Goal: Task Accomplishment & Management: Manage account settings

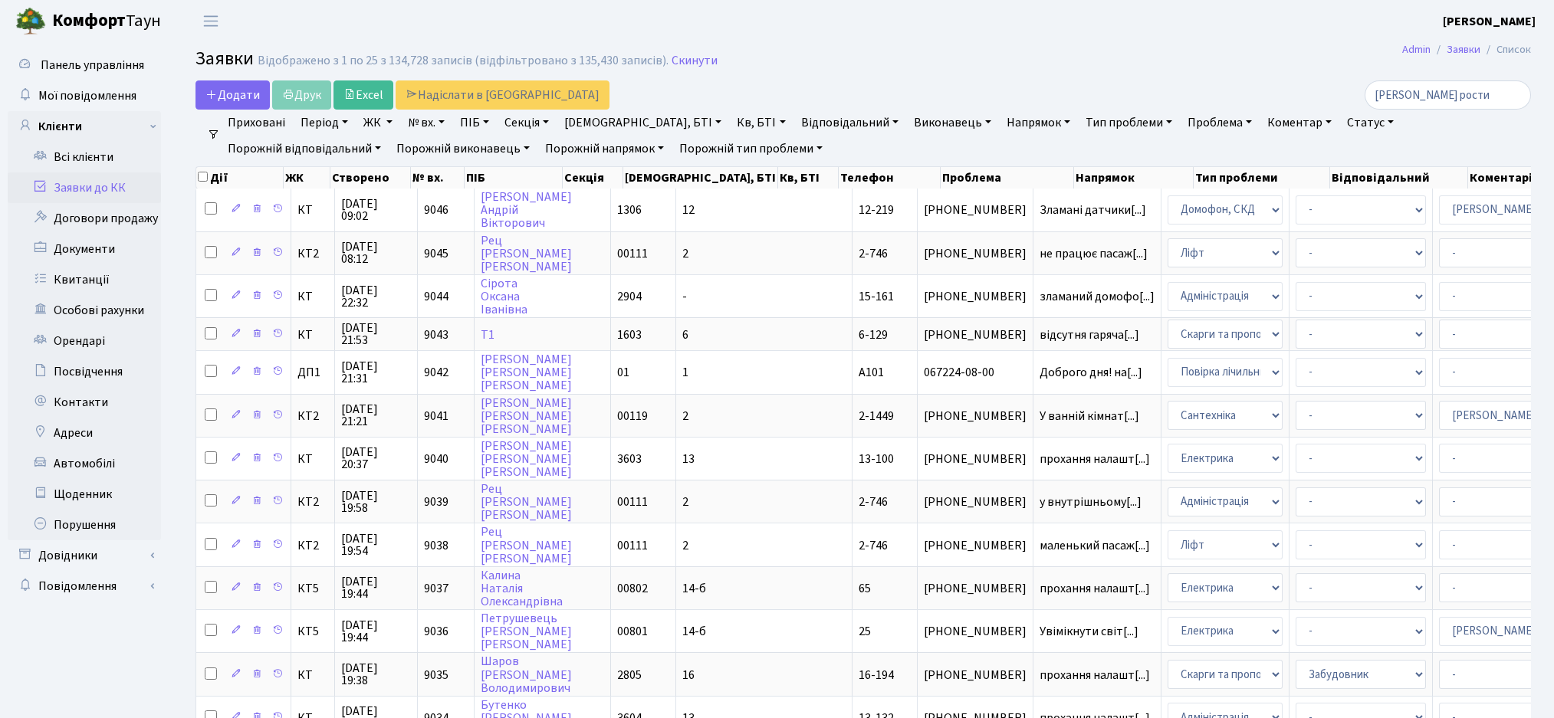
select select "25"
drag, startPoint x: 1449, startPoint y: 97, endPoint x: 1295, endPoint y: 89, distance: 153.5
click at [1293, 96] on div "марчук рости" at bounding box center [1316, 94] width 430 height 29
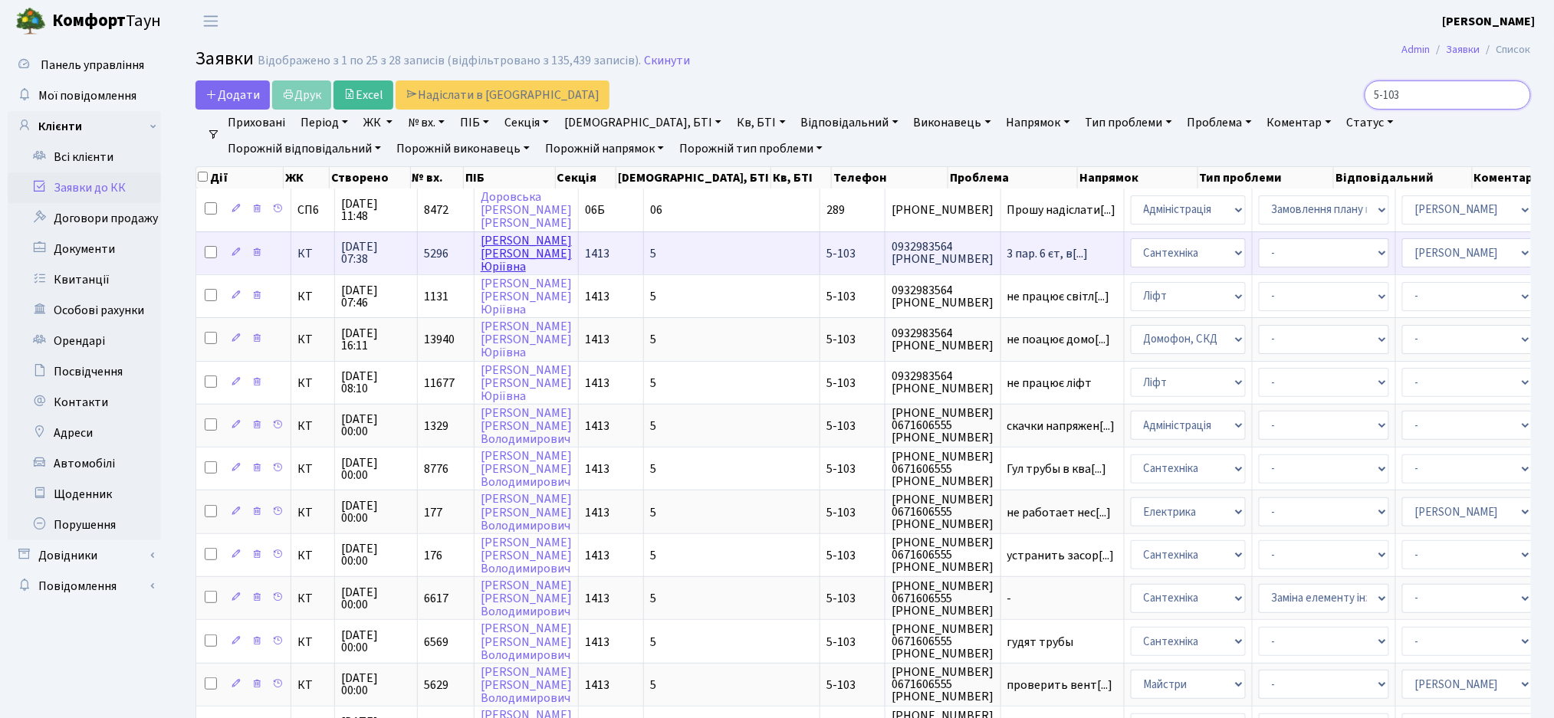
type input "5-103"
click at [506, 262] on link "Марчук Анна Юріївна" at bounding box center [526, 253] width 91 height 43
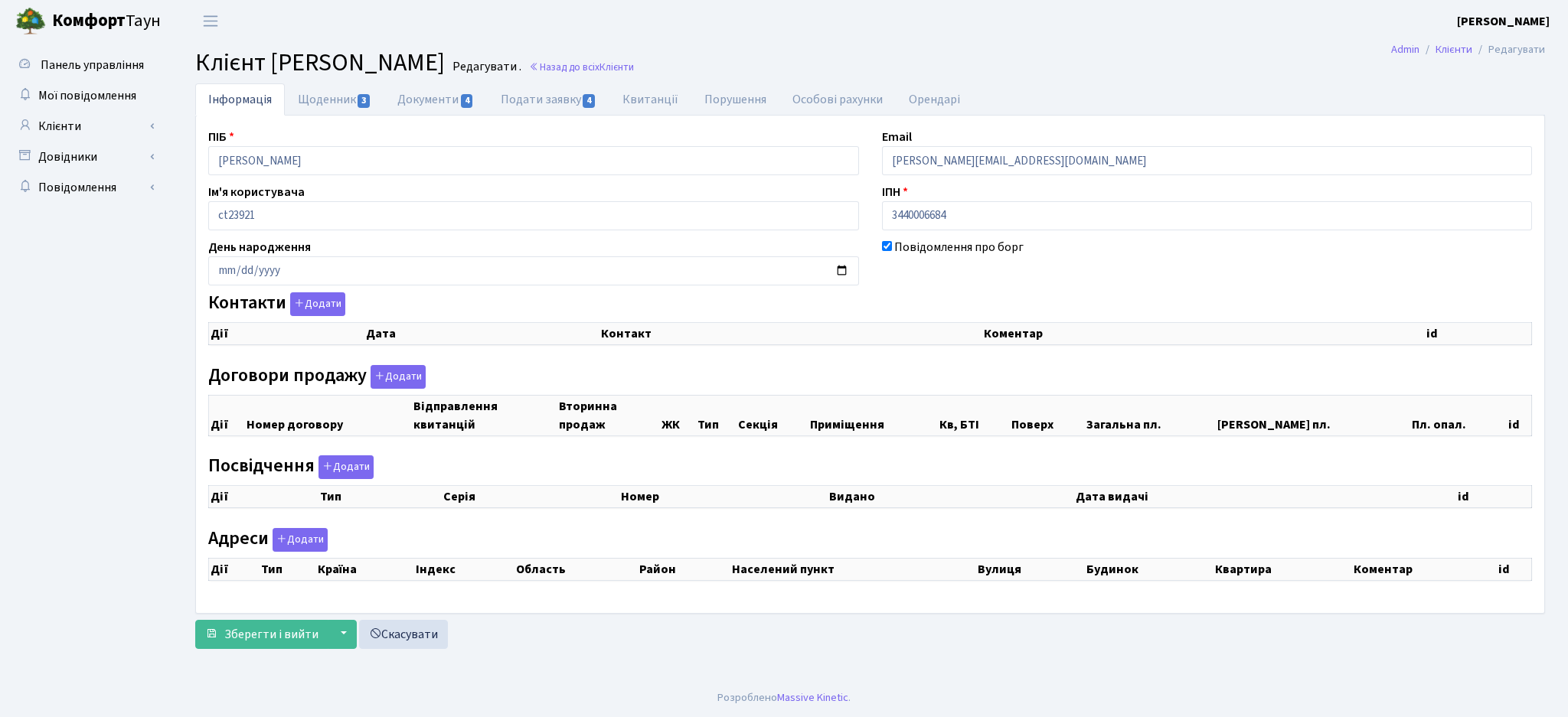
checkbox input "true"
select select "25"
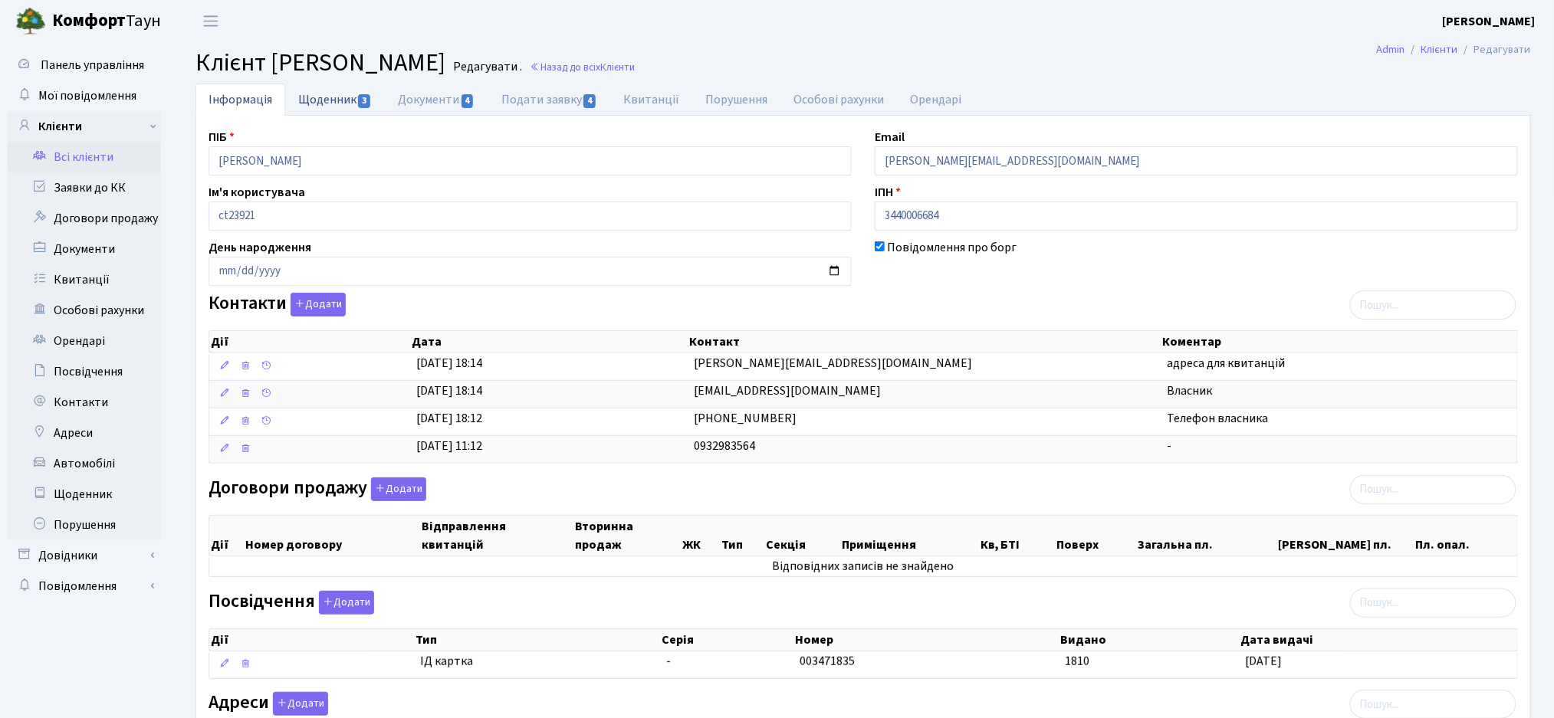
click at [334, 107] on link "Щоденник 3" at bounding box center [335, 99] width 100 height 31
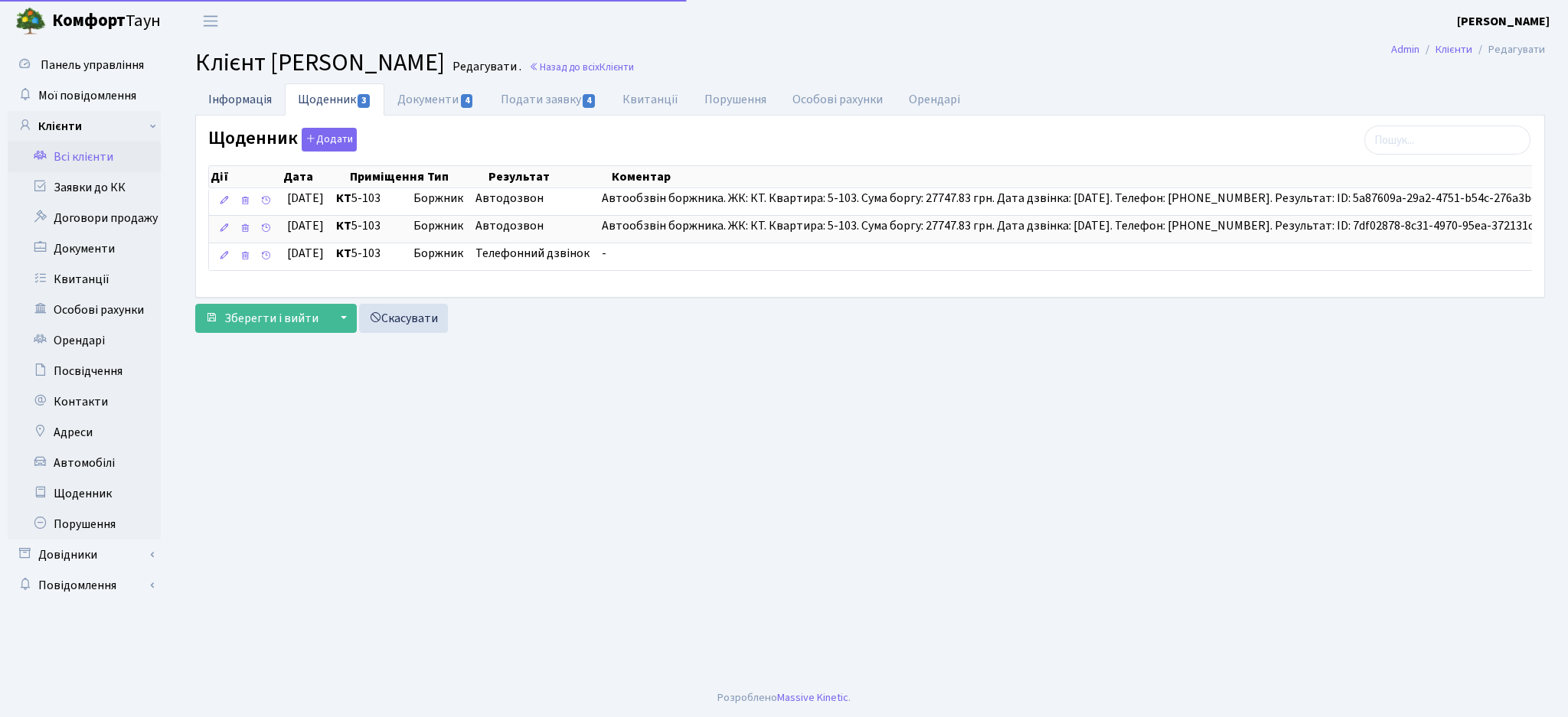
click at [236, 106] on link "Інформація" at bounding box center [240, 99] width 90 height 31
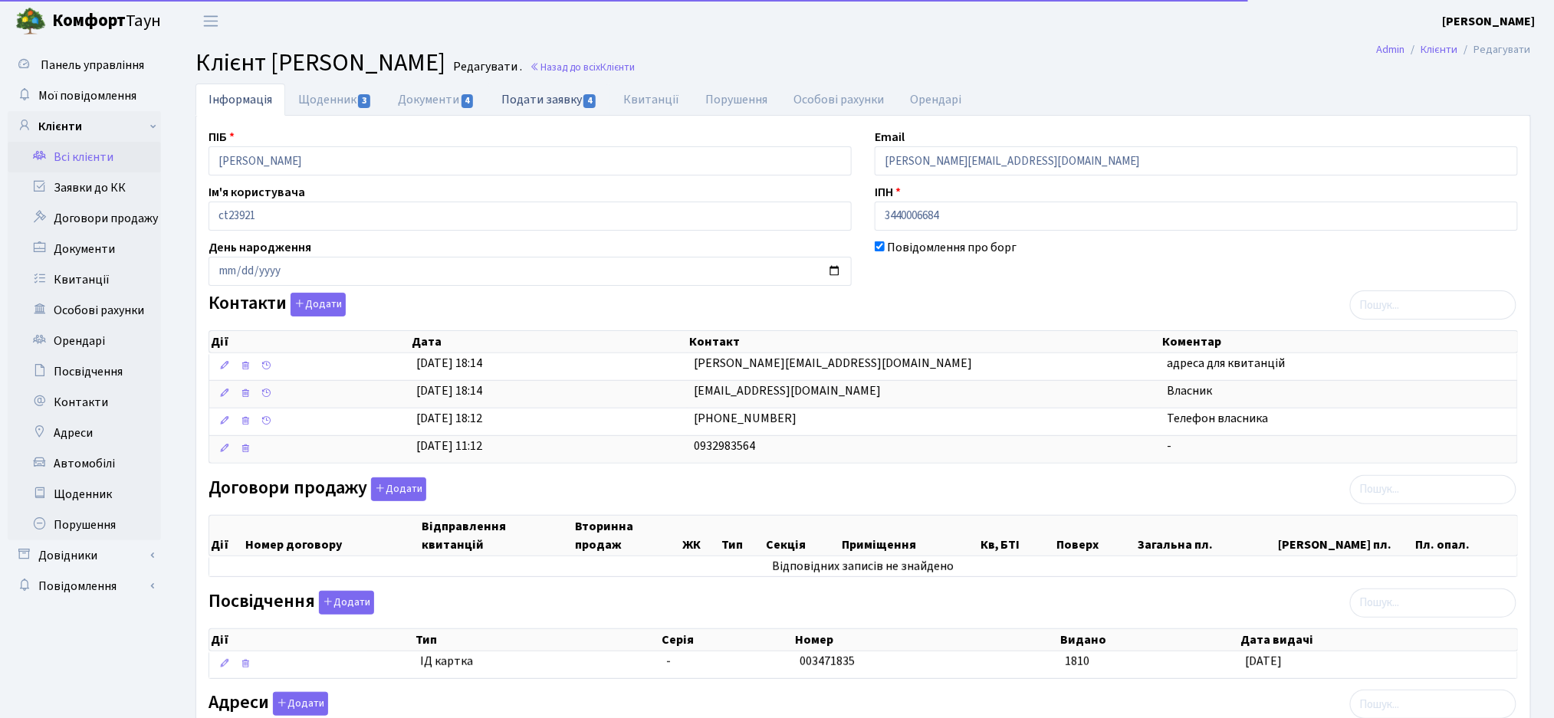
click at [524, 95] on link "Подати заявку 4" at bounding box center [549, 99] width 122 height 31
select select "25"
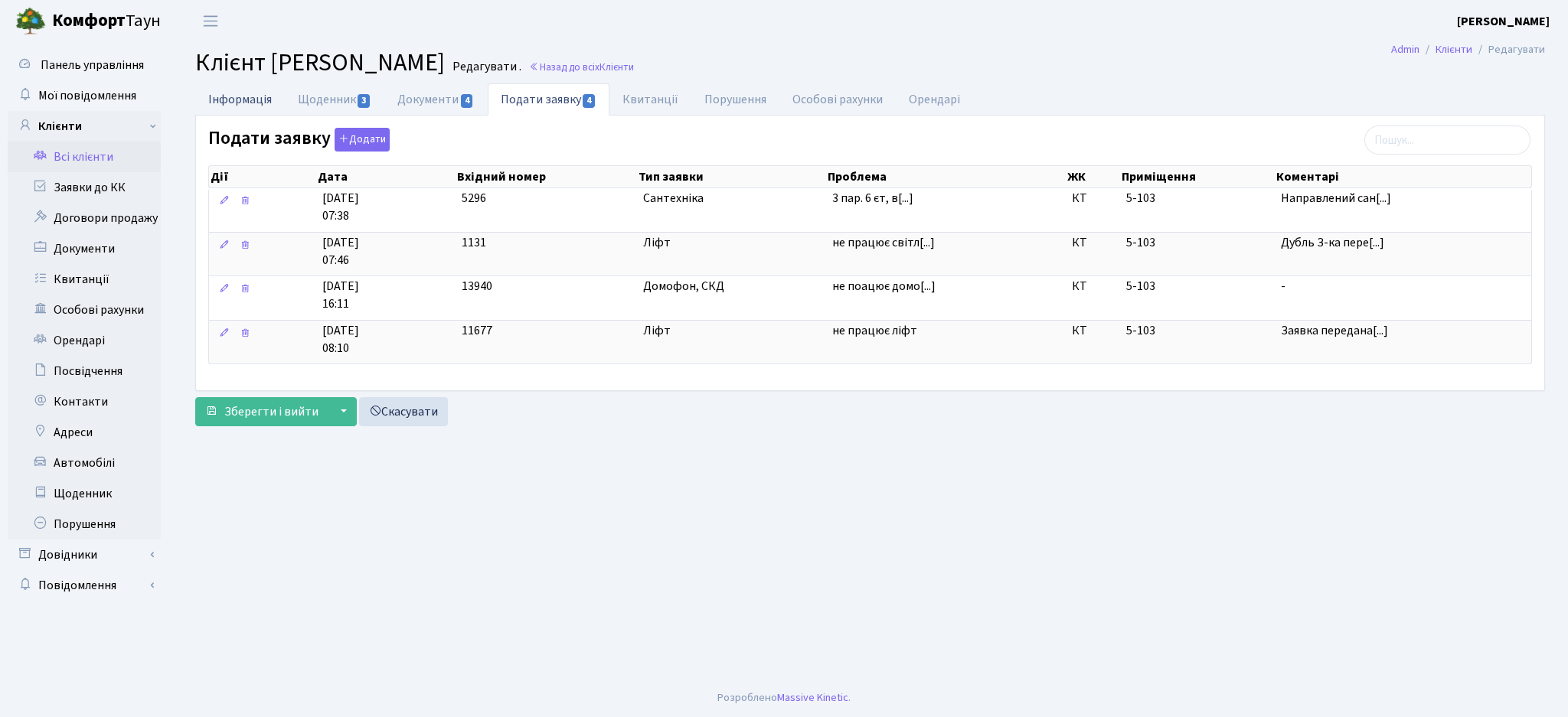
click at [241, 103] on link "Інформація" at bounding box center [240, 99] width 90 height 31
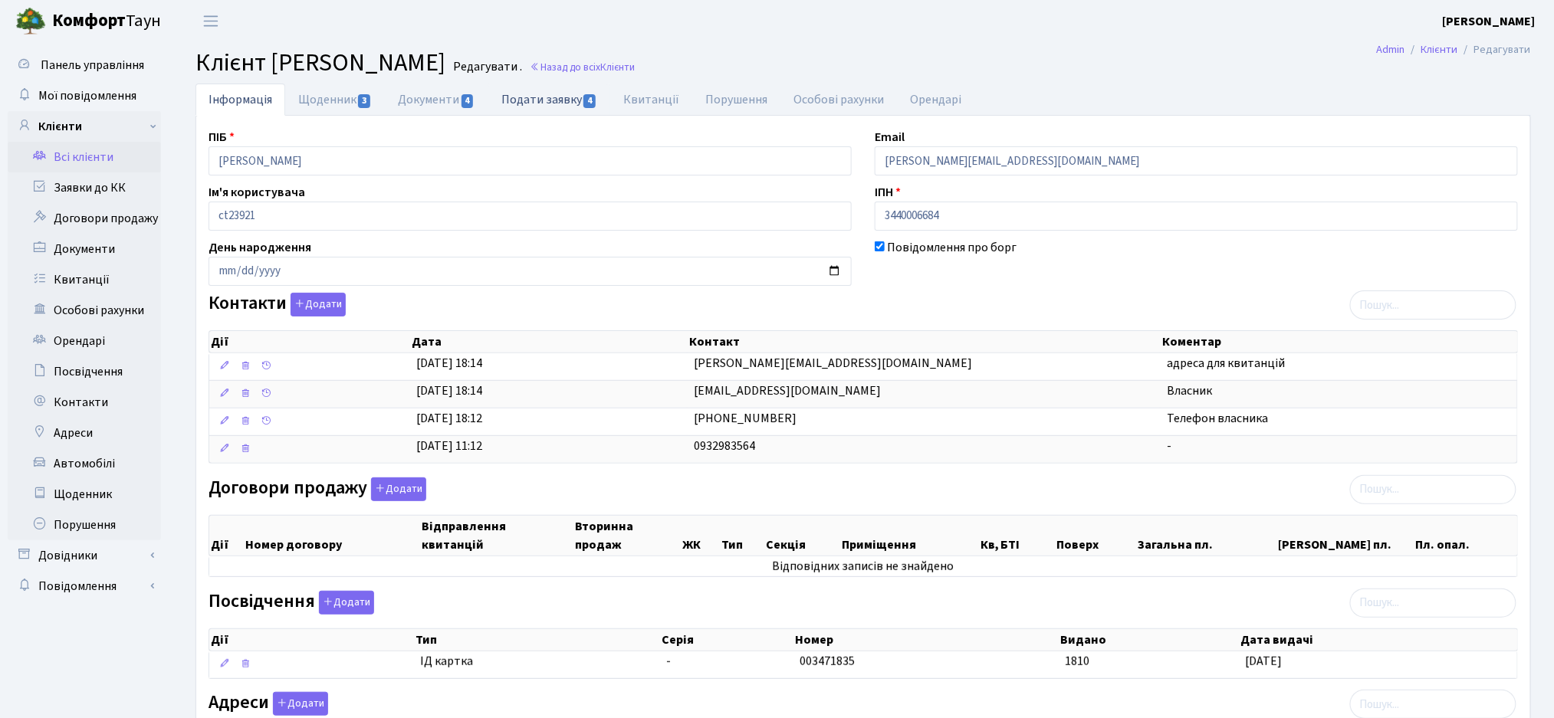
click at [546, 100] on link "Подати заявку 4" at bounding box center [549, 99] width 122 height 31
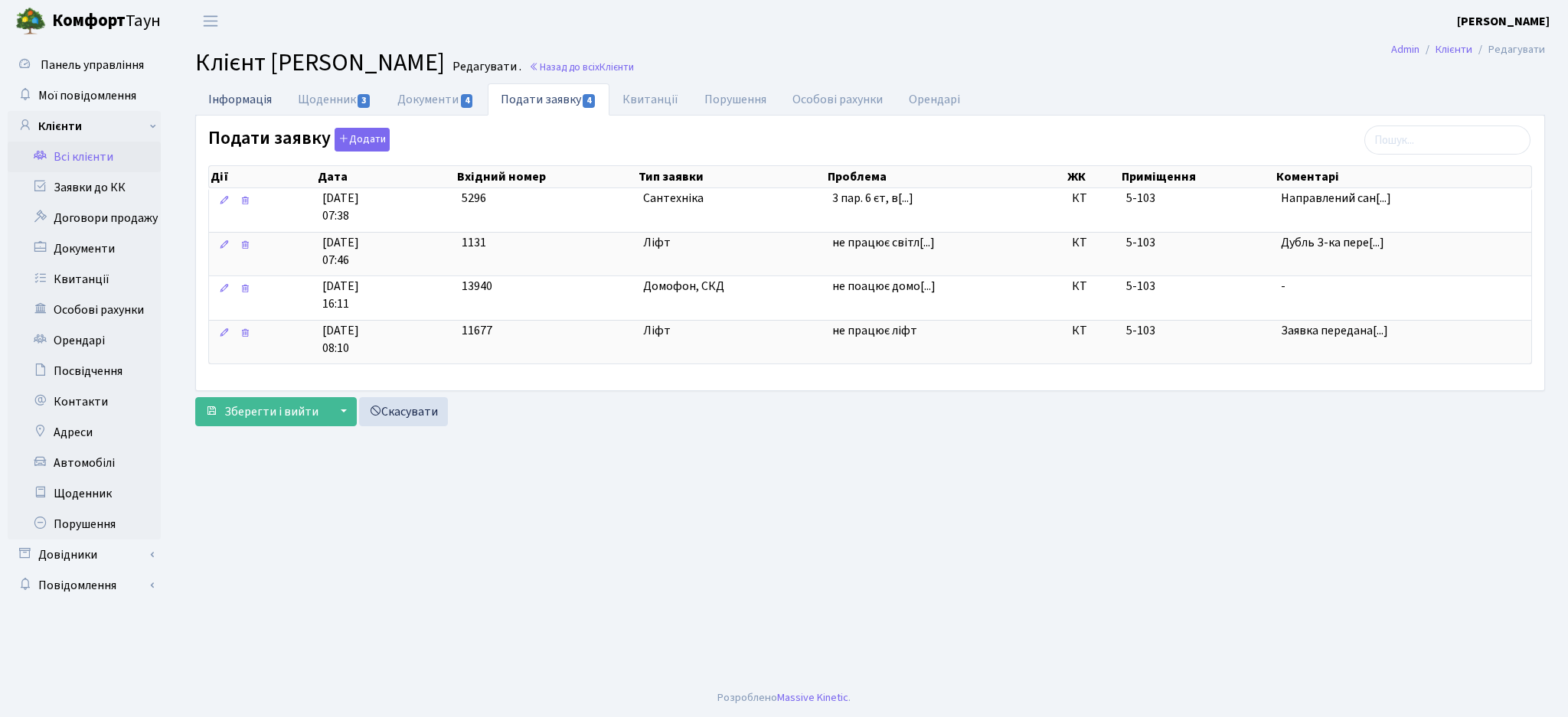
click at [254, 105] on link "Інформація" at bounding box center [240, 99] width 90 height 31
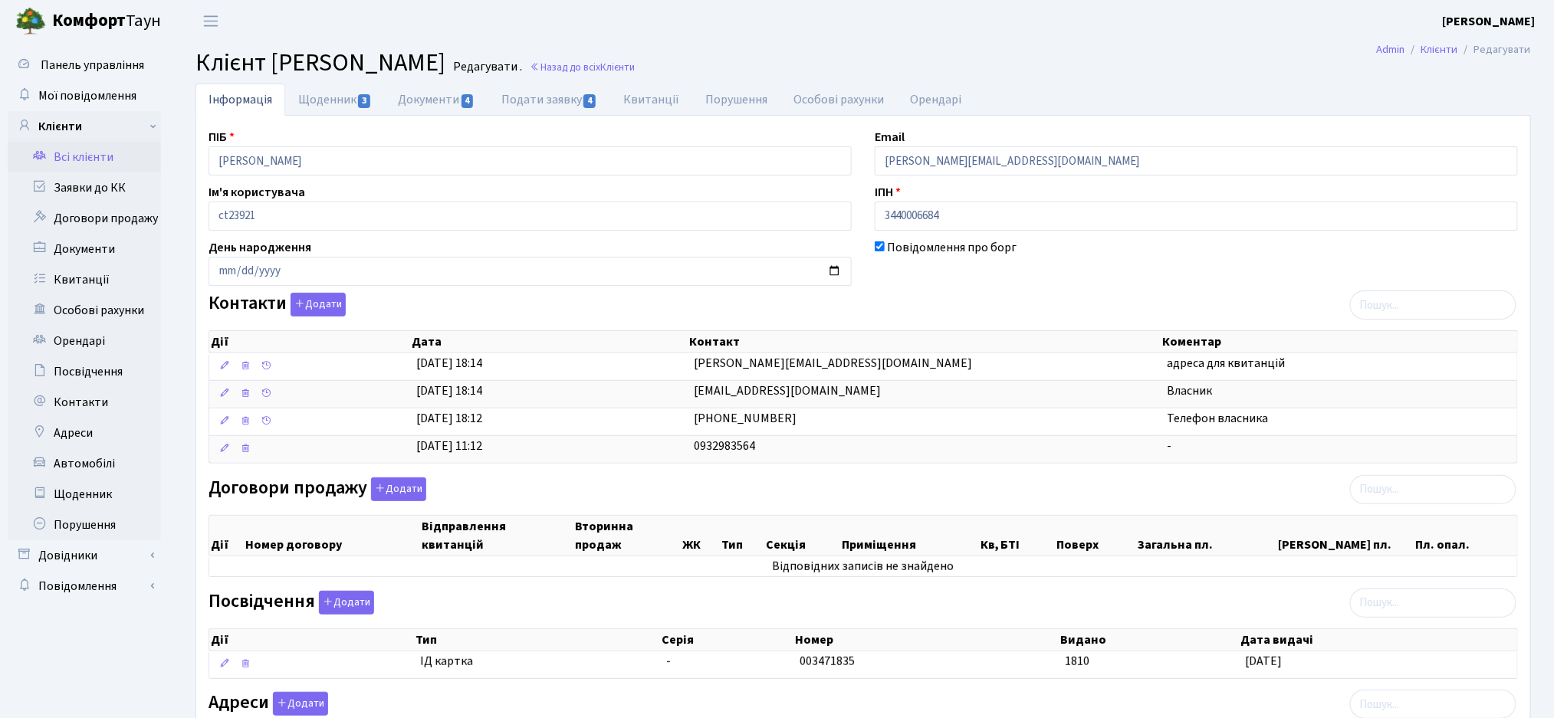
click at [103, 169] on link "Всі клієнти" at bounding box center [84, 157] width 153 height 31
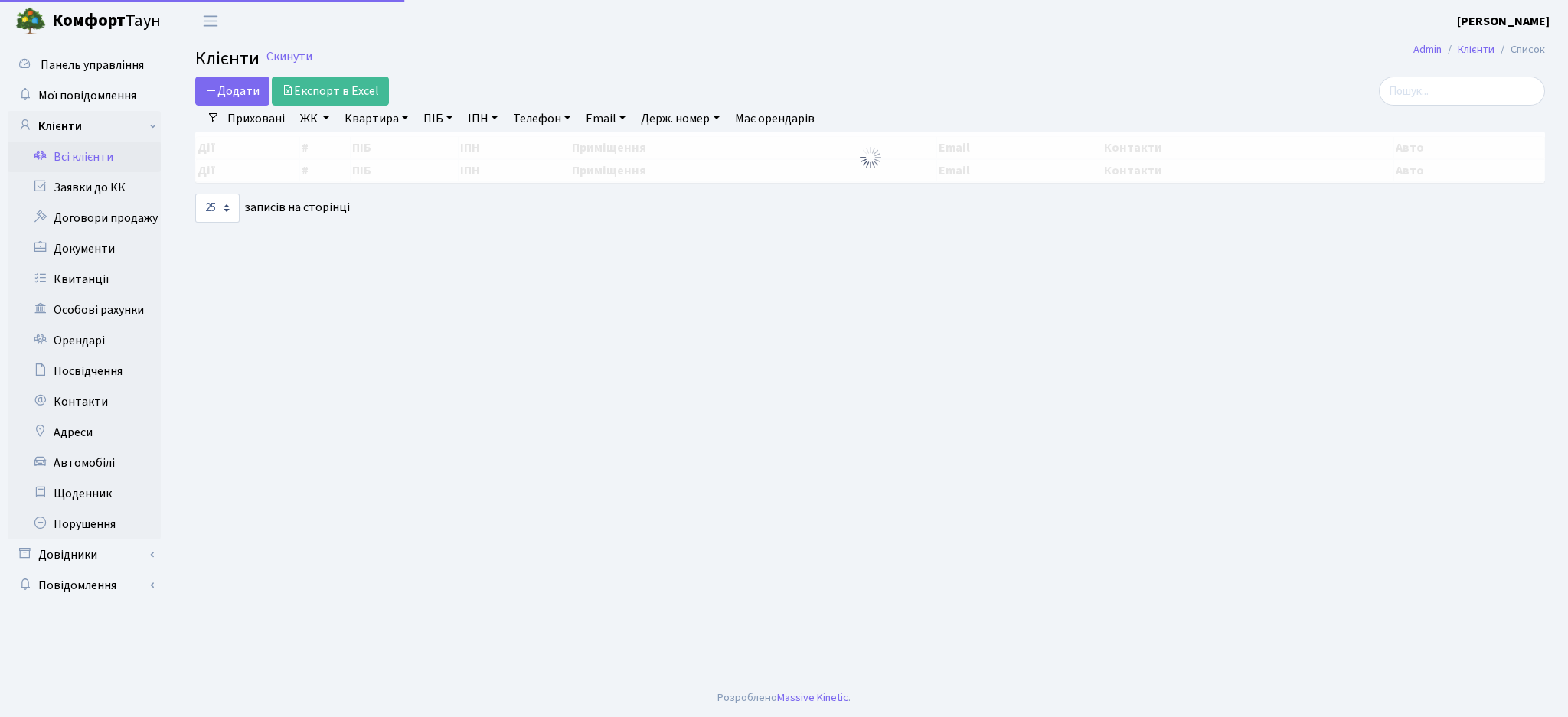
select select "25"
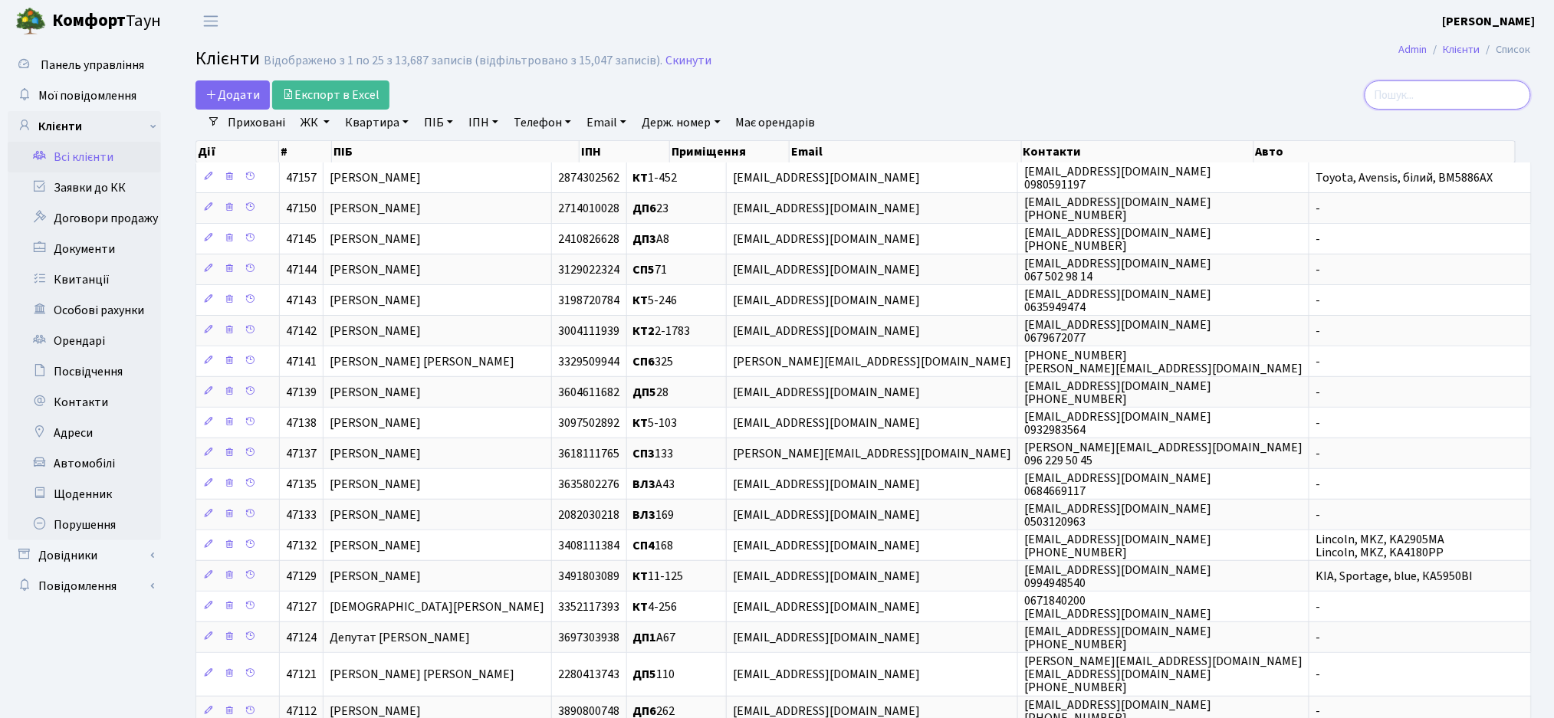
click at [1442, 104] on input "search" at bounding box center [1447, 94] width 166 height 29
click at [697, 90] on div "Додати Експорт в Excel" at bounding box center [636, 94] width 882 height 29
click at [1399, 84] on input "search" at bounding box center [1447, 94] width 166 height 29
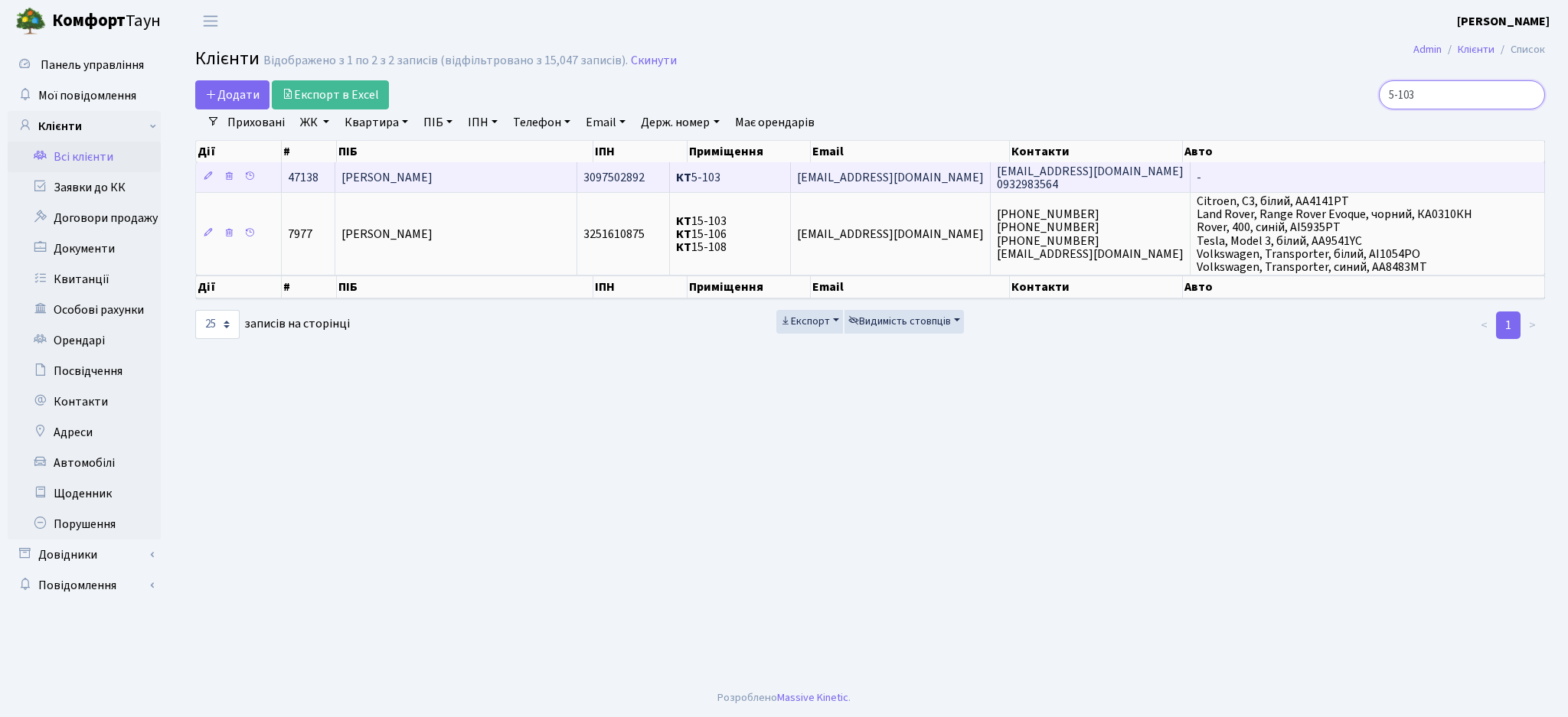
type input "5-103"
click at [572, 183] on td "[PERSON_NAME]" at bounding box center [456, 177] width 242 height 30
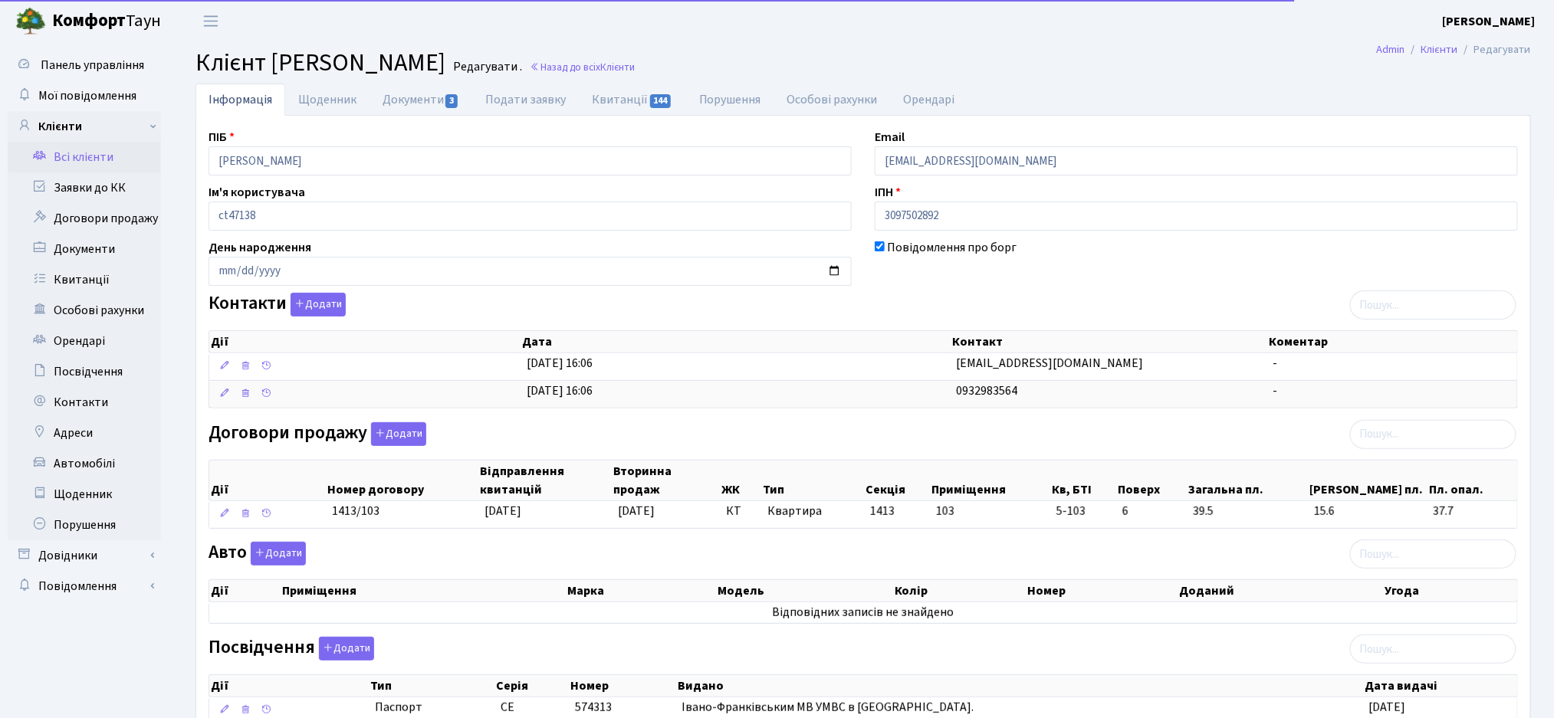
click at [1065, 301] on div "Контакти Додати Дії Дата Контакт Коментар Дії Дата Контакт Коментар" at bounding box center [863, 354] width 1332 height 122
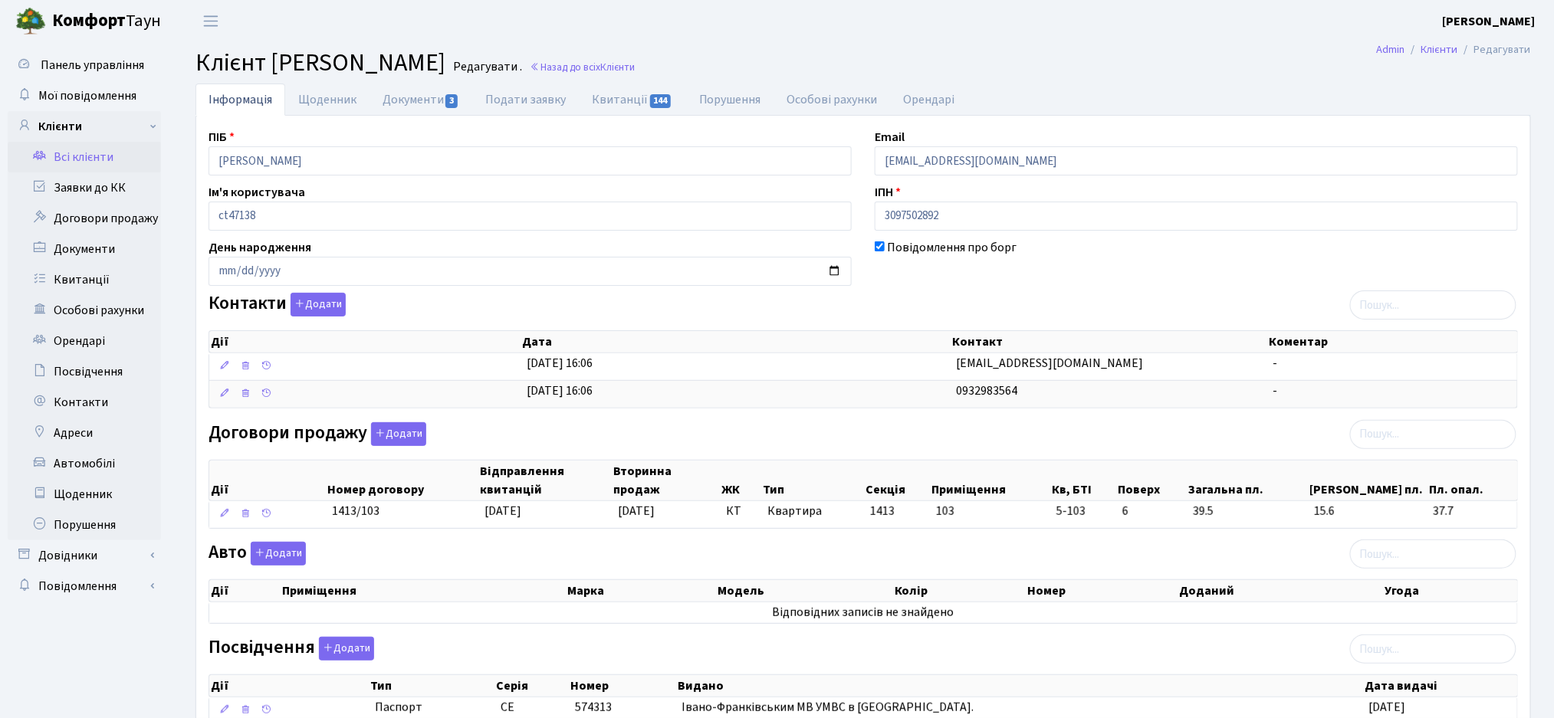
click at [917, 281] on div "Повідомлення про борг" at bounding box center [1196, 262] width 666 height 48
click at [442, 105] on link "Документи 3" at bounding box center [420, 99] width 103 height 31
select select "25"
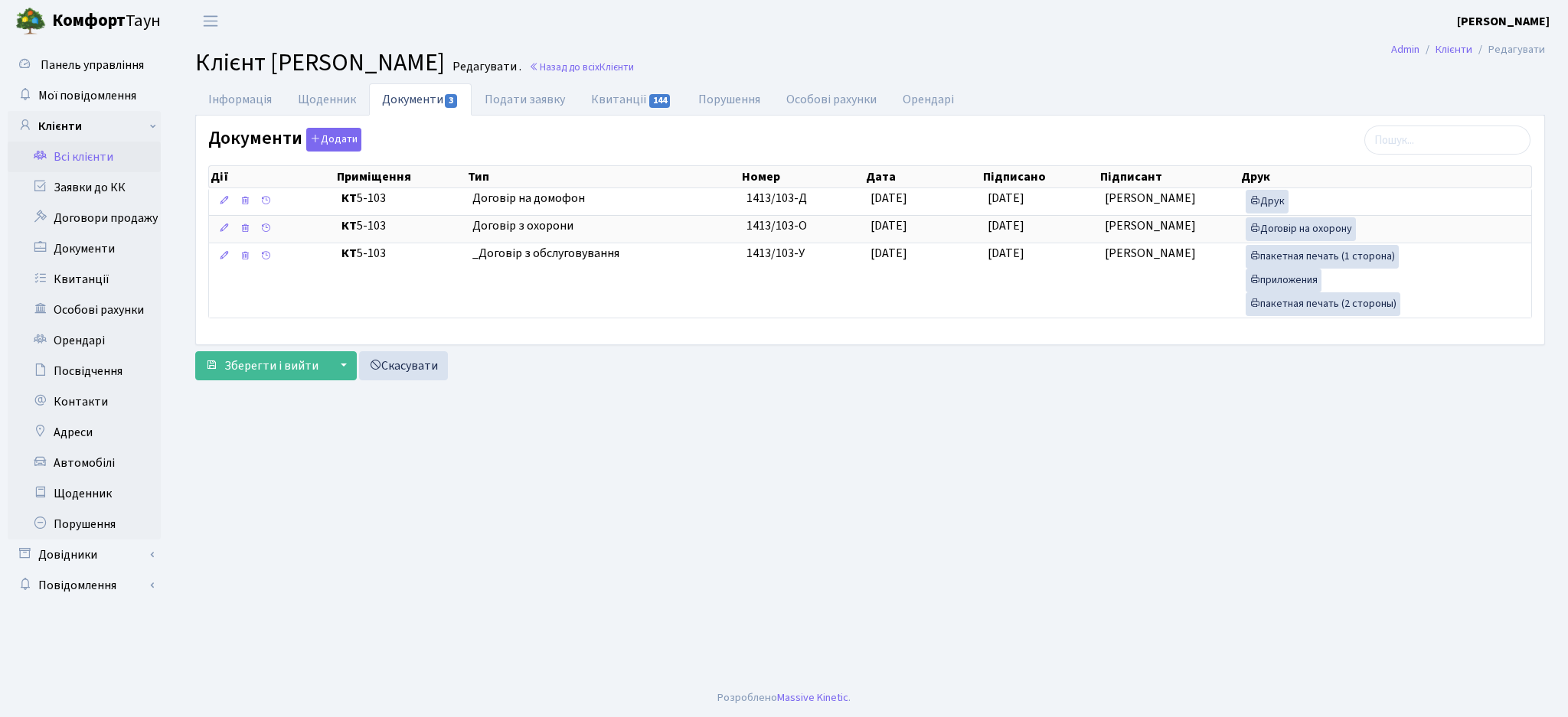
click at [67, 167] on link "Всі клієнти" at bounding box center [84, 157] width 153 height 31
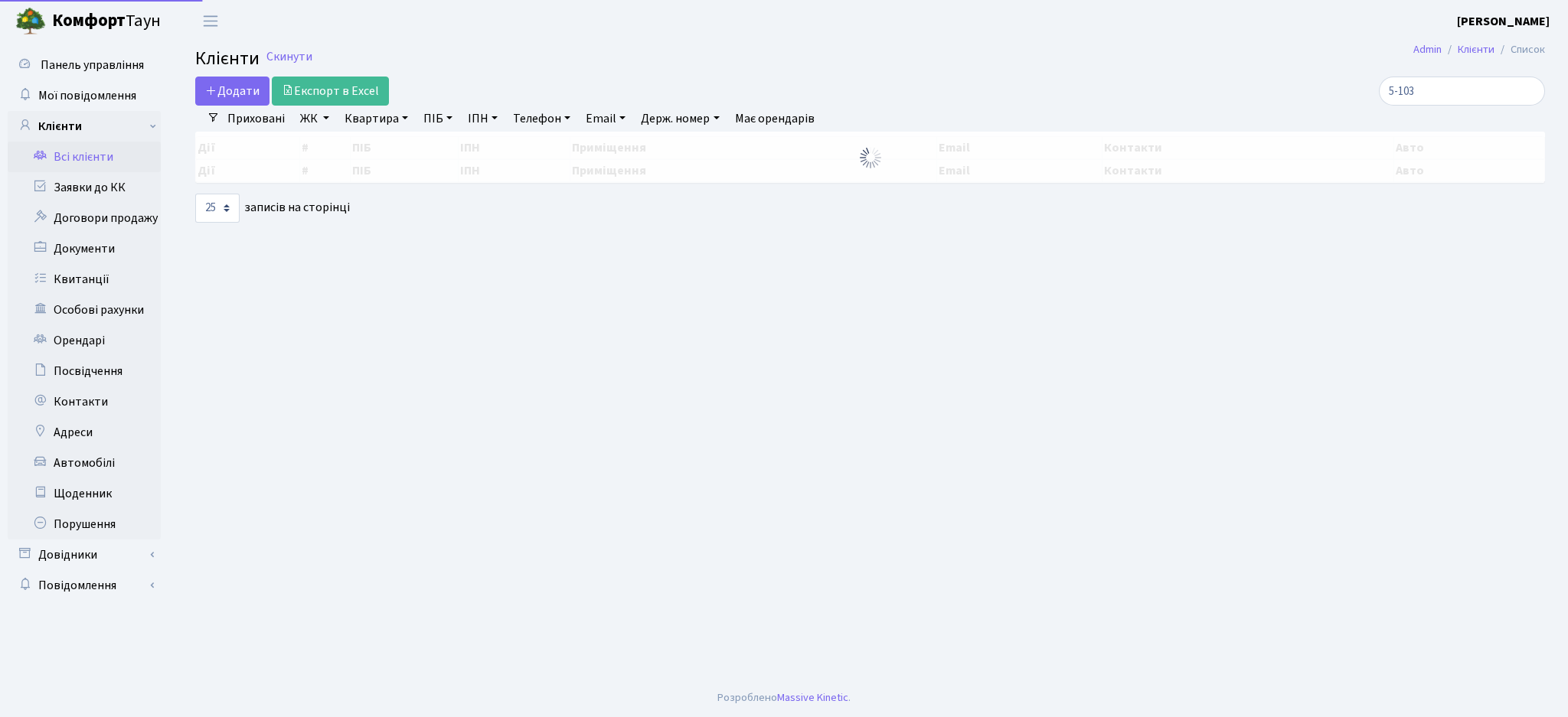
select select "25"
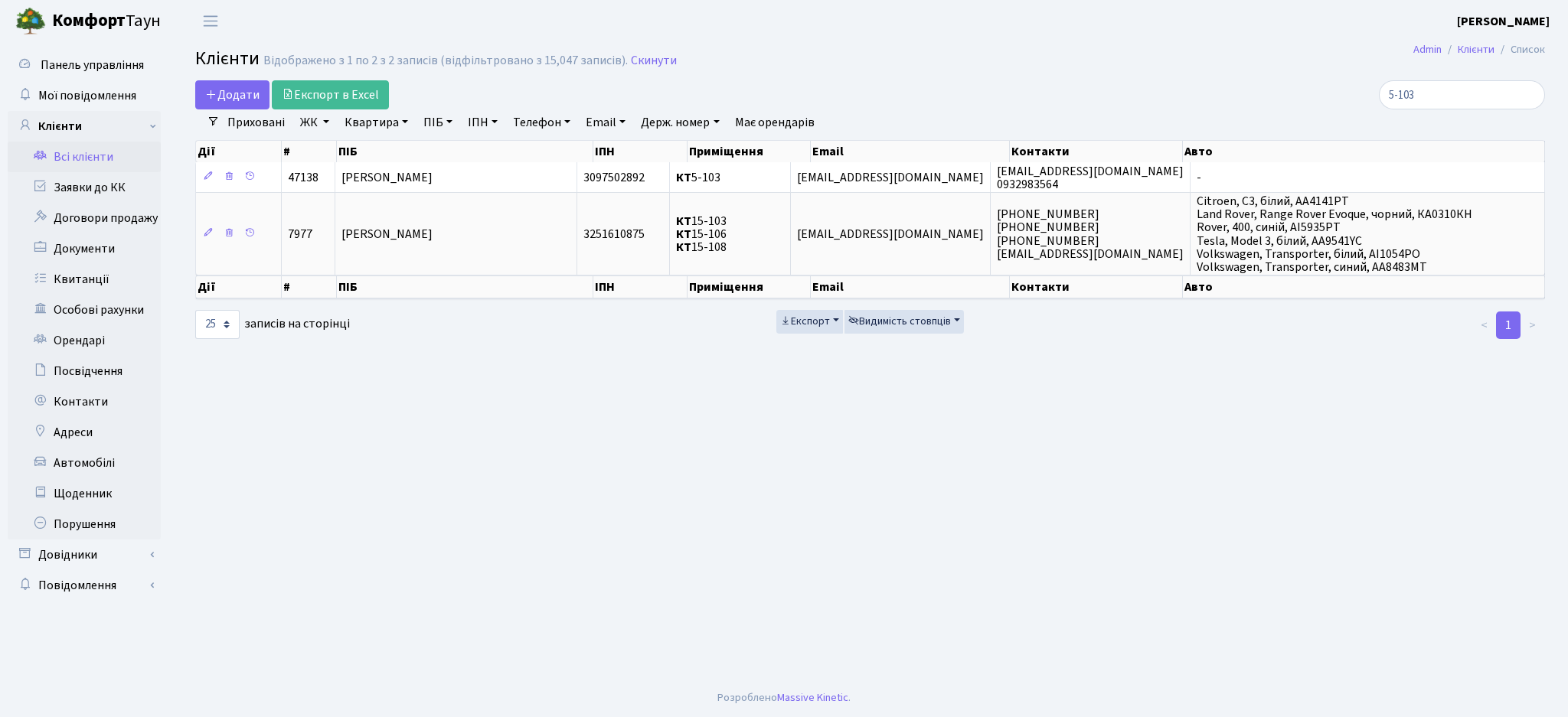
click at [552, 55] on div "Відображено з 1 по 2 з 2 записів (відфільтровано з 15,047 записів)." at bounding box center [445, 61] width 365 height 15
click at [549, 73] on h2 "Клієнти Відображено з 1 по 2 з 2 записів (відфільтровано з 15,047 записів). Ски…" at bounding box center [869, 61] width 1349 height 26
click at [924, 515] on main "Admin Клієнти Список Клієнти Відображено з 1 по 2 з 2 записів (відфільтровано з…" at bounding box center [869, 360] width 1395 height 637
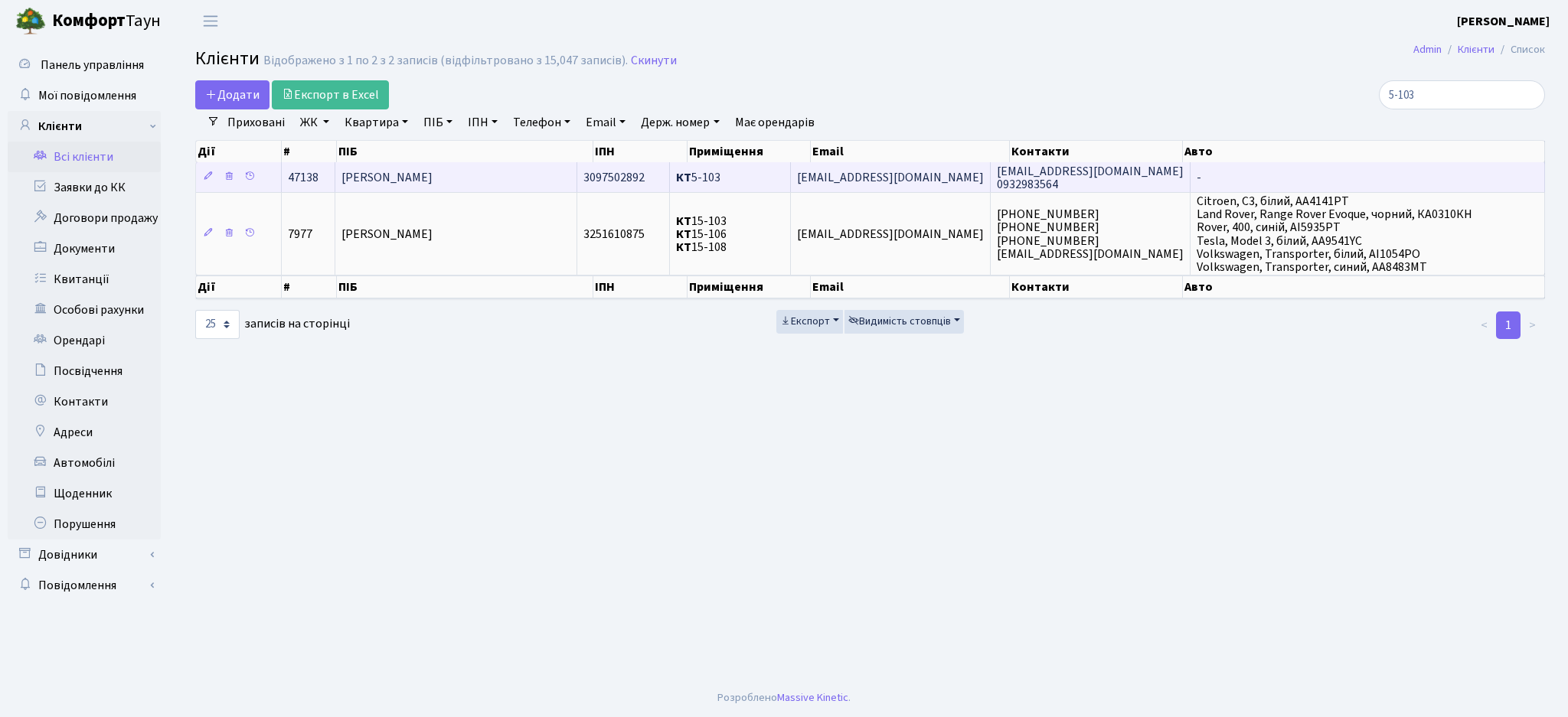
click at [929, 171] on td "[EMAIL_ADDRESS][DOMAIN_NAME]" at bounding box center [891, 177] width 200 height 30
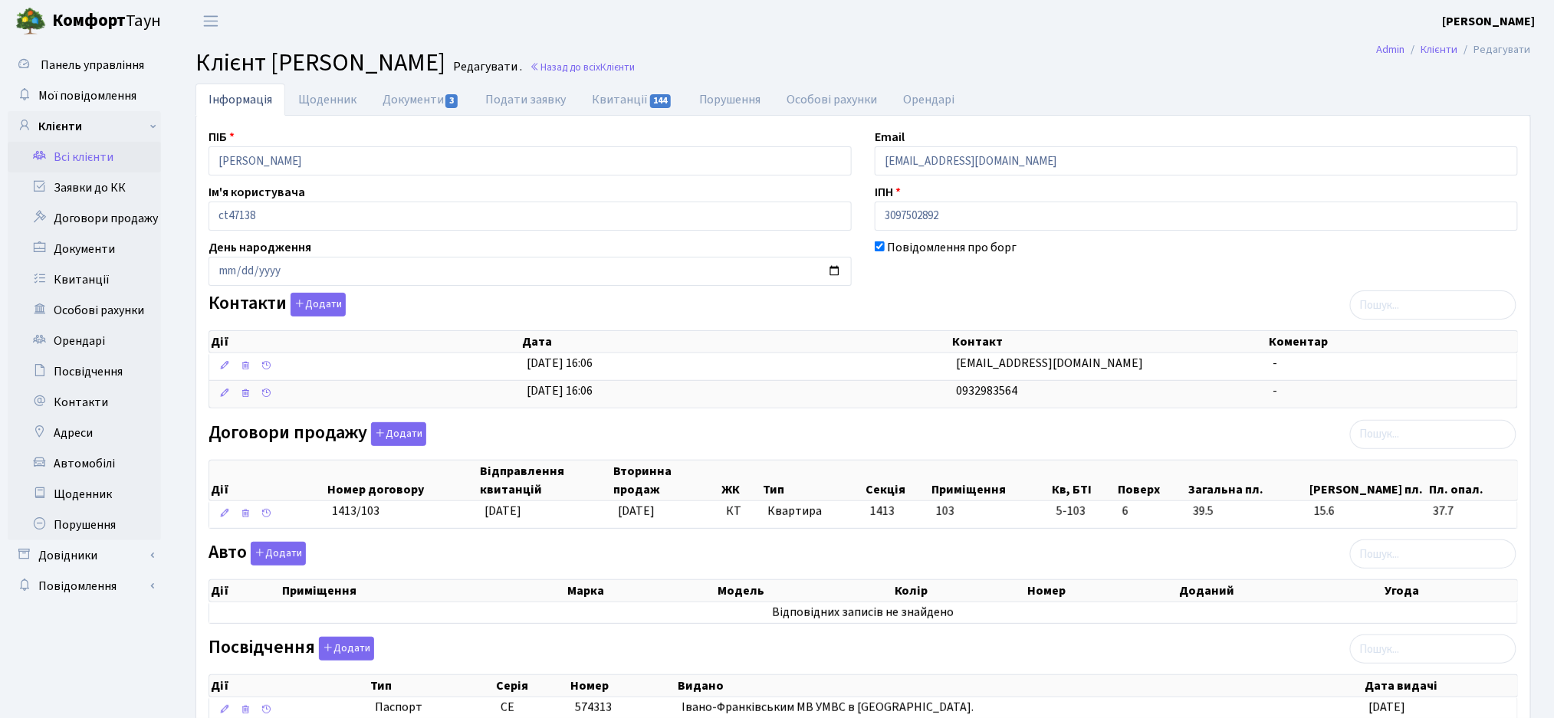
click at [818, 555] on div "Авто Додати Дії Приміщення Марка [GEOGRAPHIC_DATA] Колір Номер Доданий Угода Дії" at bounding box center [863, 586] width 1332 height 88
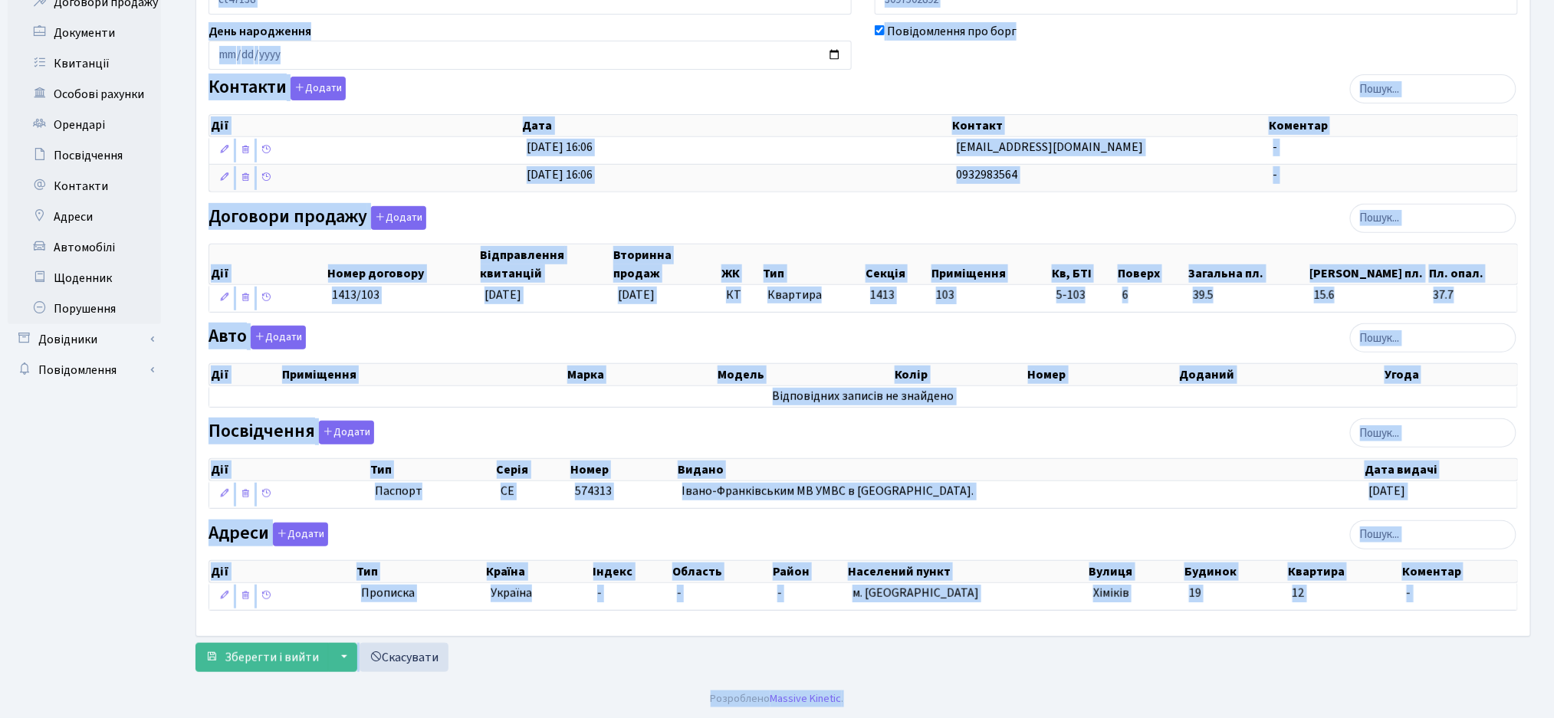
drag, startPoint x: 192, startPoint y: 61, endPoint x: 930, endPoint y: 733, distance: 998.8
click at [930, 717] on html "Комфорт Таун Жигун Є. П. Мій обліковий запис Вийти Панель управління Мої повідо…" at bounding box center [777, 251] width 1554 height 934
click at [1010, 673] on div "Інформація Щоденник Документи 3 Подати заявку Квитанції 144 Порушення Особові р…" at bounding box center [863, 273] width 1358 height 812
drag, startPoint x: 196, startPoint y: 61, endPoint x: 1011, endPoint y: 633, distance: 995.7
click at [1011, 633] on main "Admin Клієнти Редагувати Клієнт Марчук Ростислав Володимирович Редагувати . Наз…" at bounding box center [862, 253] width 1381 height 854
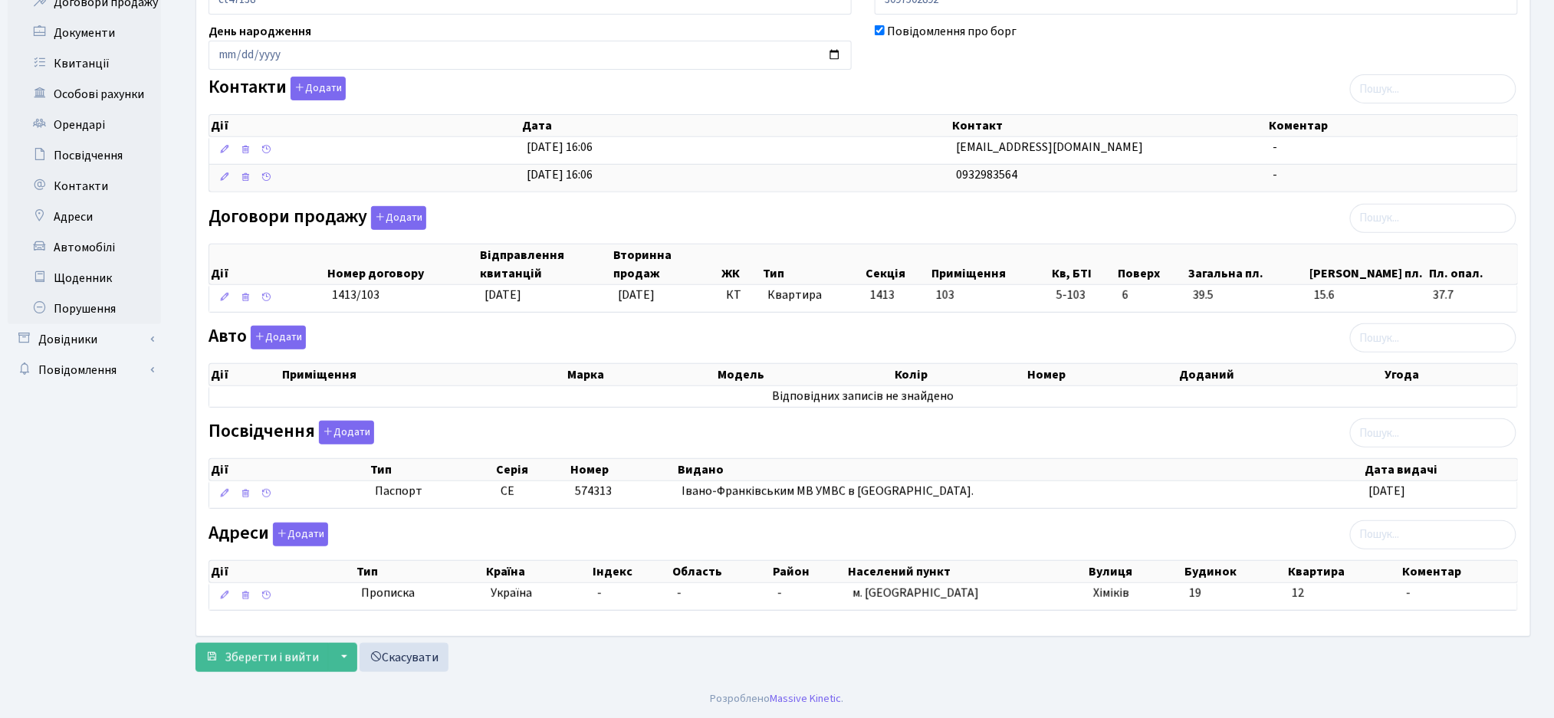
click at [1051, 684] on footer "Розроблено Massive Kinetic ." at bounding box center [777, 699] width 1554 height 38
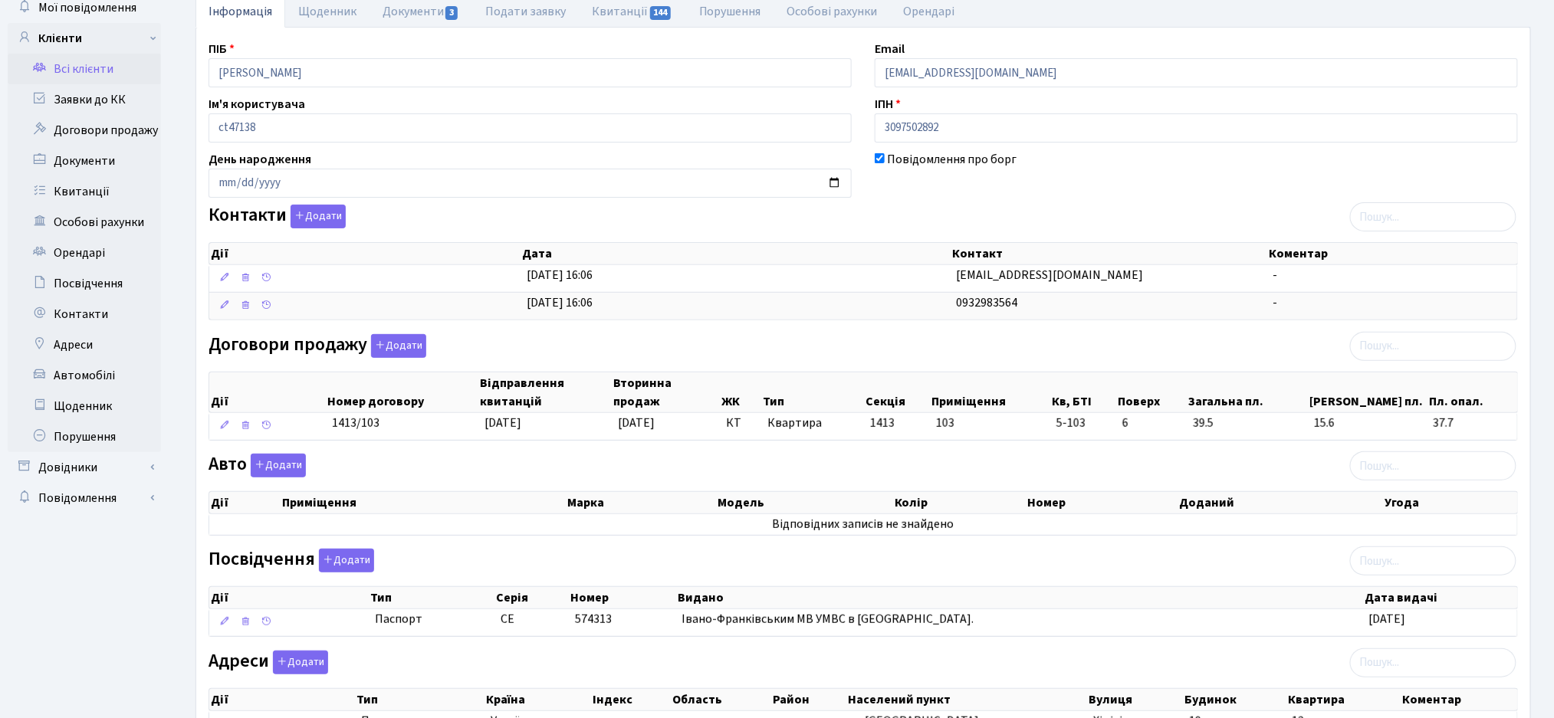
scroll to position [0, 0]
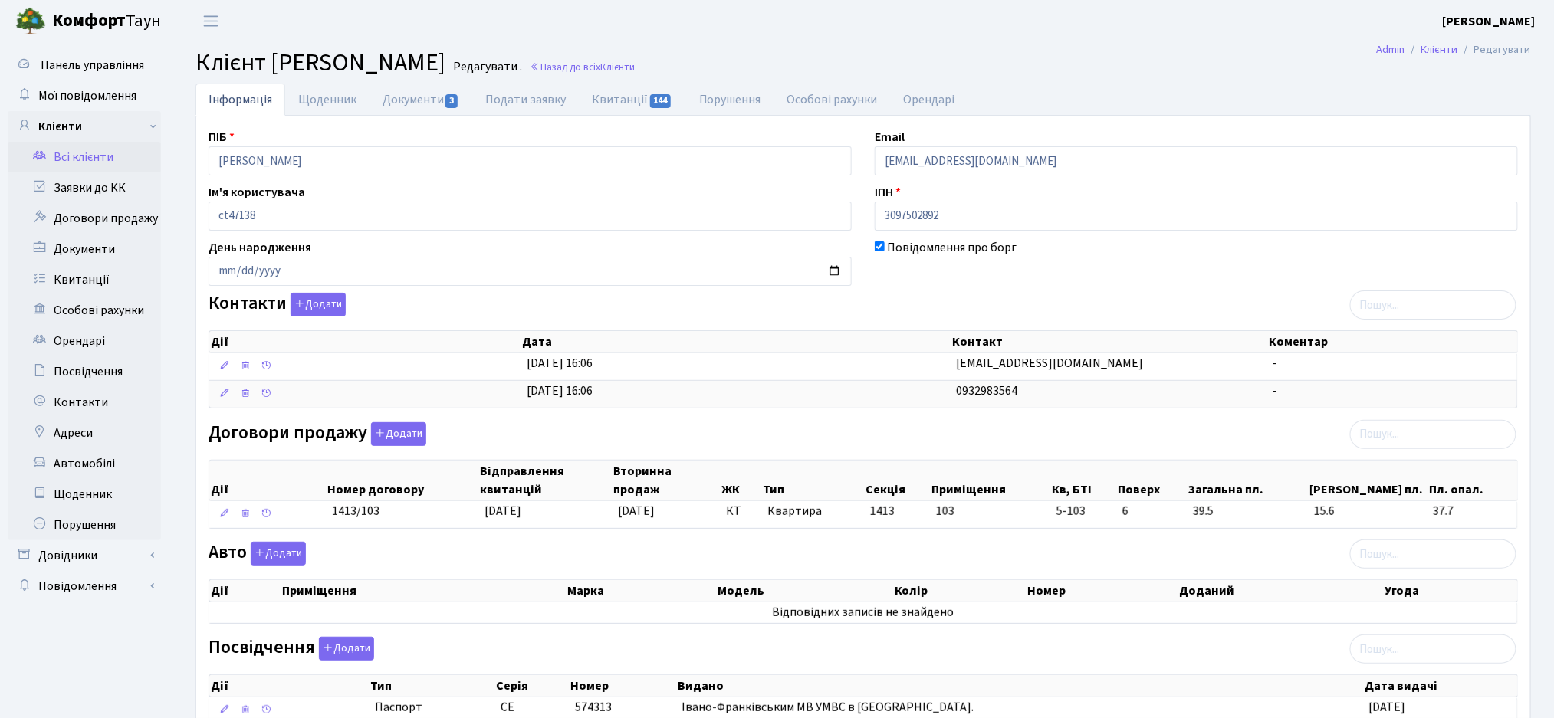
click at [947, 257] on div "Повідомлення про борг" at bounding box center [1196, 262] width 666 height 48
click at [316, 103] on link "Щоденник" at bounding box center [327, 99] width 84 height 31
select select "25"
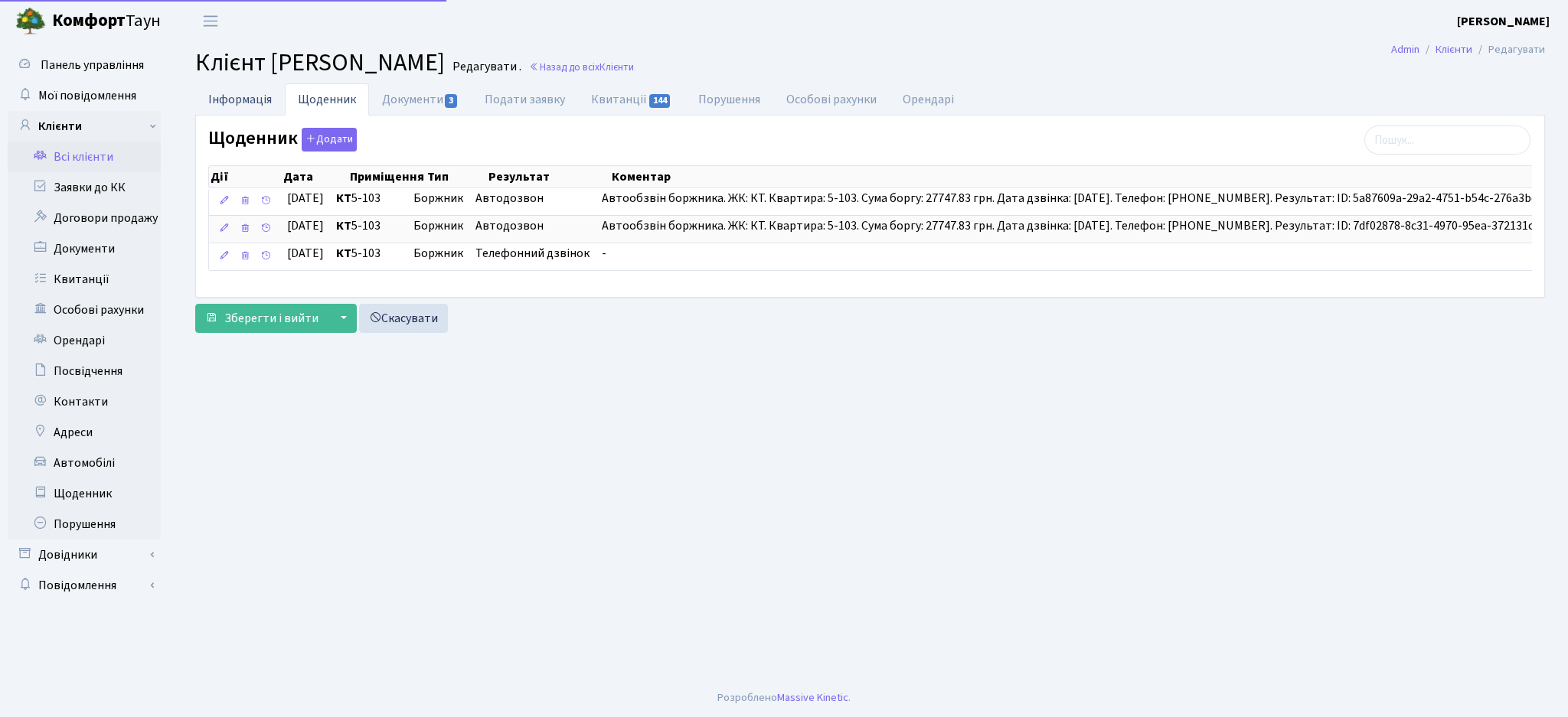
click at [235, 95] on link "Інформація" at bounding box center [240, 99] width 90 height 31
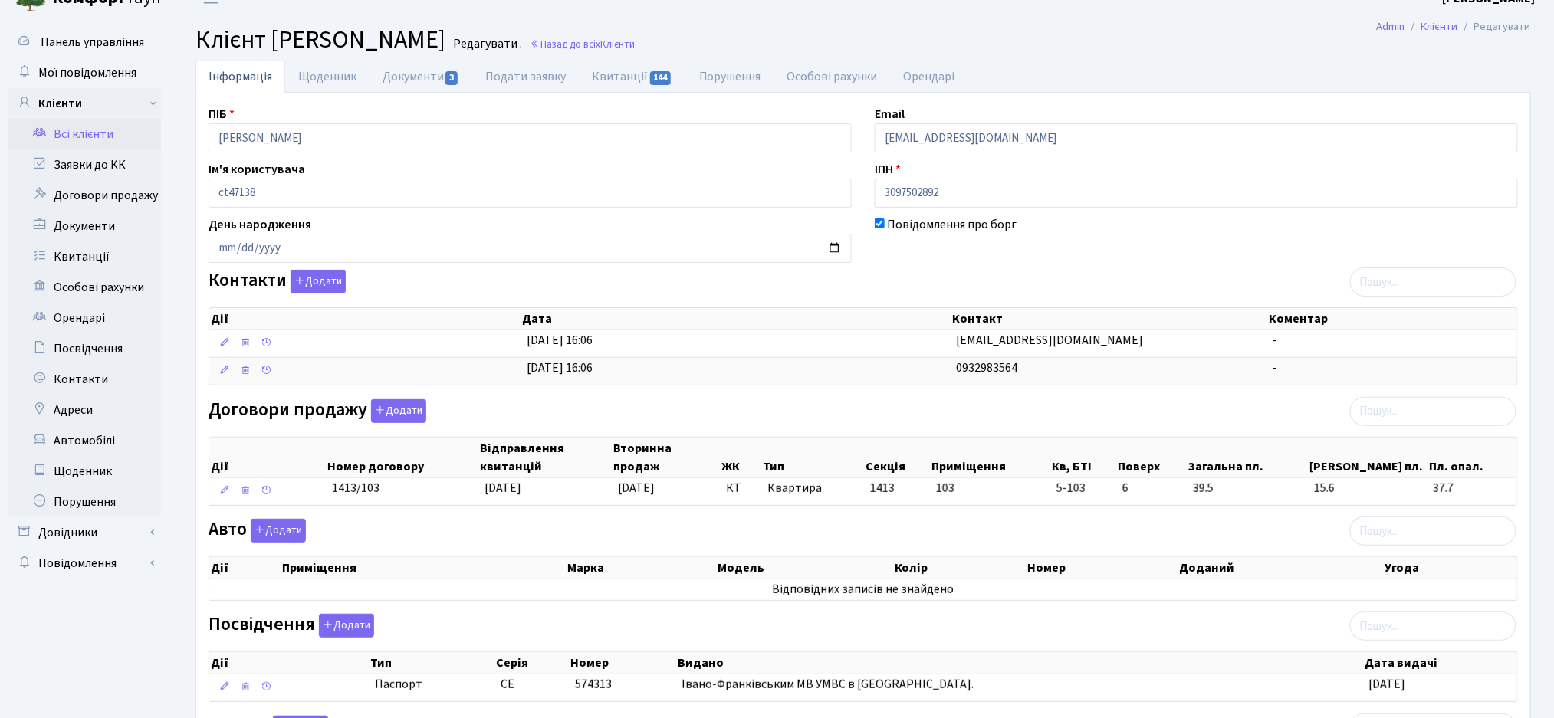
scroll to position [8, 0]
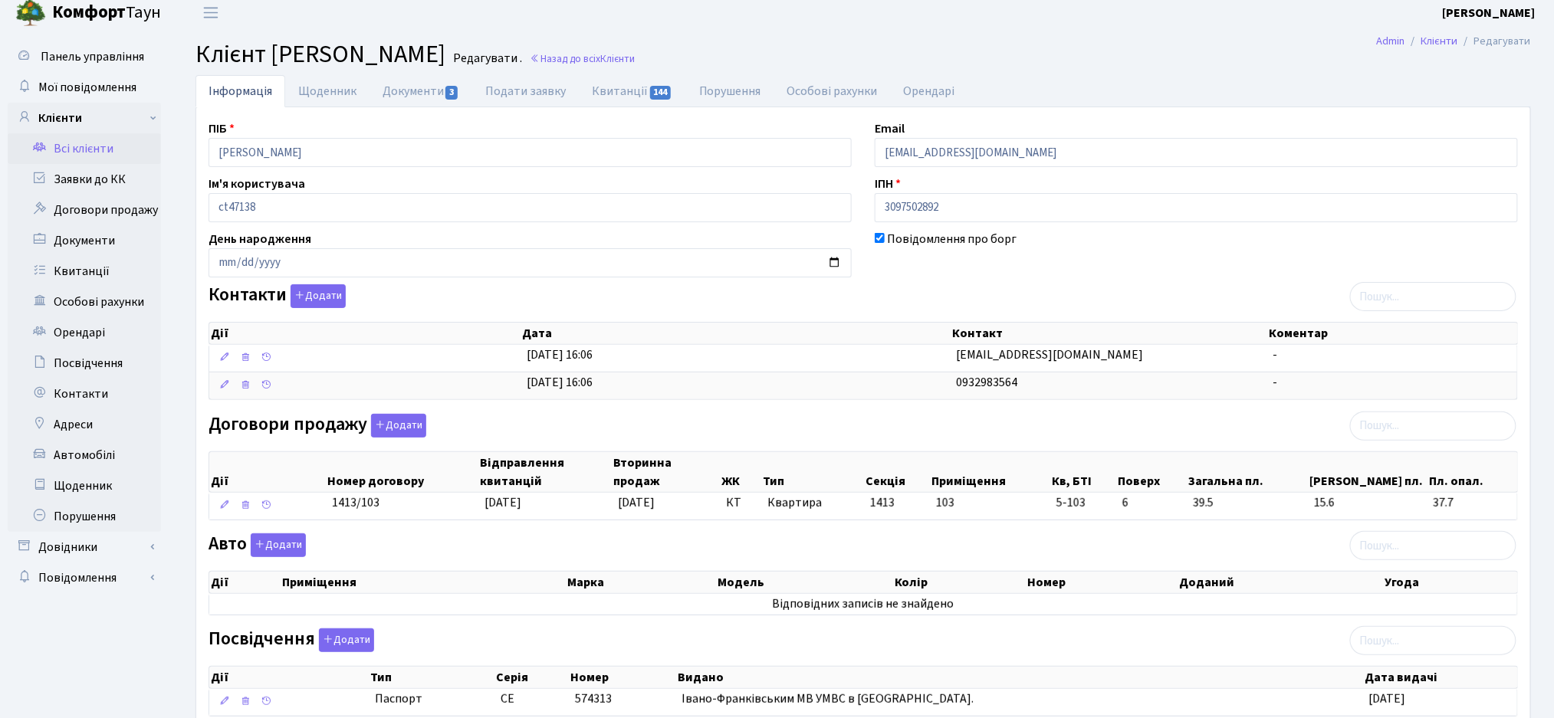
click at [914, 276] on div "Повідомлення про борг" at bounding box center [1196, 254] width 666 height 48
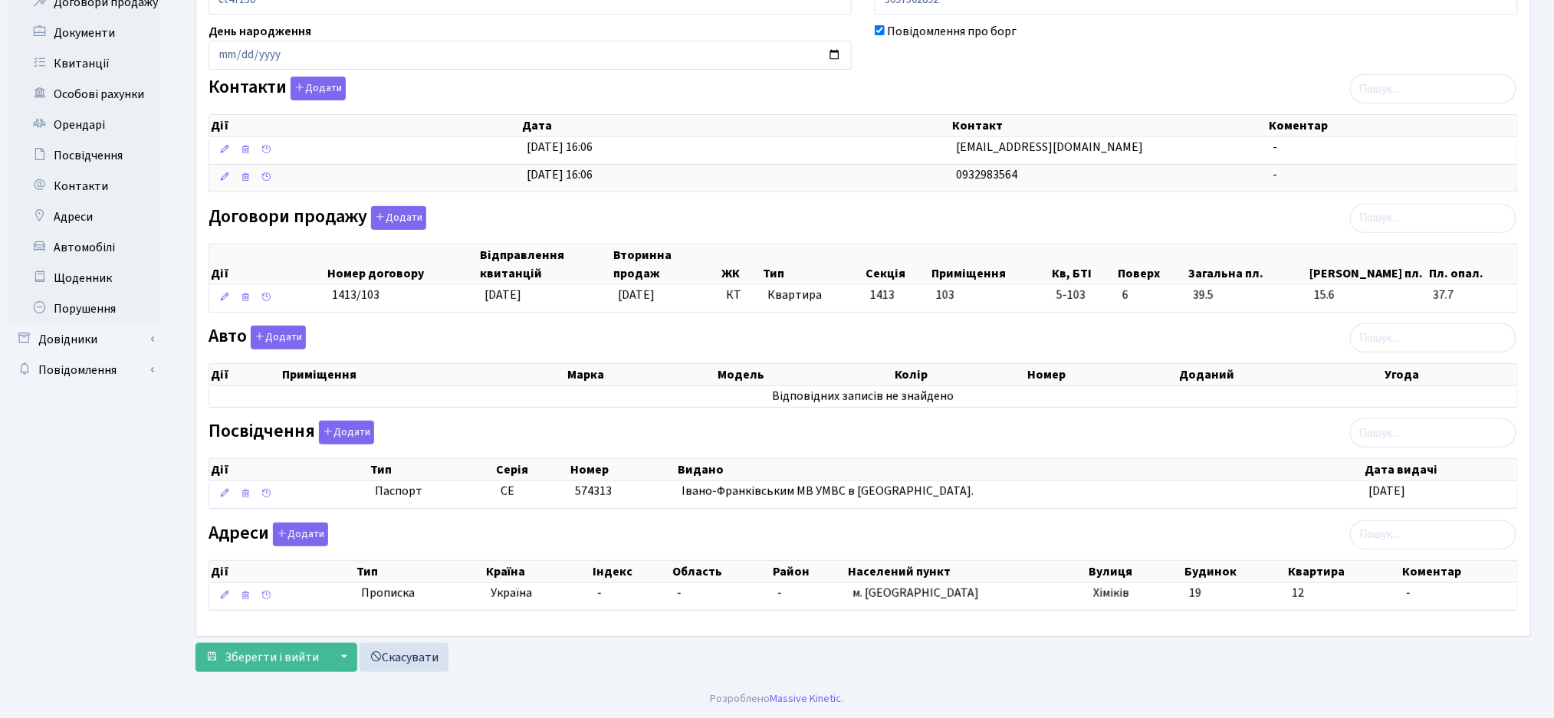
scroll to position [0, 0]
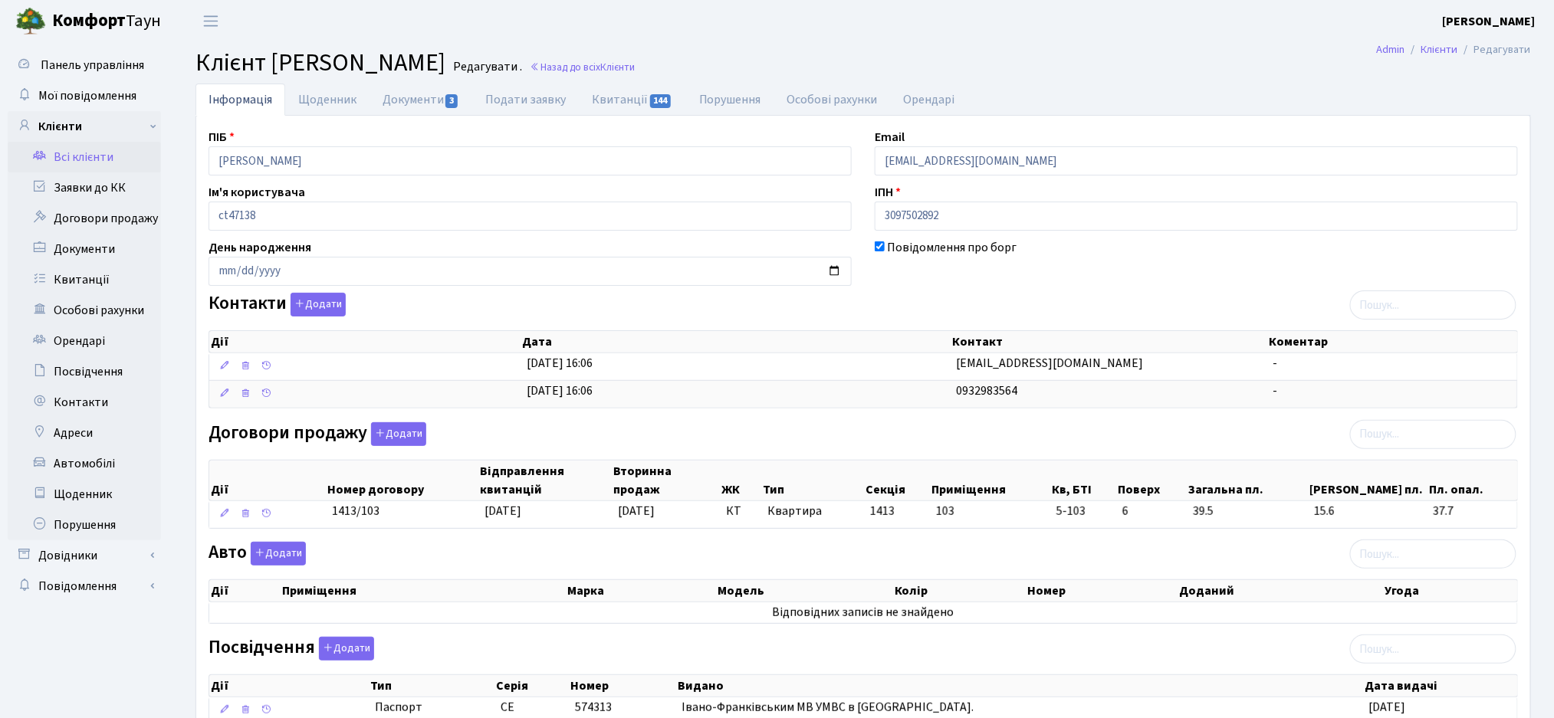
click at [1026, 274] on div "Повідомлення про борг" at bounding box center [1196, 262] width 666 height 48
click at [419, 94] on link "Документи 3" at bounding box center [420, 99] width 103 height 31
select select "25"
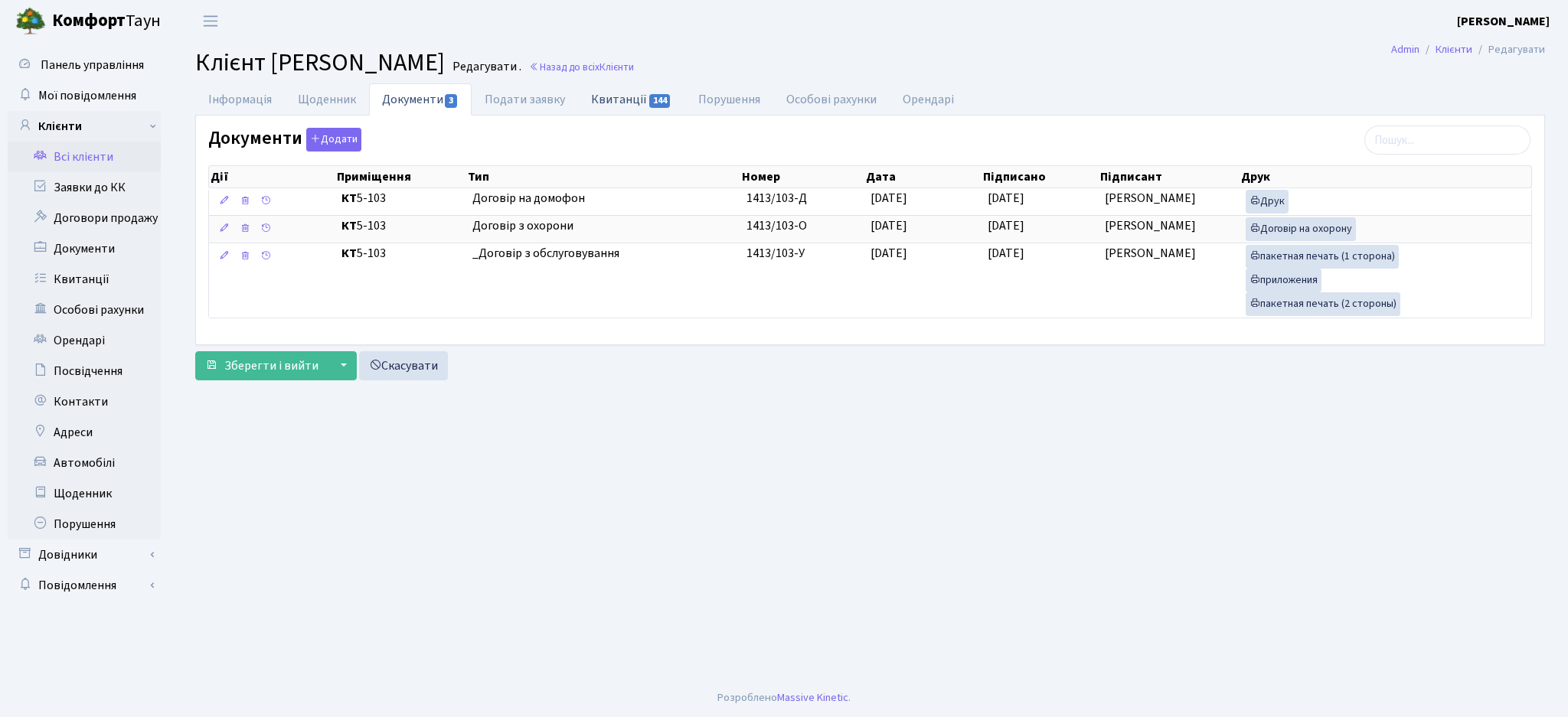
click at [649, 103] on span "144" at bounding box center [659, 101] width 21 height 14
select select "25"
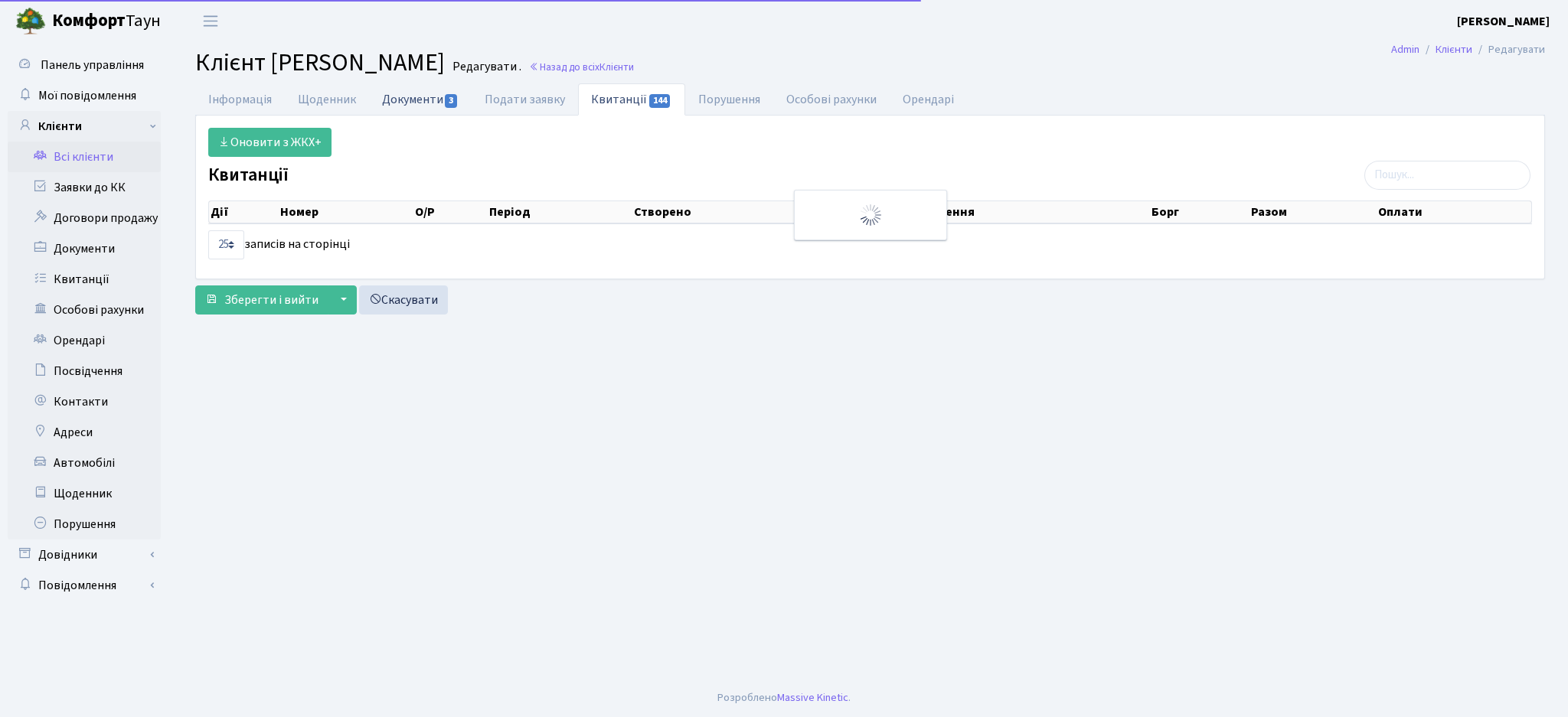
click at [398, 106] on link "Документи 3" at bounding box center [419, 99] width 103 height 31
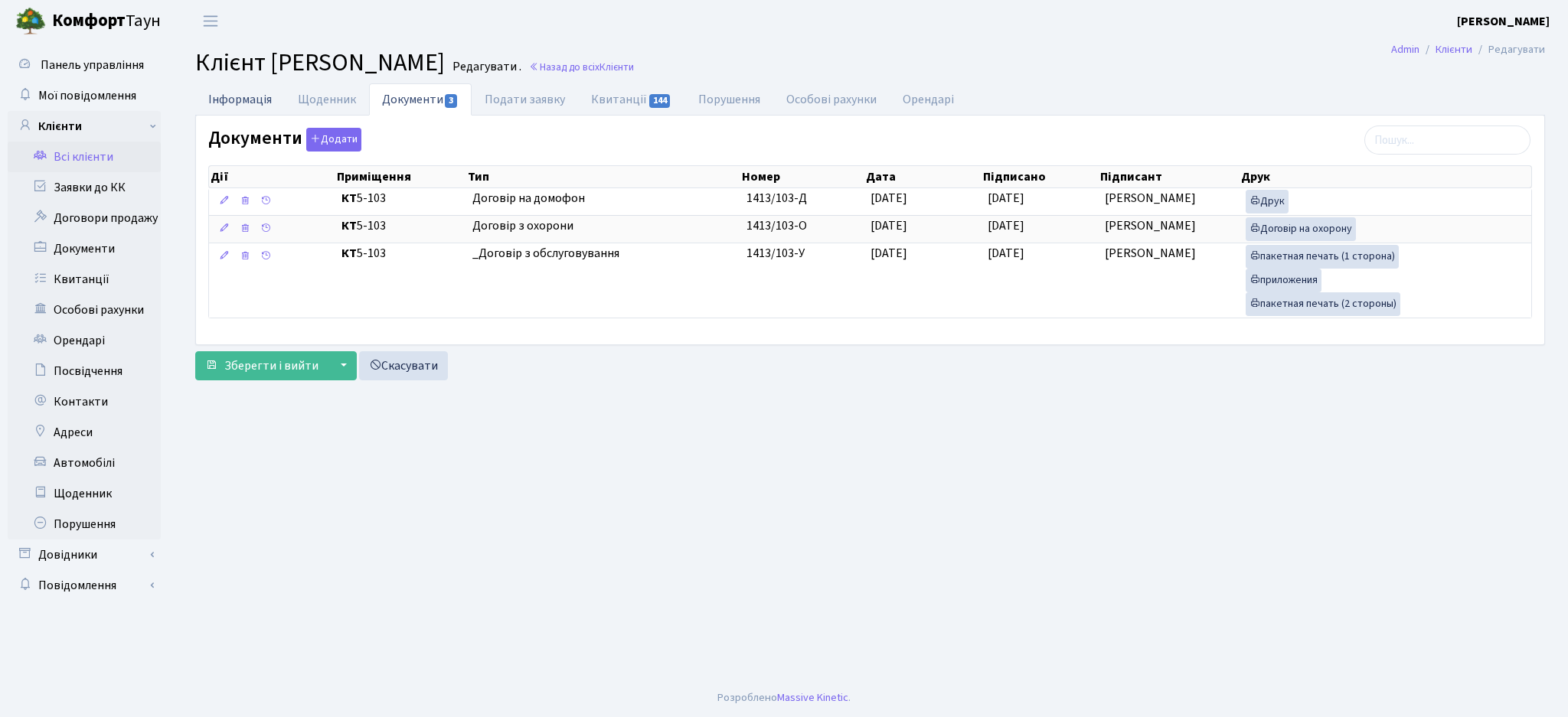
click at [251, 104] on link "Інформація" at bounding box center [240, 99] width 90 height 31
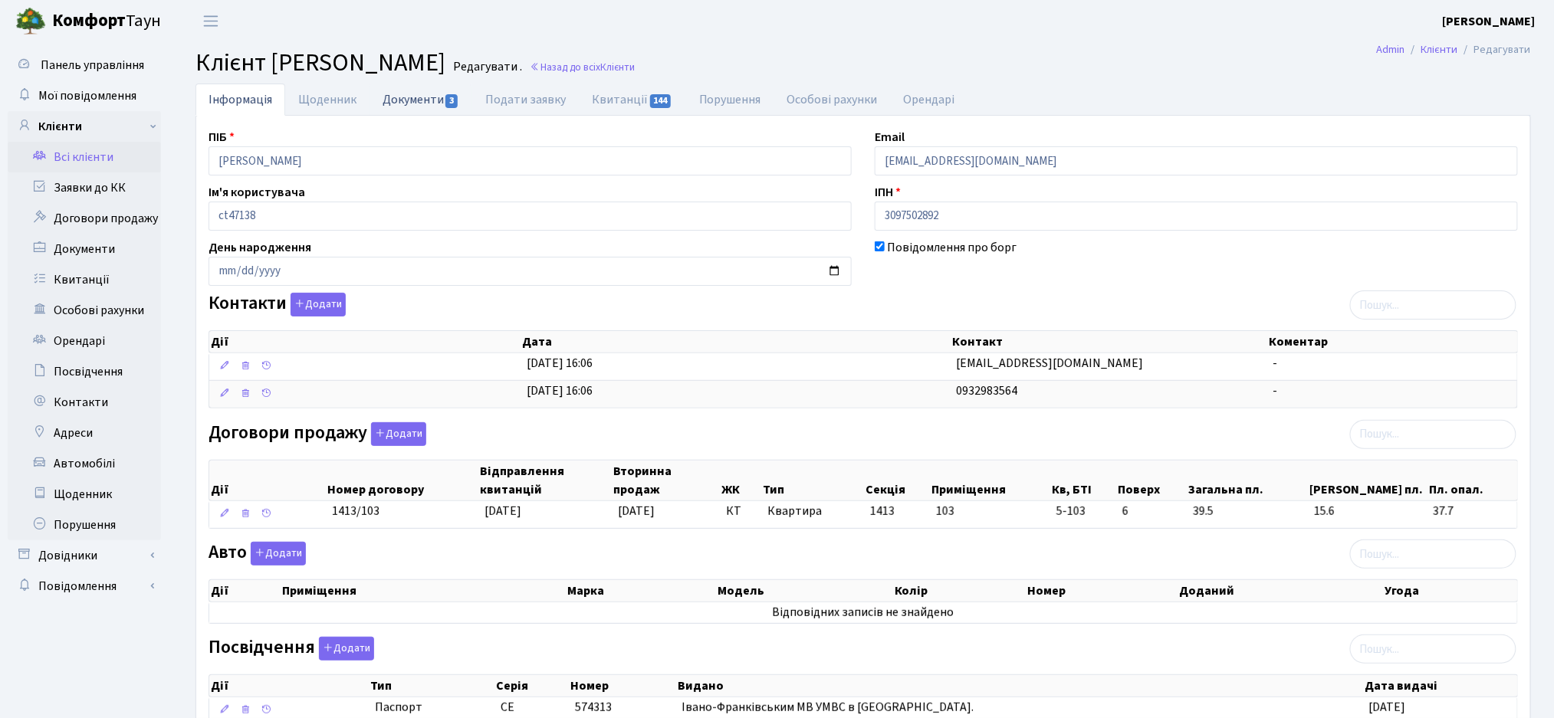
click at [418, 84] on link "Документи 3" at bounding box center [420, 99] width 103 height 31
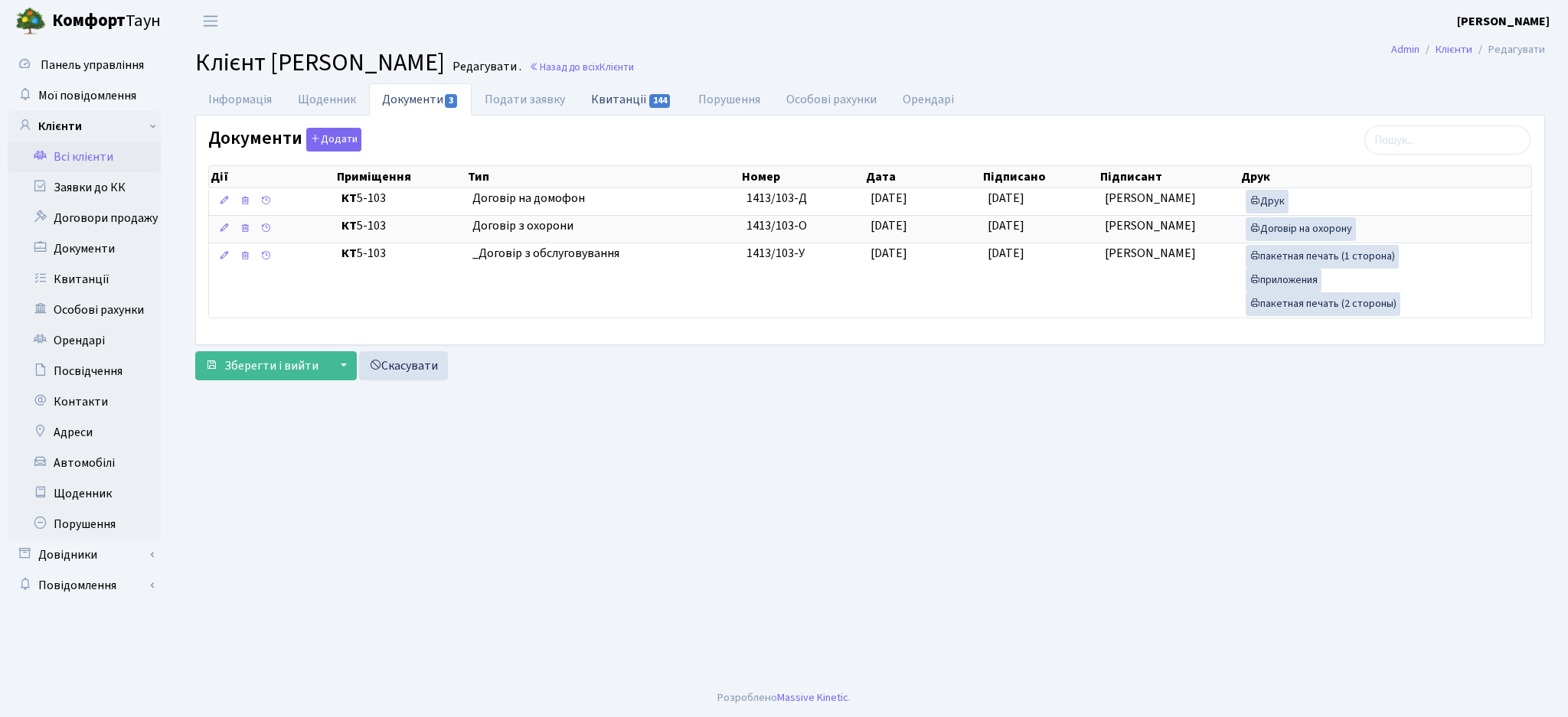
click at [616, 95] on link "Квитанції 144" at bounding box center [631, 99] width 107 height 31
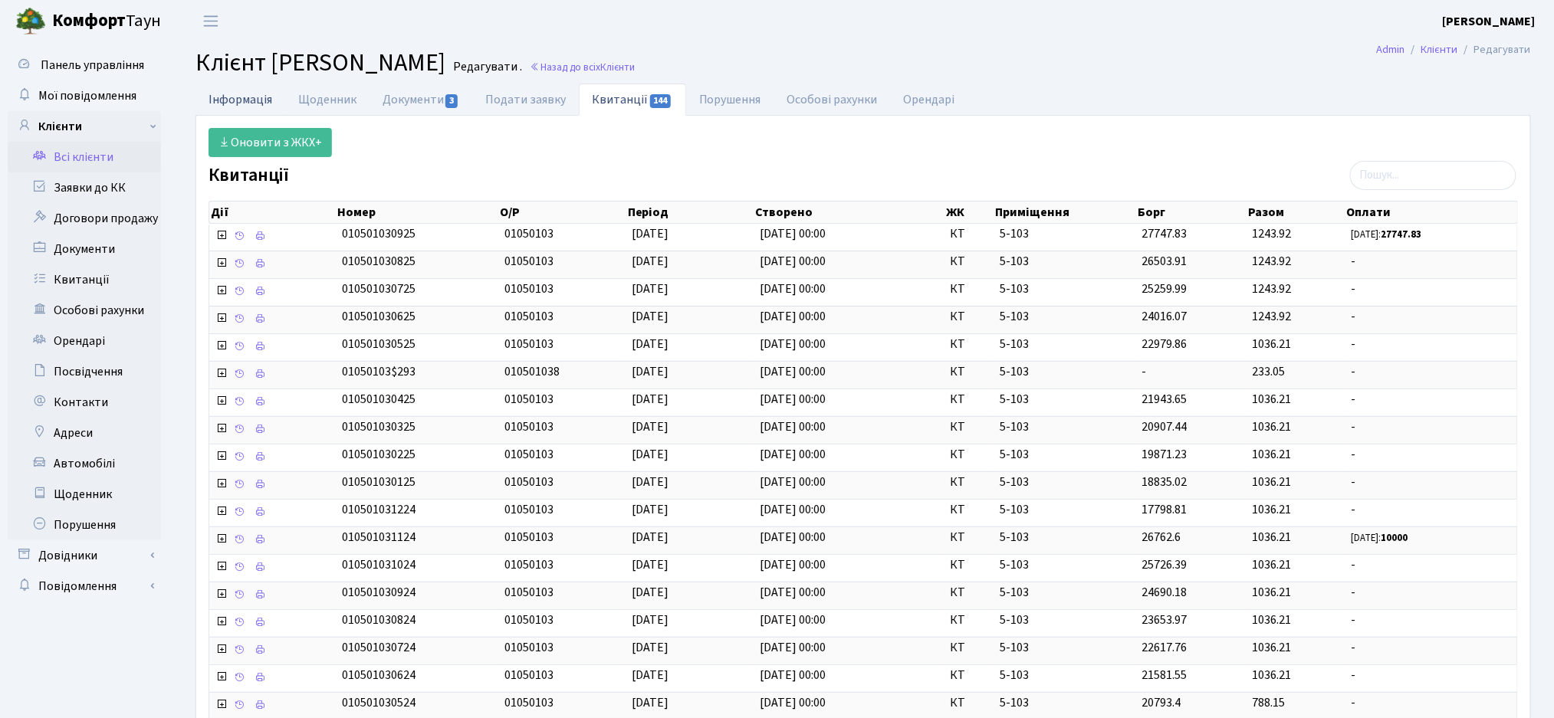
click at [205, 97] on link "Інформація" at bounding box center [240, 99] width 90 height 31
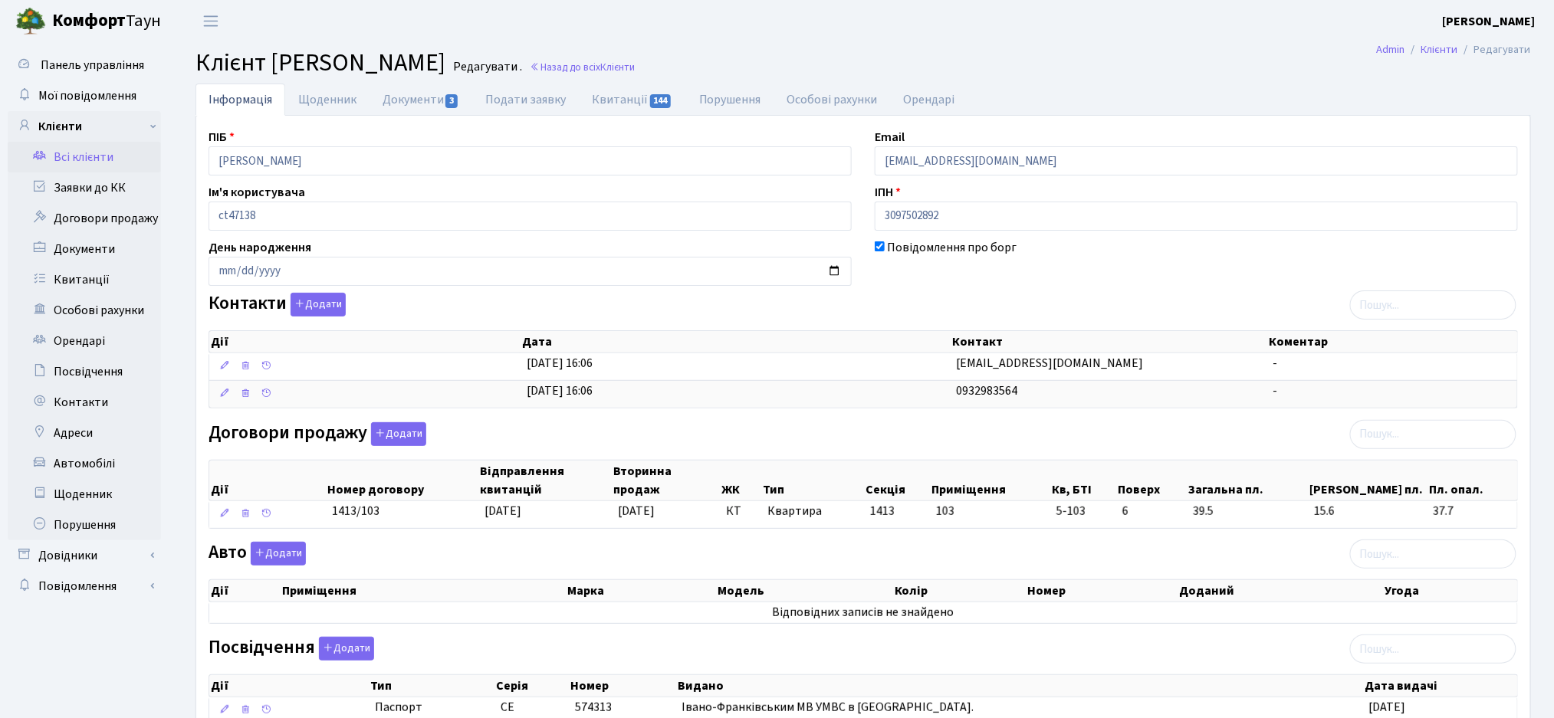
drag, startPoint x: 194, startPoint y: 61, endPoint x: 650, endPoint y: 61, distance: 456.0
click at [650, 61] on section "Клієнт Марчук Ростислав Володимирович Редагувати . Назад до всіх Клієнти" at bounding box center [862, 62] width 1381 height 29
click at [445, 60] on span "Клієнт Марчук Ростислав Володимирович" at bounding box center [320, 62] width 250 height 35
drag, startPoint x: 645, startPoint y: 62, endPoint x: 192, endPoint y: 70, distance: 453.0
click at [192, 70] on section "Клієнт Марчук Ростислав Володимирович Редагувати . Назад до всіх Клієнти" at bounding box center [862, 62] width 1381 height 29
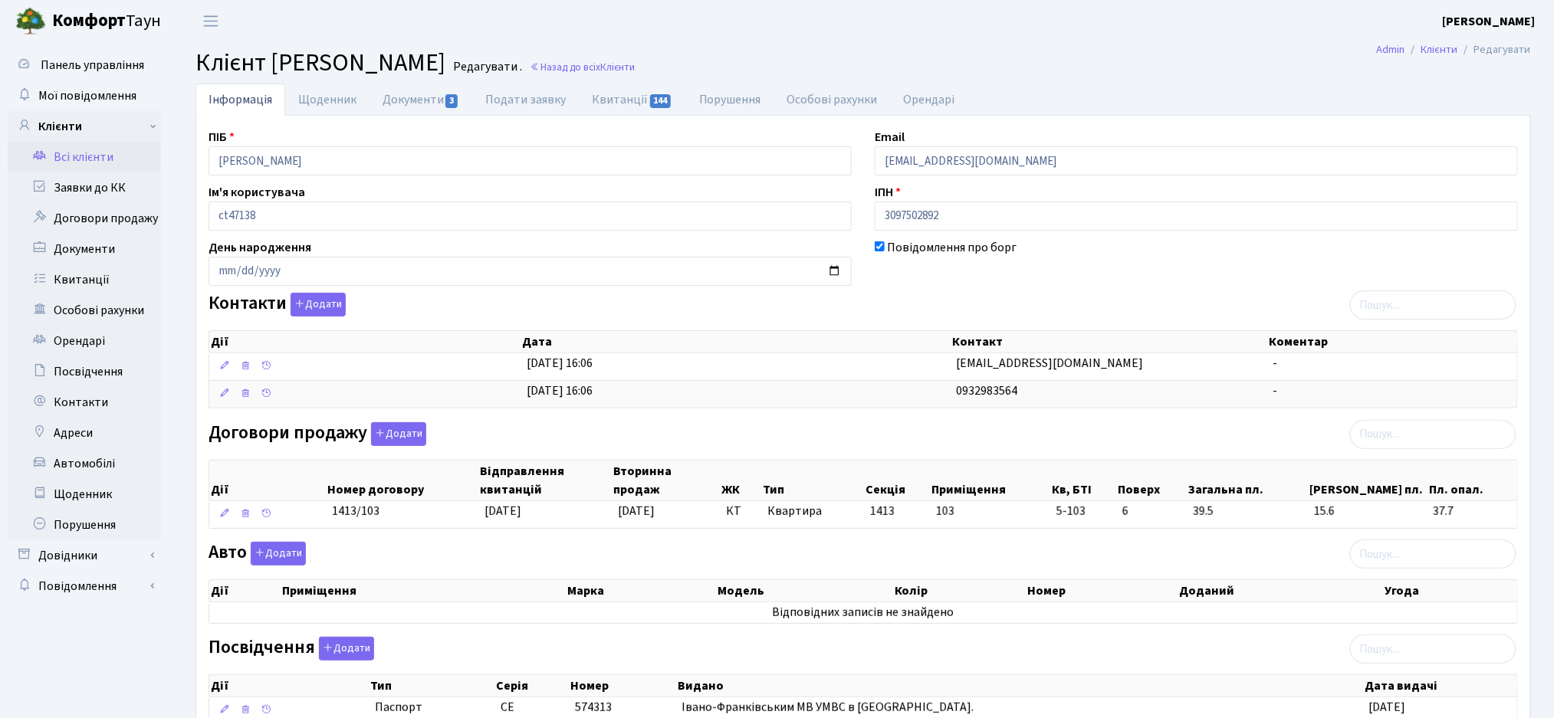
click at [204, 66] on span "Клієнт Марчук Ростислав Володимирович" at bounding box center [320, 62] width 250 height 35
drag, startPoint x: 198, startPoint y: 60, endPoint x: 647, endPoint y: 49, distance: 448.5
click at [445, 49] on span "Клієнт Марчук Ростислав Володимирович" at bounding box center [320, 62] width 250 height 35
click at [445, 59] on span "Клієнт Марчук Ростислав Володимирович" at bounding box center [320, 62] width 250 height 35
drag, startPoint x: 648, startPoint y: 61, endPoint x: 195, endPoint y: 68, distance: 453.0
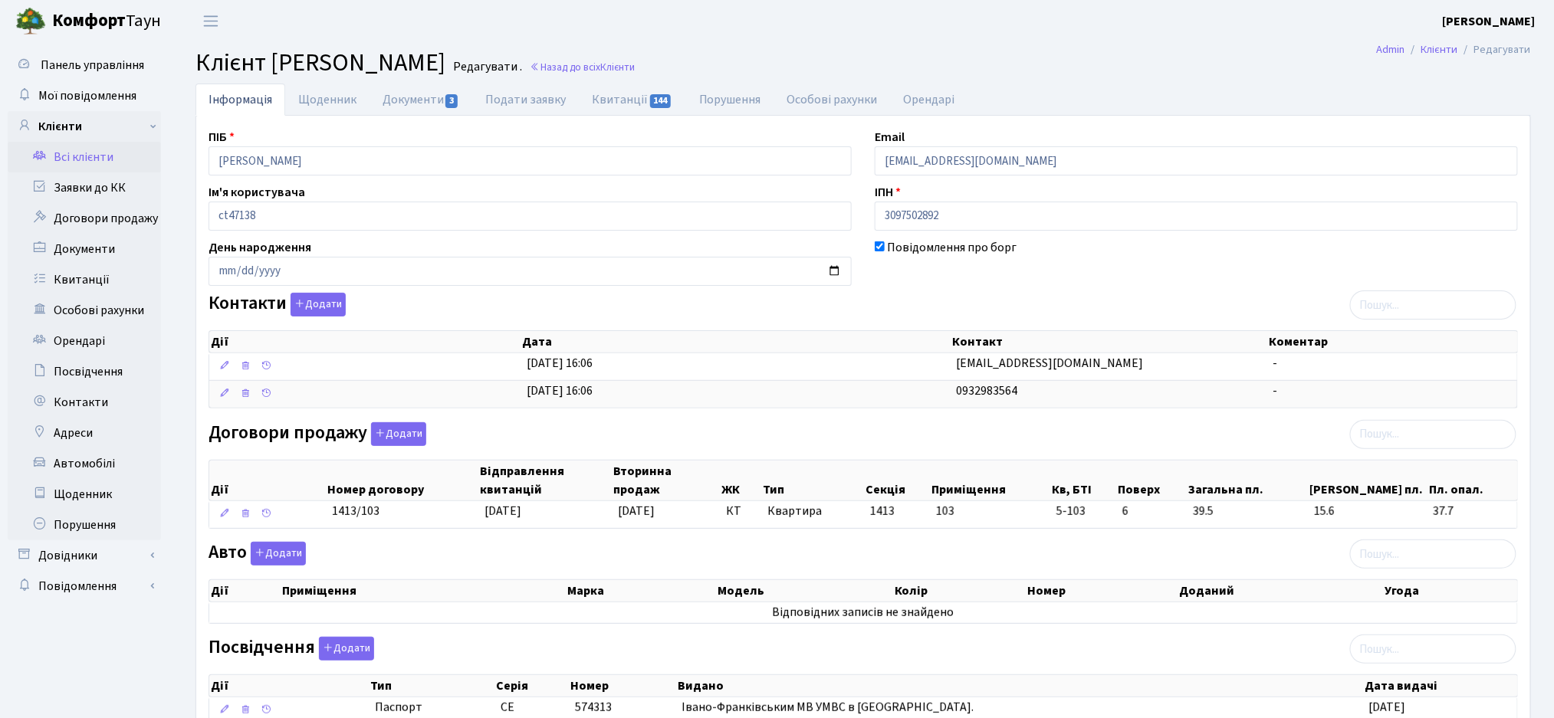
click at [195, 68] on h2 "Клієнт Марчук Ростислав Володимирович Редагувати . Назад до всіх Клієнти" at bounding box center [862, 62] width 1335 height 29
click at [320, 58] on span "Клієнт Марчук Ростислав Володимирович" at bounding box center [320, 62] width 250 height 35
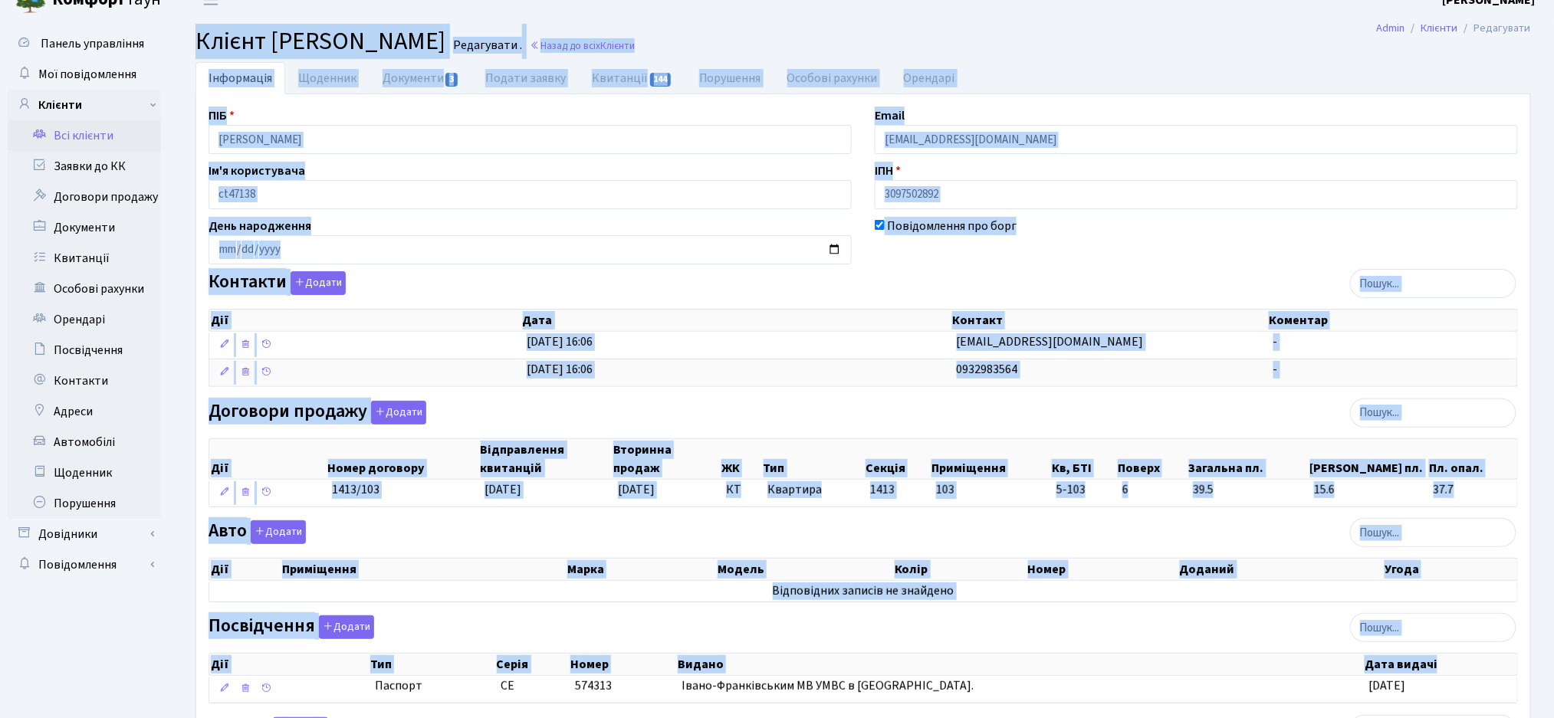
scroll to position [218, 0]
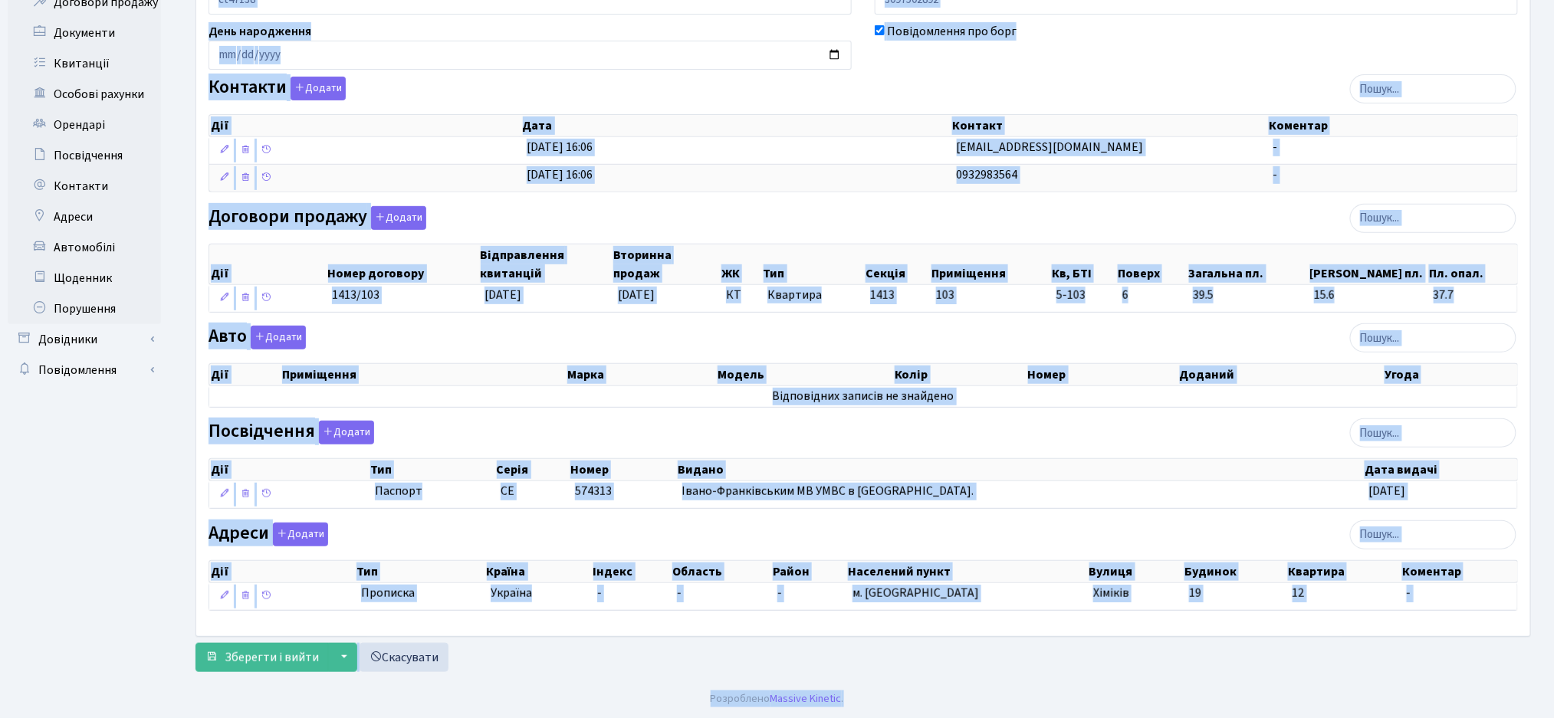
drag, startPoint x: 192, startPoint y: 61, endPoint x: 1568, endPoint y: 758, distance: 1542.4
click at [1553, 717] on html "Комфорт Таун Жигун Є. П. Мій обліковий запис Вийти Панель управління Мої повідо…" at bounding box center [777, 251] width 1554 height 934
click at [1374, 682] on footer "Розроблено Massive Kinetic ." at bounding box center [777, 699] width 1554 height 38
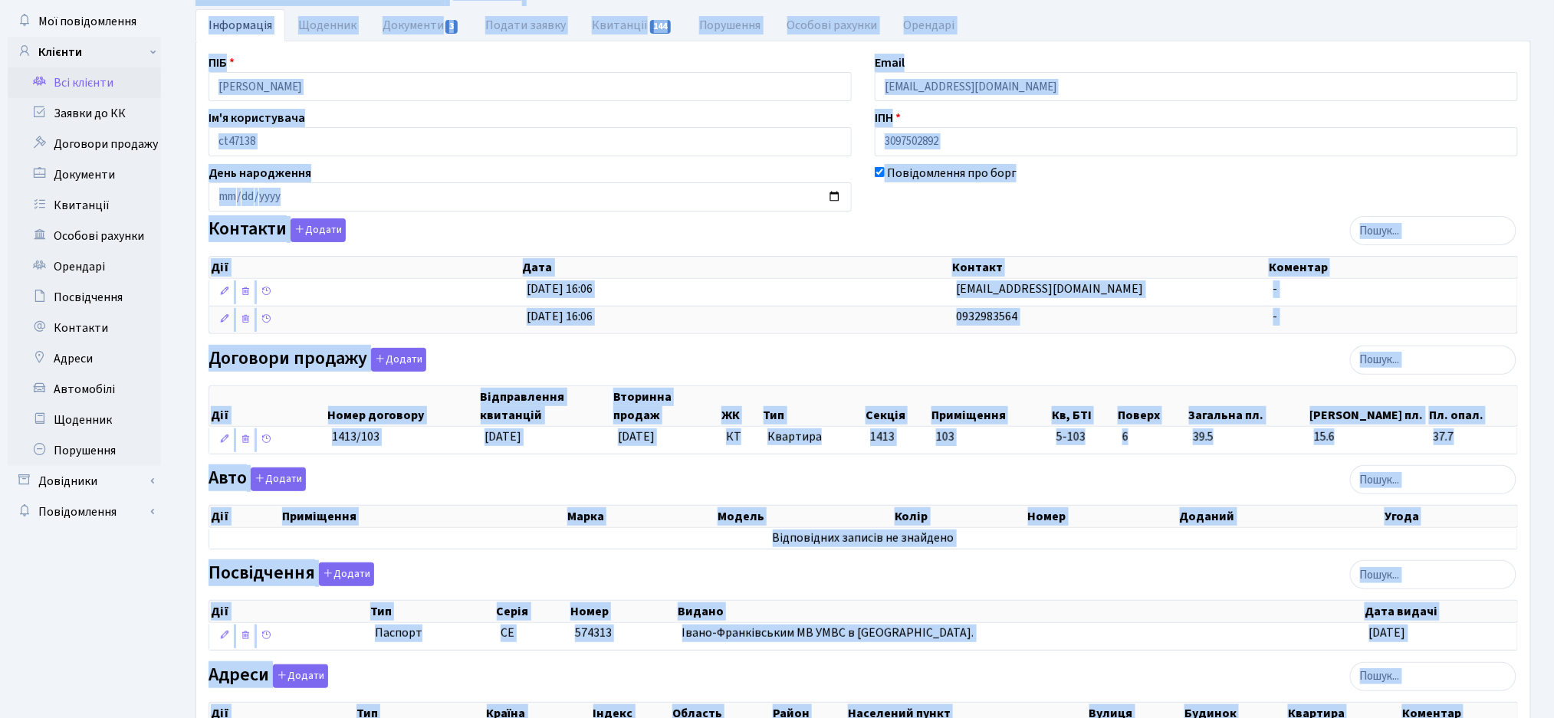
scroll to position [0, 0]
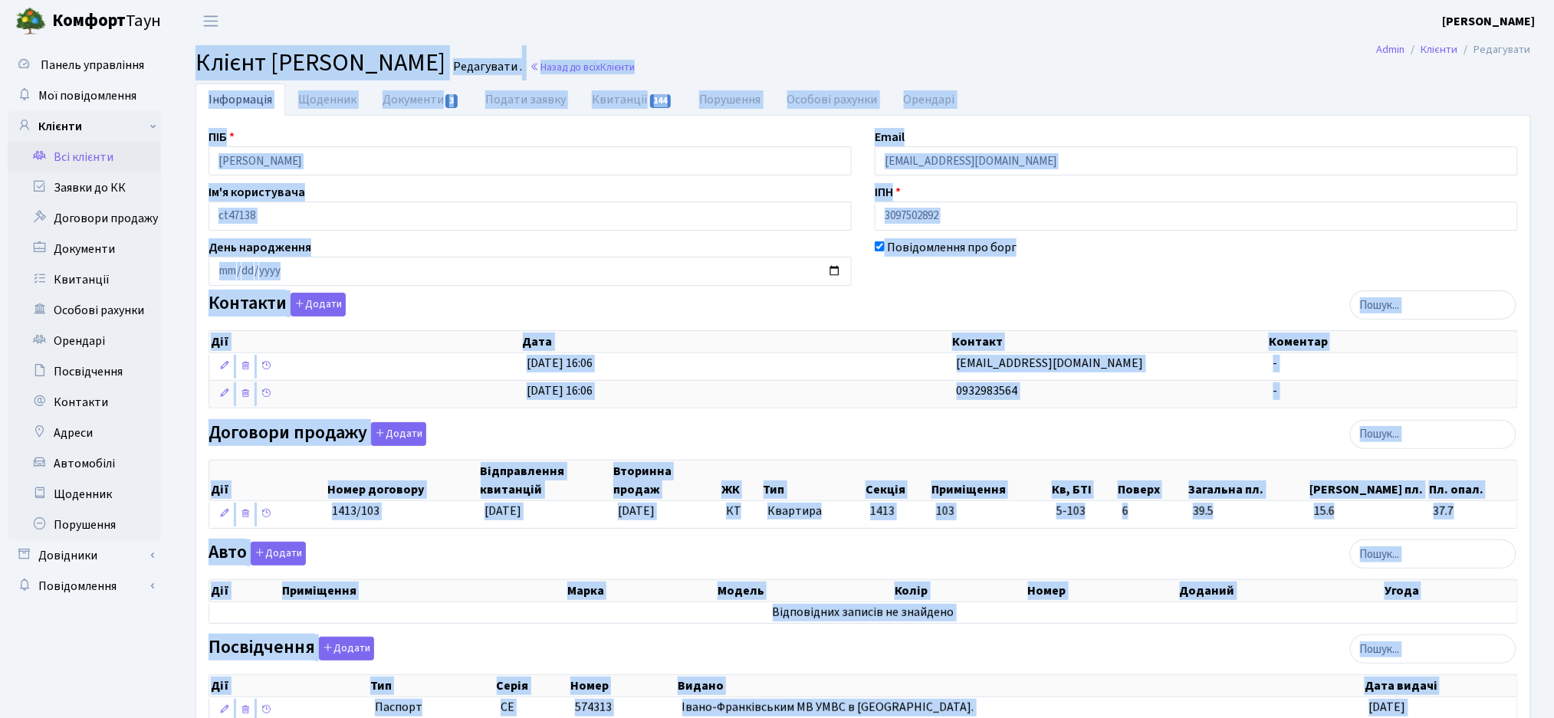
drag, startPoint x: 1502, startPoint y: 622, endPoint x: 186, endPoint y: -2, distance: 1456.3
click at [186, 0] on html "Комфорт Таун Жигун Є. П. Мій обліковий запис Вийти Панель управління Мої повідо…" at bounding box center [777, 467] width 1554 height 934
click at [249, 60] on span "Клієнт Марчук Ростислав Володимирович" at bounding box center [320, 62] width 250 height 35
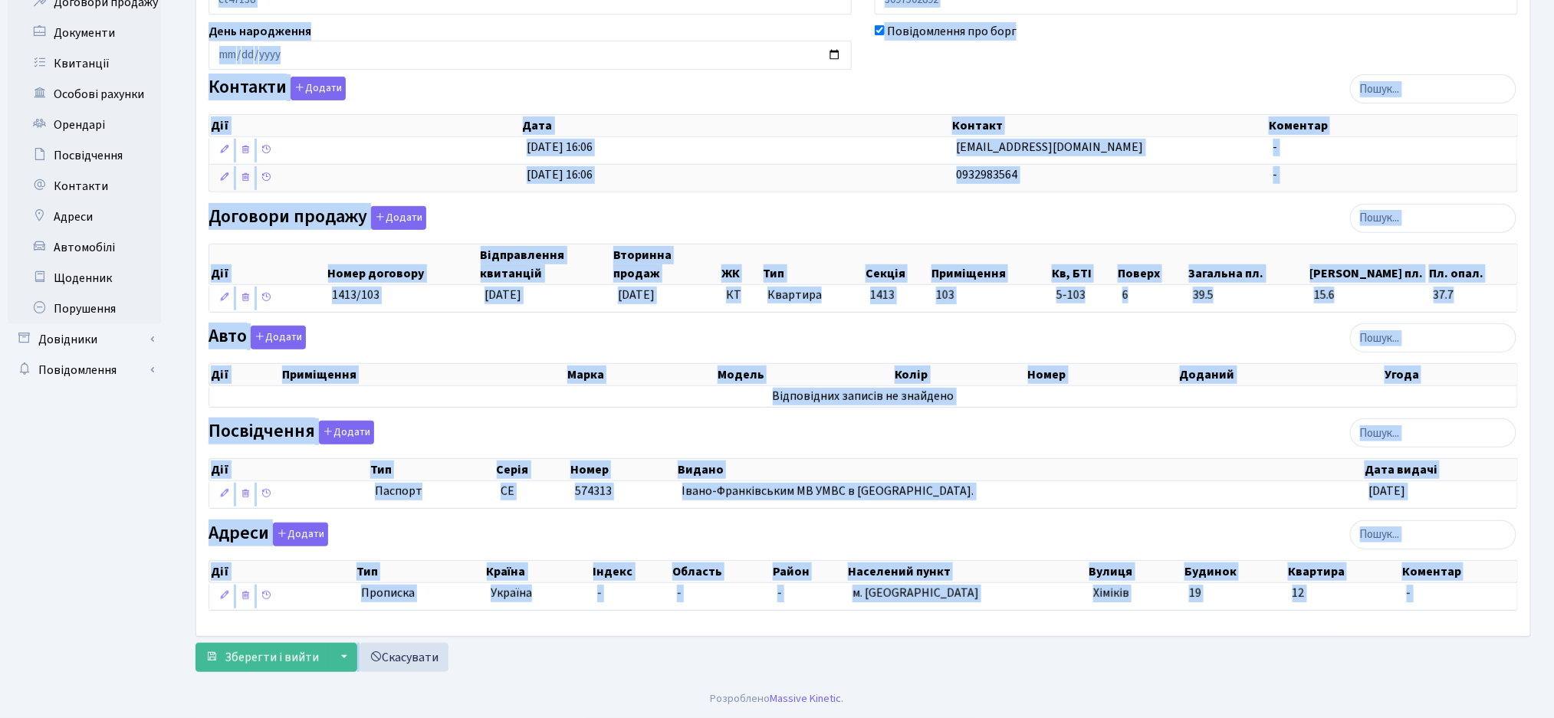
drag, startPoint x: 196, startPoint y: 58, endPoint x: 1514, endPoint y: 648, distance: 1444.0
click at [1514, 648] on main "Admin Клієнти Редагувати Клієнт Марчук Ростислав Володимирович Редагувати . Наз…" at bounding box center [862, 253] width 1381 height 854
click at [1501, 659] on div "Зберегти і вийти ▼ Зберегти та продовжити редагування Зберегти та створити Скас…" at bounding box center [862, 657] width 1335 height 29
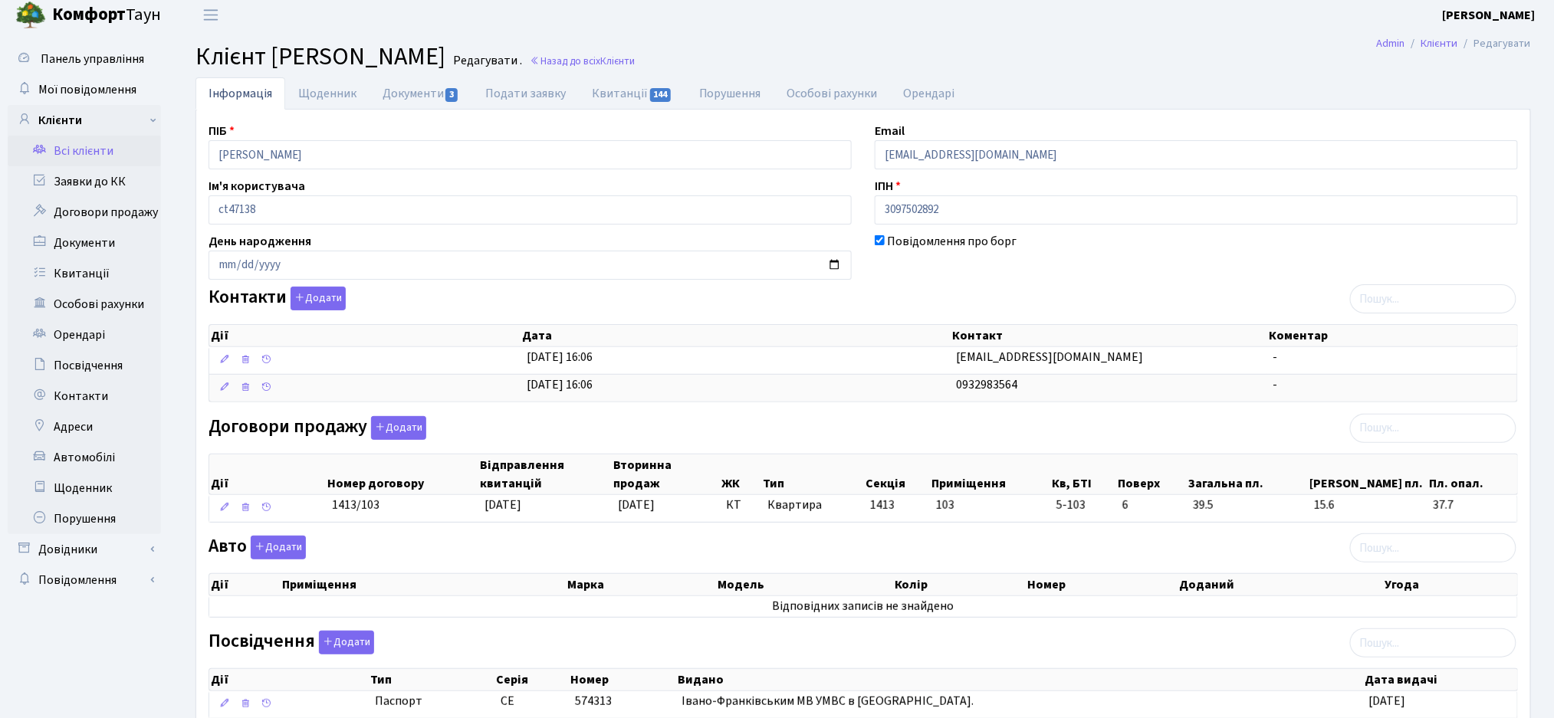
scroll to position [0, 0]
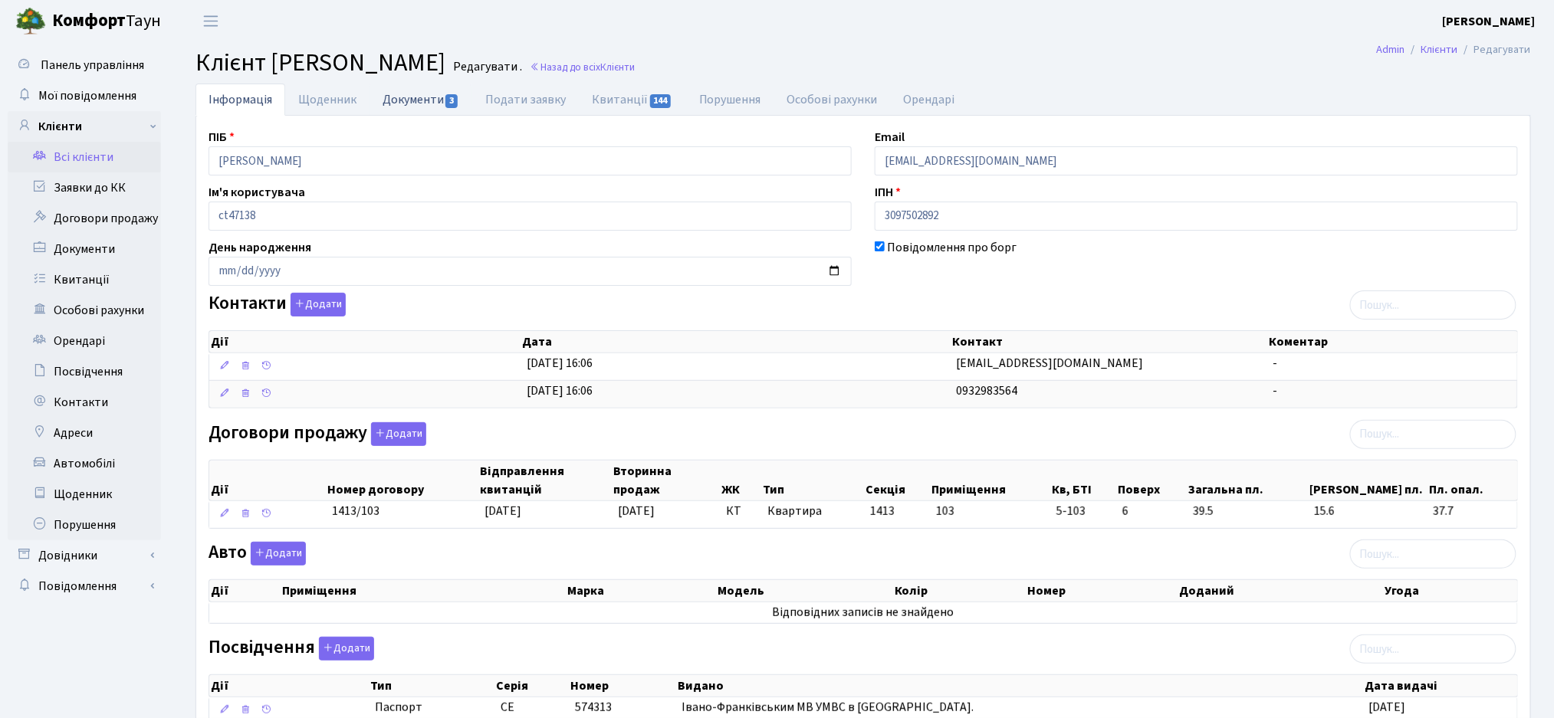
click at [437, 98] on link "Документи 3" at bounding box center [420, 99] width 103 height 31
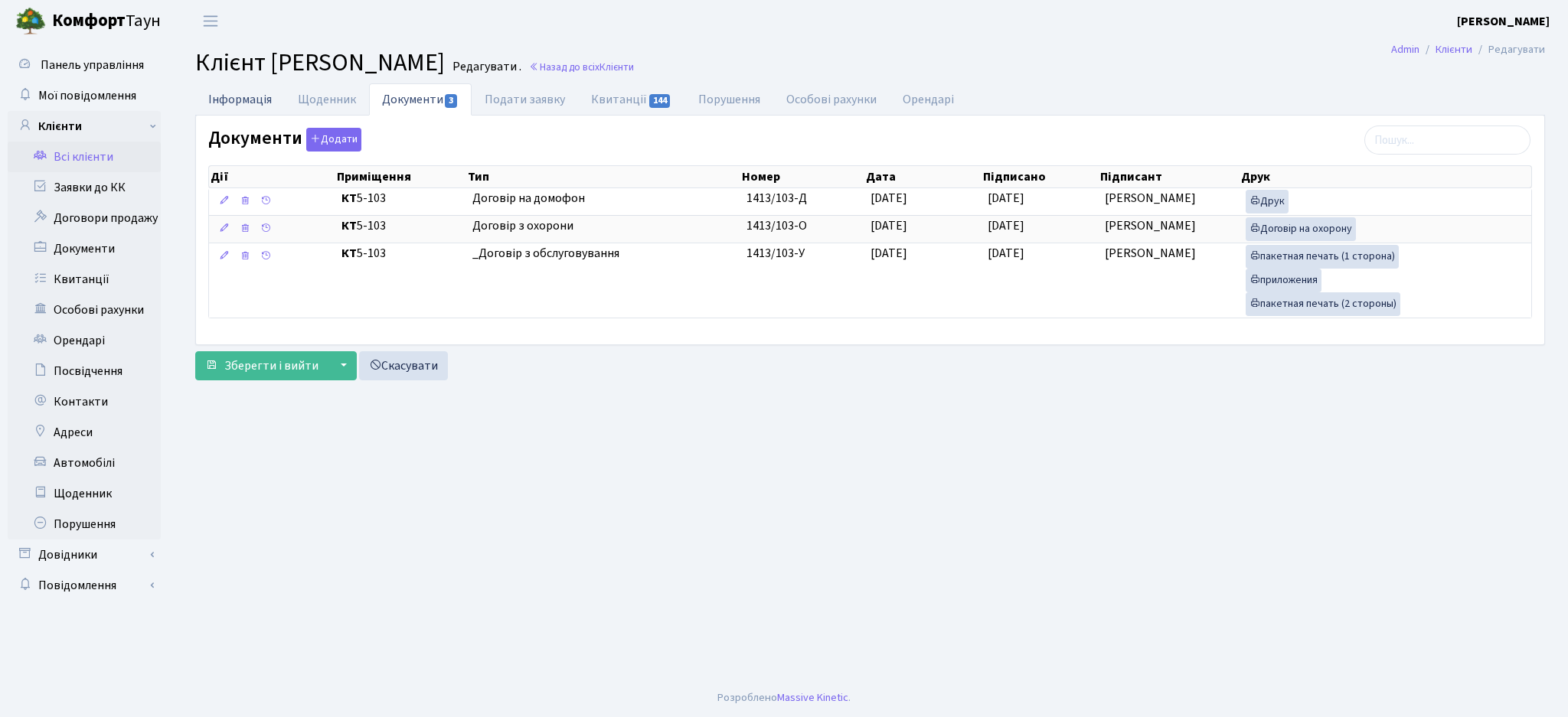
click at [225, 94] on link "Інформація" at bounding box center [240, 99] width 90 height 31
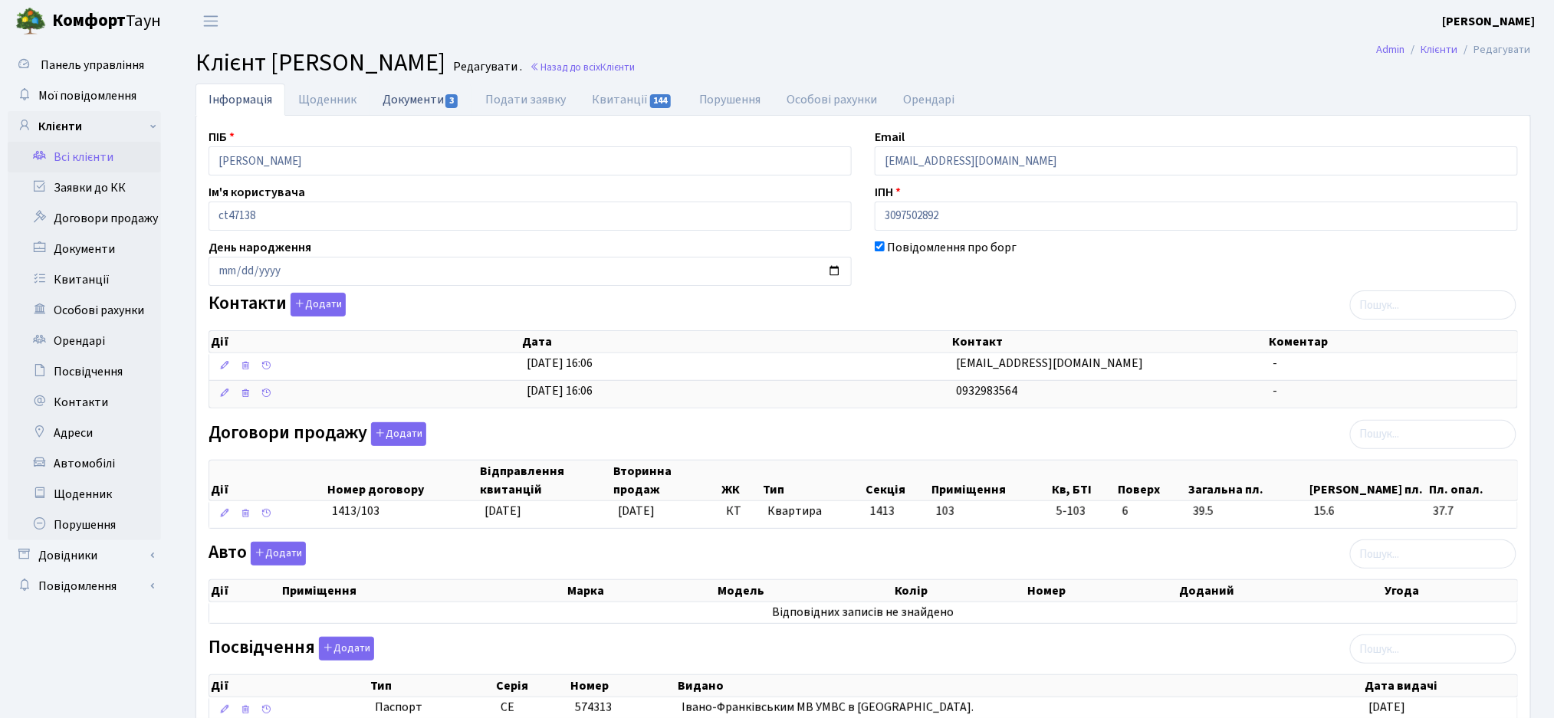
click at [426, 109] on link "Документи 3" at bounding box center [420, 99] width 103 height 31
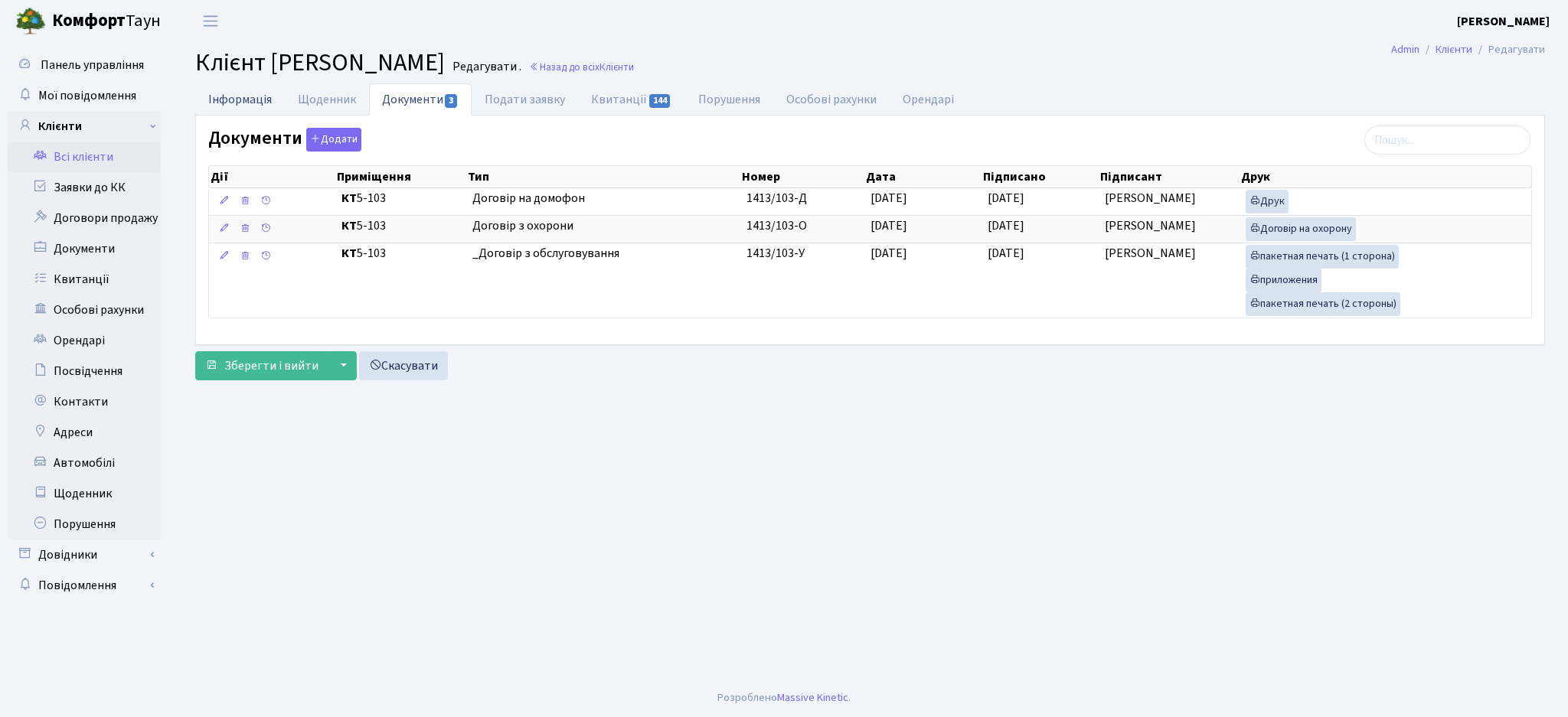
click at [238, 100] on link "Інформація" at bounding box center [240, 99] width 90 height 31
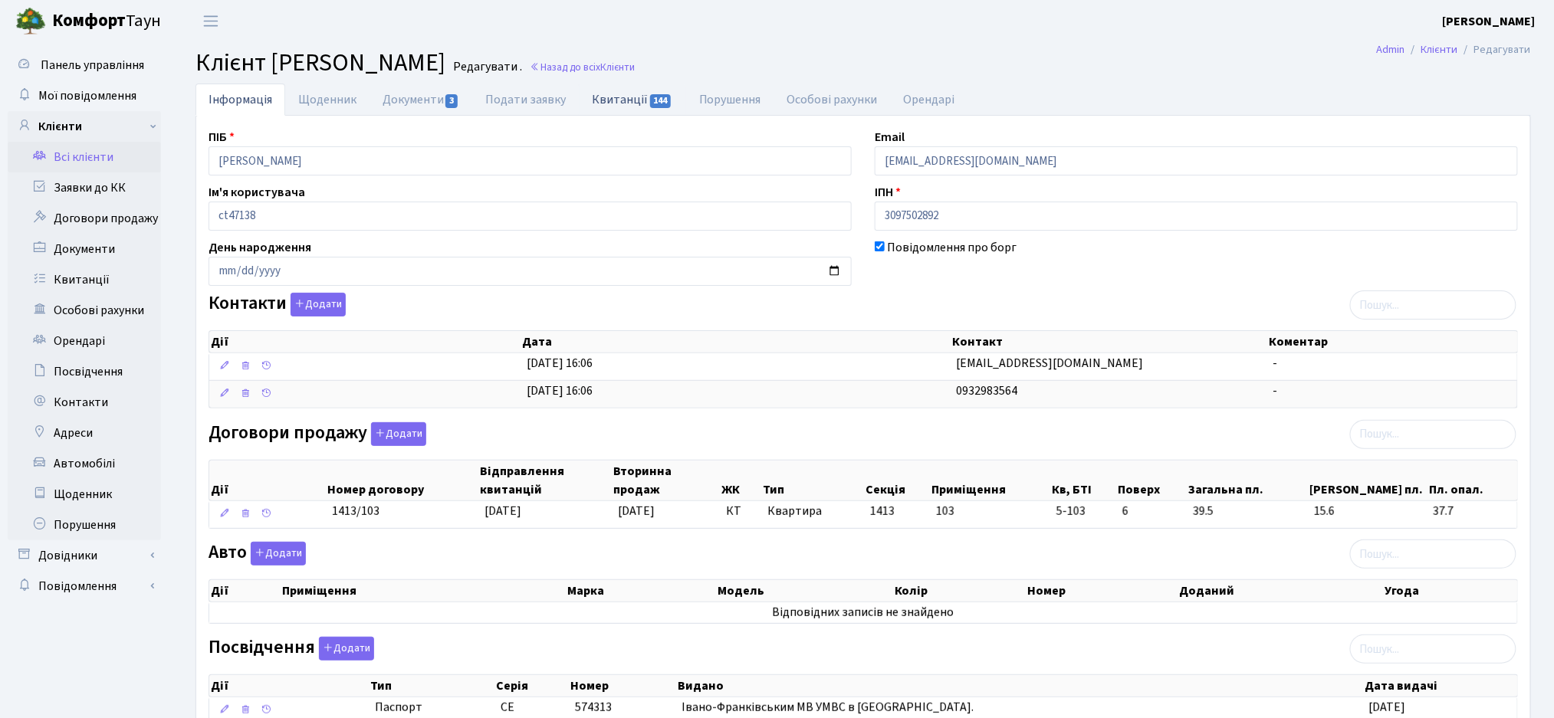
click at [614, 102] on link "Квитанції 144" at bounding box center [632, 99] width 107 height 31
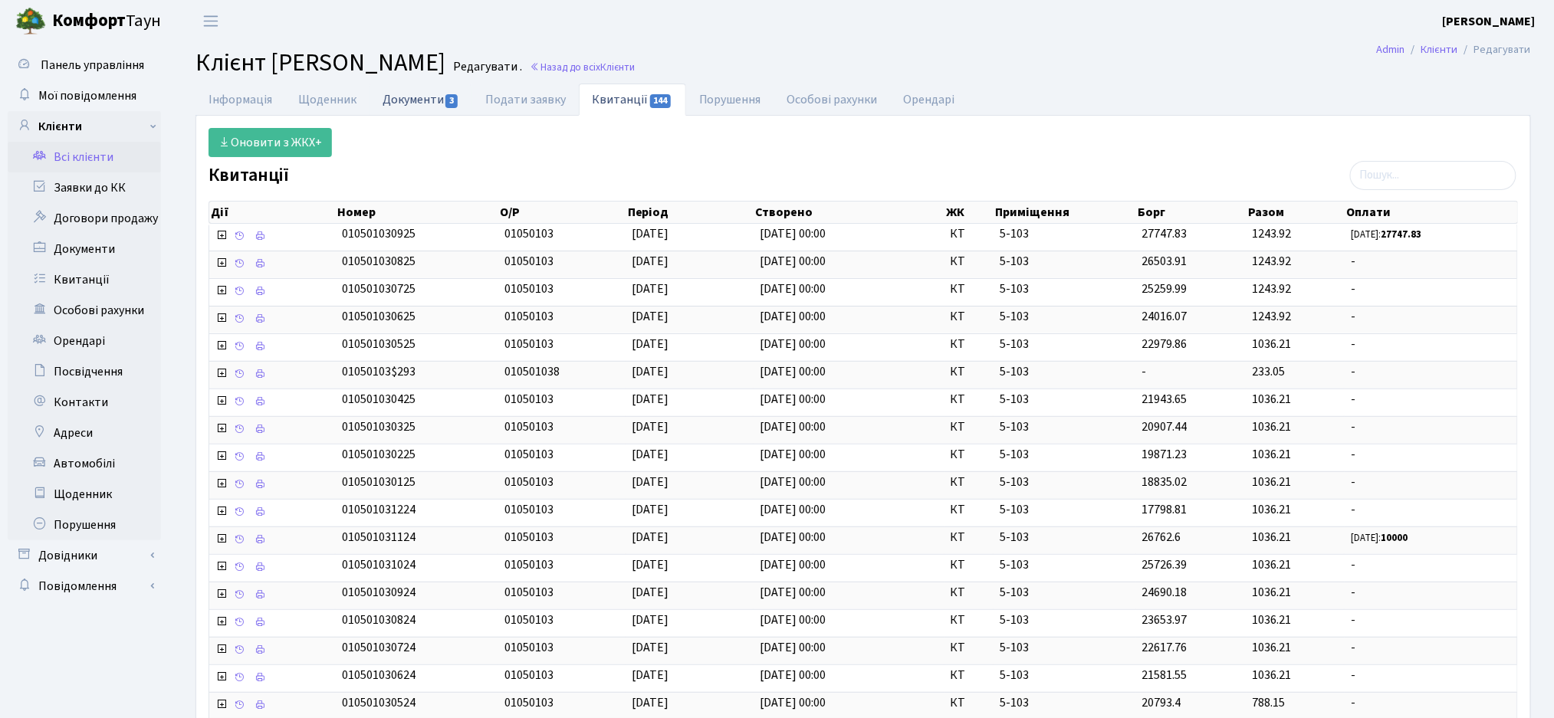
click at [412, 103] on link "Документи 3" at bounding box center [420, 99] width 103 height 31
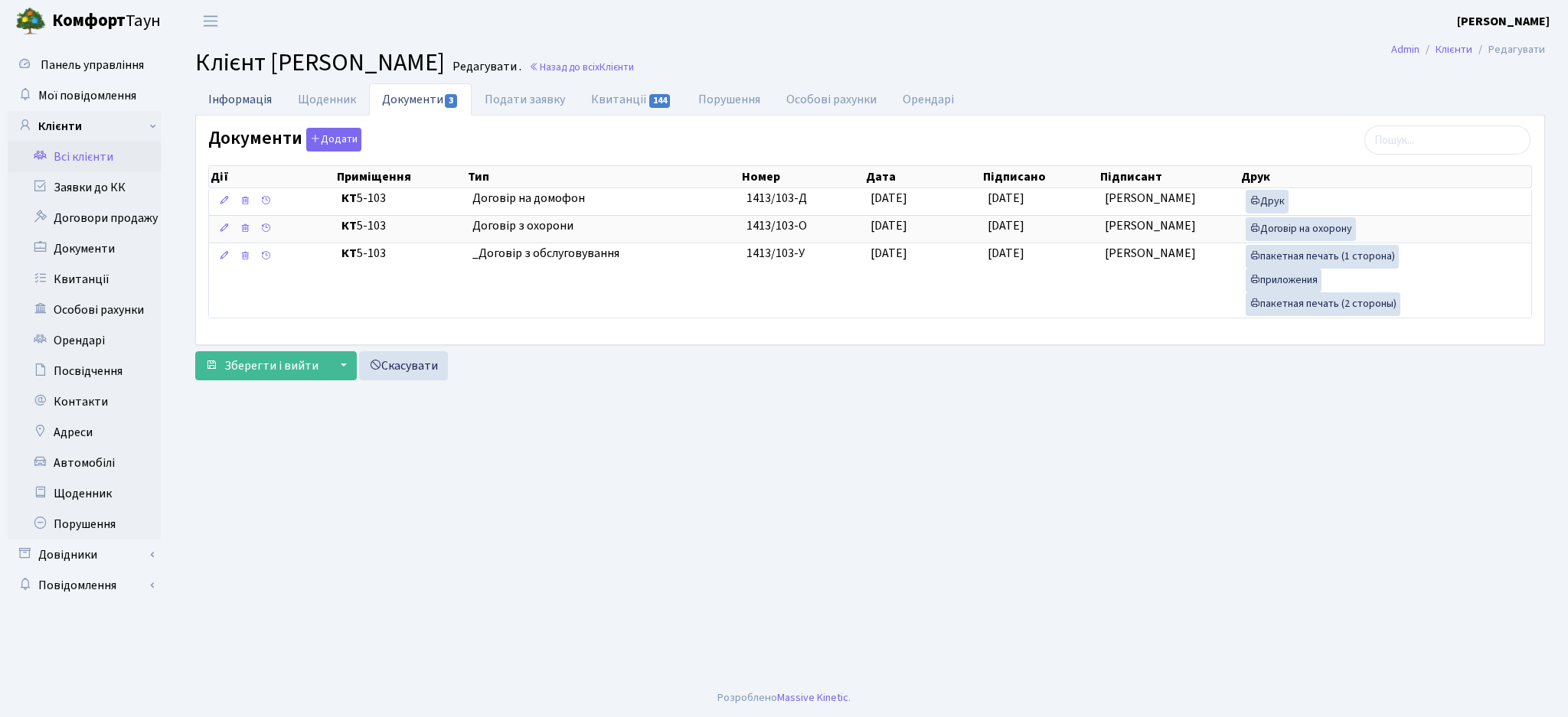
click at [235, 100] on link "Інформація" at bounding box center [240, 99] width 90 height 31
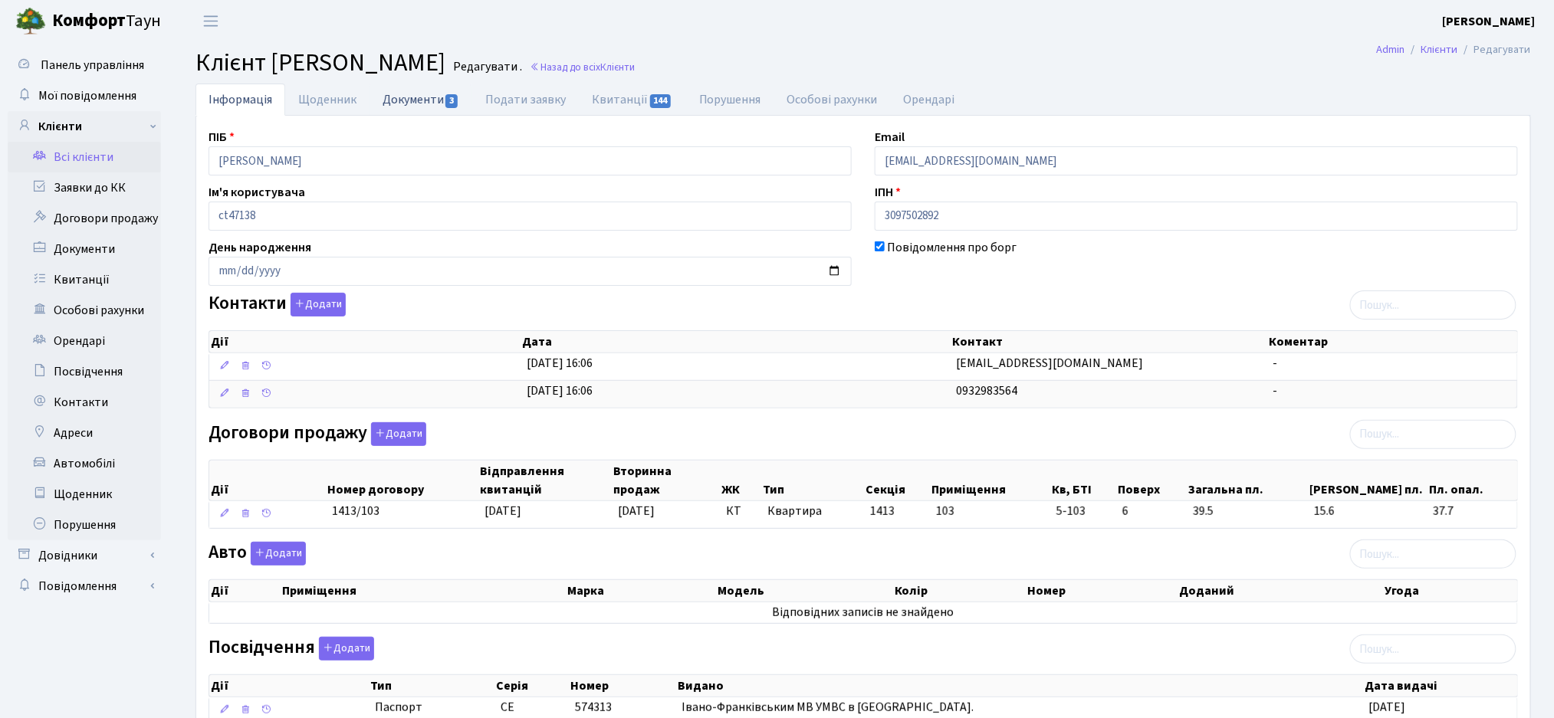
click at [393, 104] on link "Документи 3" at bounding box center [420, 99] width 103 height 31
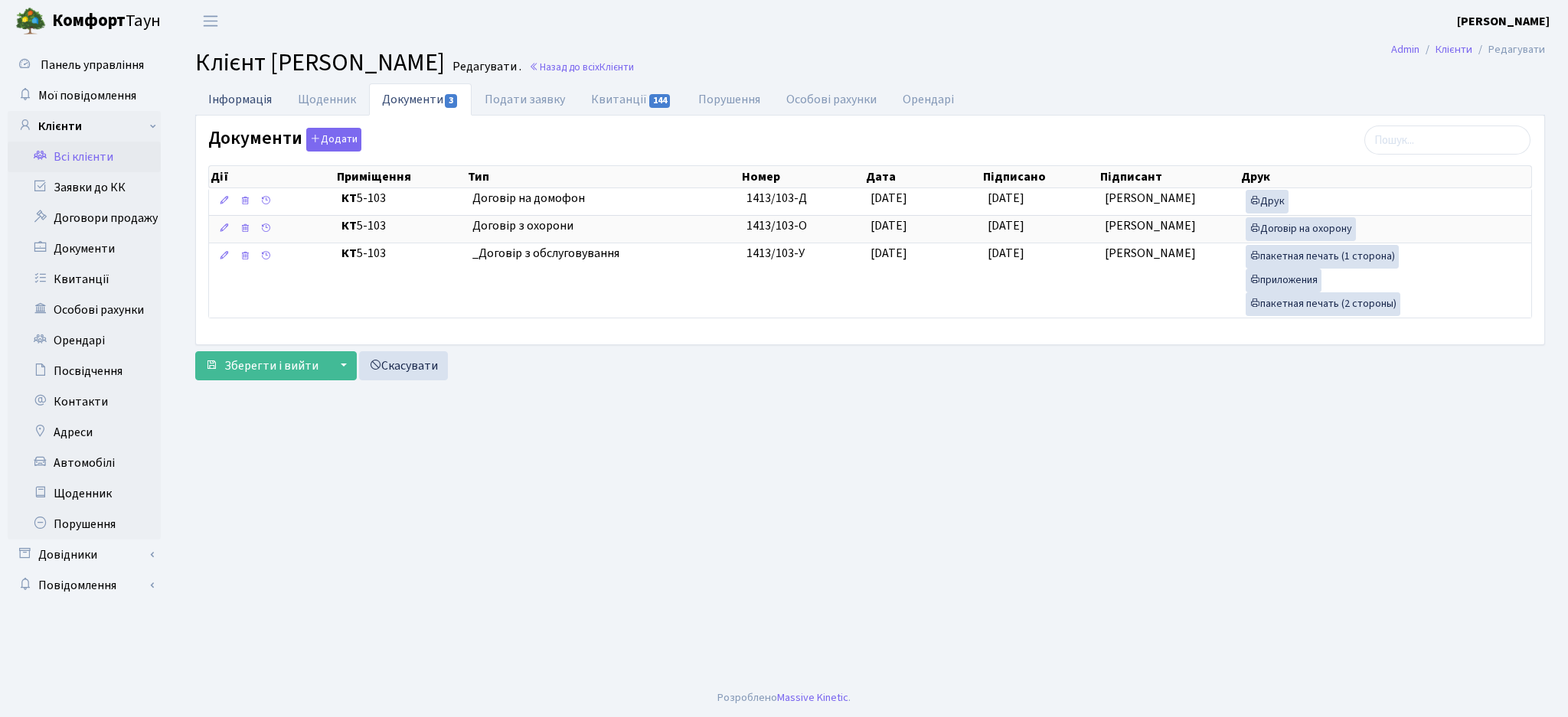
click at [235, 95] on link "Інформація" at bounding box center [240, 99] width 90 height 31
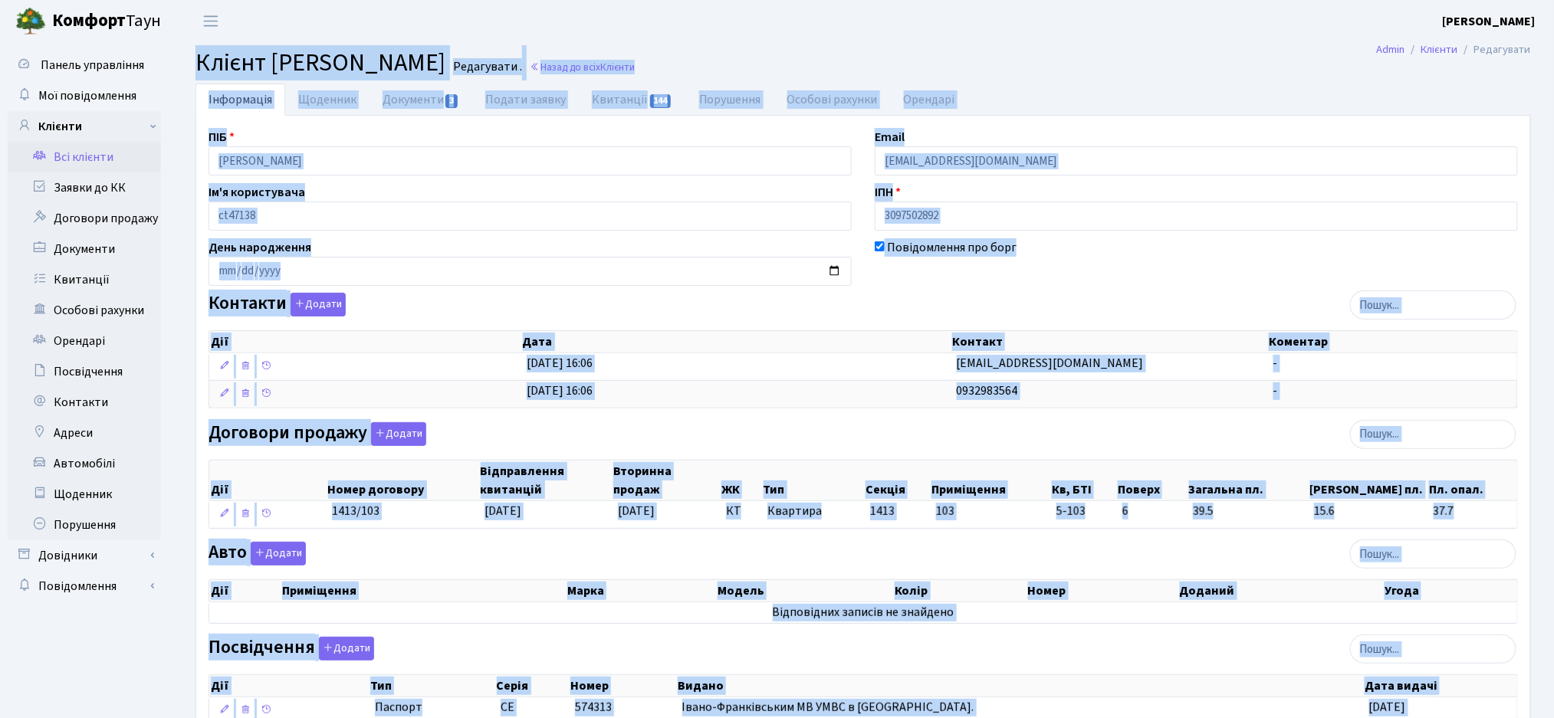
scroll to position [218, 0]
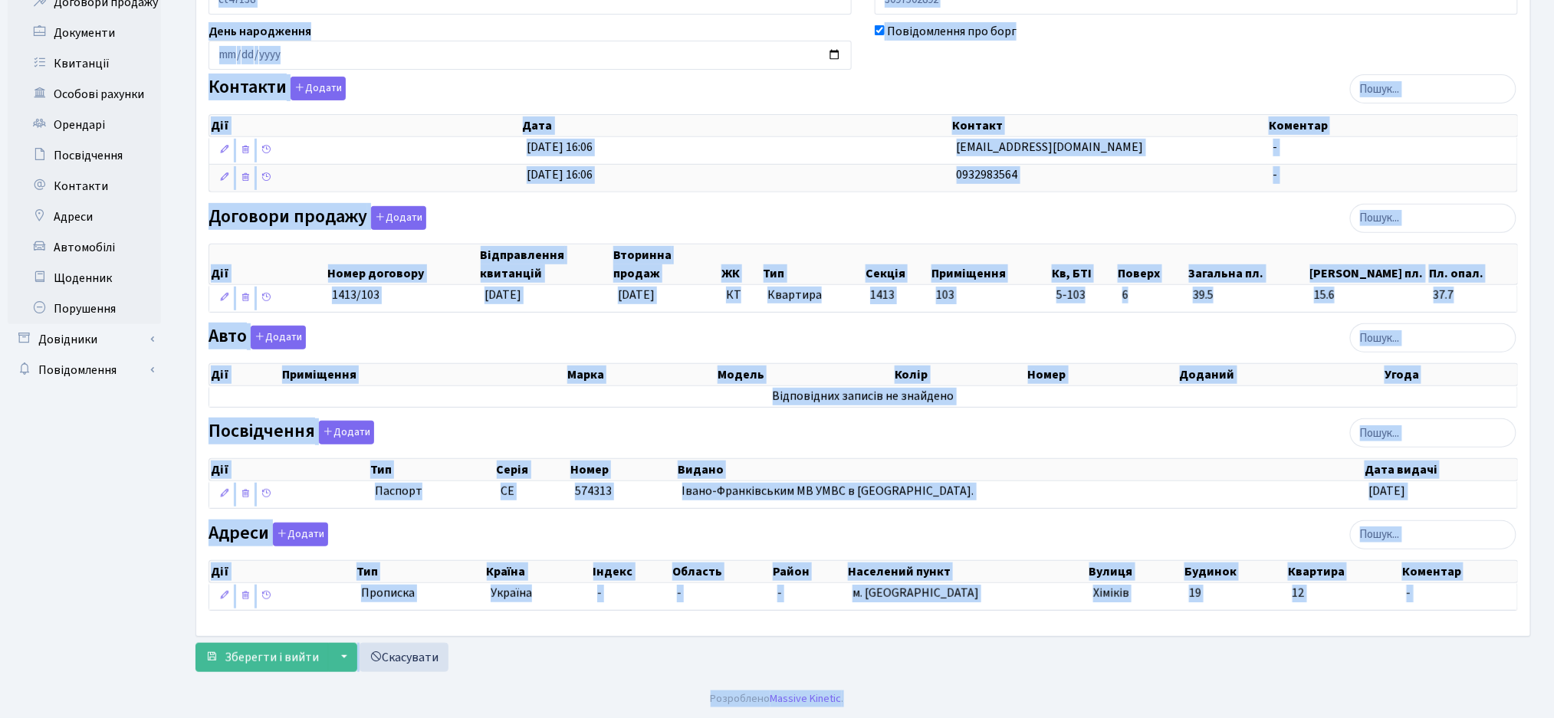
drag, startPoint x: 191, startPoint y: 61, endPoint x: 1568, endPoint y: 755, distance: 1542.0
click at [1553, 717] on html "Комфорт Таун Жигун Є. П. Мій обліковий запис Вийти Панель управління Мої повідо…" at bounding box center [777, 251] width 1554 height 934
click at [967, 668] on div "Зберегти і вийти ▼ Зберегти та продовжити редагування Зберегти та створити Скас…" at bounding box center [862, 657] width 1335 height 29
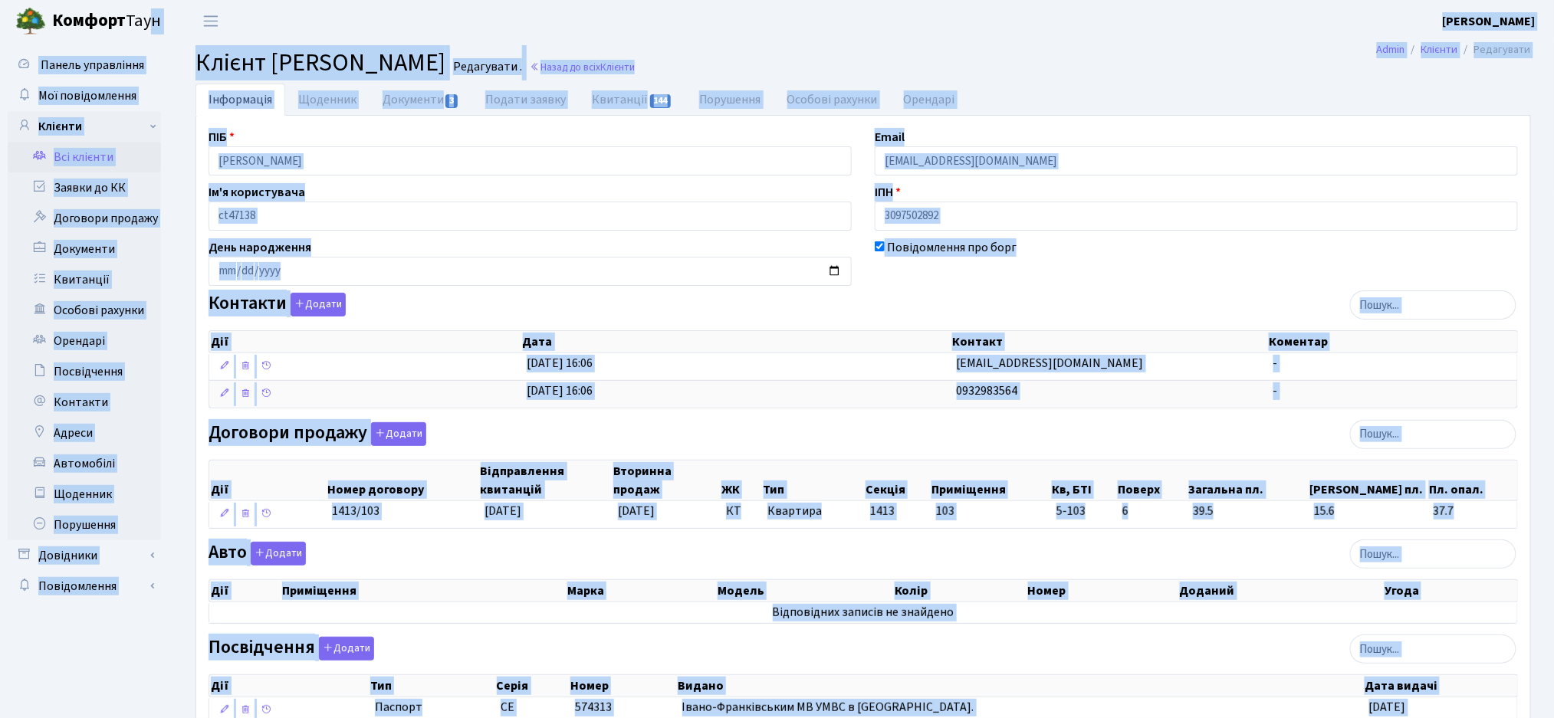
drag, startPoint x: 1478, startPoint y: 653, endPoint x: 143, endPoint y: -38, distance: 1503.8
click at [143, 0] on html "Комфорт Таун Жигун Є. П. Мій обліковий запис Вийти Панель управління Мої повідо…" at bounding box center [777, 467] width 1554 height 934
click at [245, 42] on main "Admin Клієнти Редагувати Клієнт Марчук Ростислав Володимирович Редагувати . Наз…" at bounding box center [862, 469] width 1381 height 854
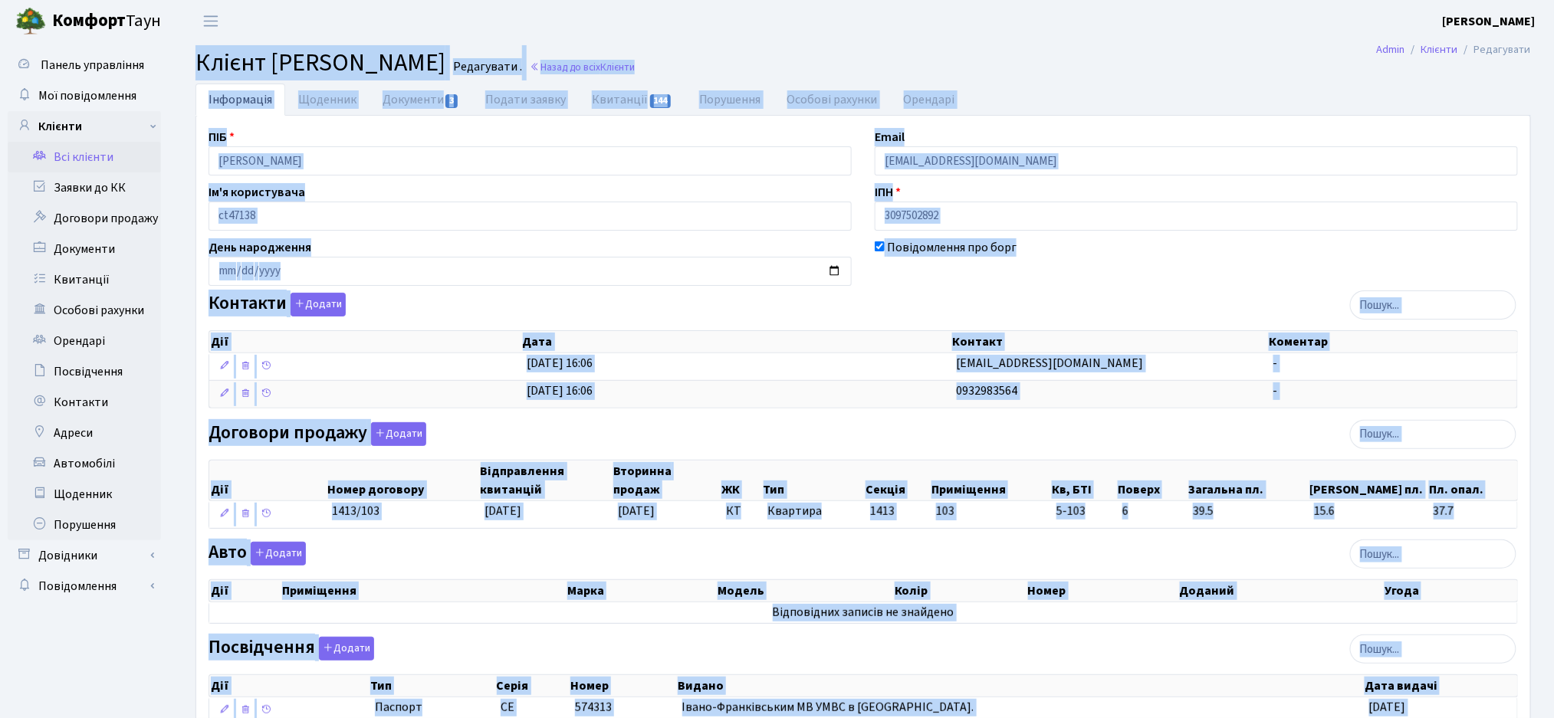
scroll to position [218, 0]
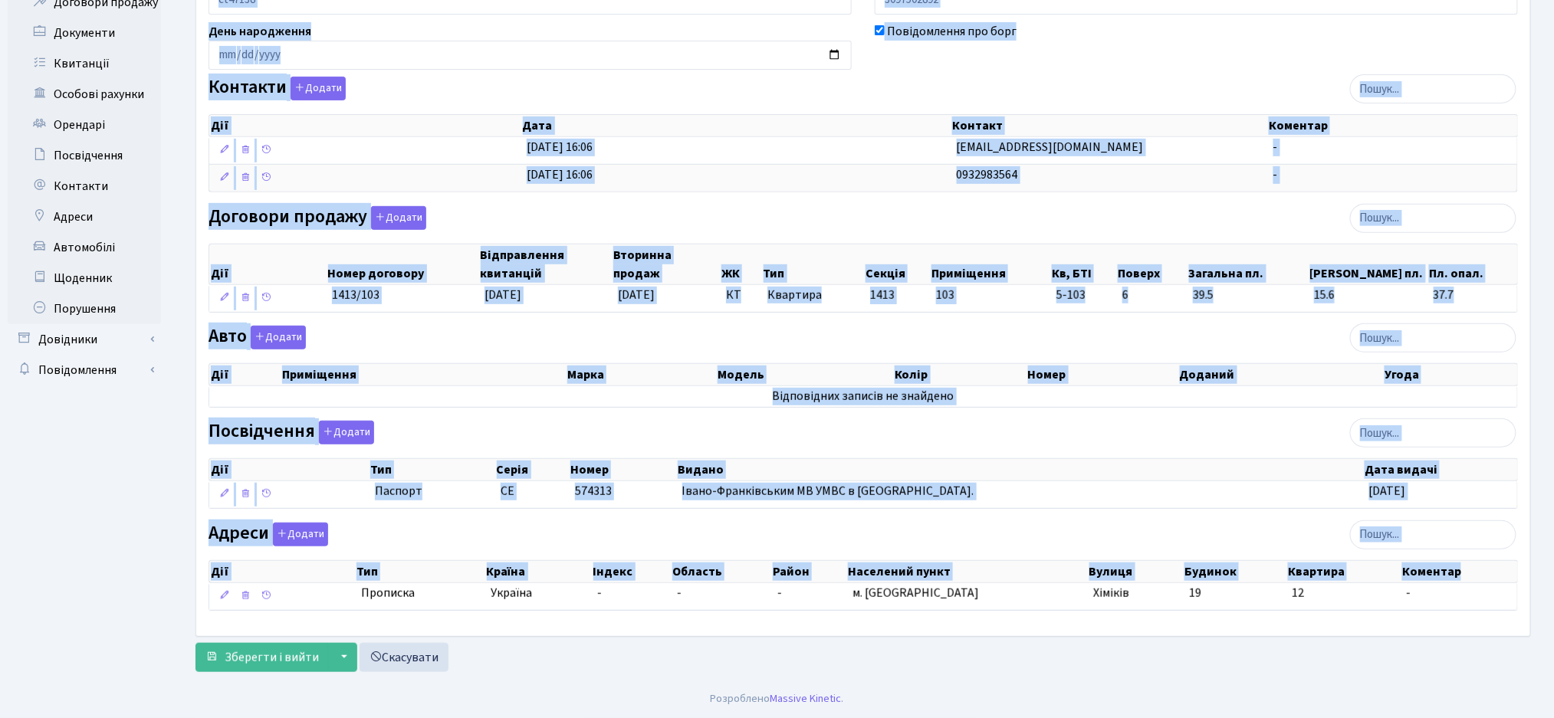
drag, startPoint x: 189, startPoint y: 60, endPoint x: 1568, endPoint y: 623, distance: 1489.4
click at [1553, 623] on html "Комфорт Таун Жигун Є. П. Мій обліковий запис Вийти Панель управління Мої повідо…" at bounding box center [777, 251] width 1554 height 934
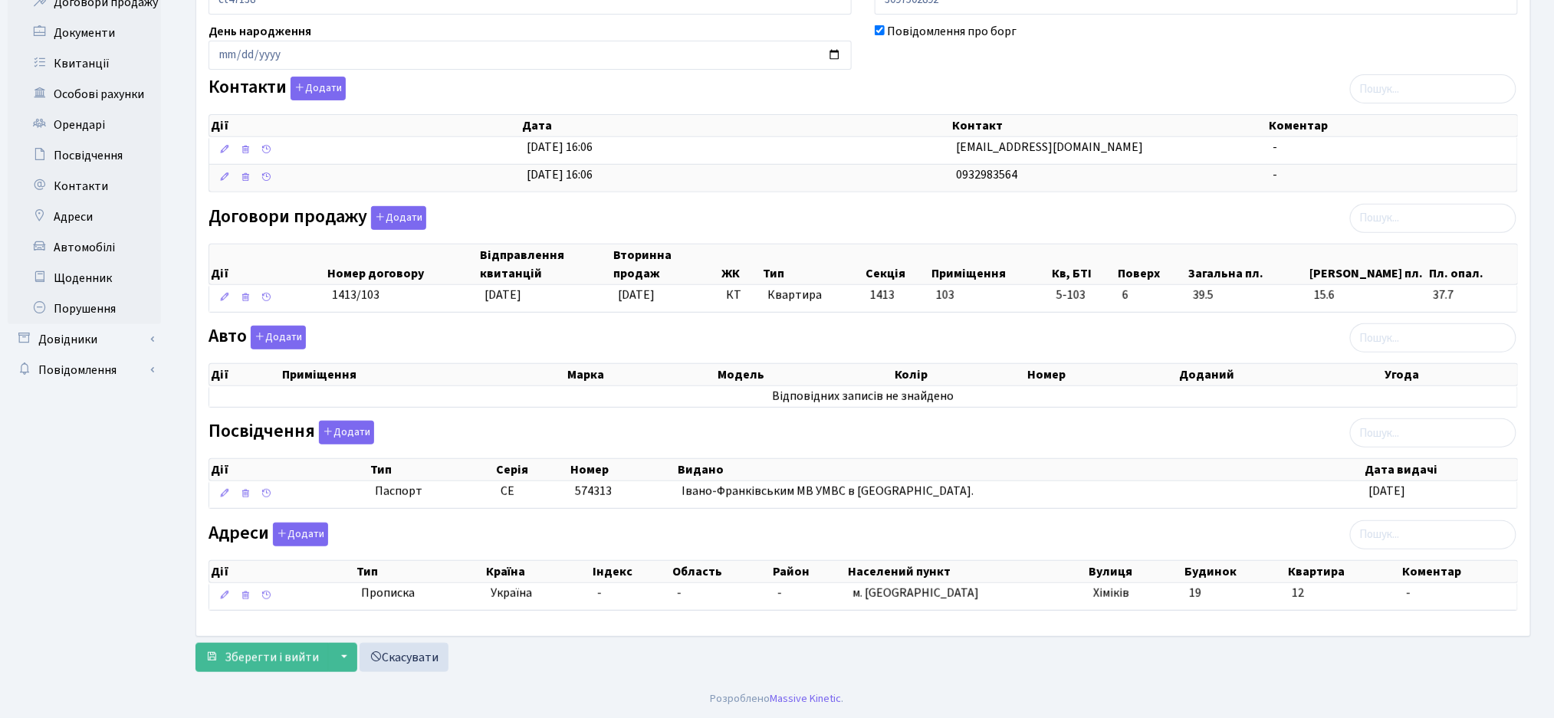
drag, startPoint x: 1065, startPoint y: 683, endPoint x: 1114, endPoint y: 690, distance: 49.5
click at [1065, 684] on footer "Розроблено Massive Kinetic ." at bounding box center [777, 699] width 1554 height 38
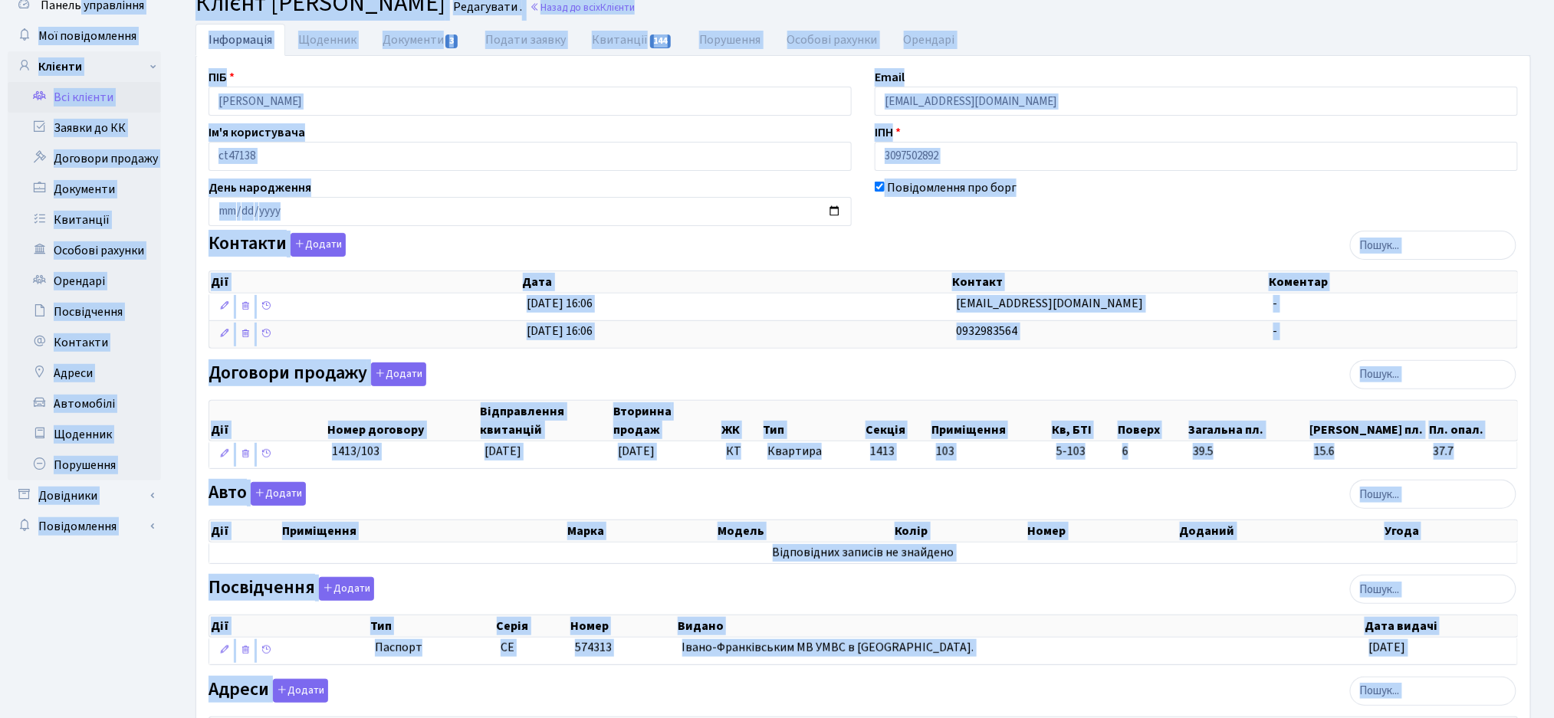
scroll to position [0, 0]
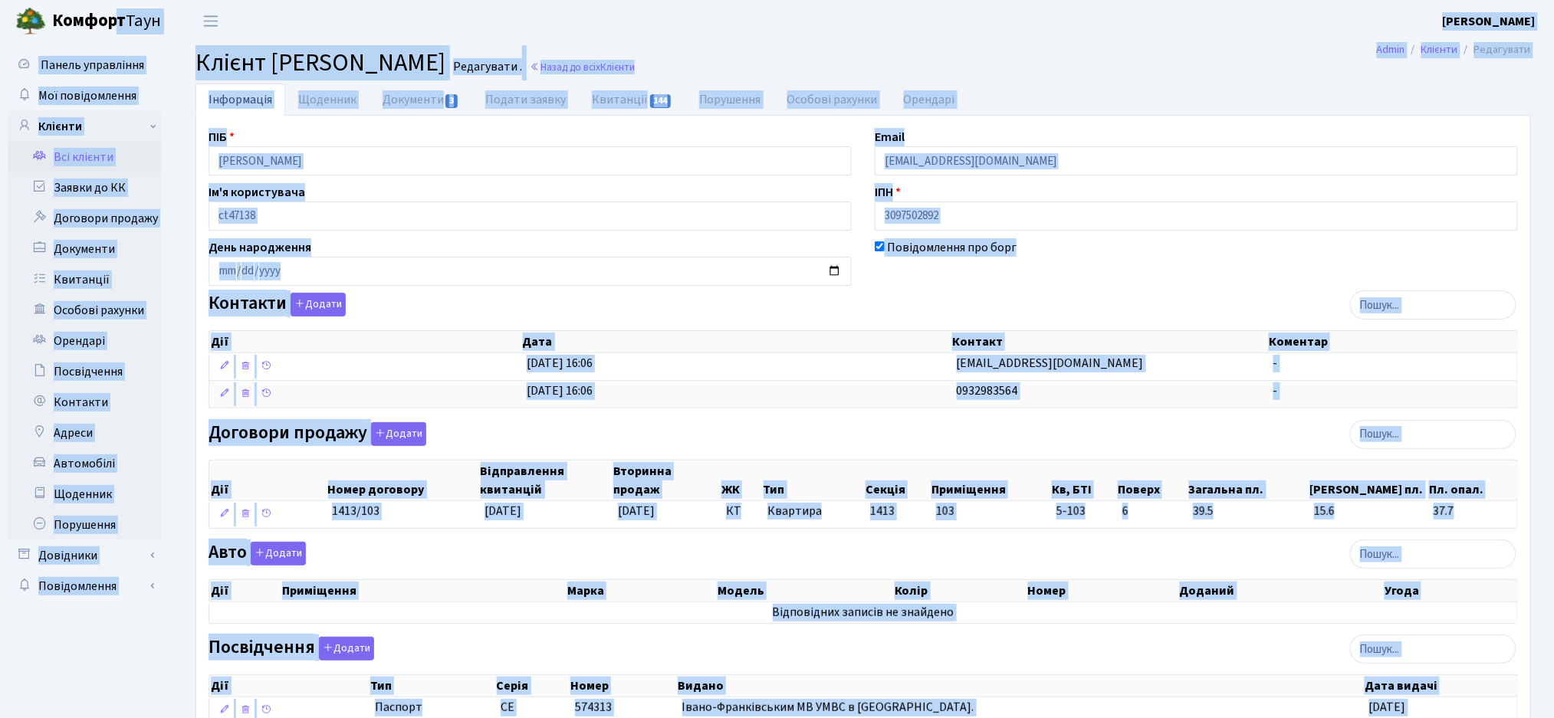
drag, startPoint x: 1507, startPoint y: 661, endPoint x: 118, endPoint y: -60, distance: 1564.8
click at [118, 0] on html "Комфорт Таун Жигун Є. П. Мій обліковий запис Вийти Панель управління Мої повідо…" at bounding box center [777, 467] width 1554 height 934
click at [307, 51] on span "Клієнт Марчук Ростислав Володимирович" at bounding box center [320, 62] width 250 height 35
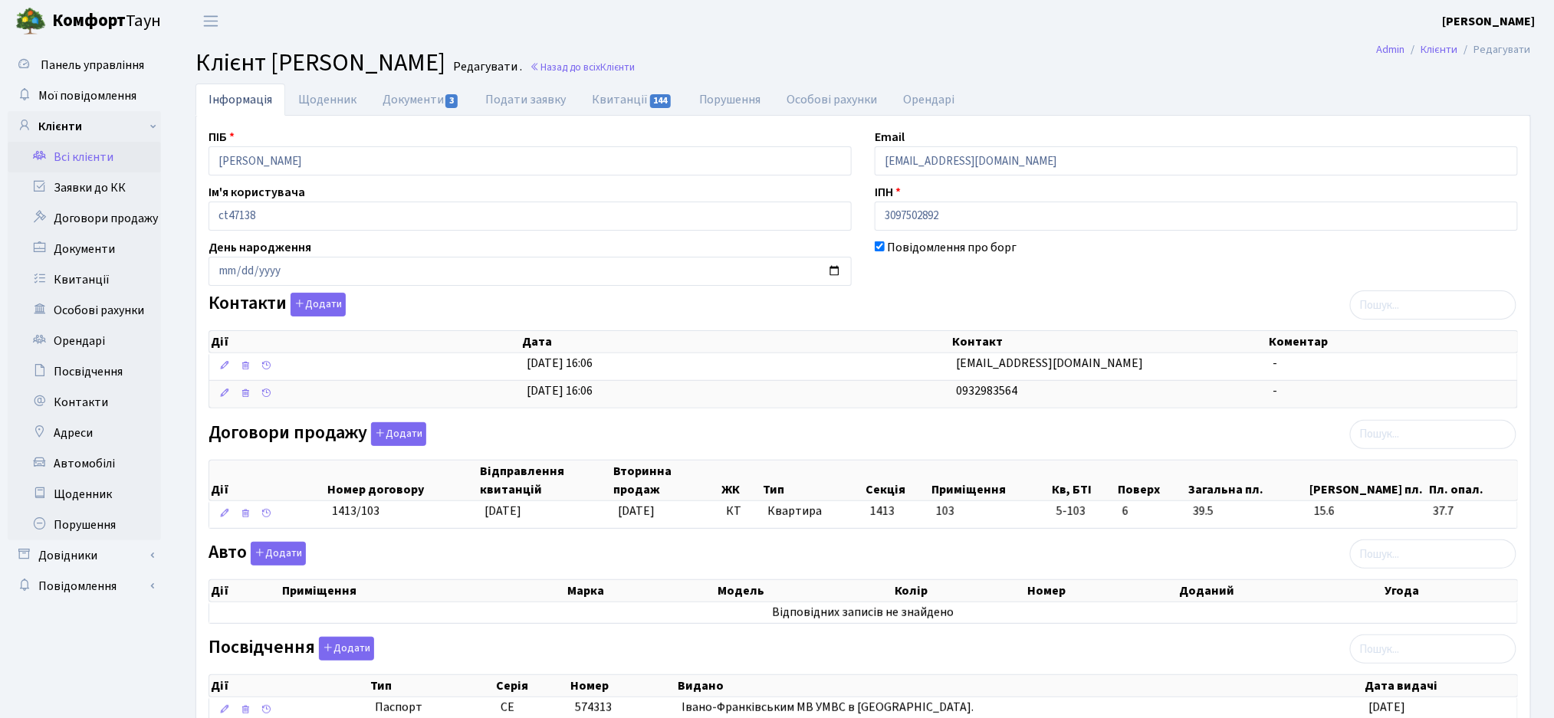
click at [305, 74] on span "Клієнт Марчук Ростислав Володимирович" at bounding box center [320, 62] width 250 height 35
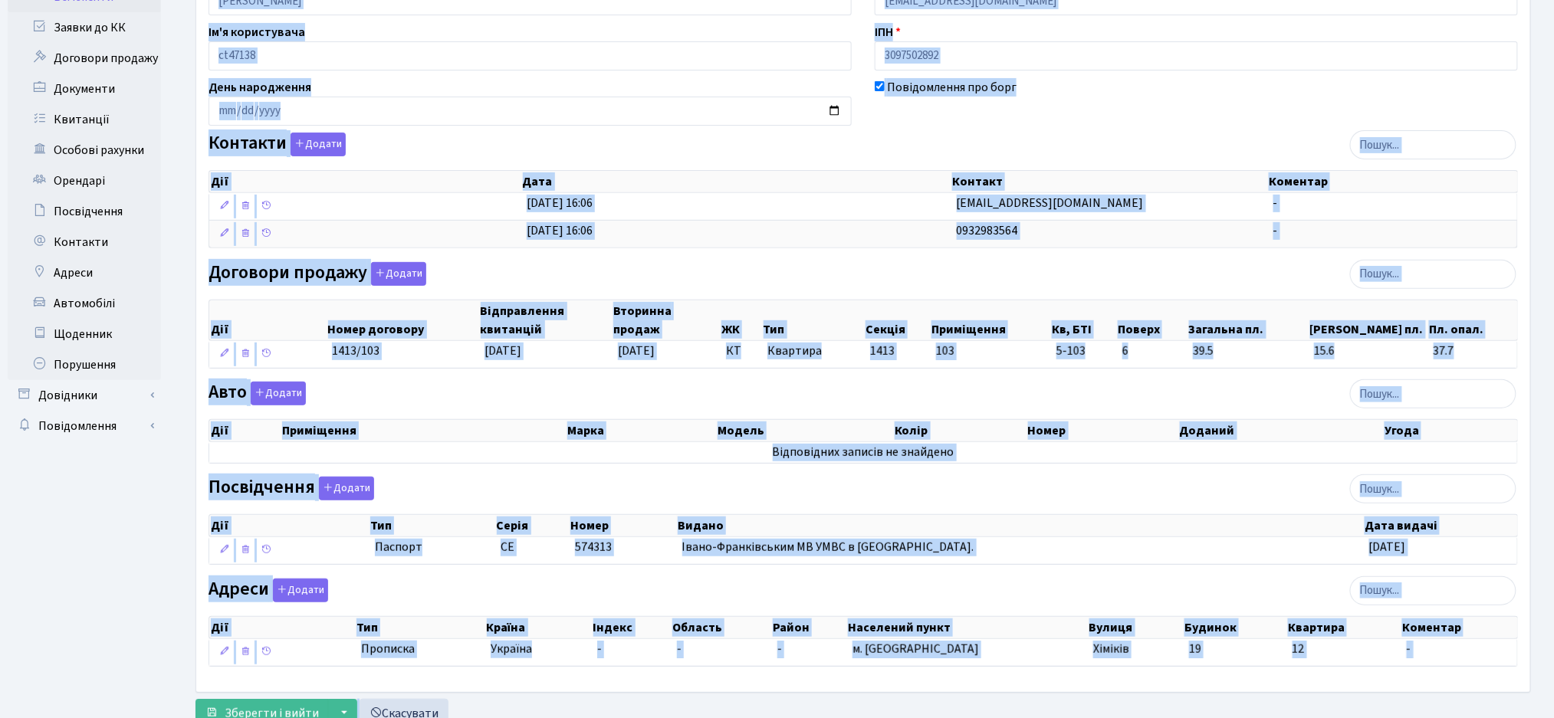
scroll to position [218, 0]
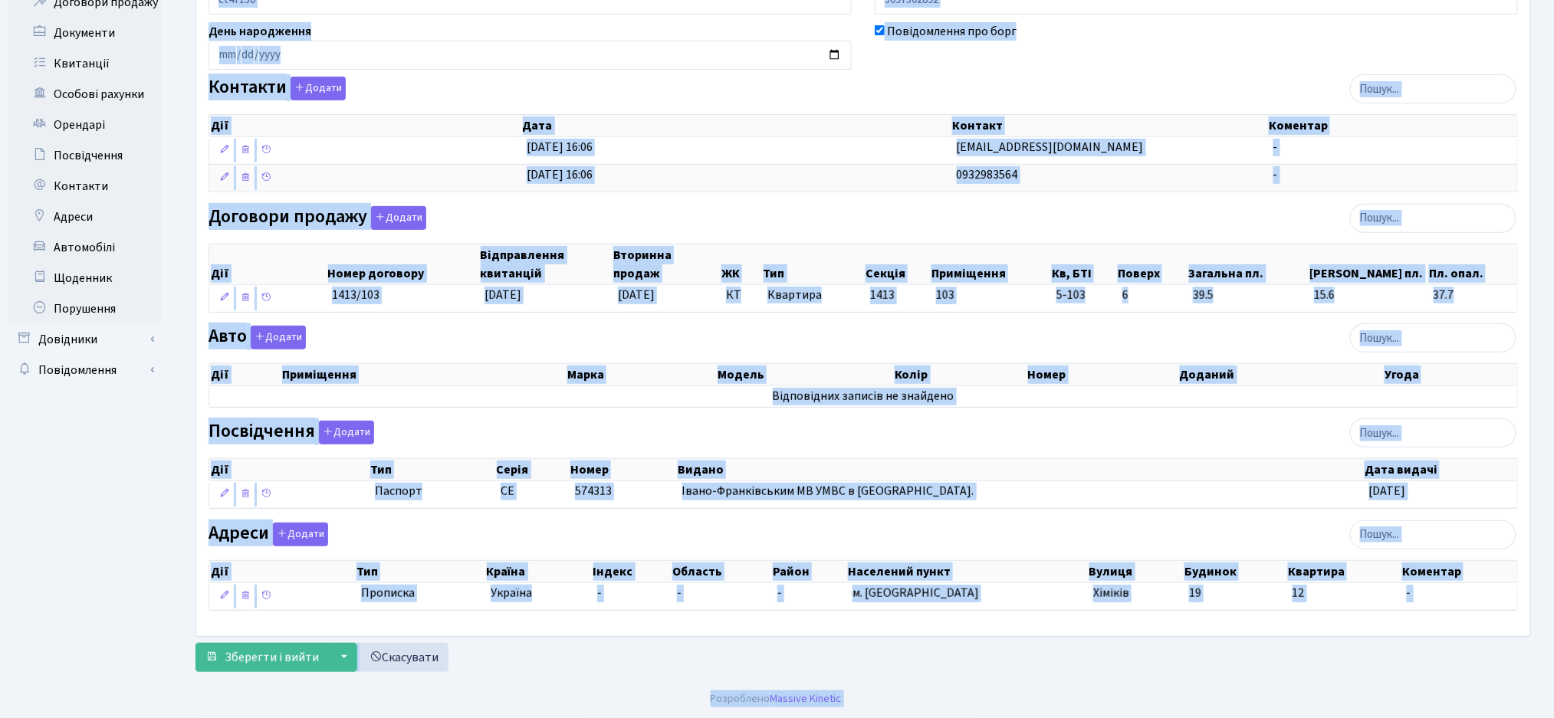
drag, startPoint x: 195, startPoint y: 60, endPoint x: 1475, endPoint y: 741, distance: 1450.6
click at [1475, 717] on html "Комфорт Таун Жигун Є. П. Мій обліковий запис Вийти Панель управління Мої повідо…" at bounding box center [777, 251] width 1554 height 934
click at [1475, 678] on div "Інформація Щоденник Документи 3 Подати заявку Квитанції 144 Порушення Особові р…" at bounding box center [863, 273] width 1358 height 812
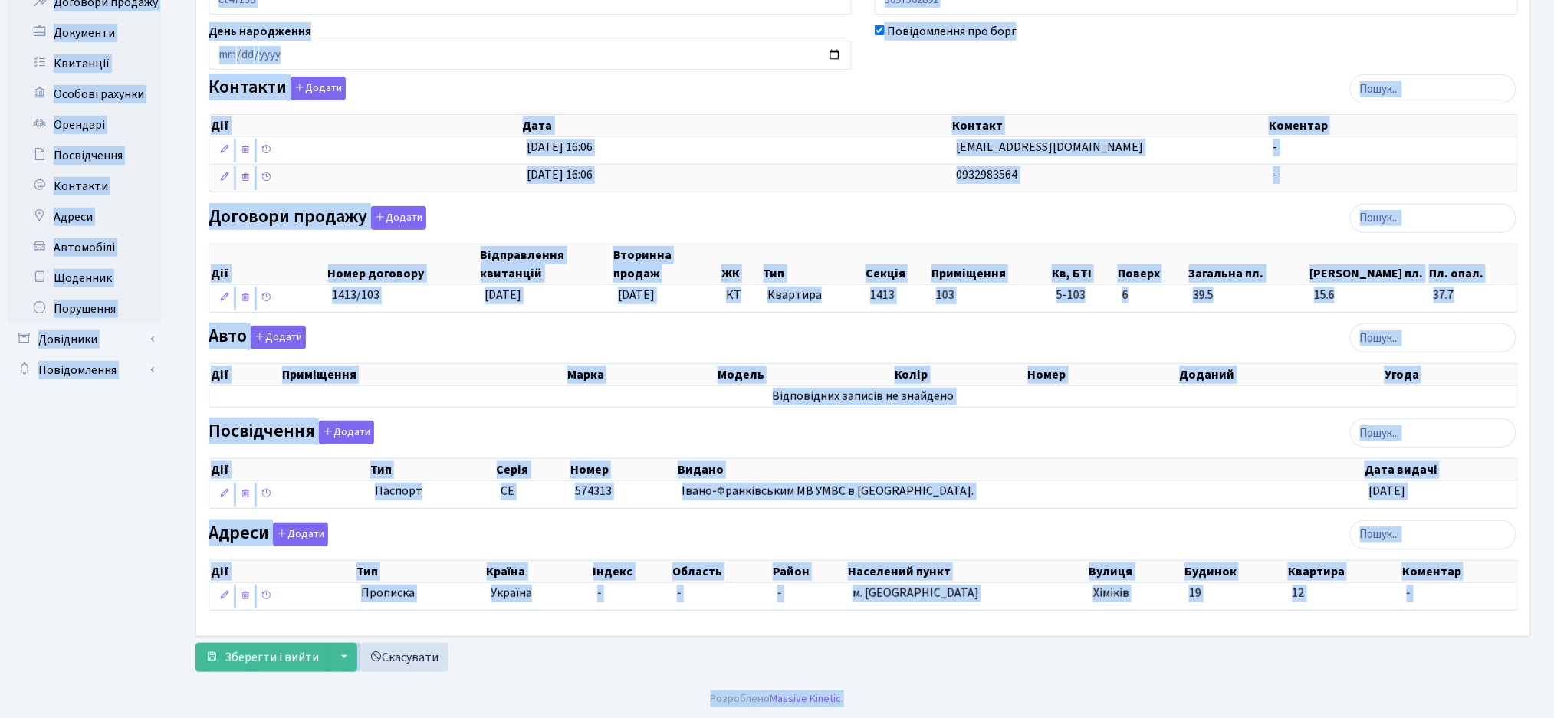
scroll to position [0, 0]
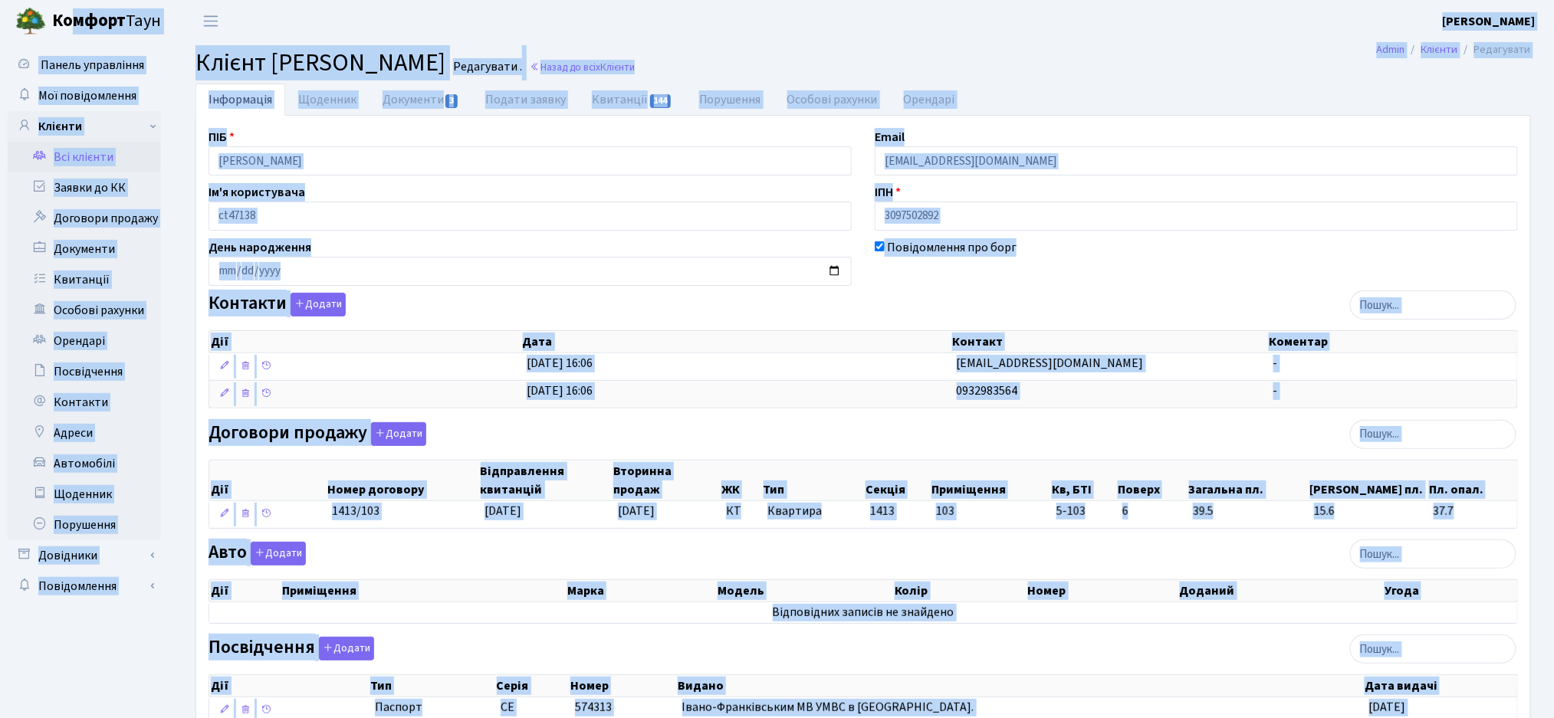
drag, startPoint x: 1496, startPoint y: 692, endPoint x: 77, endPoint y: -64, distance: 1607.3
click at [77, 0] on html "Комфорт Таун Жигун Є. П. Мій обліковий запис Вийти Панель управління Мої повідо…" at bounding box center [777, 467] width 1554 height 934
click at [308, 42] on main "Admin Клієнти Редагувати Клієнт Марчук Ростислав Володимирович Редагувати . Наз…" at bounding box center [862, 469] width 1381 height 854
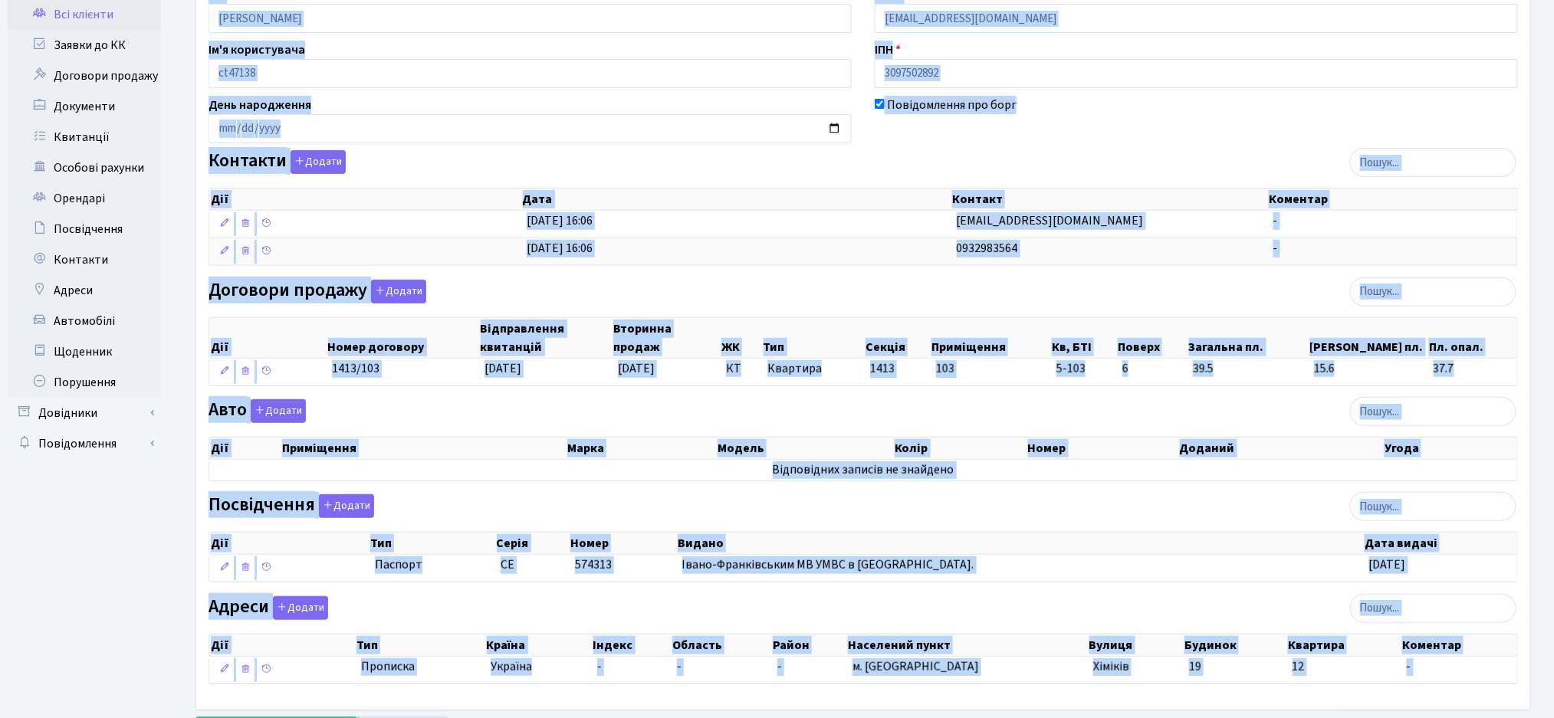
scroll to position [218, 0]
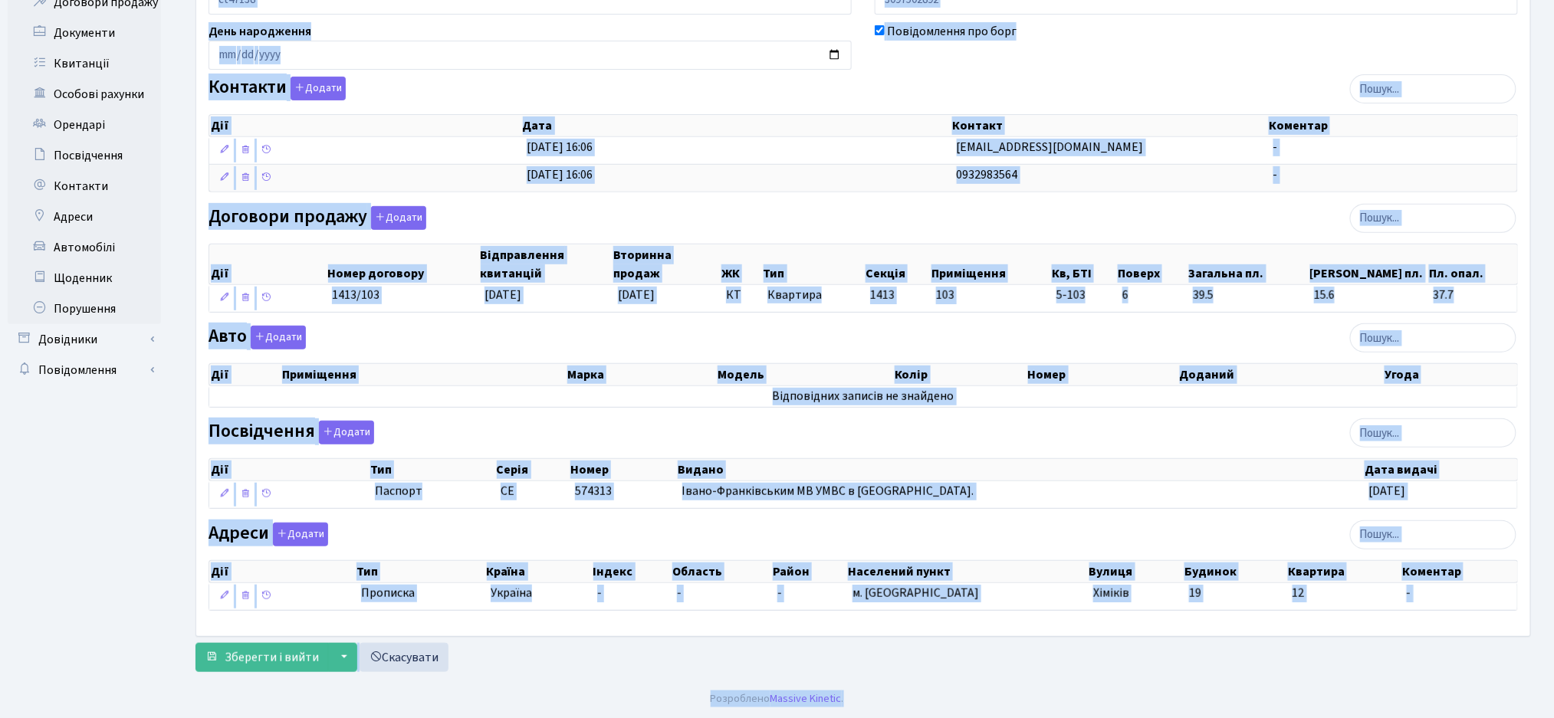
drag, startPoint x: 193, startPoint y: 57, endPoint x: 1552, endPoint y: 736, distance: 1518.7
click at [1552, 717] on html "Комфорт Таун Жигун Є. П. Мій обліковий запис Вийти Панель управління Мої повідо…" at bounding box center [777, 251] width 1554 height 934
click at [1389, 669] on div "Зберегти і вийти ▼ Зберегти та продовжити редагування Зберегти та створити Скас…" at bounding box center [862, 657] width 1335 height 29
click at [1406, 668] on div "Зберегти і вийти ▼ Зберегти та продовжити редагування Зберегти та створити Скас…" at bounding box center [862, 657] width 1335 height 29
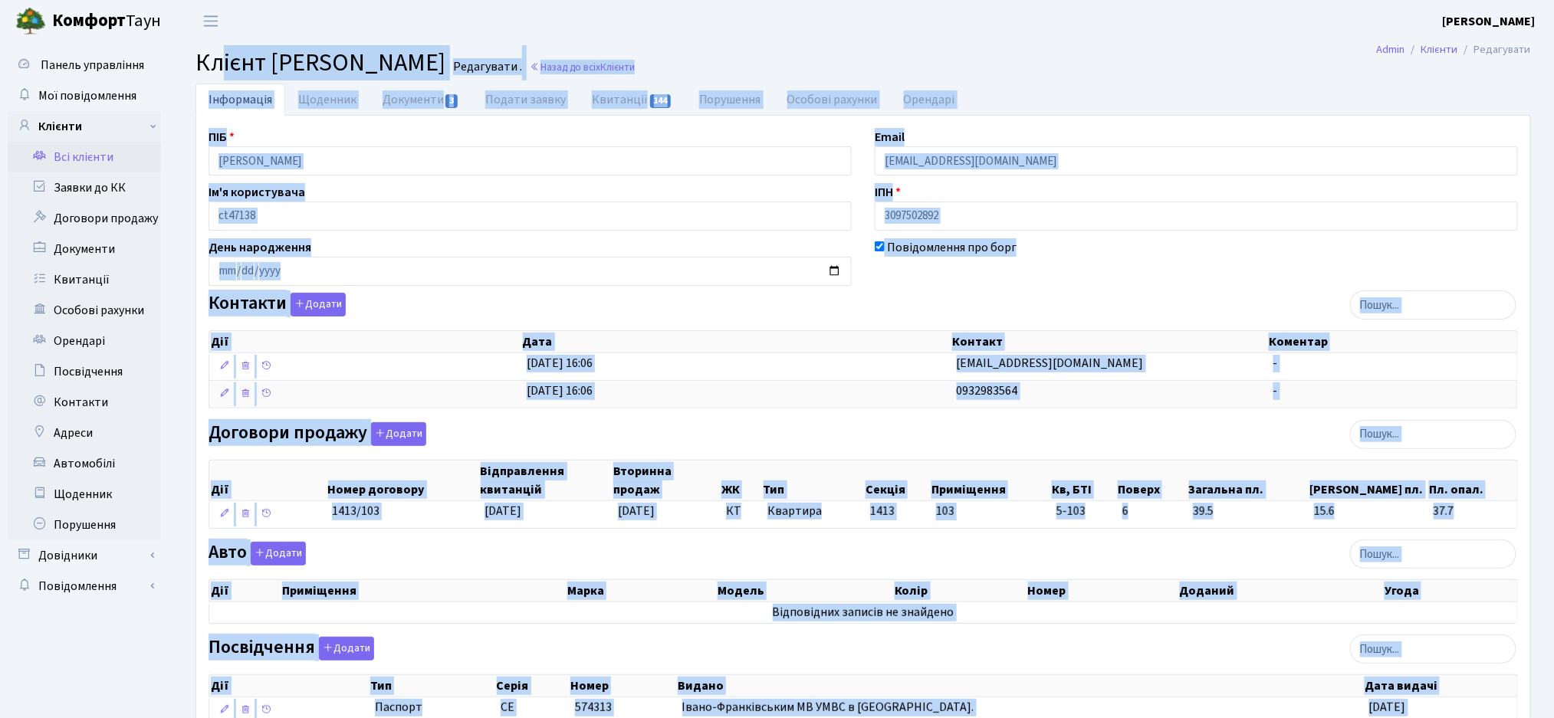
drag, startPoint x: 1515, startPoint y: 688, endPoint x: 212, endPoint y: -87, distance: 1516.3
click at [212, 0] on html "Комфорт Таун Жигун Є. П. Мій обліковий запис Вийти Панель управління Мої повідо…" at bounding box center [777, 467] width 1554 height 934
click at [260, 57] on span "Клієнт Марчук Ростислав Володимирович" at bounding box center [320, 62] width 250 height 35
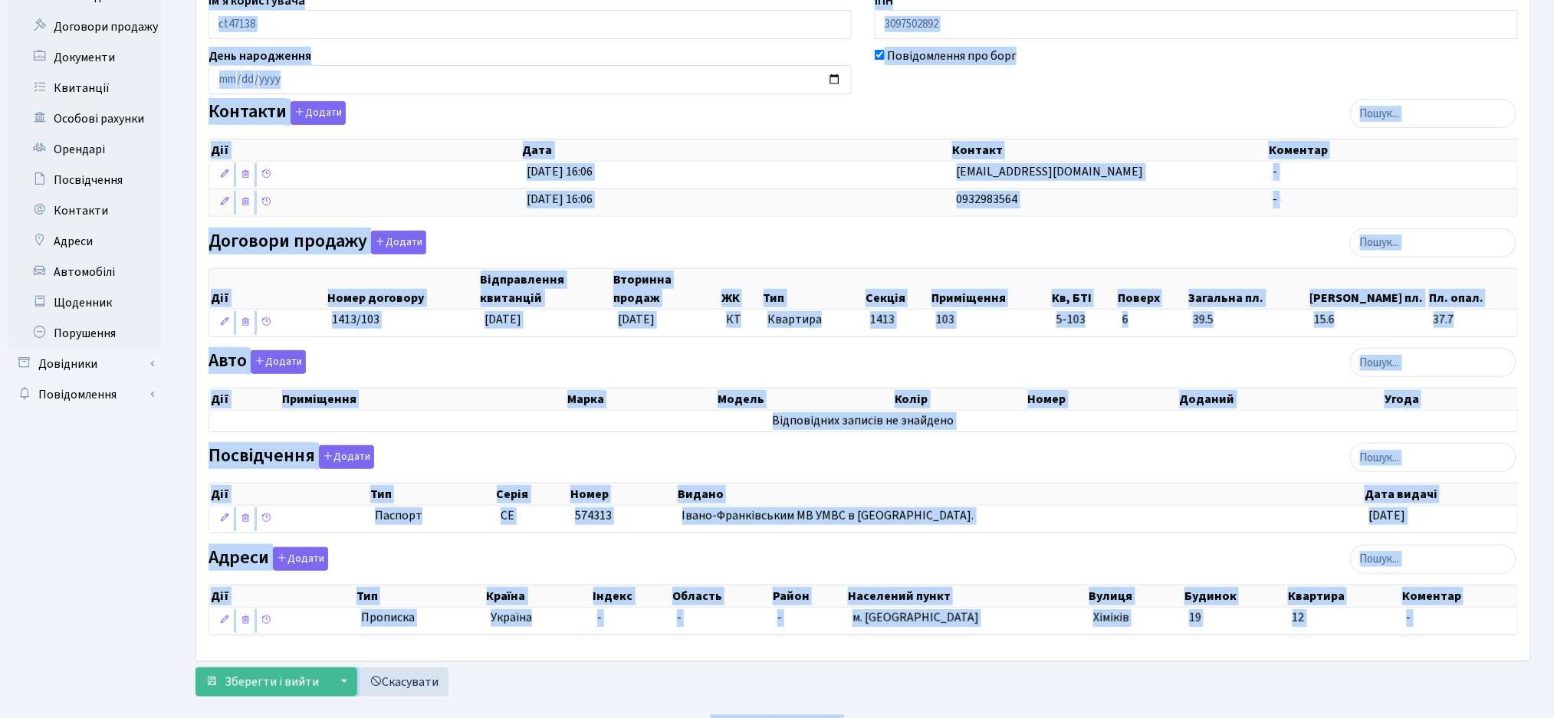
scroll to position [218, 0]
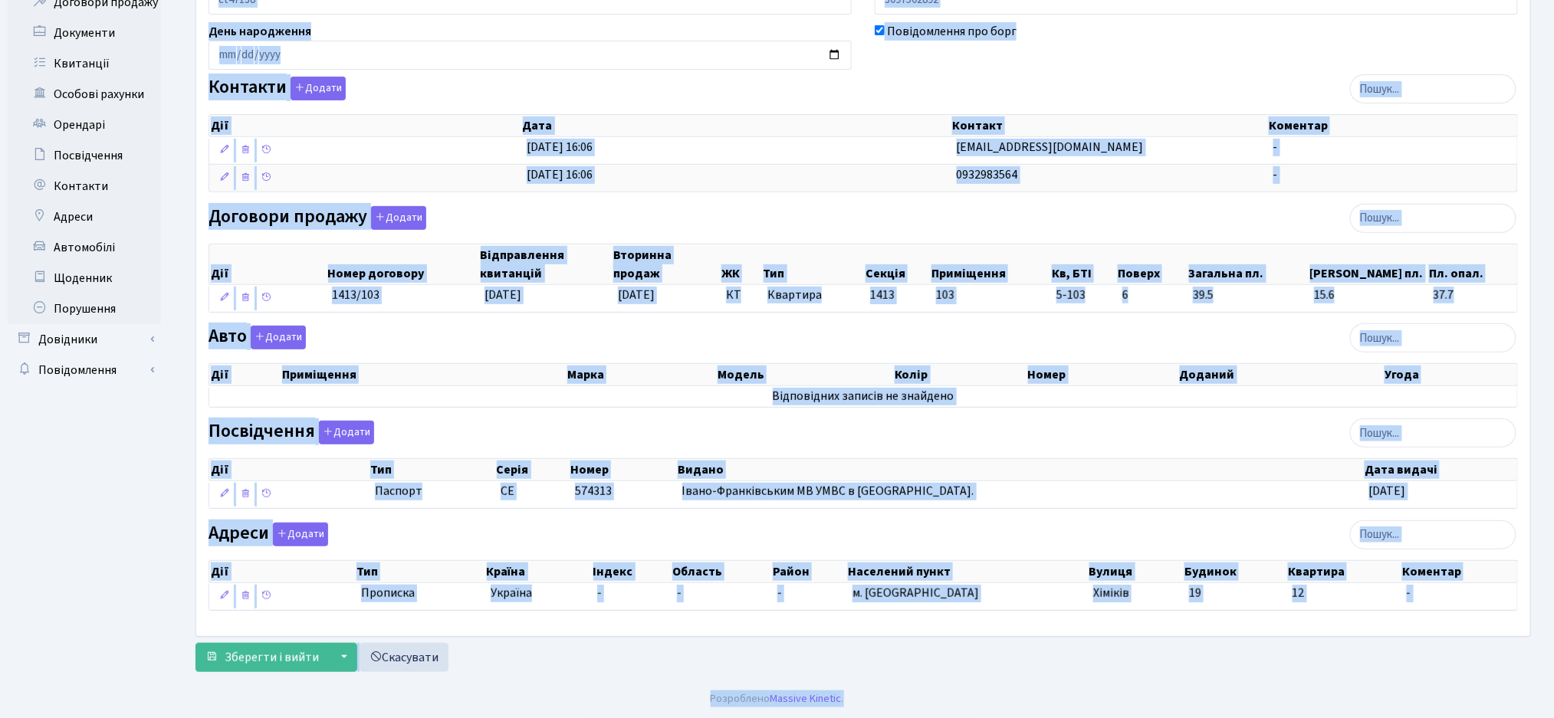
drag, startPoint x: 197, startPoint y: 59, endPoint x: 1539, endPoint y: 687, distance: 1481.8
click at [1553, 693] on html "Комфорт Таун Жигун Є. П. Мій обліковий запис Вийти Панель управління Мої повідо…" at bounding box center [777, 251] width 1554 height 934
click at [1466, 678] on div "Інформація Щоденник Документи 3 Подати заявку Квитанції 144 Порушення Особові р…" at bounding box center [863, 273] width 1358 height 812
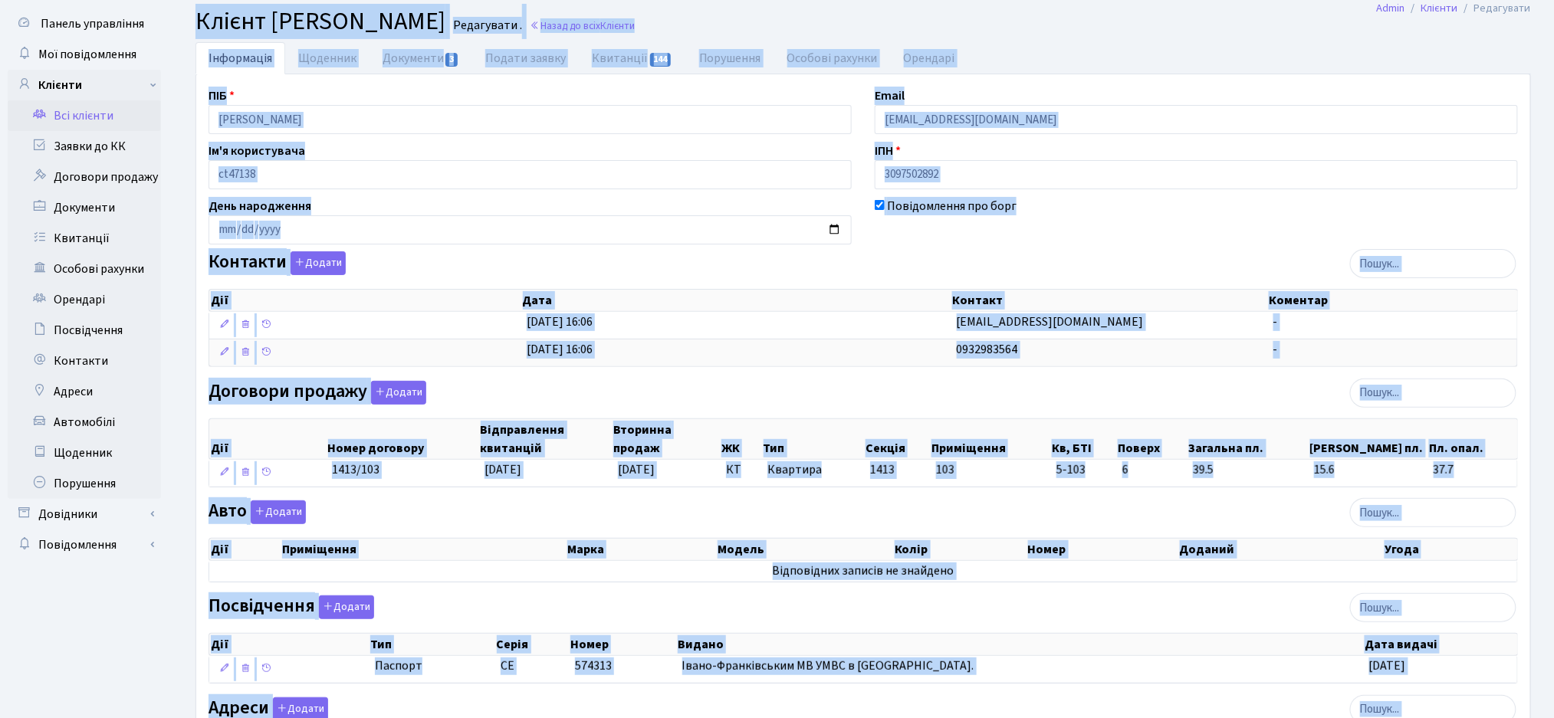
scroll to position [0, 0]
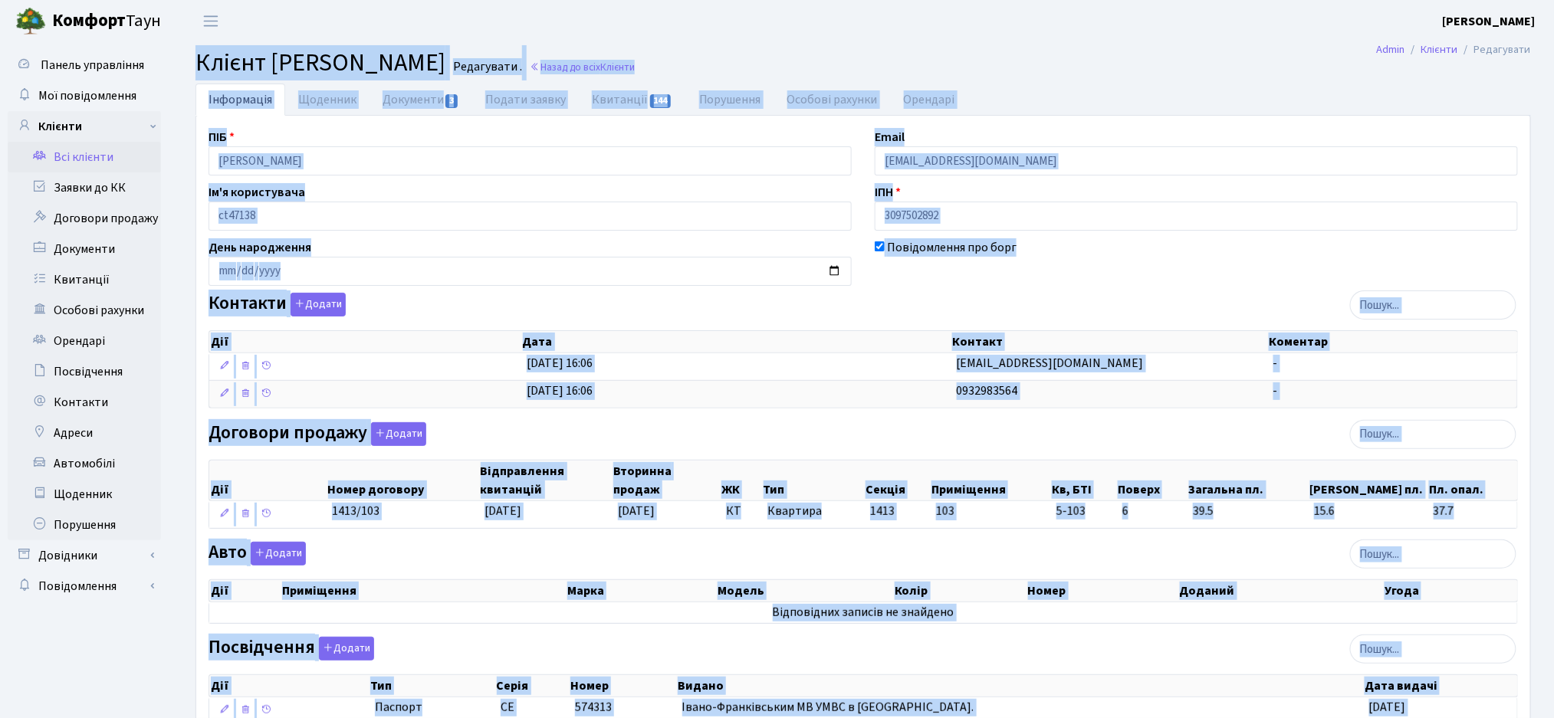
drag, startPoint x: 1539, startPoint y: 658, endPoint x: 175, endPoint y: -18, distance: 1522.2
click at [175, 0] on html "Комфорт Таун Жигун Є. П. Мій обліковий запис Вийти Панель управління Мої повідо…" at bounding box center [777, 467] width 1554 height 934
click at [238, 54] on span "Клієнт Марчук Ростислав Володимирович" at bounding box center [320, 62] width 250 height 35
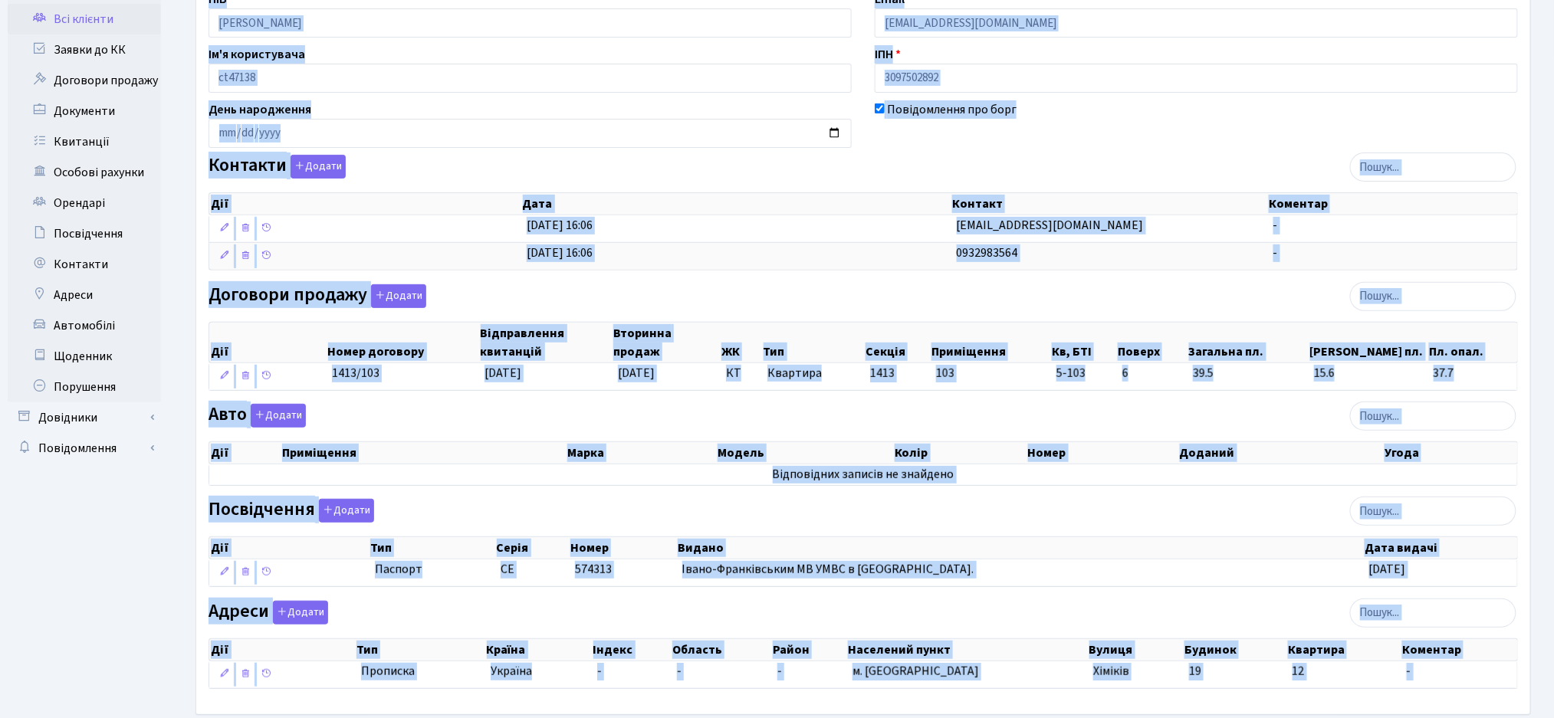
scroll to position [218, 0]
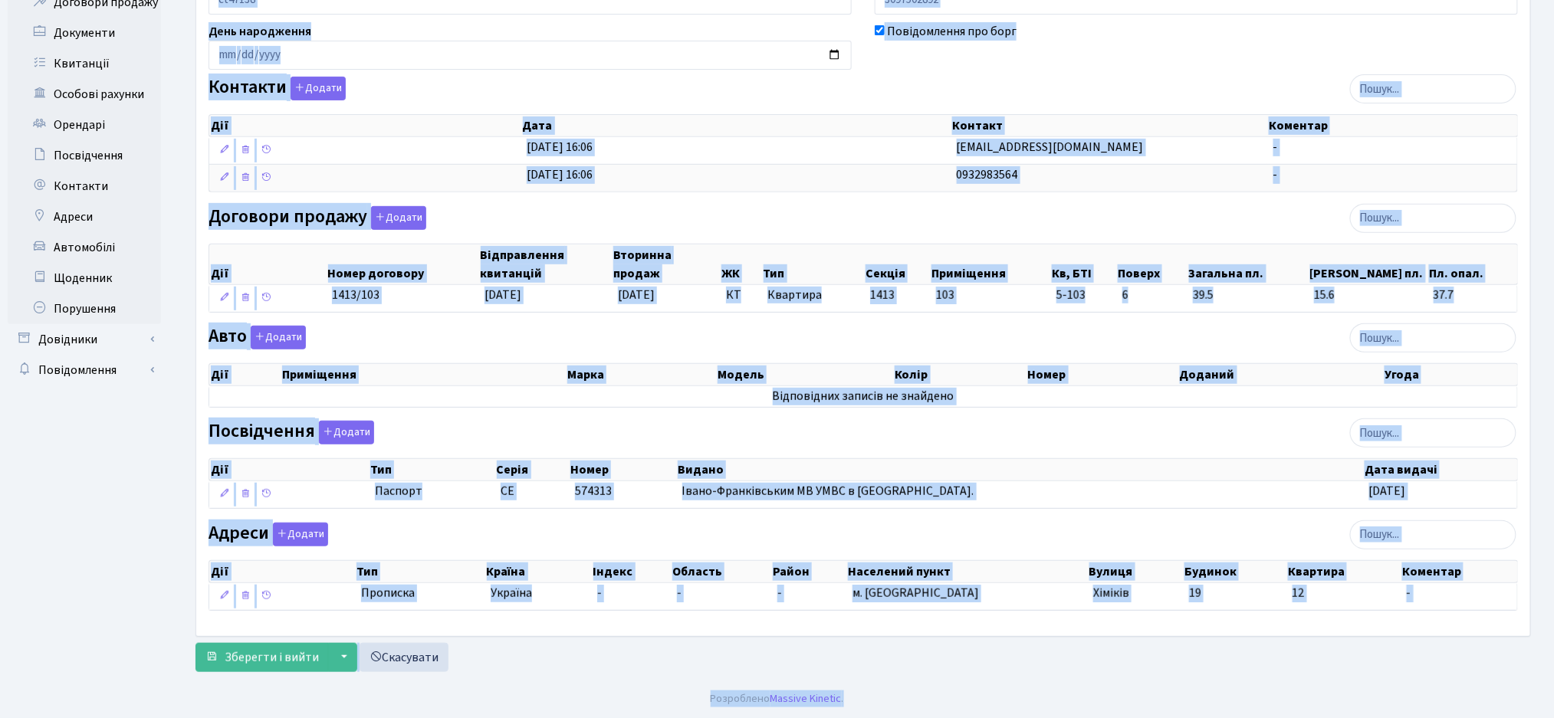
drag, startPoint x: 195, startPoint y: 57, endPoint x: 1542, endPoint y: 733, distance: 1507.7
click at [1542, 717] on html "Комфорт Таун Жигун Є. П. Мій обліковий запис Вийти Панель управління Мої повідо…" at bounding box center [777, 251] width 1554 height 934
click at [1291, 655] on div "Зберегти і вийти ▼ Зберегти та продовжити редагування Зберегти та створити Скас…" at bounding box center [862, 657] width 1335 height 29
drag, startPoint x: 197, startPoint y: 51, endPoint x: 1552, endPoint y: 734, distance: 1517.7
click at [1552, 717] on html "Комфорт Таун Жигун Є. П. Мій обліковий запис Вийти Панель управління Мої повідо…" at bounding box center [777, 251] width 1554 height 934
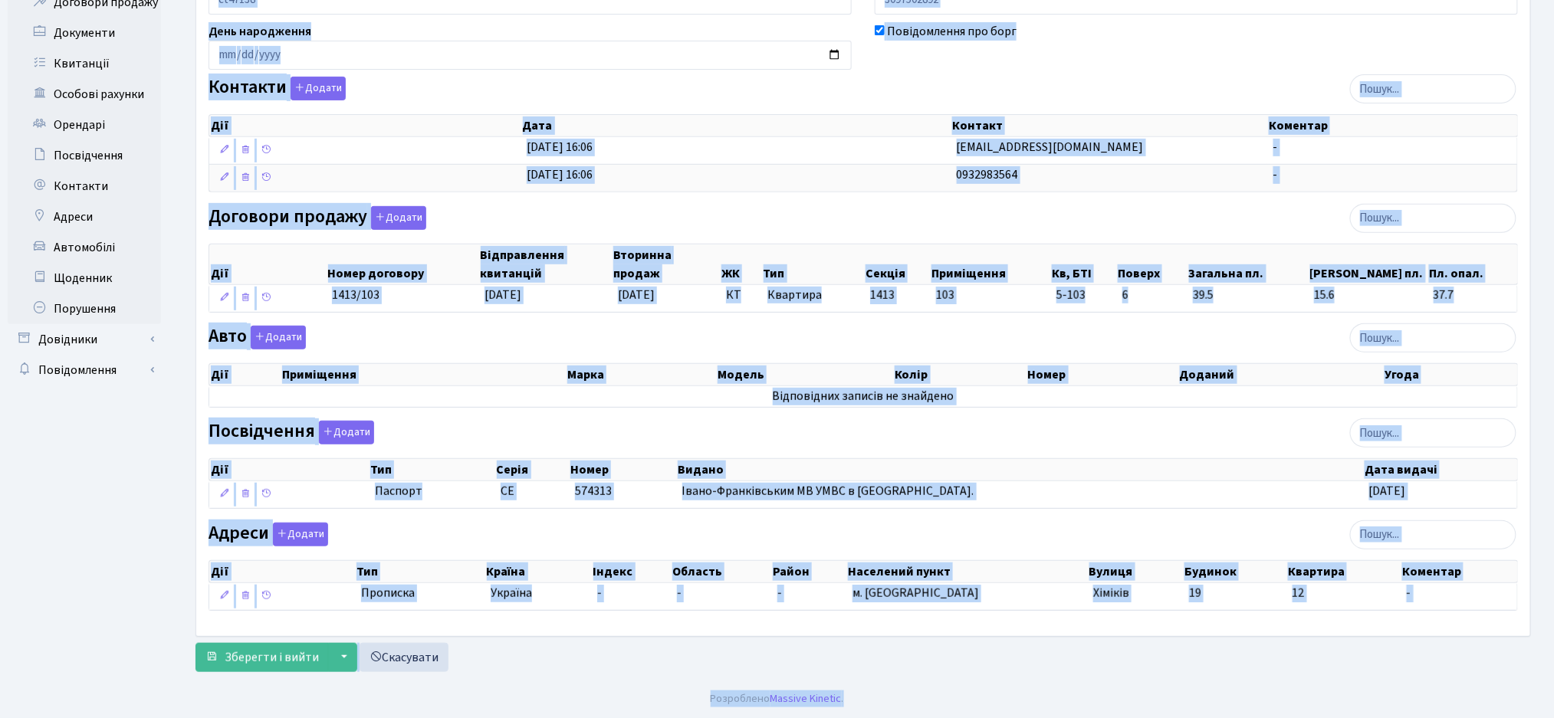
click at [1072, 709] on footer "Розроблено Massive Kinetic ." at bounding box center [777, 699] width 1554 height 38
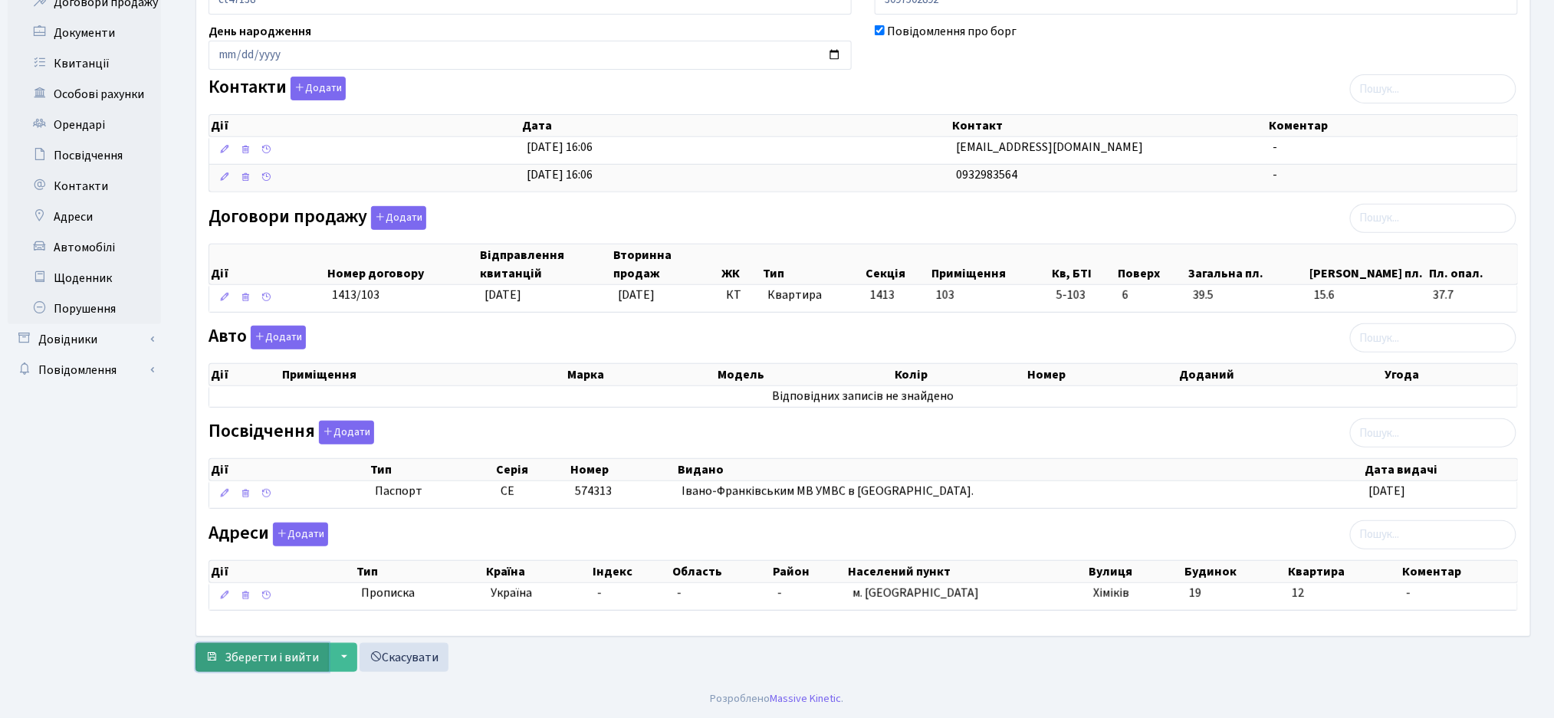
click at [214, 657] on span "submit" at bounding box center [211, 657] width 12 height 12
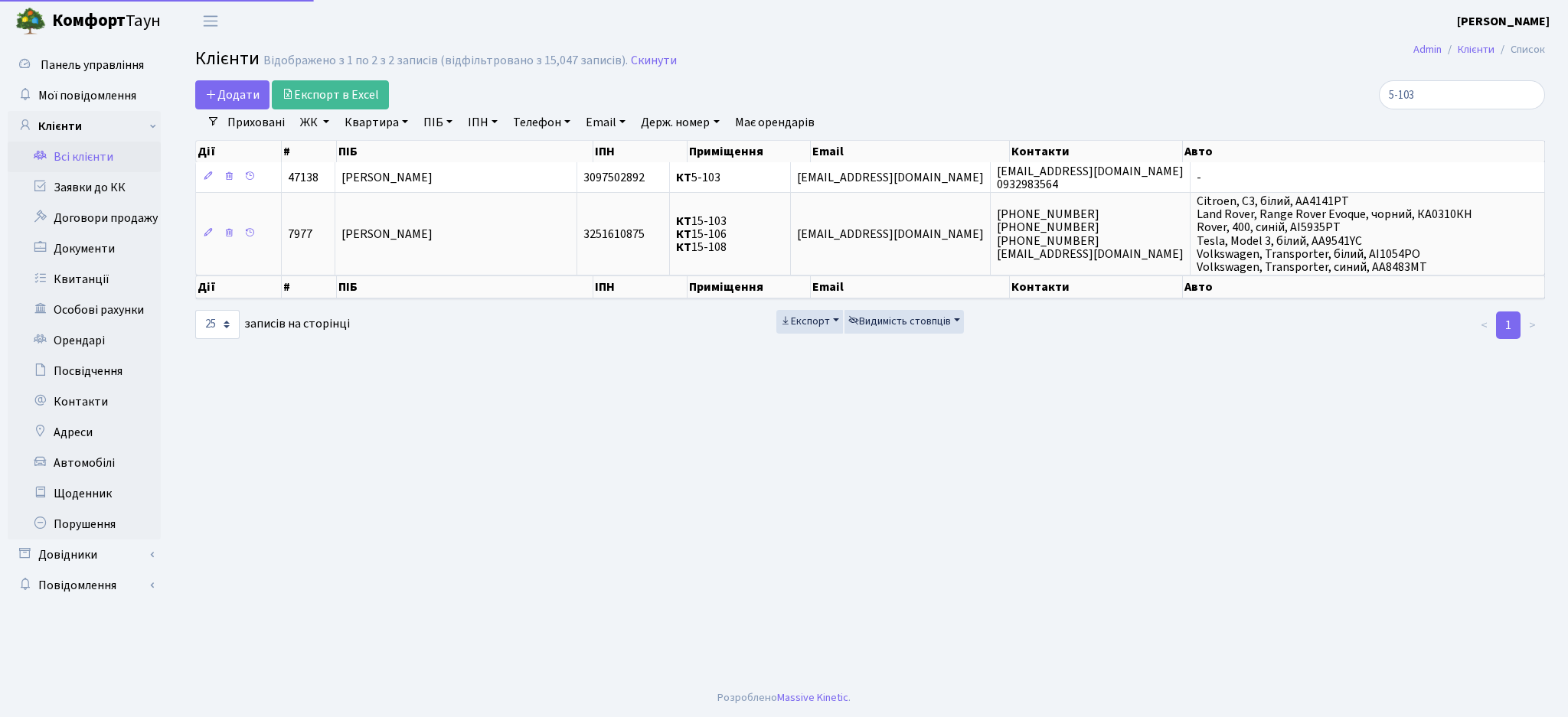
select select "25"
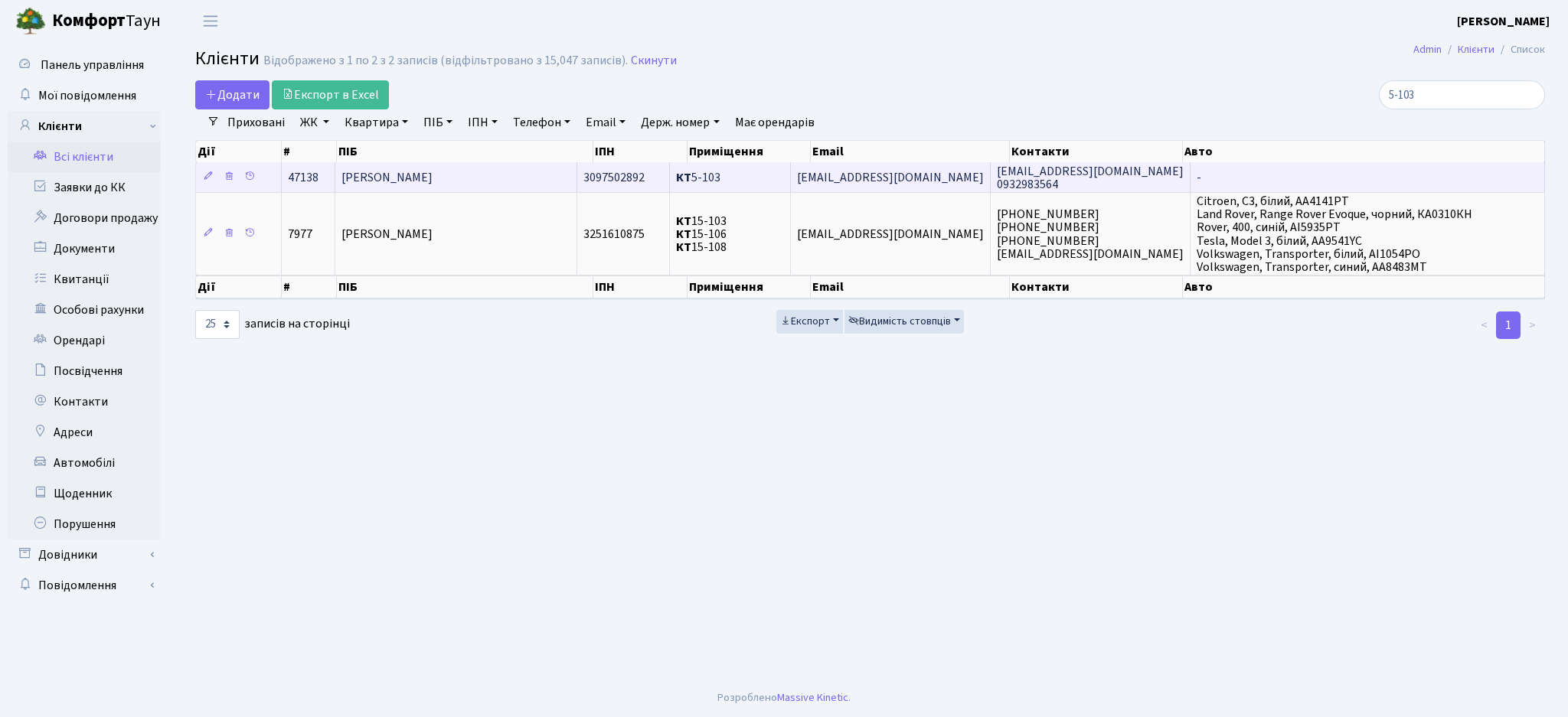
click at [895, 178] on td "[EMAIL_ADDRESS][DOMAIN_NAME]" at bounding box center [891, 177] width 200 height 30
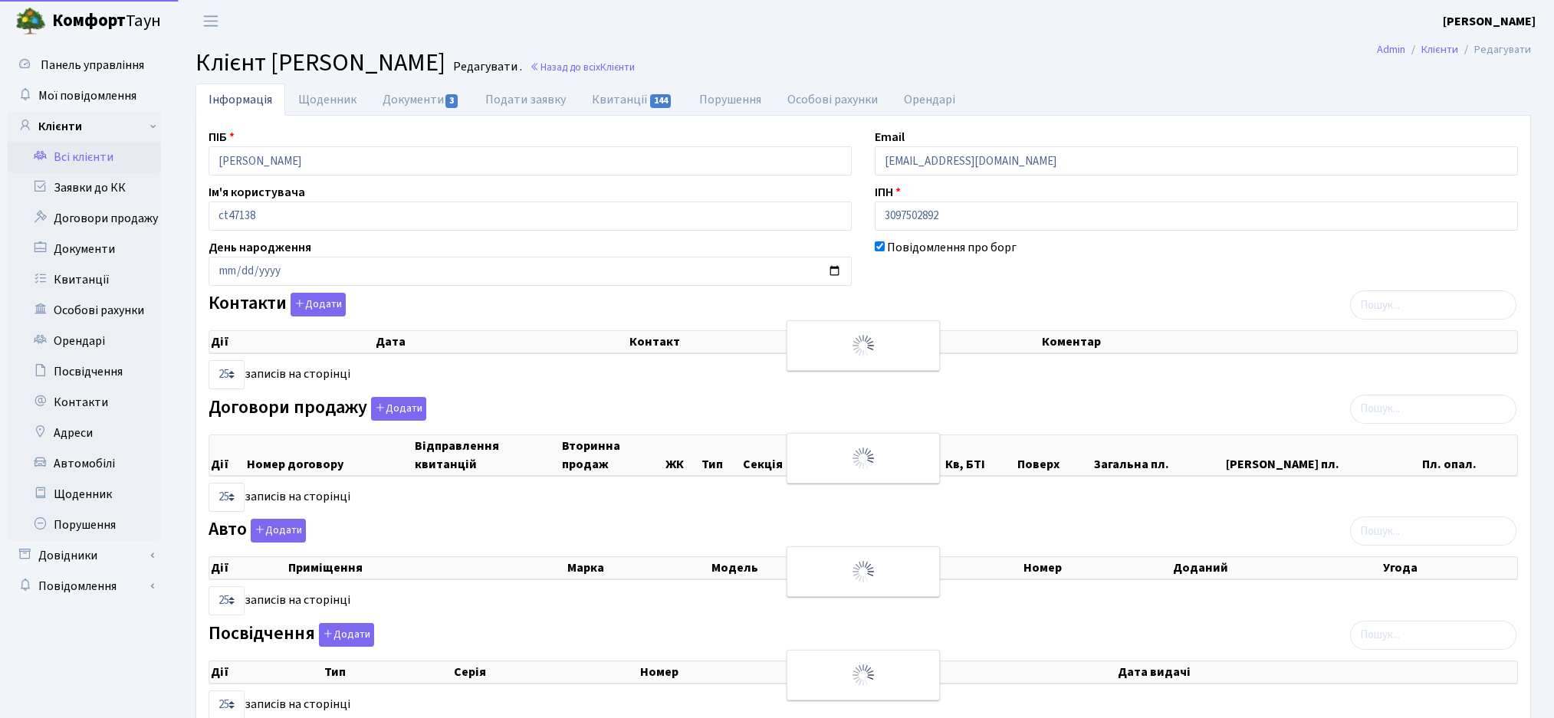
select select "25"
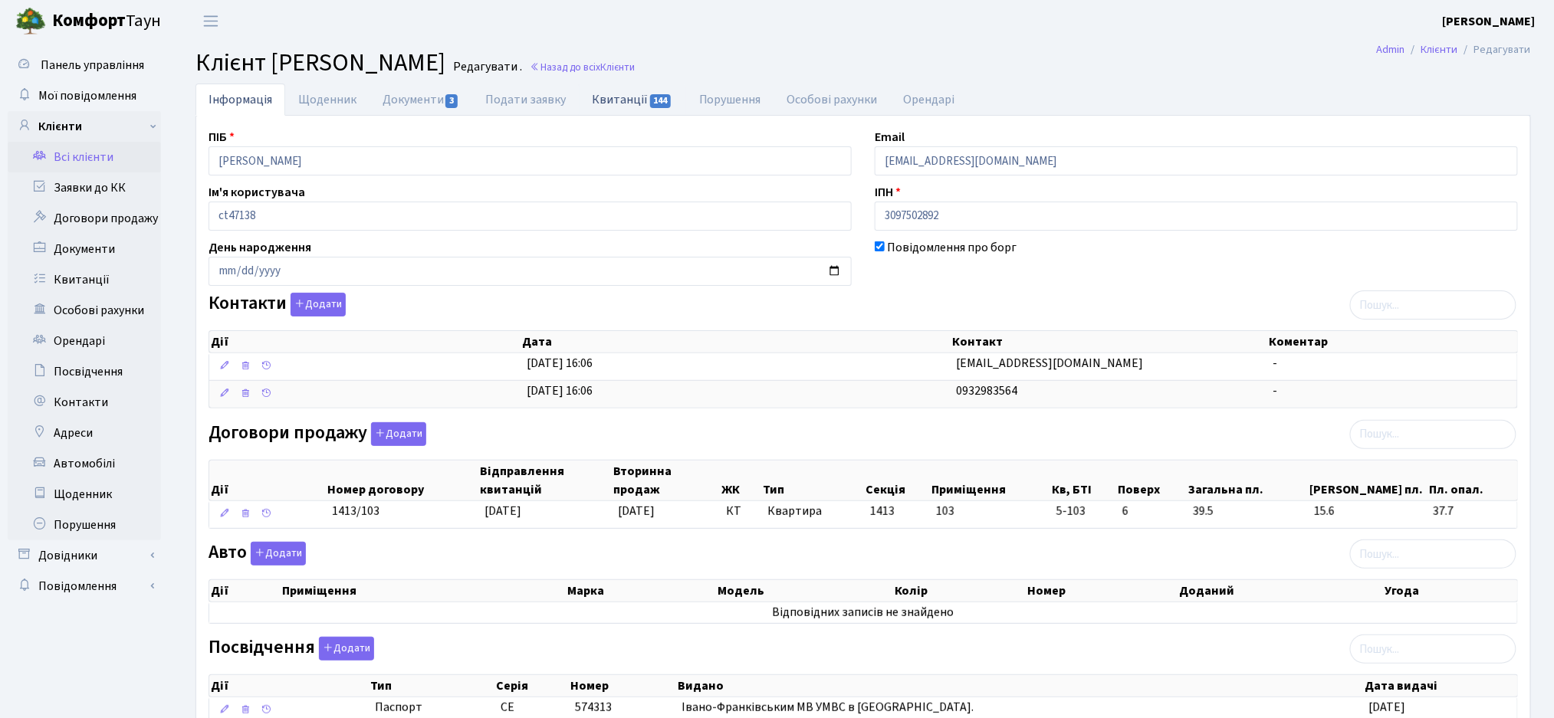
click at [638, 100] on link "Квитанції 144" at bounding box center [632, 99] width 107 height 31
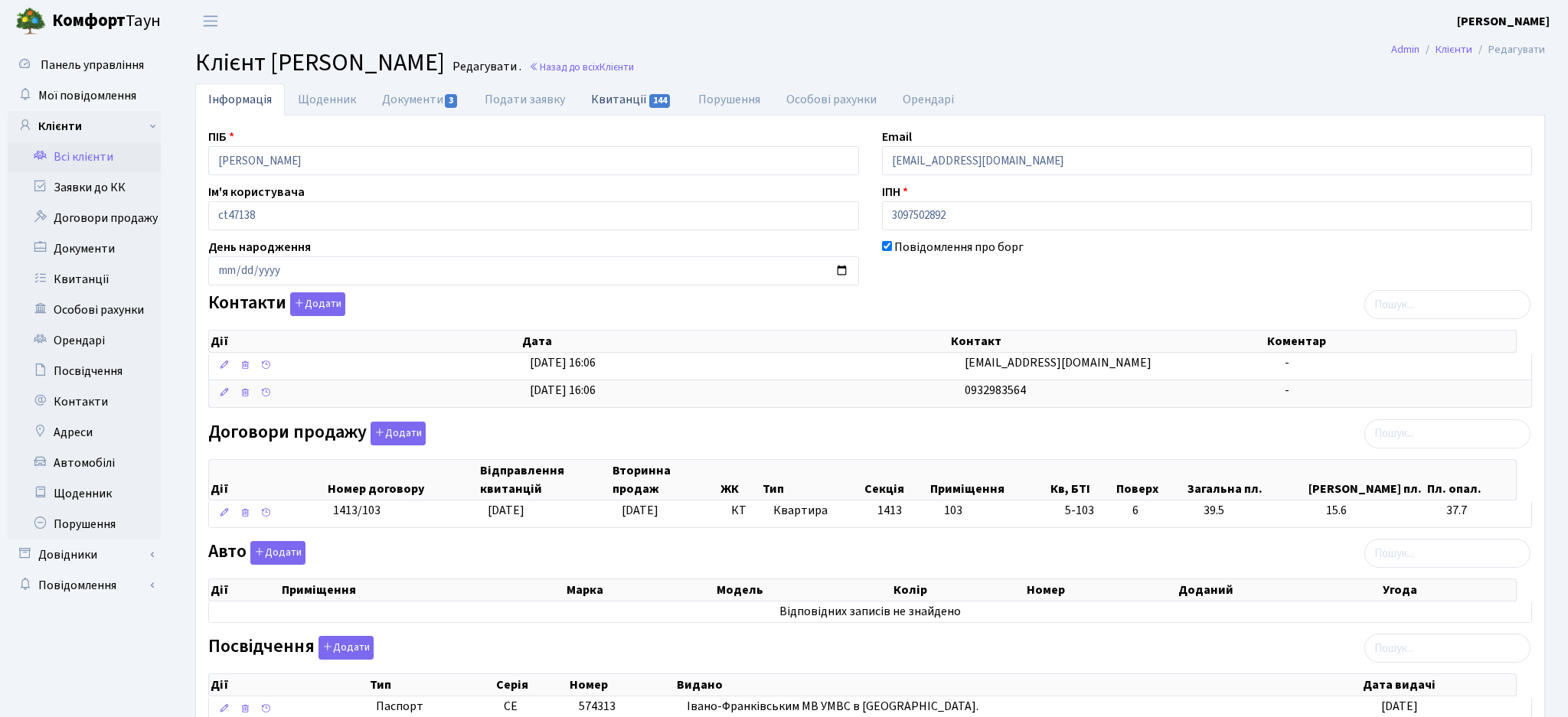
select select "25"
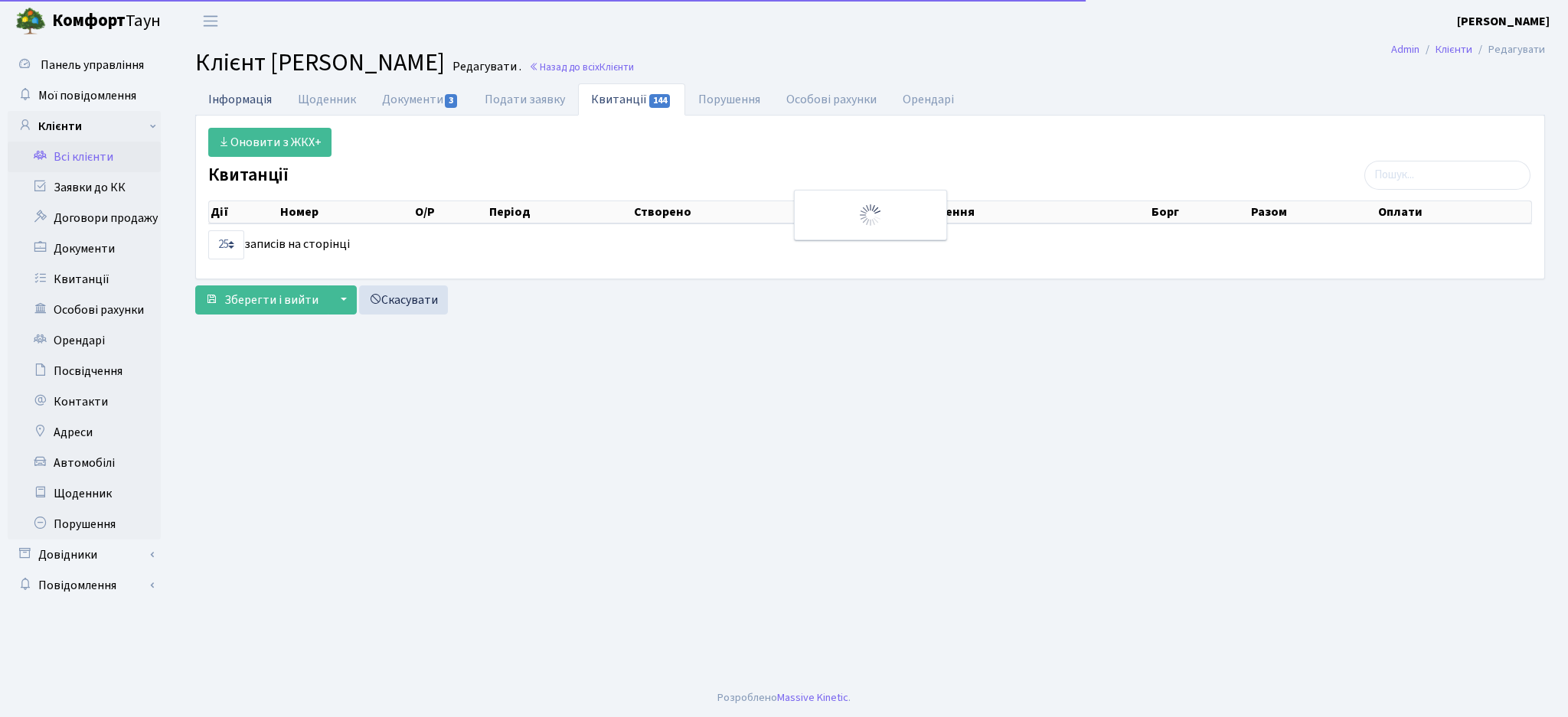
click at [258, 94] on link "Інформація" at bounding box center [240, 99] width 90 height 31
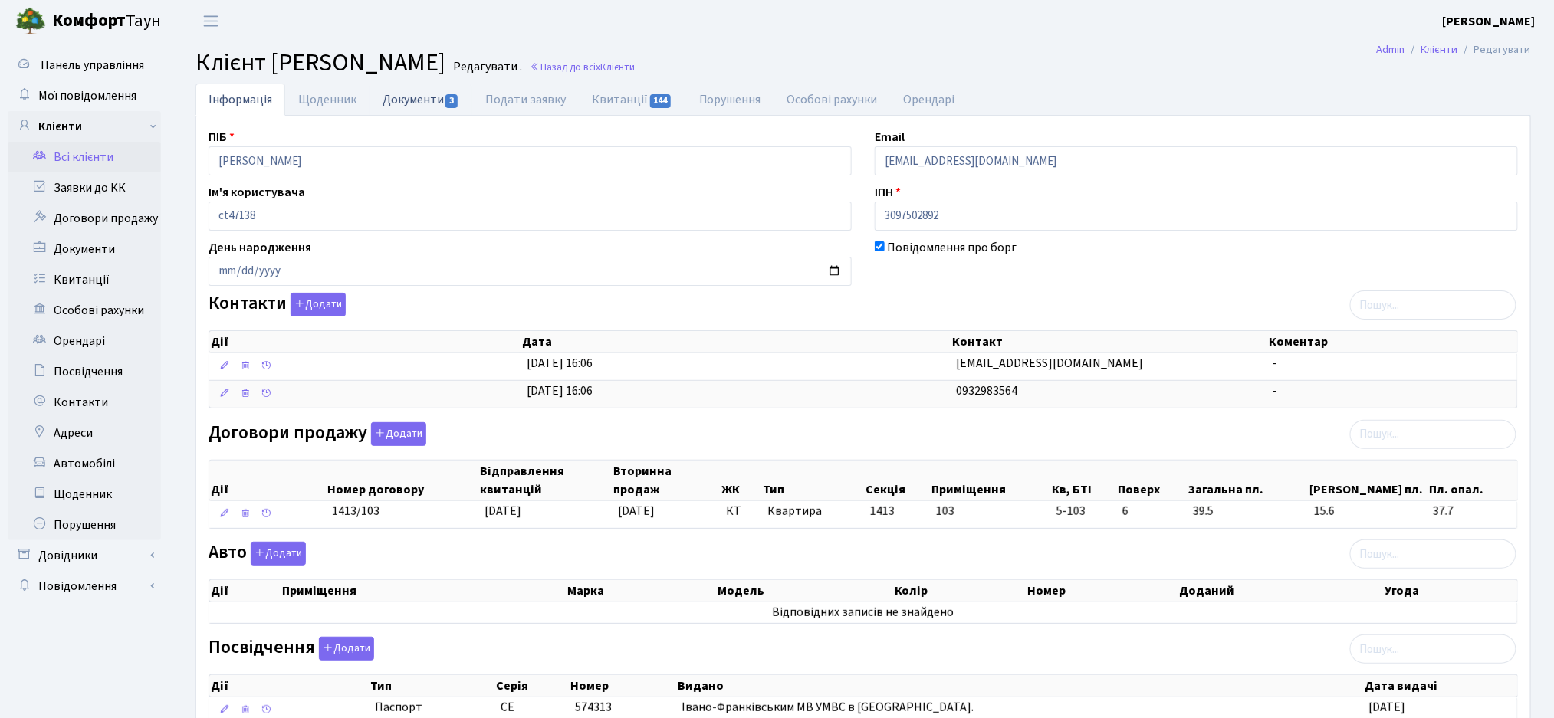
click at [434, 101] on link "Документи 3" at bounding box center [420, 99] width 103 height 31
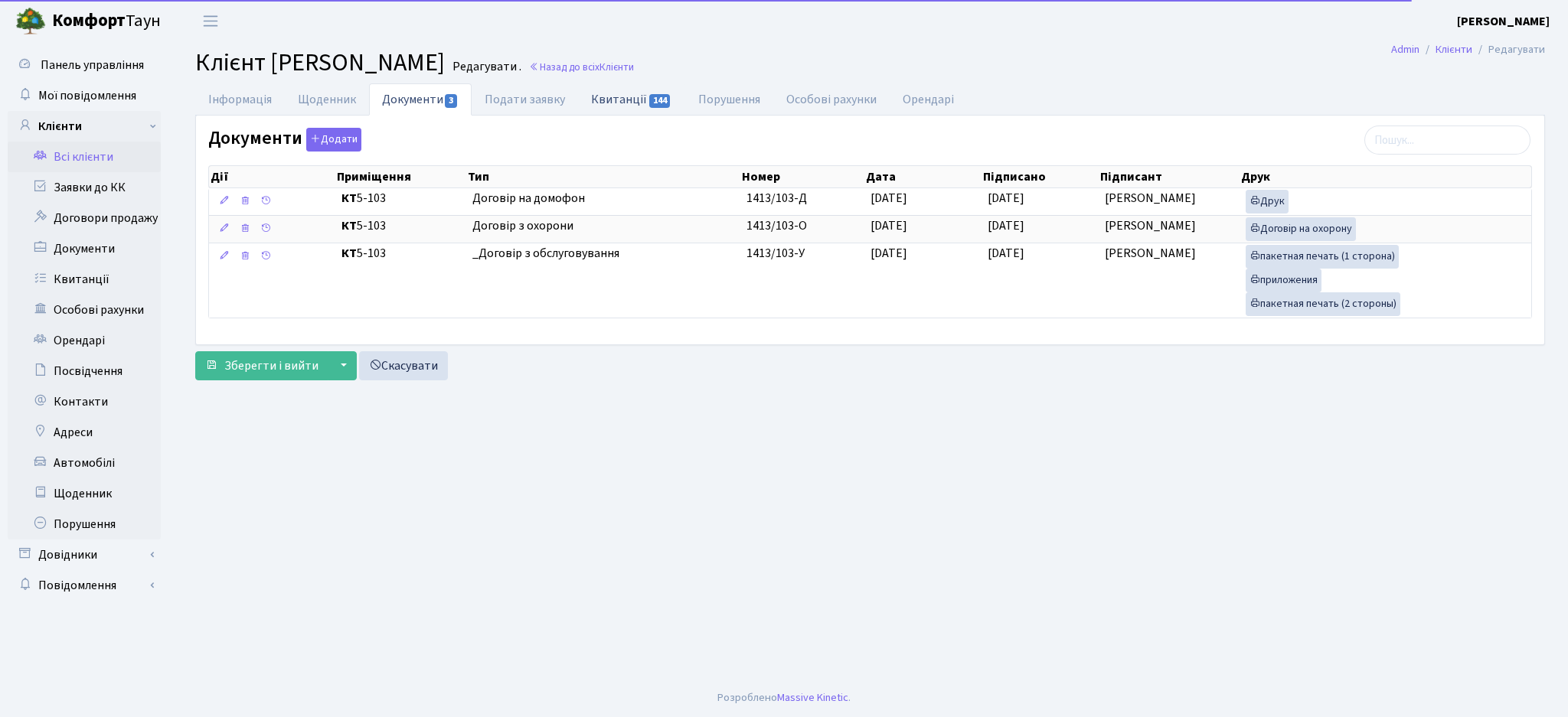
click at [653, 107] on span "144" at bounding box center [659, 101] width 21 height 14
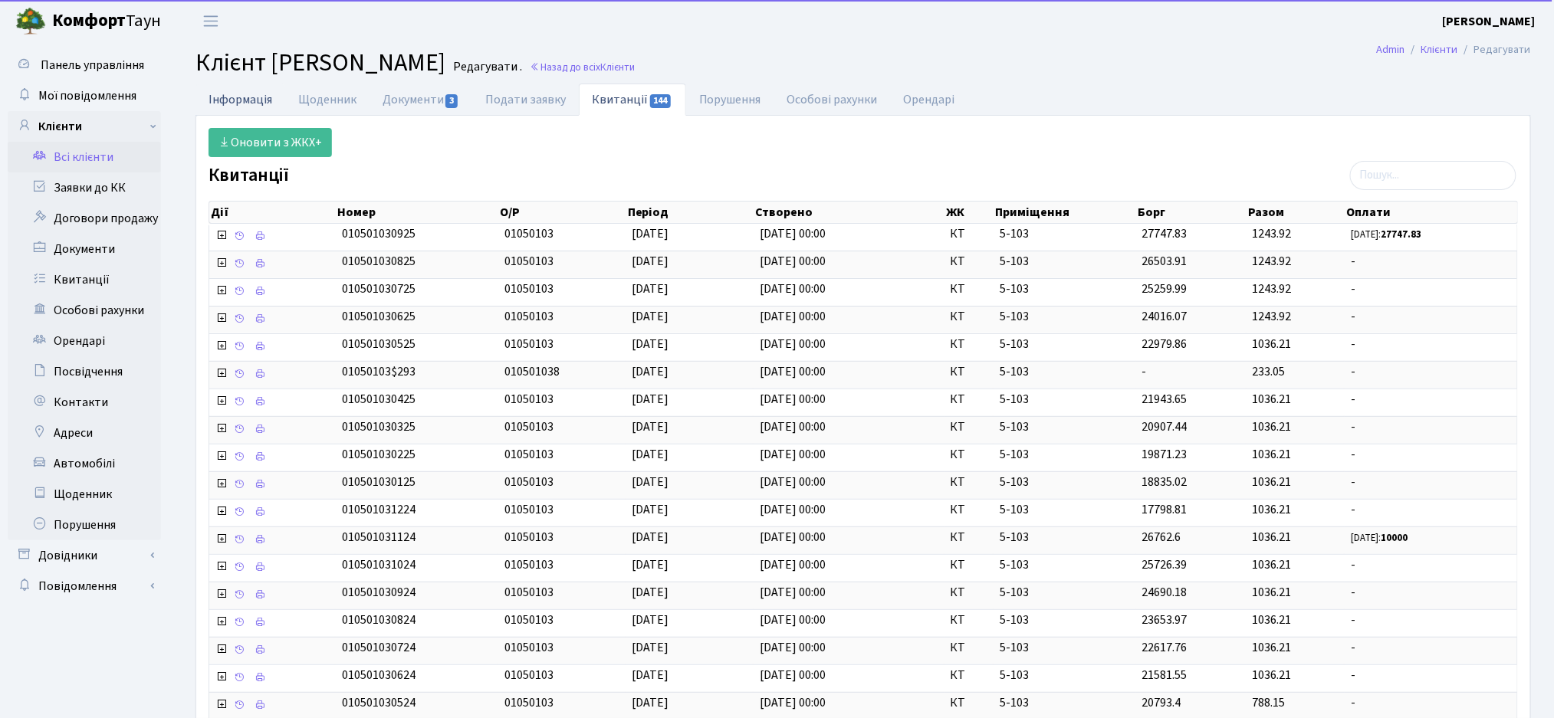
click at [200, 107] on link "Інформація" at bounding box center [240, 99] width 90 height 31
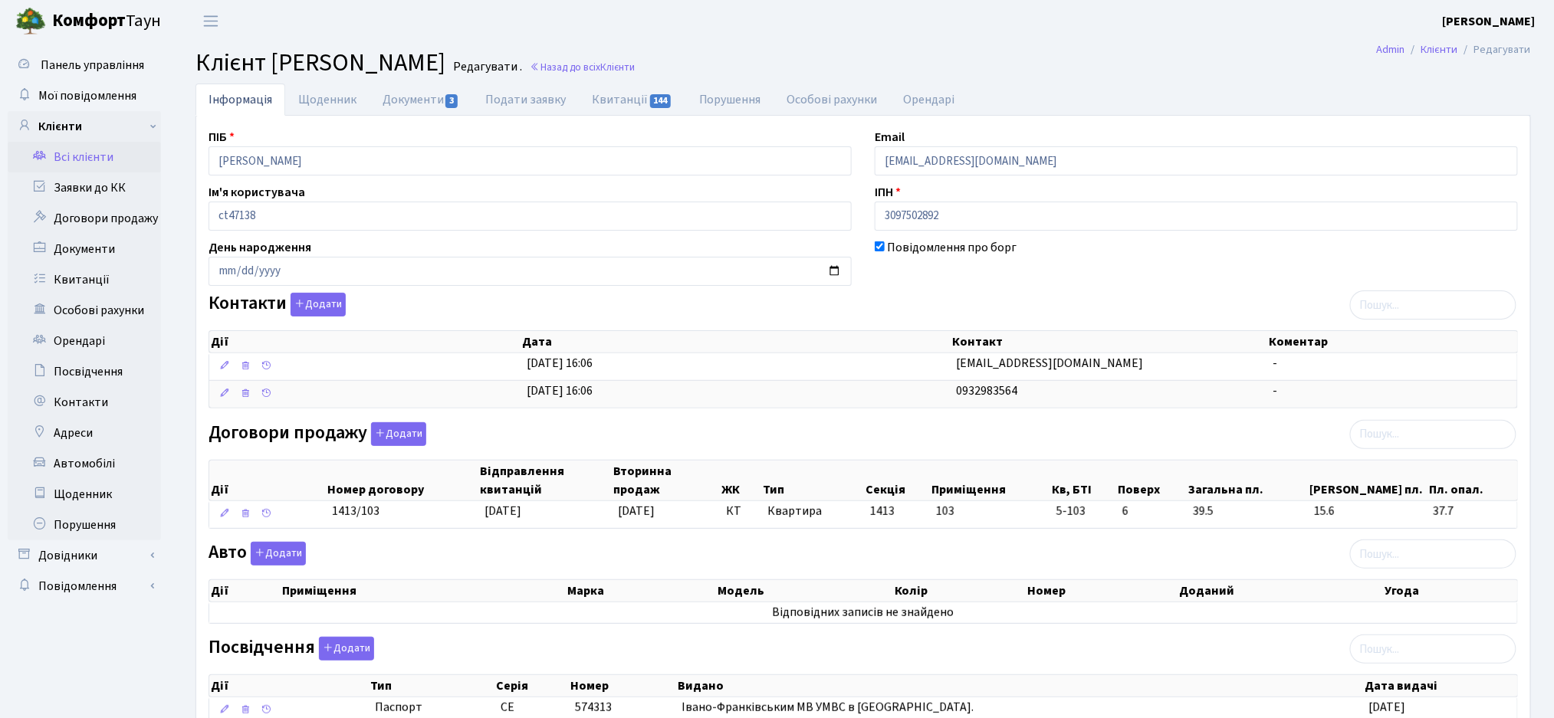
drag, startPoint x: 648, startPoint y: 69, endPoint x: 198, endPoint y: 56, distance: 450.1
click at [198, 56] on h2 "Клієнт Марчук Ростислав Володимирович Редагувати . Назад до всіх Клієнти" at bounding box center [862, 62] width 1335 height 29
click at [212, 68] on span "Клієнт Марчук Ростислав Володимирович" at bounding box center [320, 62] width 250 height 35
click at [89, 159] on link "Всі клієнти" at bounding box center [84, 157] width 153 height 31
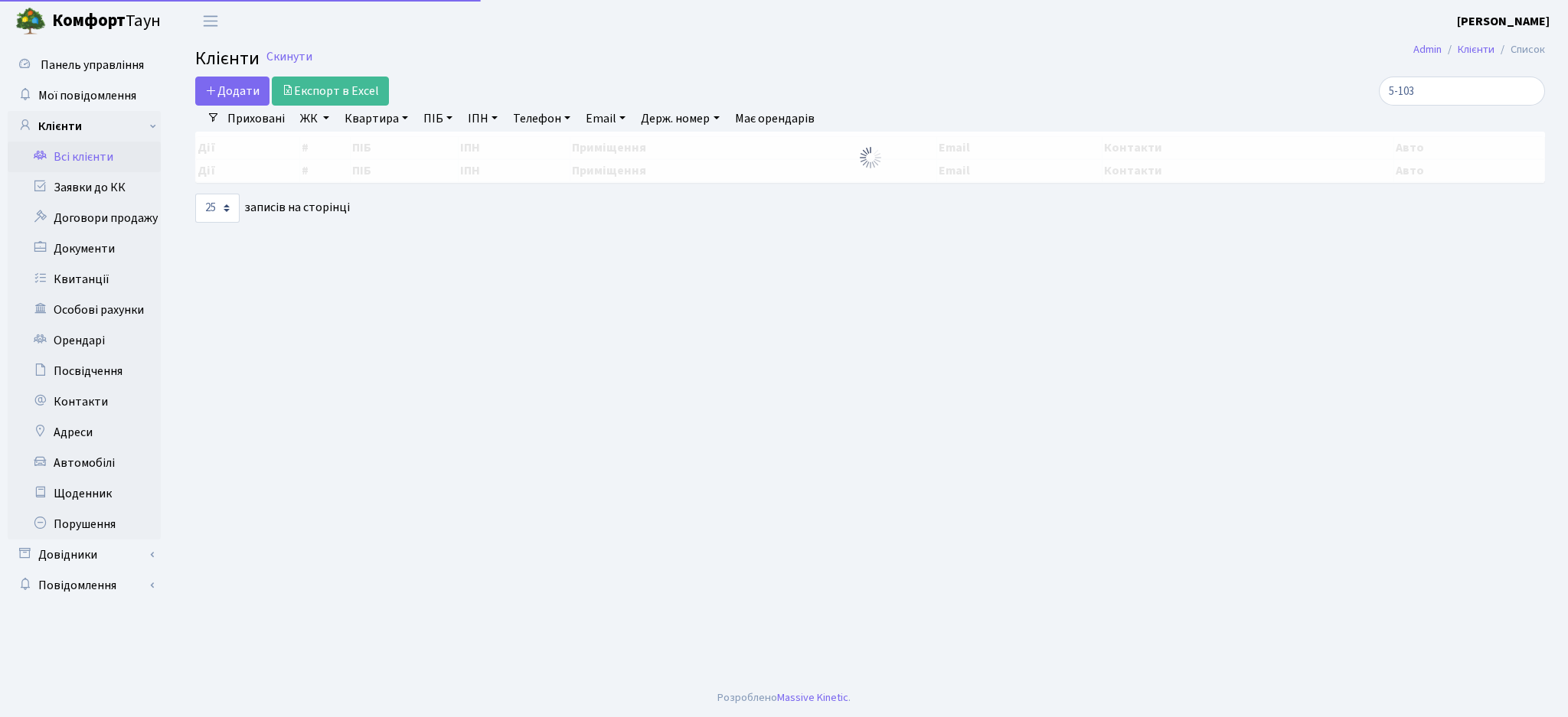
select select "25"
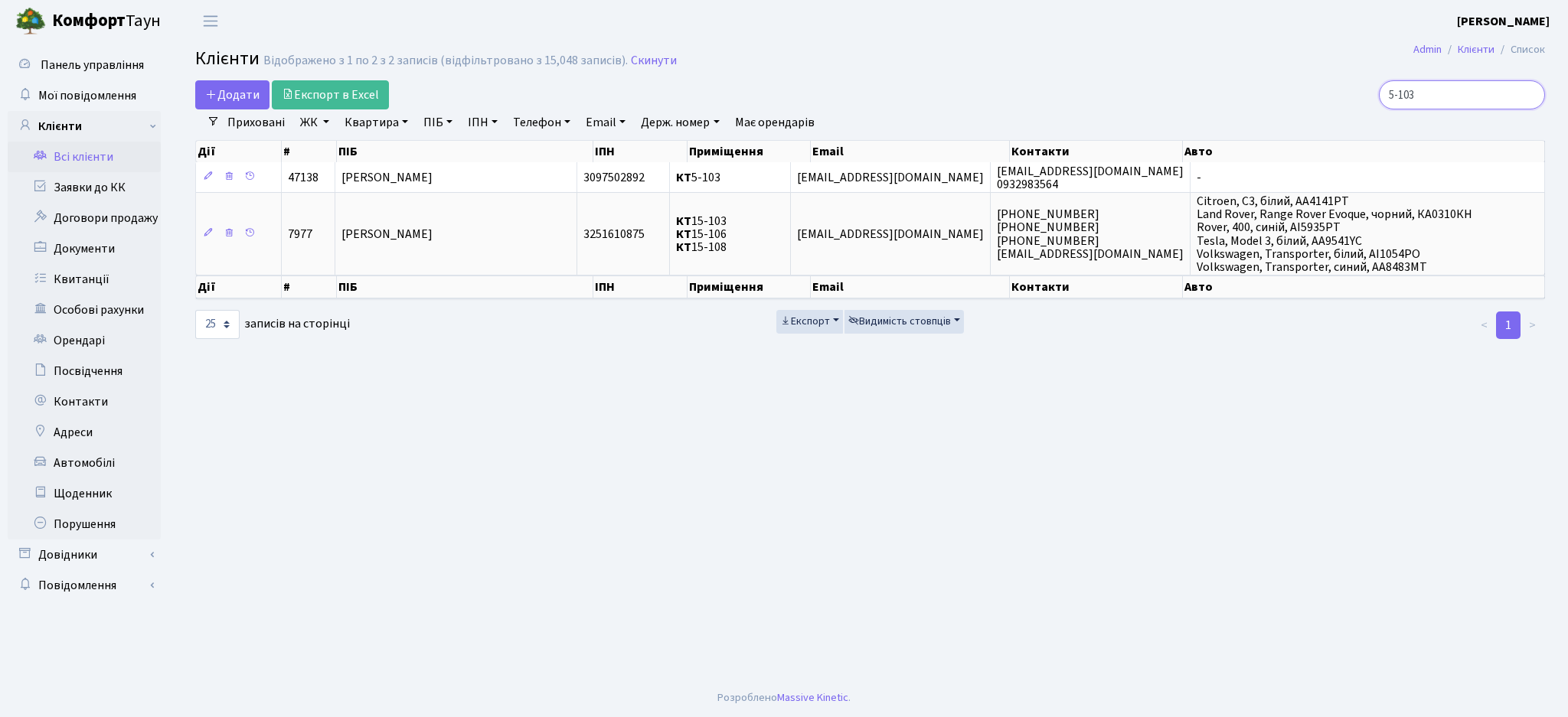
drag, startPoint x: 1442, startPoint y: 102, endPoint x: 1277, endPoint y: 107, distance: 165.1
click at [1277, 107] on div "5-103" at bounding box center [1326, 94] width 434 height 29
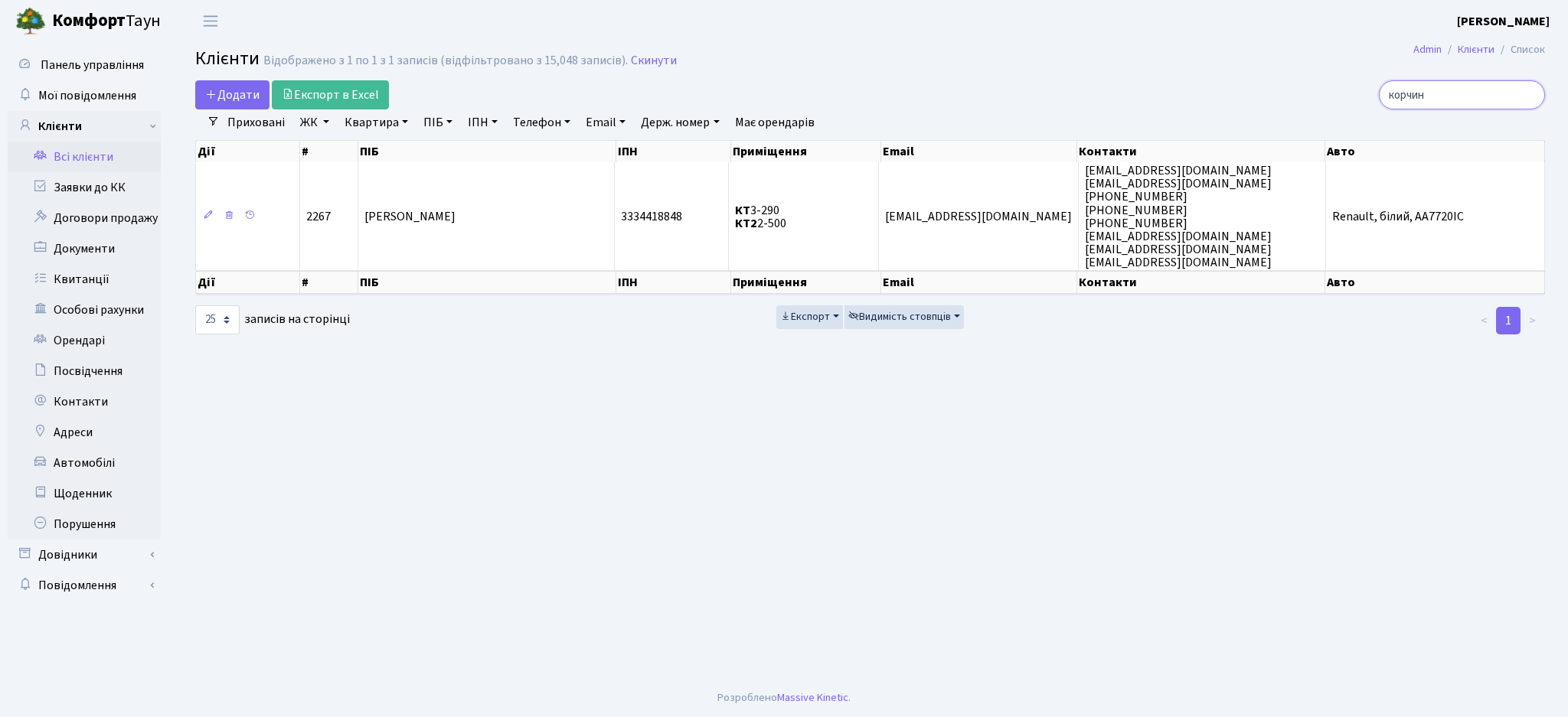
type input "корчин"
click at [539, 451] on main "Admin Клієнти Список Клієнти Відображено з 1 по 1 з 1 записів (відфільтровано з…" at bounding box center [869, 360] width 1395 height 637
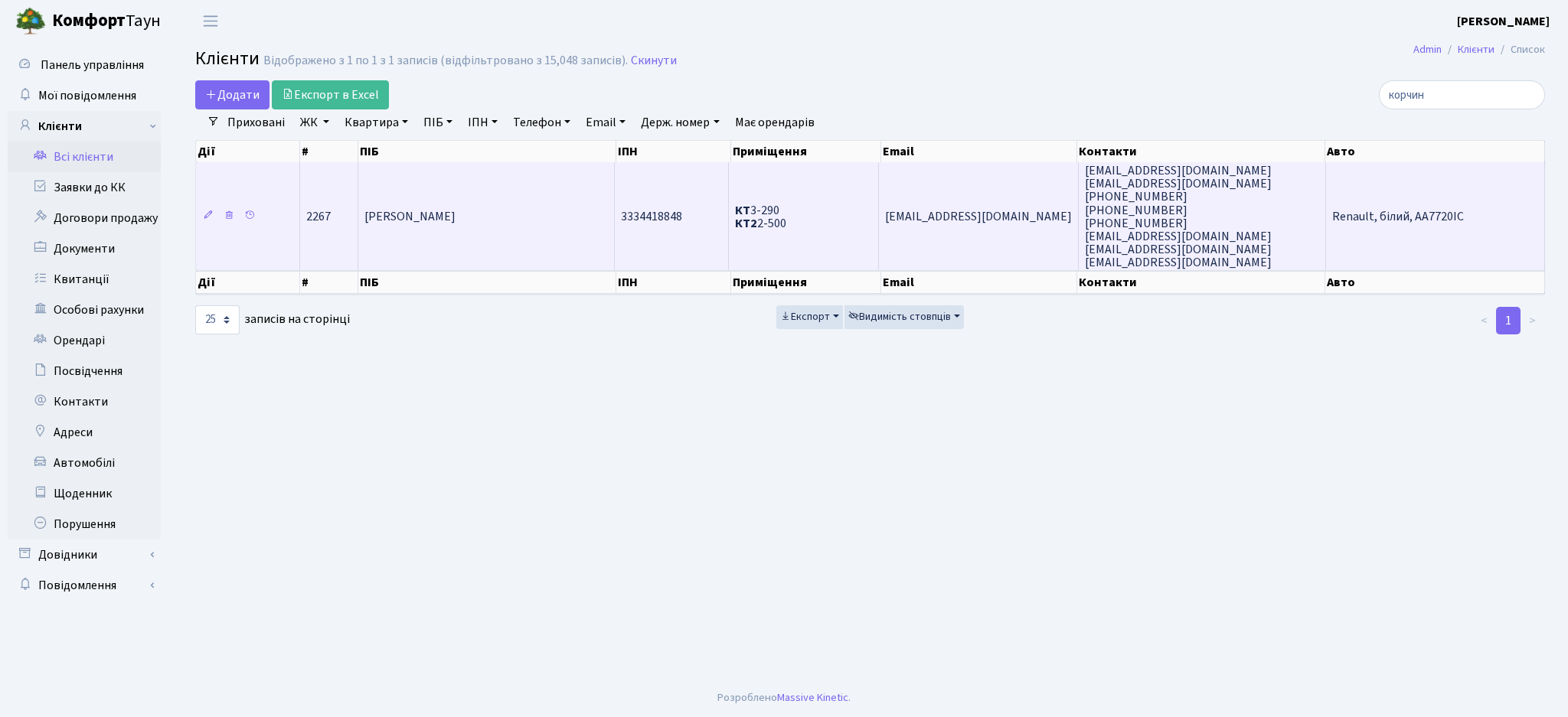
click at [486, 232] on td "[PERSON_NAME]" at bounding box center [486, 216] width 257 height 108
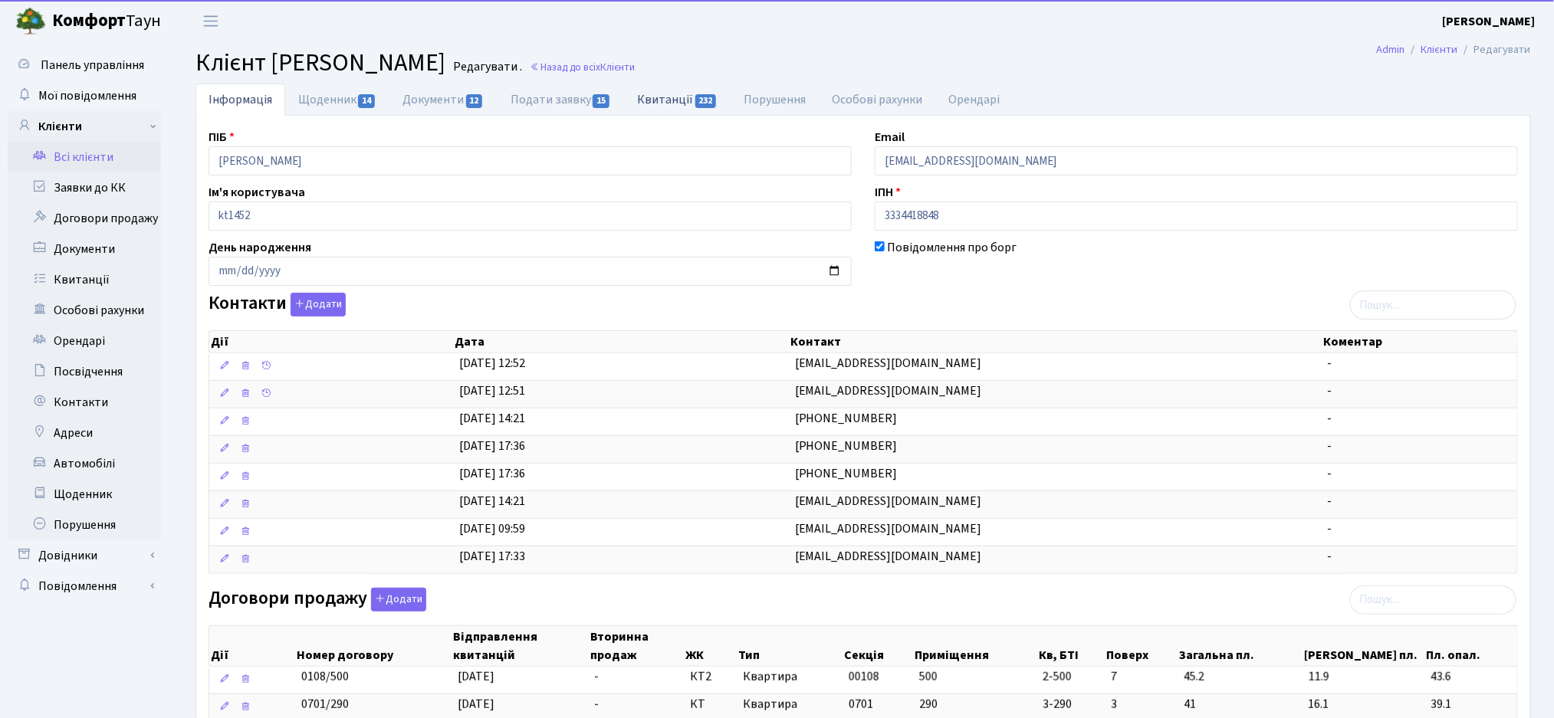
click at [684, 91] on link "Квитанції 232" at bounding box center [677, 99] width 107 height 31
select select "25"
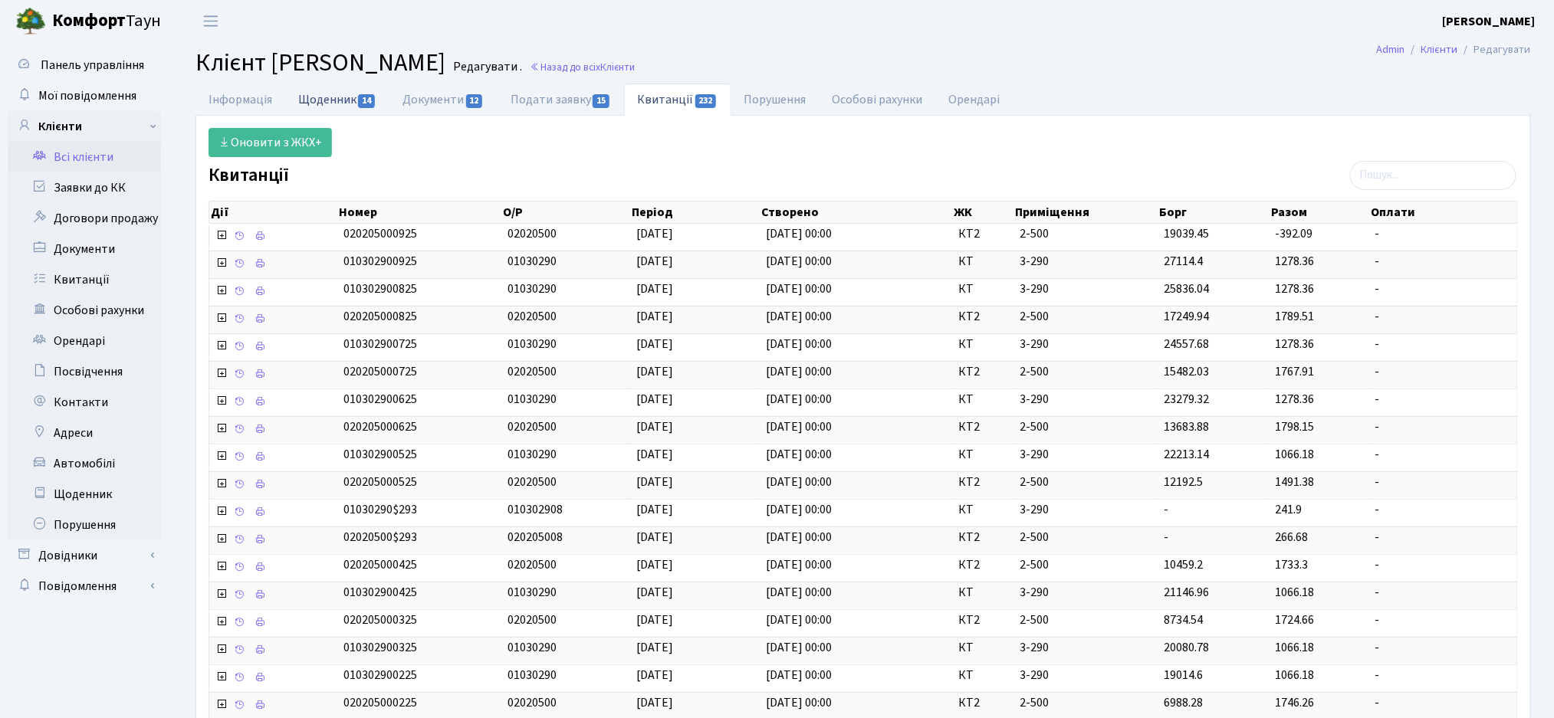
click at [322, 102] on link "Щоденник 14" at bounding box center [337, 99] width 104 height 31
select select "25"
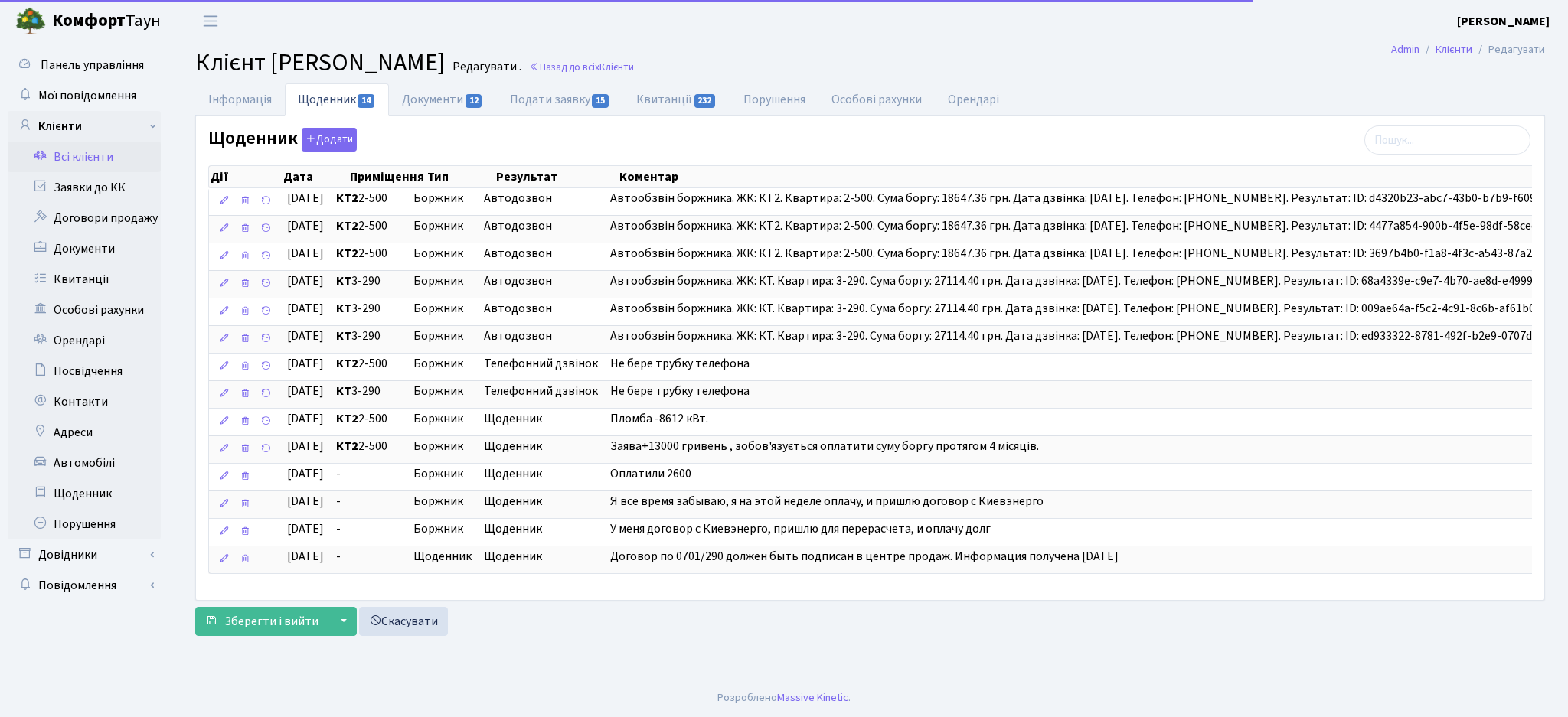
click at [247, 82] on main "Admin Клієнти Редагувати Клієнт Корчинська Олена Сергіївна Редагувати . Назад д…" at bounding box center [869, 360] width 1395 height 637
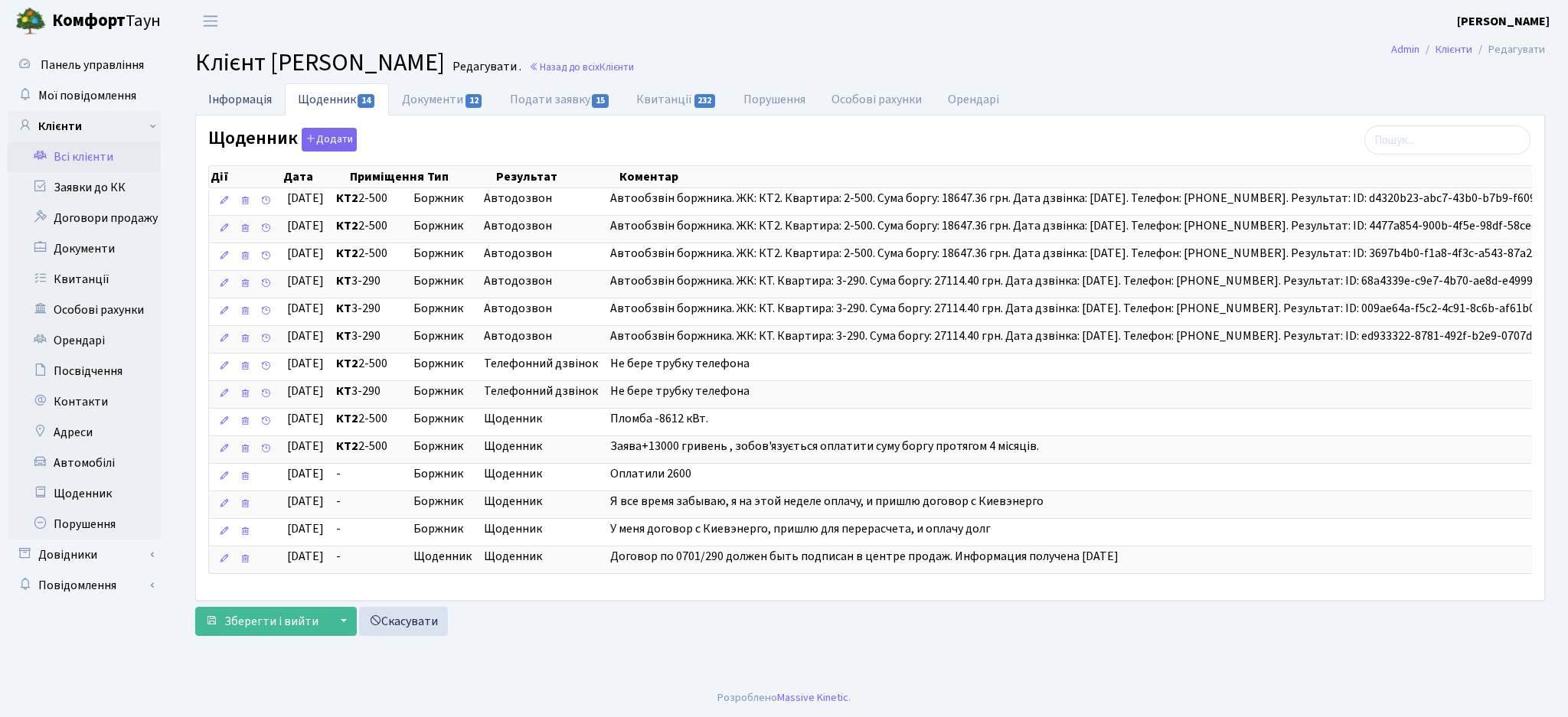
click at [227, 94] on link "Інформація" at bounding box center [240, 99] width 90 height 31
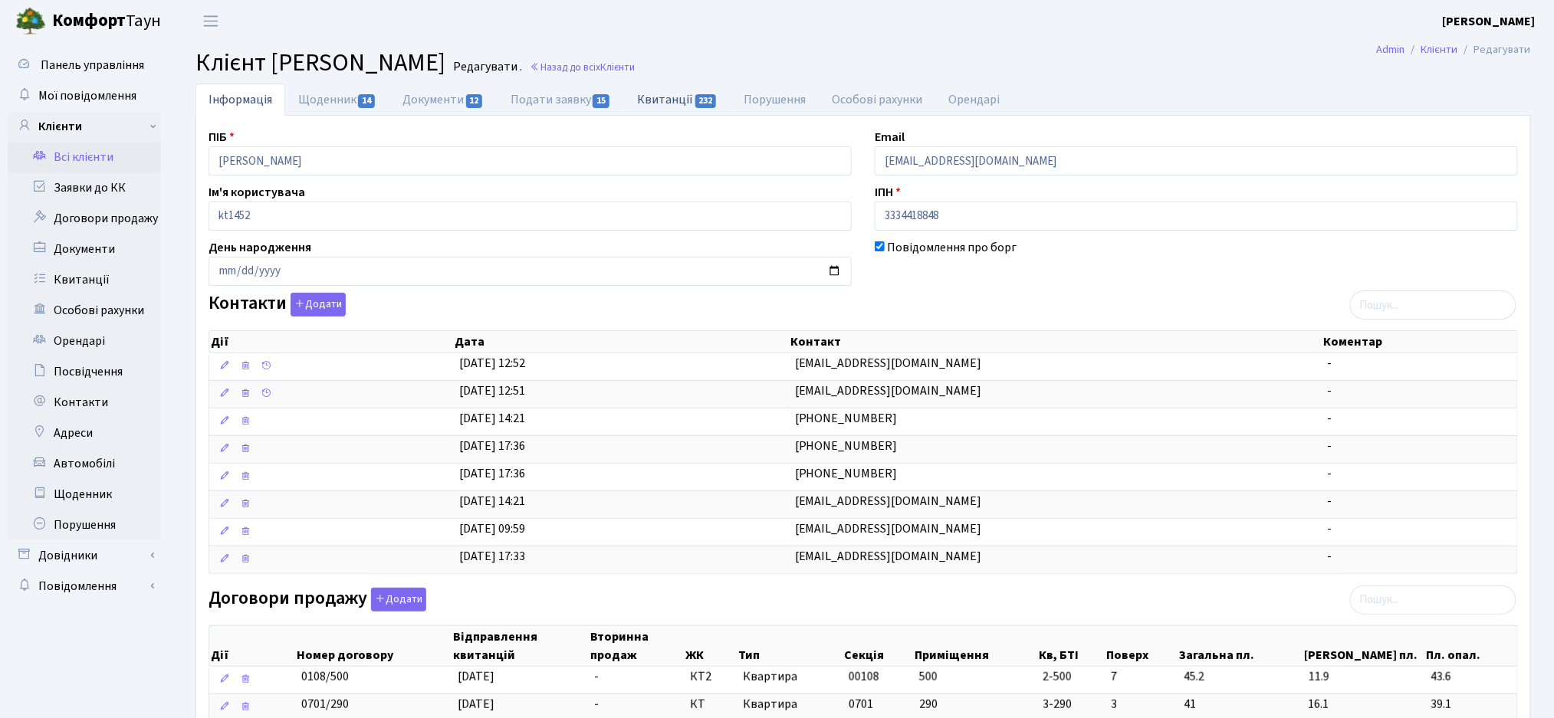
click at [657, 97] on link "Квитанції 232" at bounding box center [677, 99] width 107 height 31
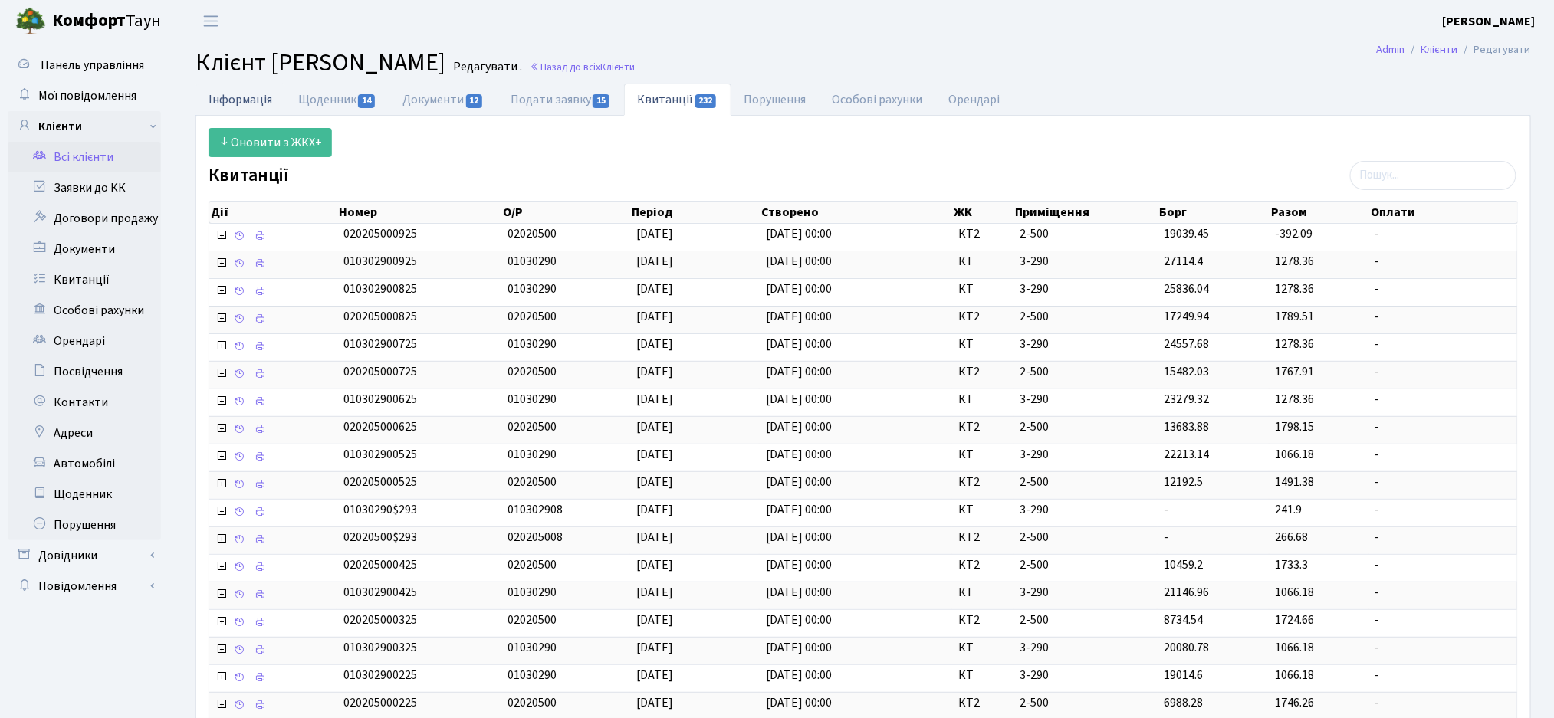
click at [258, 96] on link "Інформація" at bounding box center [240, 99] width 90 height 31
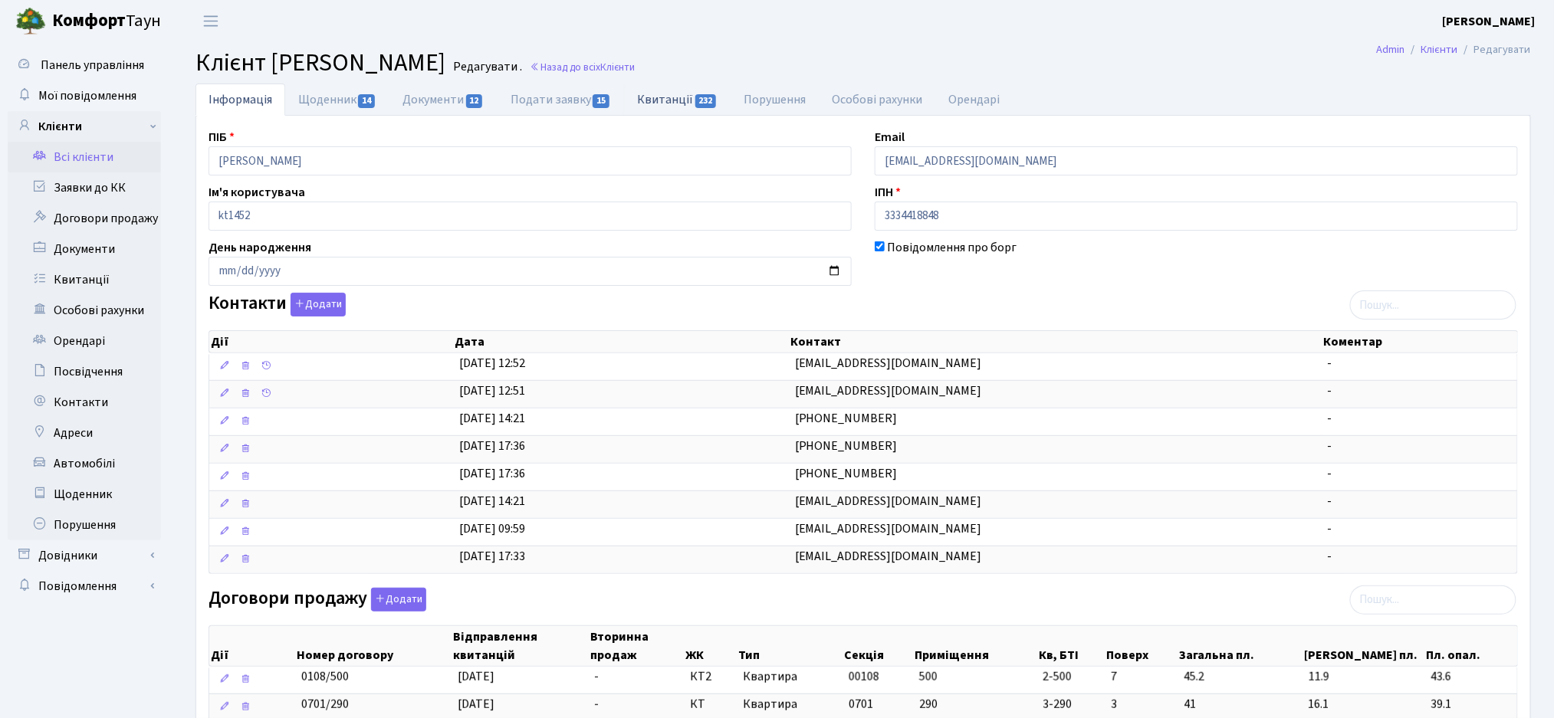
click at [662, 97] on link "Квитанції 232" at bounding box center [677, 99] width 107 height 31
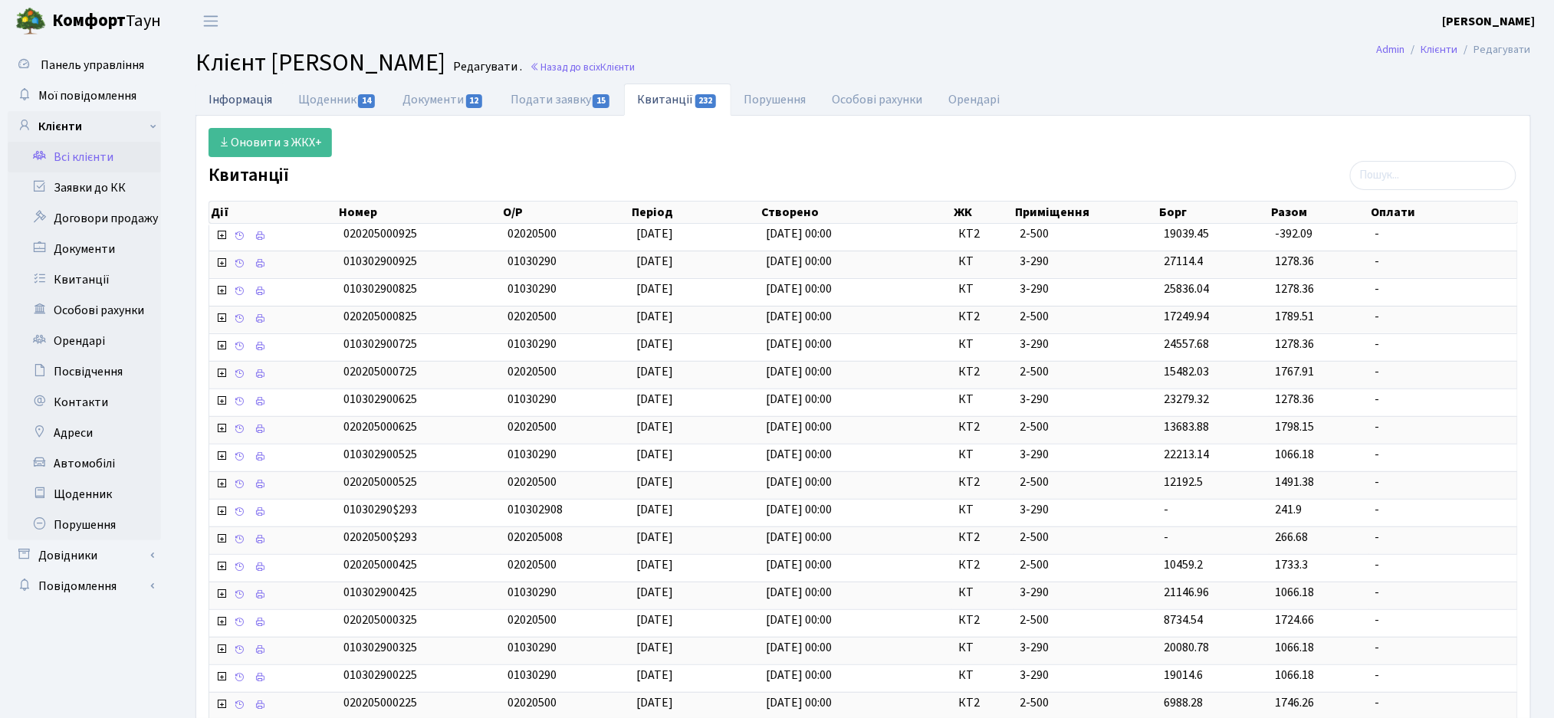
click at [234, 100] on link "Інформація" at bounding box center [240, 99] width 90 height 31
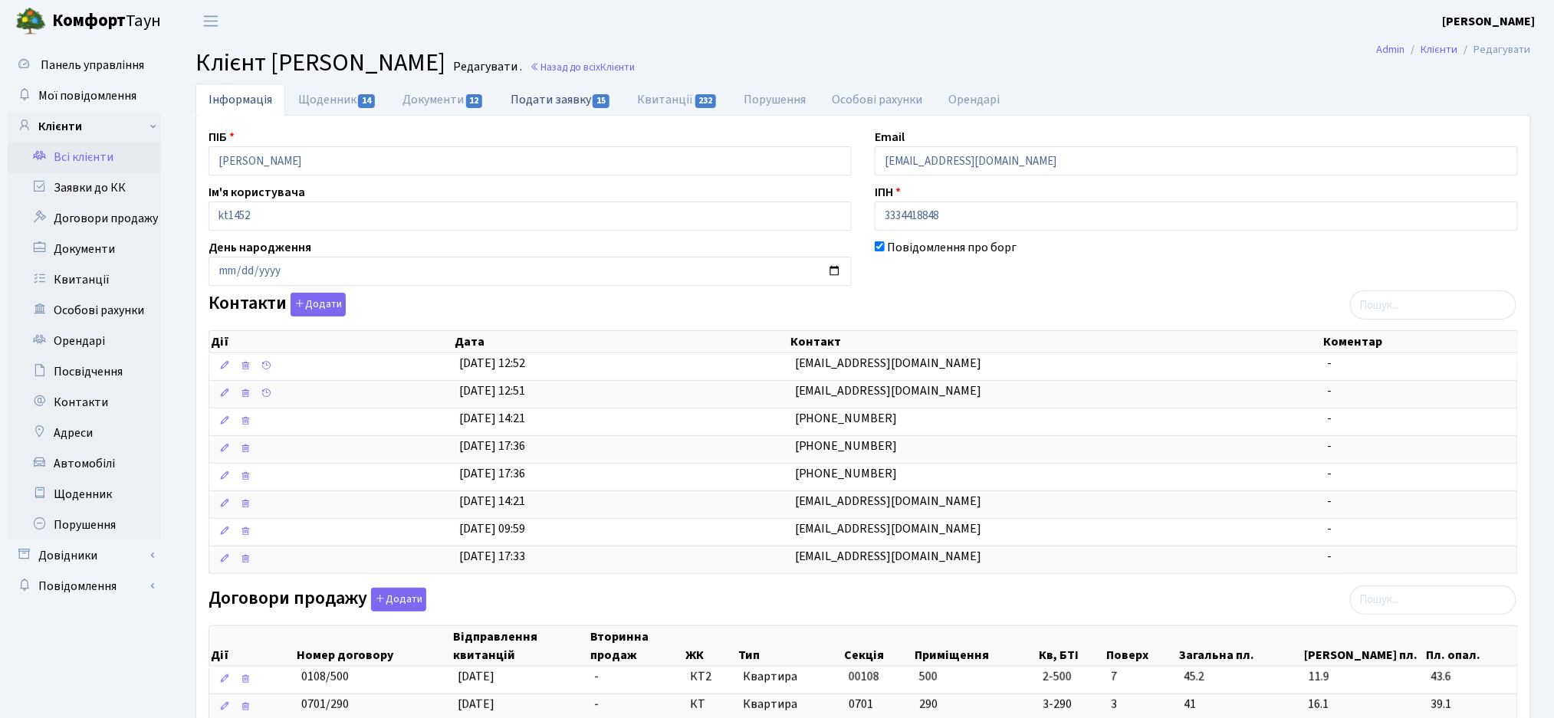
click at [587, 102] on link "Подати заявку 15" at bounding box center [560, 99] width 126 height 31
select select "25"
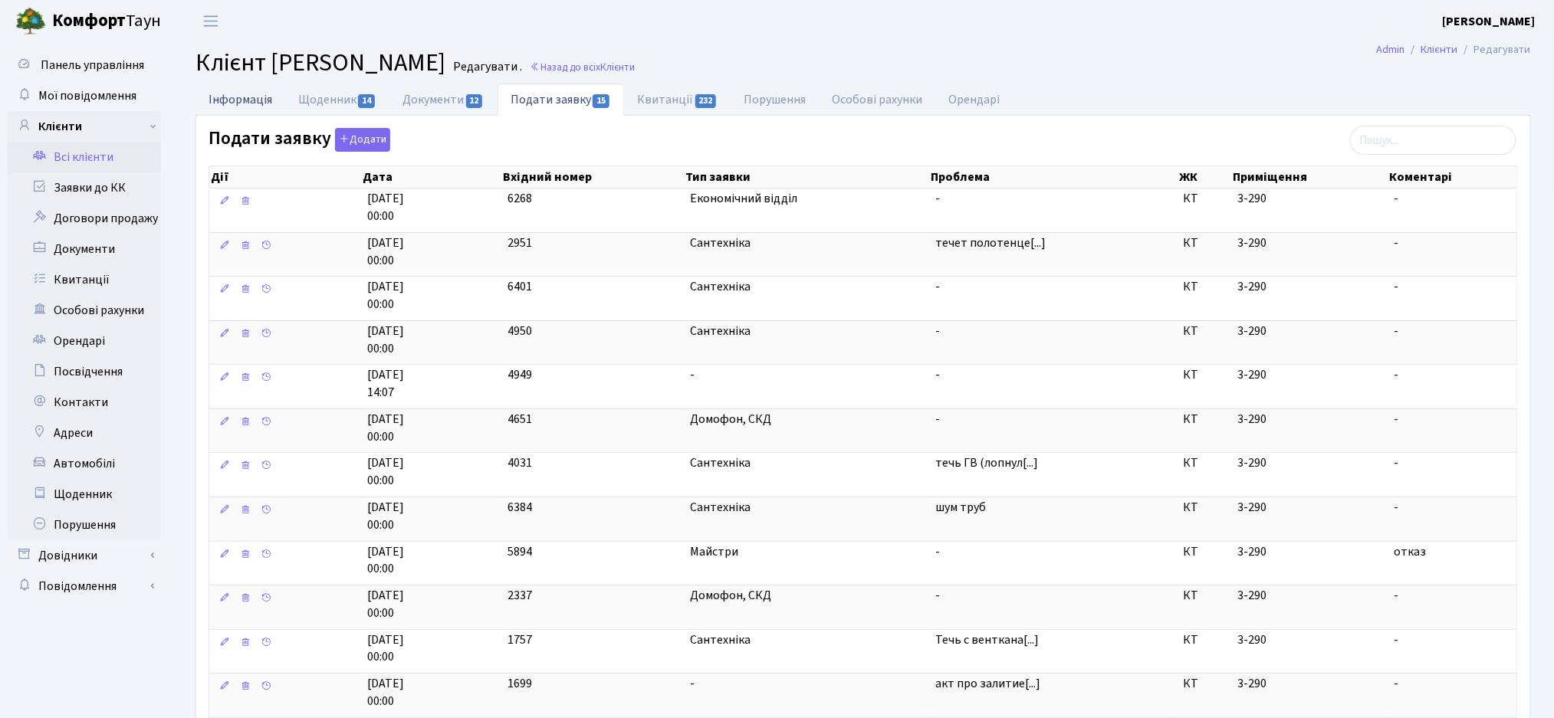
click at [228, 103] on link "Інформація" at bounding box center [240, 99] width 90 height 31
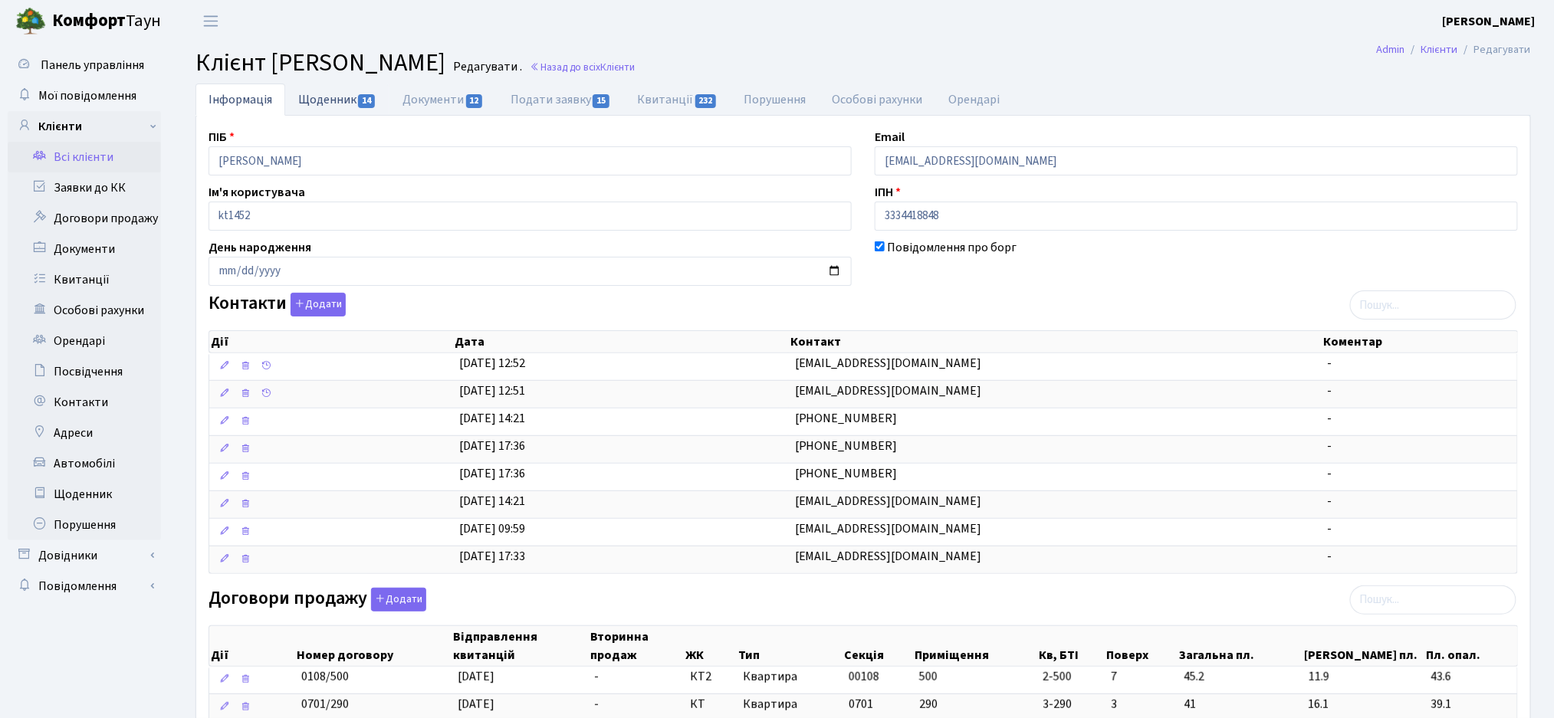
click at [325, 97] on link "Щоденник 14" at bounding box center [337, 99] width 104 height 31
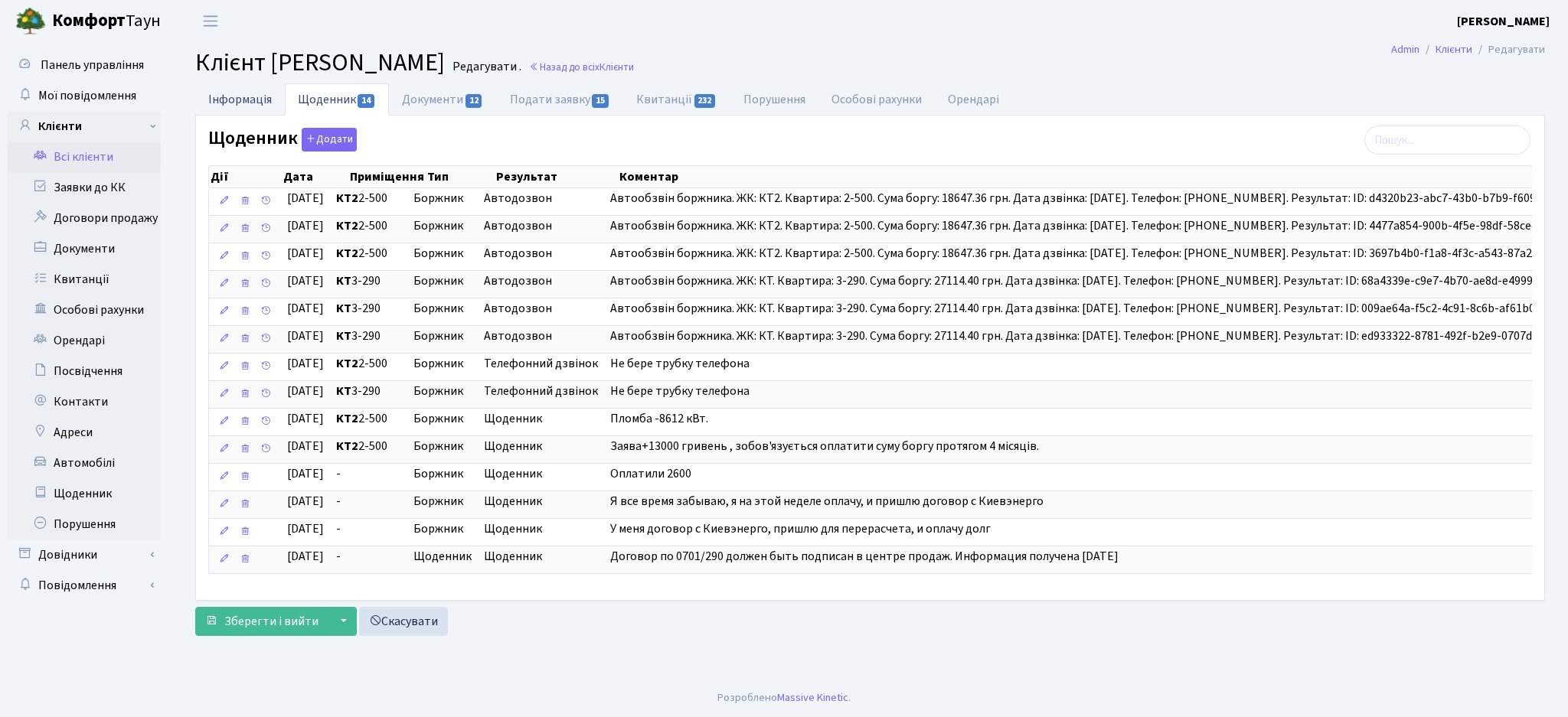
click at [237, 95] on link "Інформація" at bounding box center [240, 99] width 90 height 31
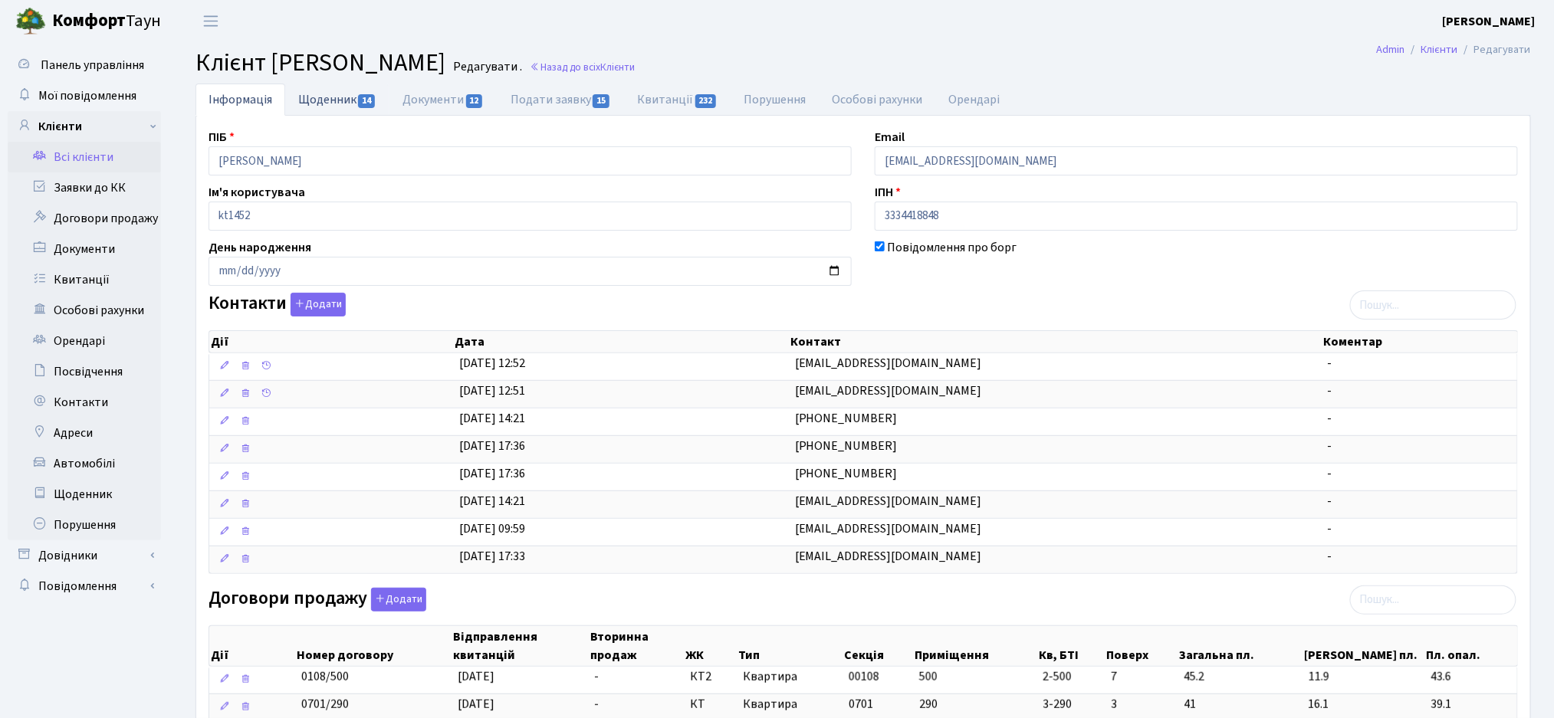
click at [334, 90] on link "Щоденник 14" at bounding box center [337, 99] width 104 height 31
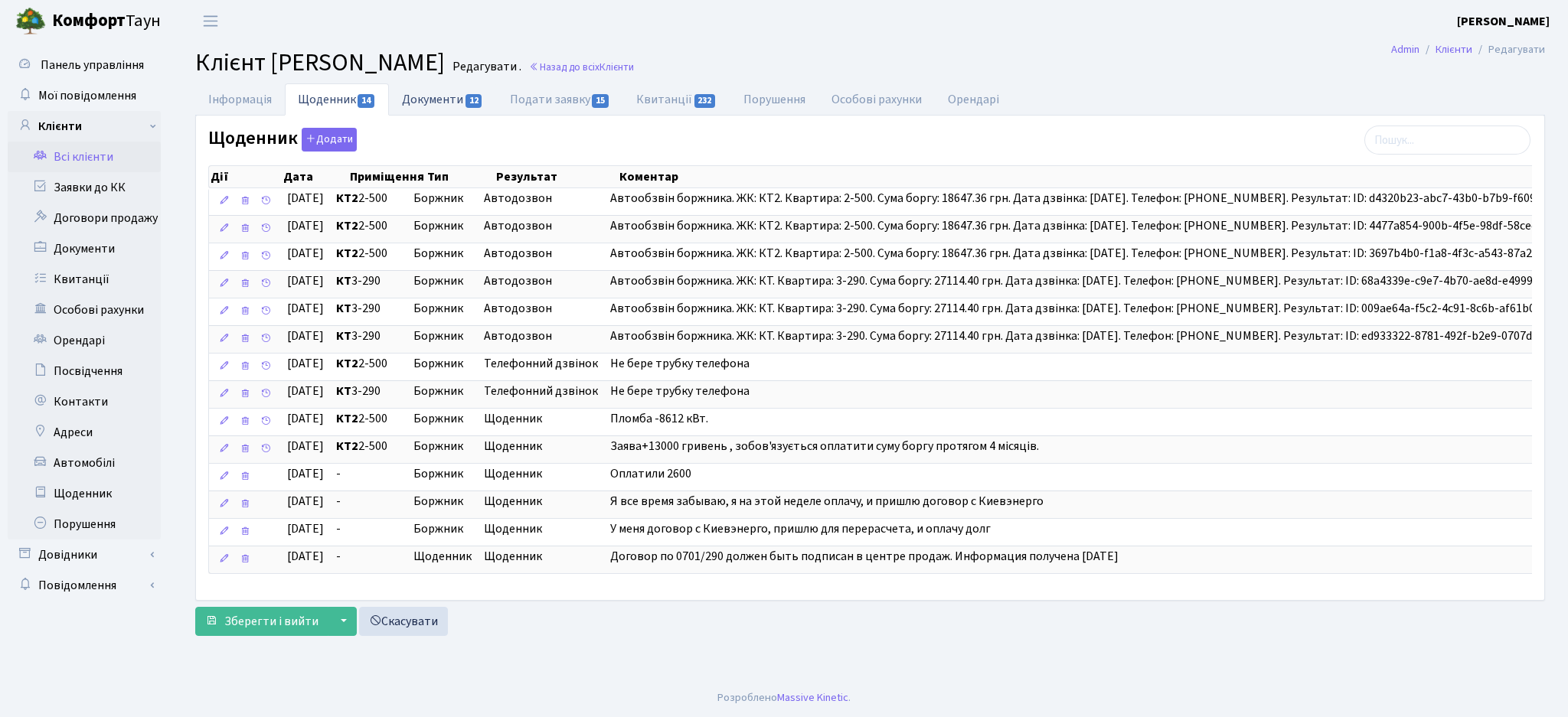
click at [430, 96] on link "Документи 12" at bounding box center [441, 99] width 107 height 31
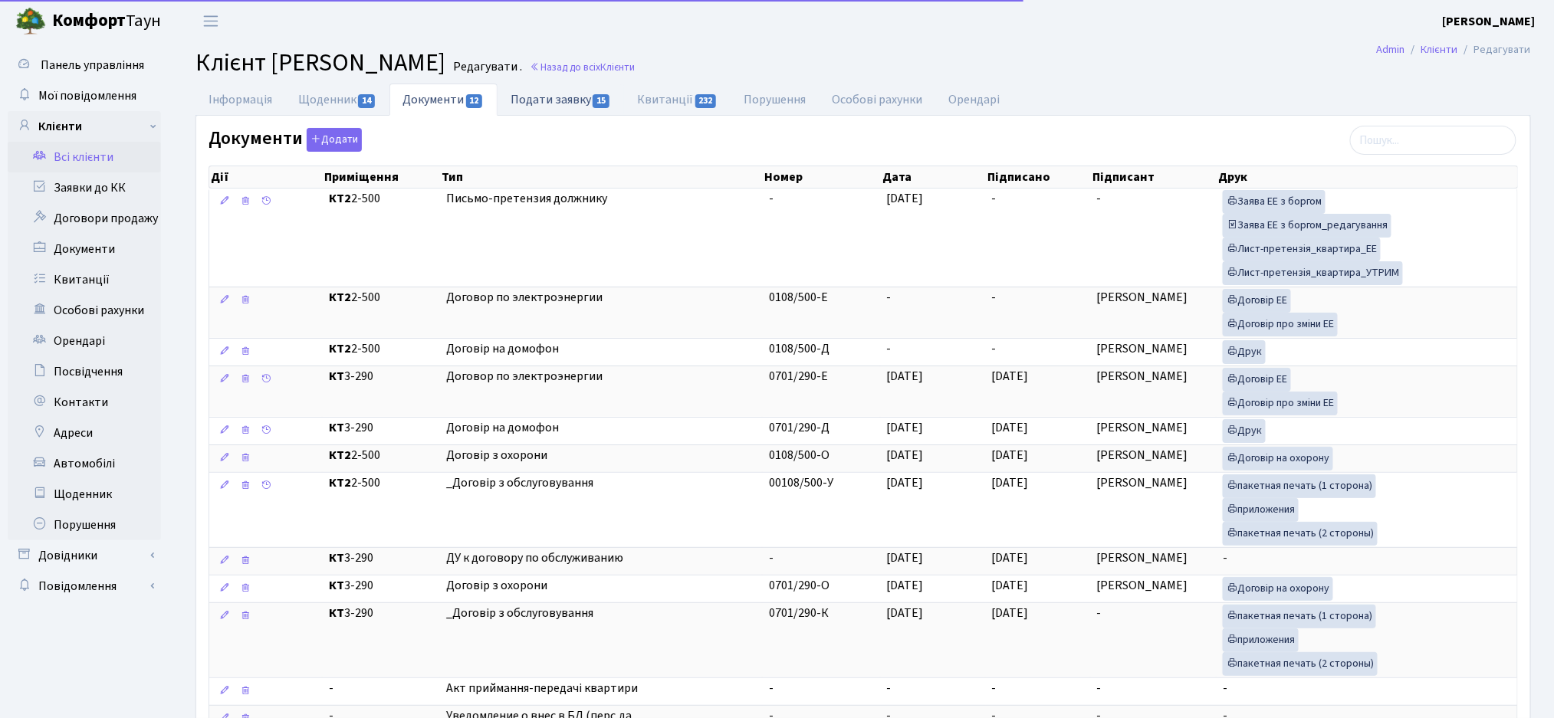
click at [565, 100] on link "Подати заявку 15" at bounding box center [560, 99] width 126 height 31
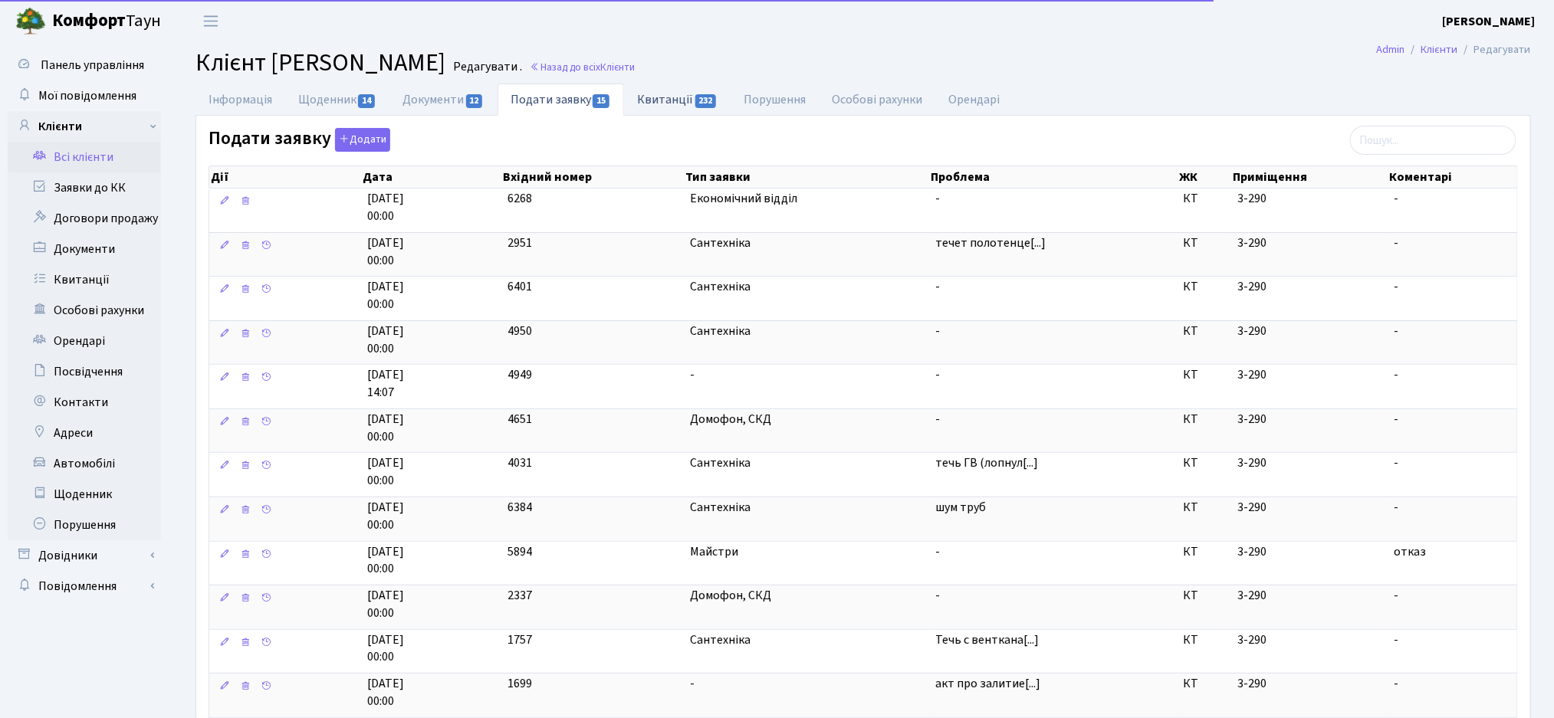
click at [687, 105] on link "Квитанції 232" at bounding box center [677, 99] width 107 height 31
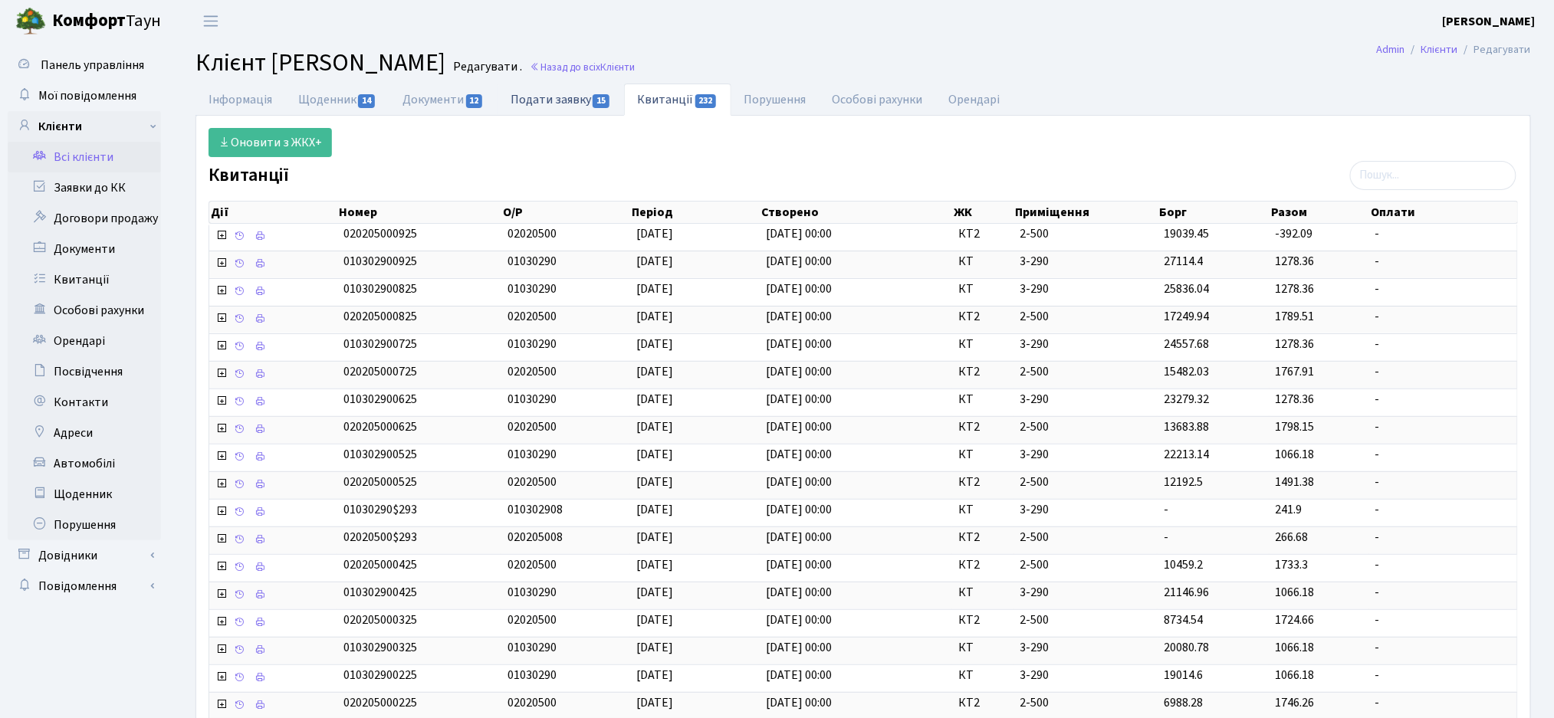
click at [550, 109] on link "Подати заявку 15" at bounding box center [560, 99] width 126 height 31
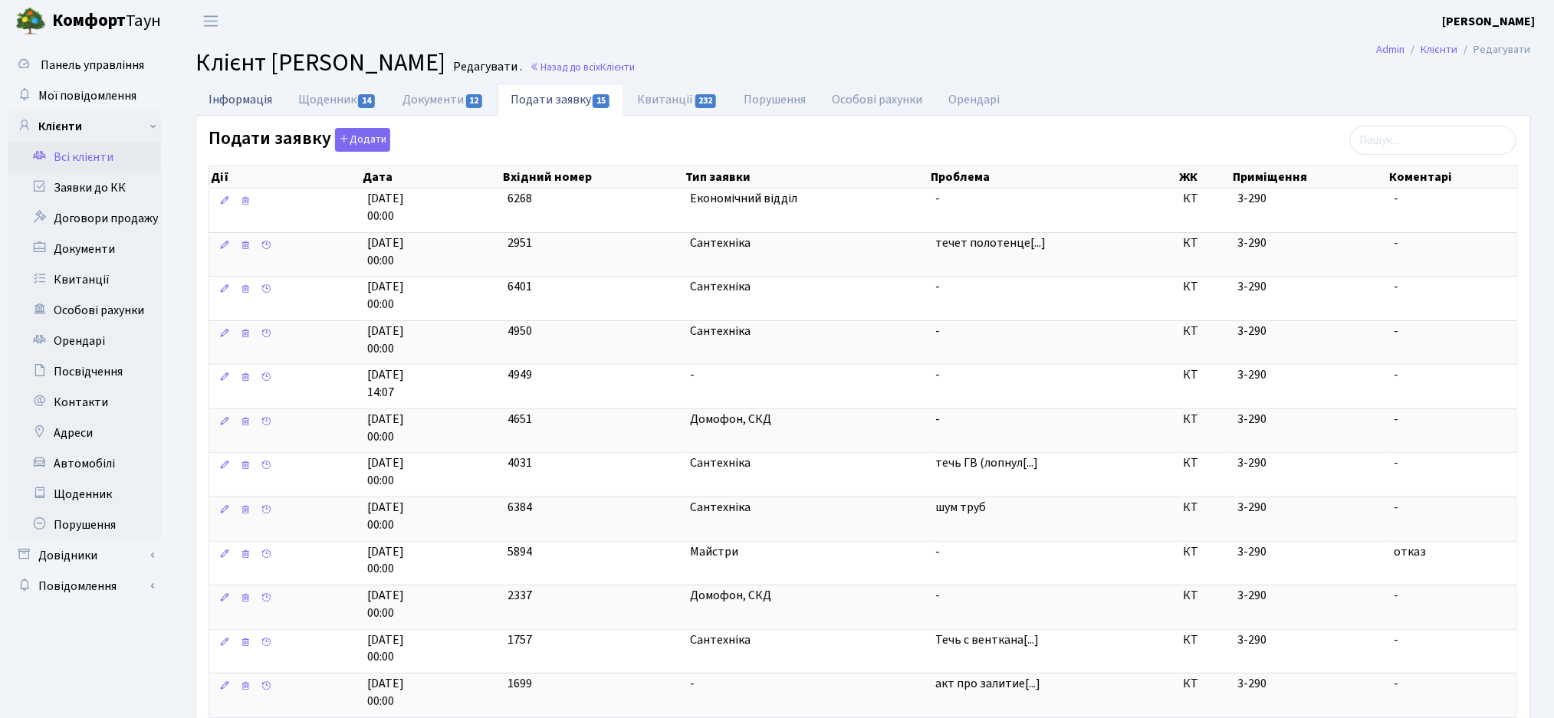
click at [241, 90] on link "Інформація" at bounding box center [240, 99] width 90 height 31
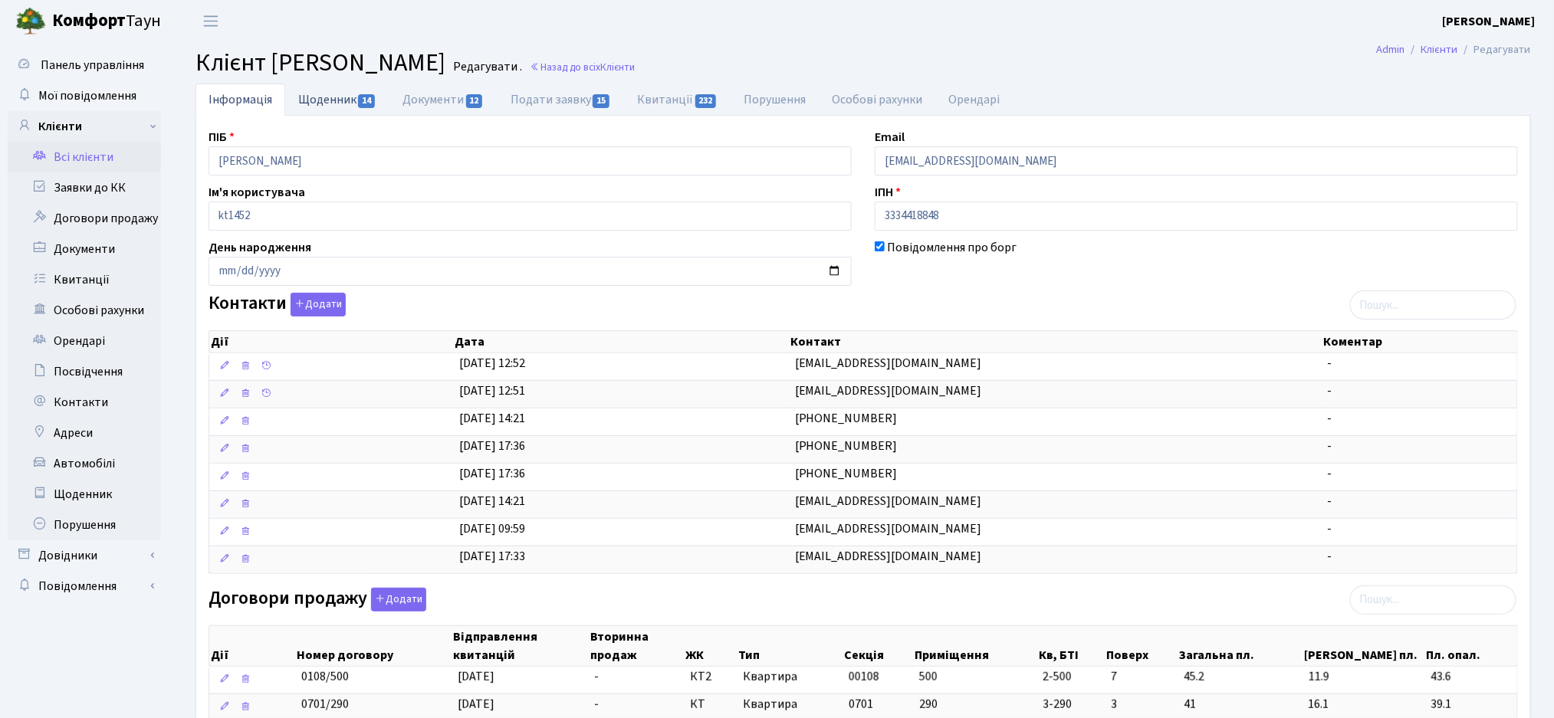
click at [336, 103] on link "Щоденник 14" at bounding box center [337, 99] width 104 height 31
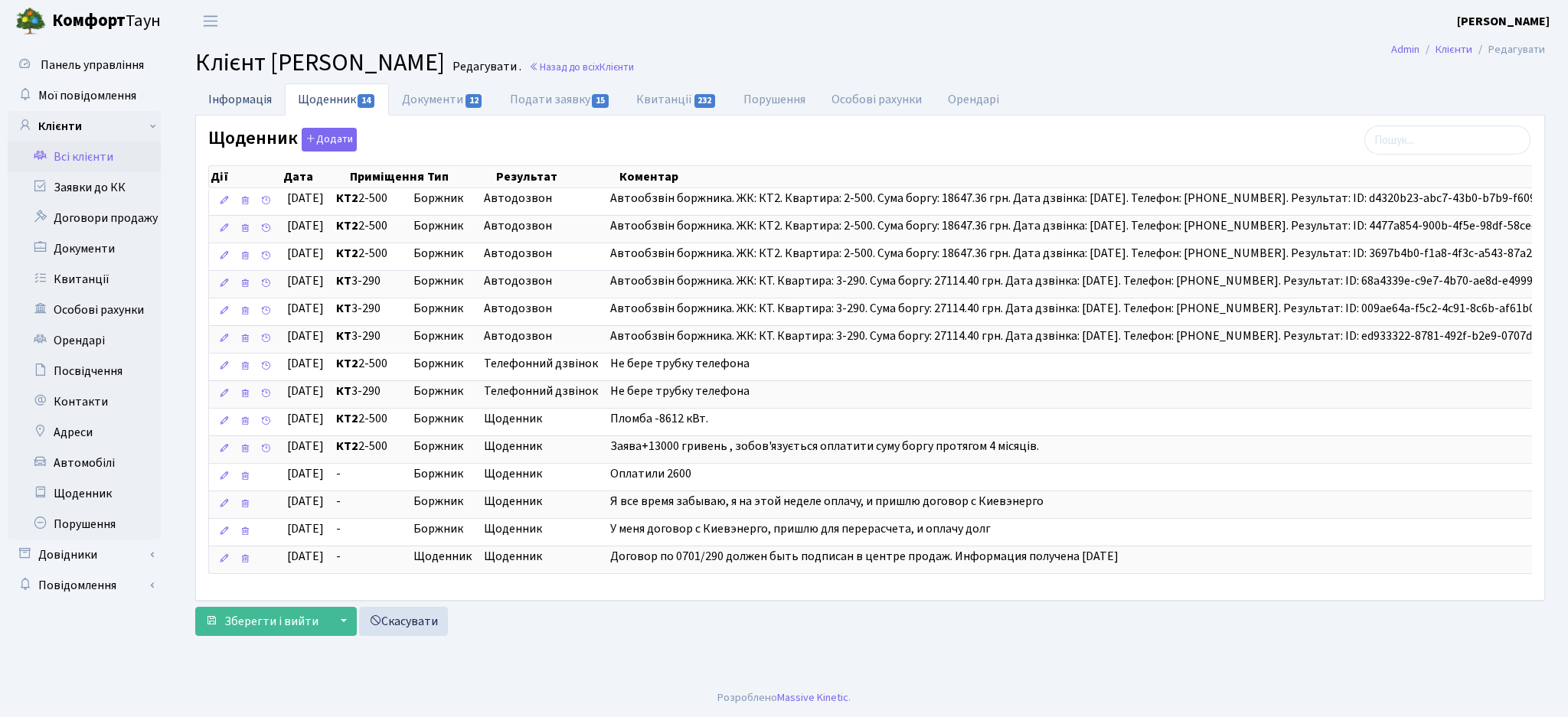
click at [235, 96] on link "Інформація" at bounding box center [240, 99] width 90 height 31
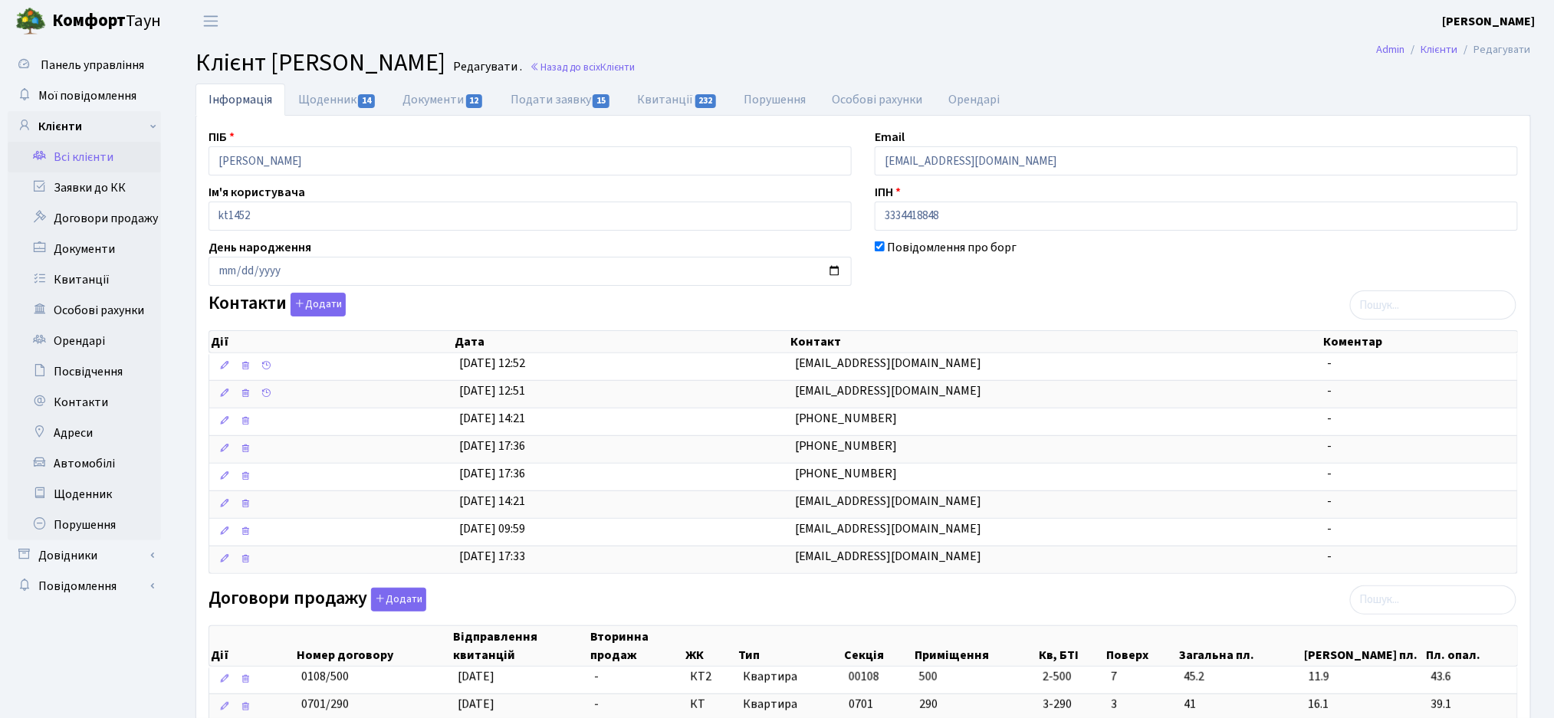
click at [953, 287] on div "ПІБ Корчинська Олена Сергіївна Email korschinsyka@ukr.net Ім'я користувача kt14…" at bounding box center [863, 612] width 1332 height 969
click at [78, 172] on link "Всі клієнти" at bounding box center [84, 157] width 153 height 31
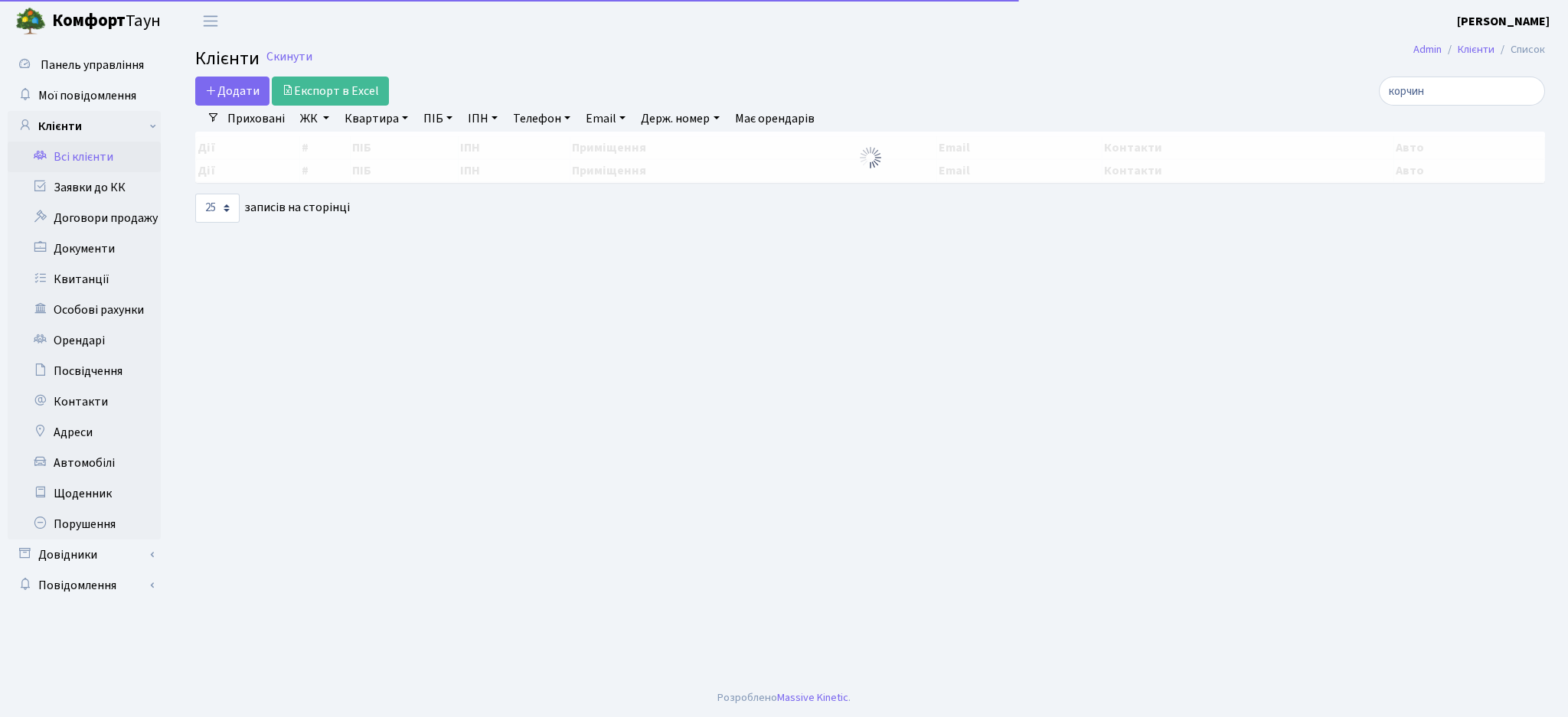
select select "25"
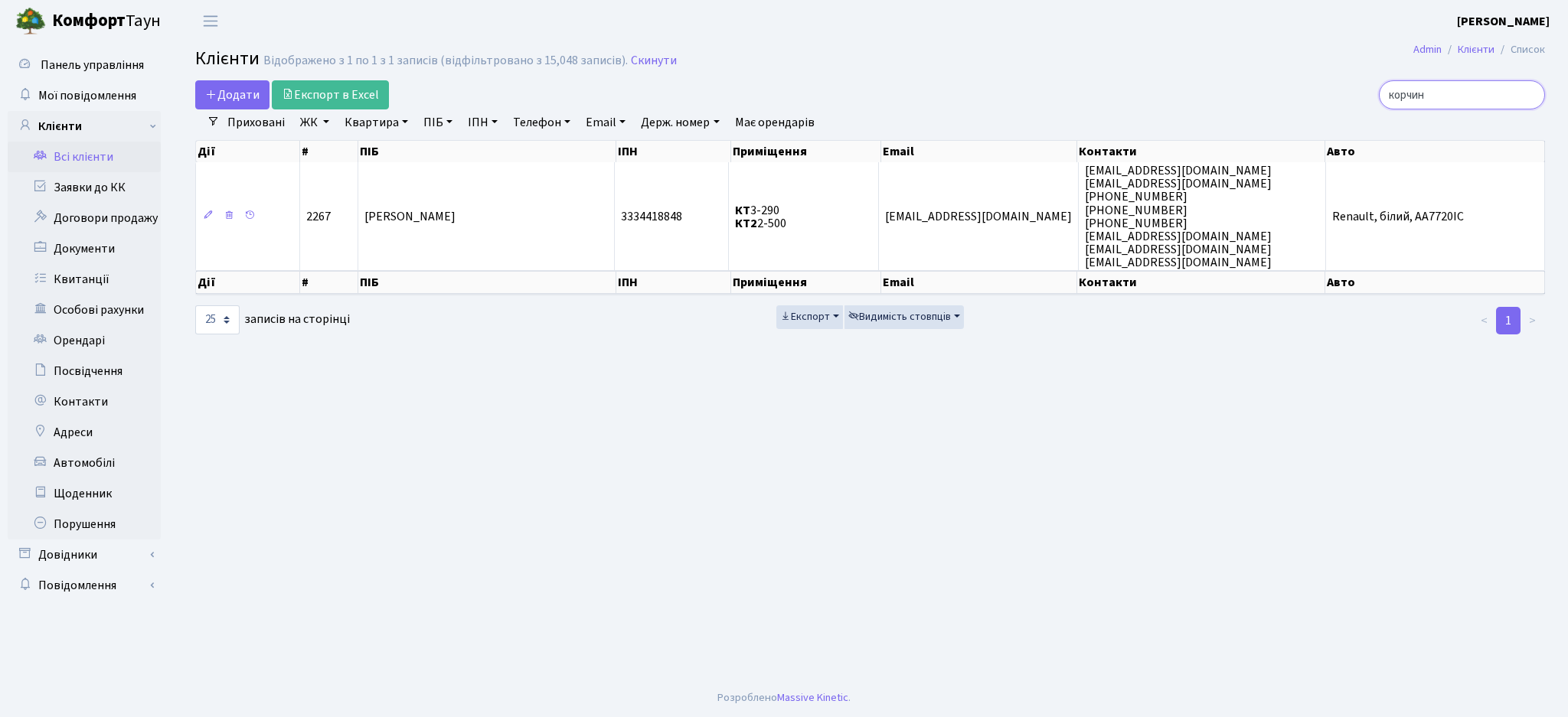
drag, startPoint x: 1470, startPoint y: 94, endPoint x: 1223, endPoint y: 91, distance: 247.0
click at [1224, 92] on div "корчин" at bounding box center [1326, 94] width 434 height 29
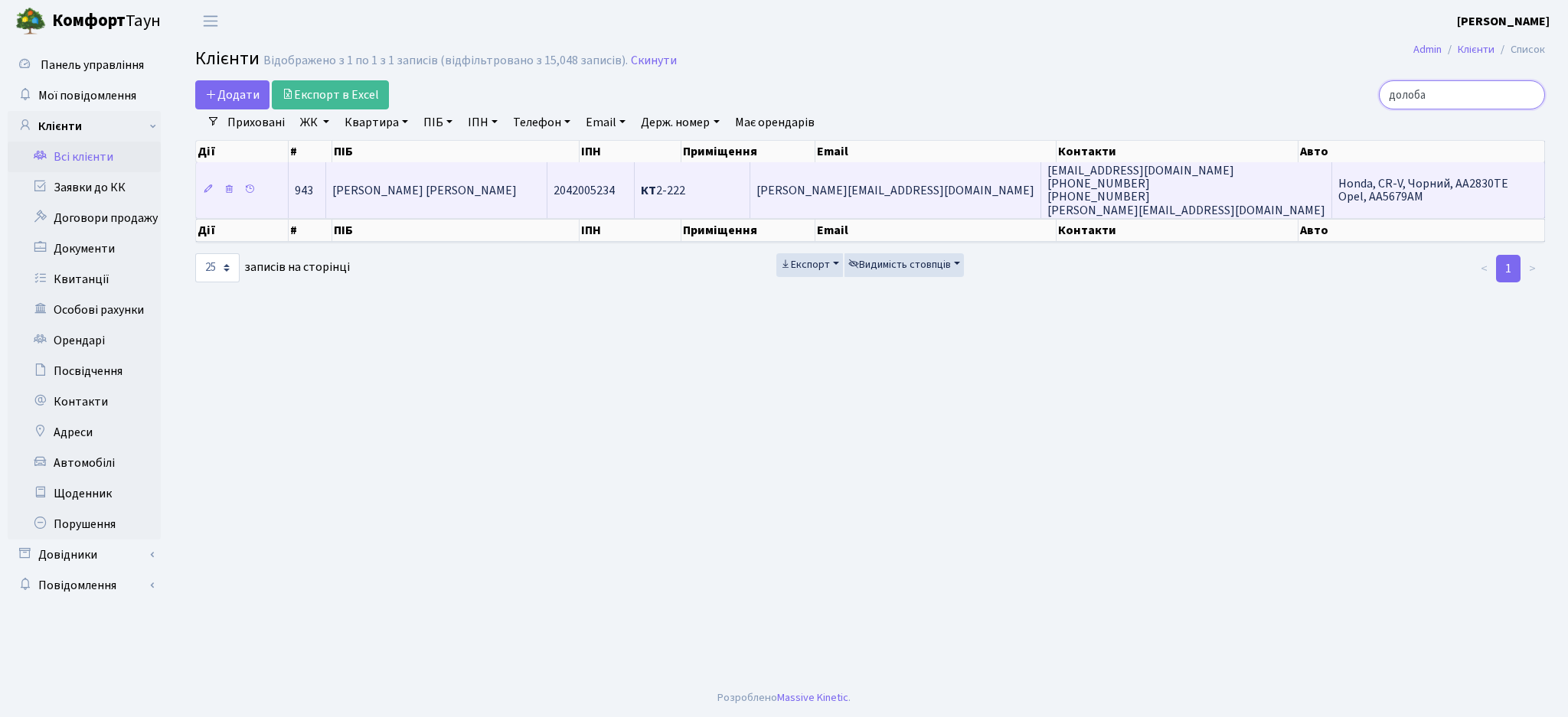
type input "долоба"
click at [480, 192] on span "[PERSON_NAME] [PERSON_NAME]" at bounding box center [424, 190] width 185 height 17
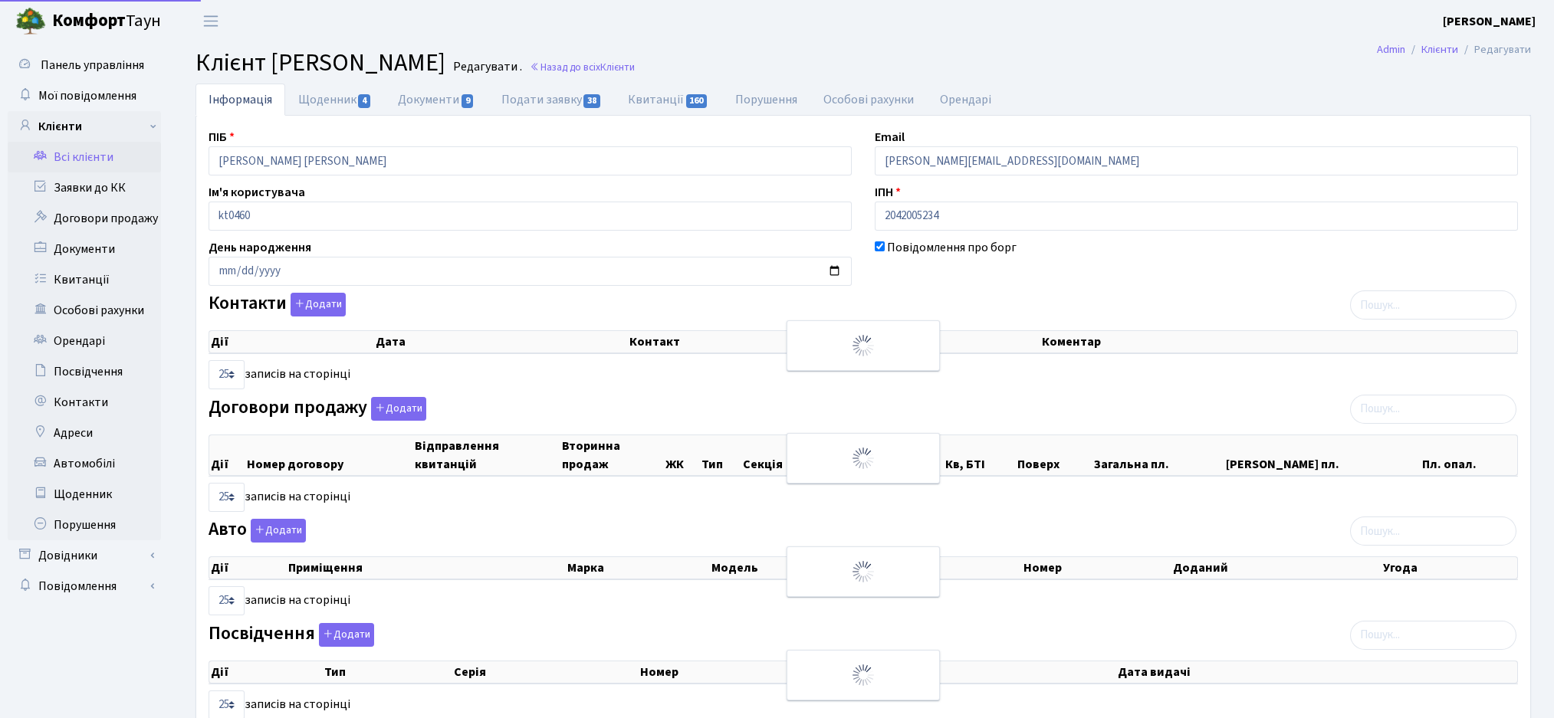
select select "25"
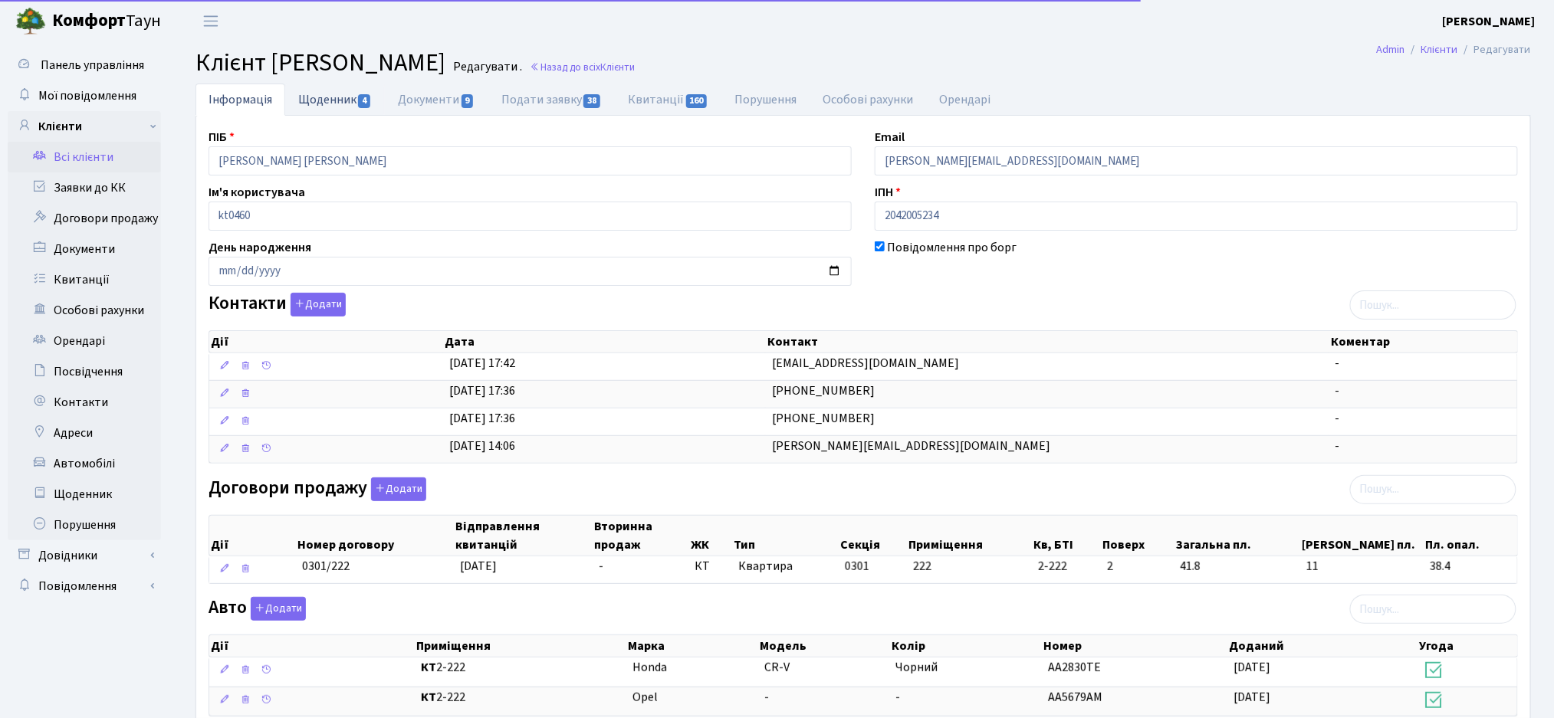
click at [314, 90] on link "Щоденник 4" at bounding box center [335, 99] width 100 height 31
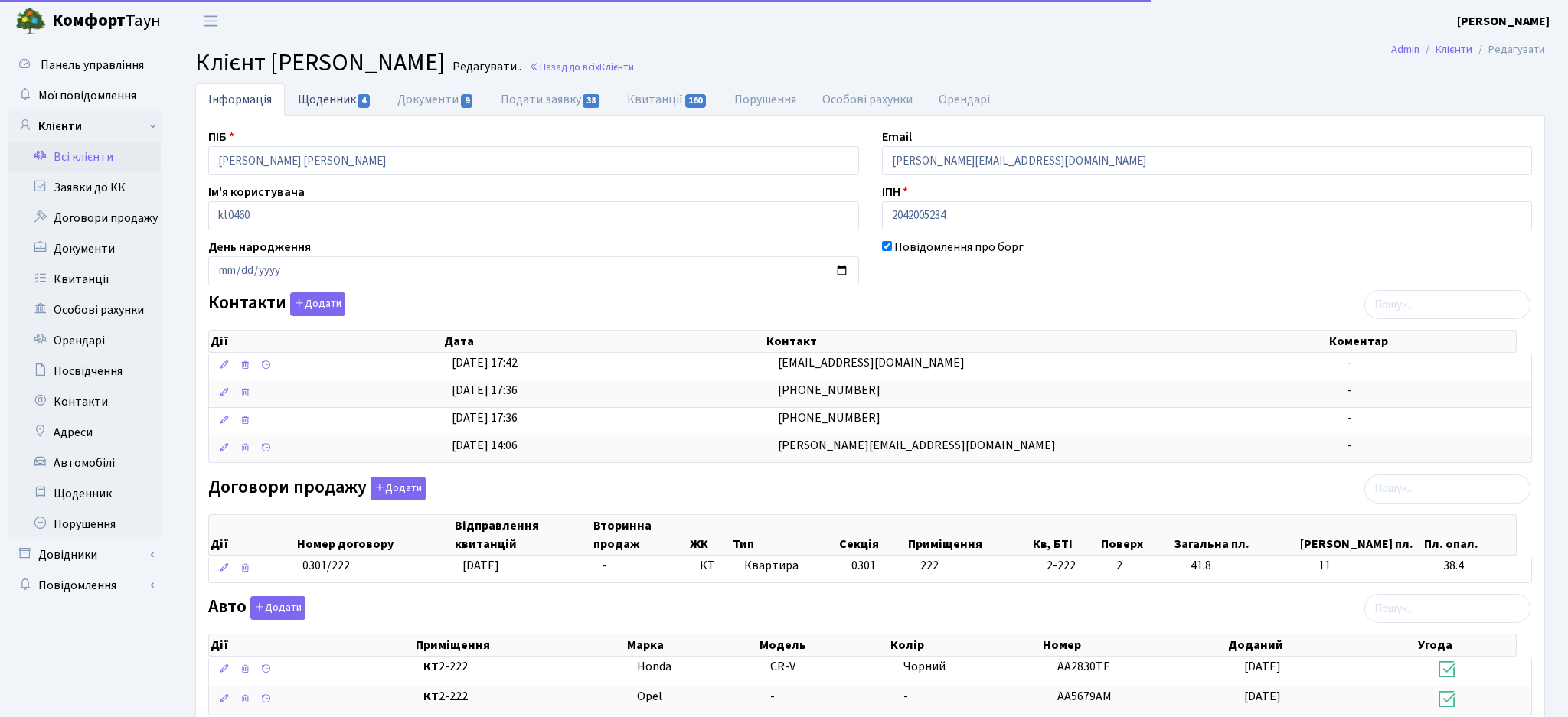
select select "25"
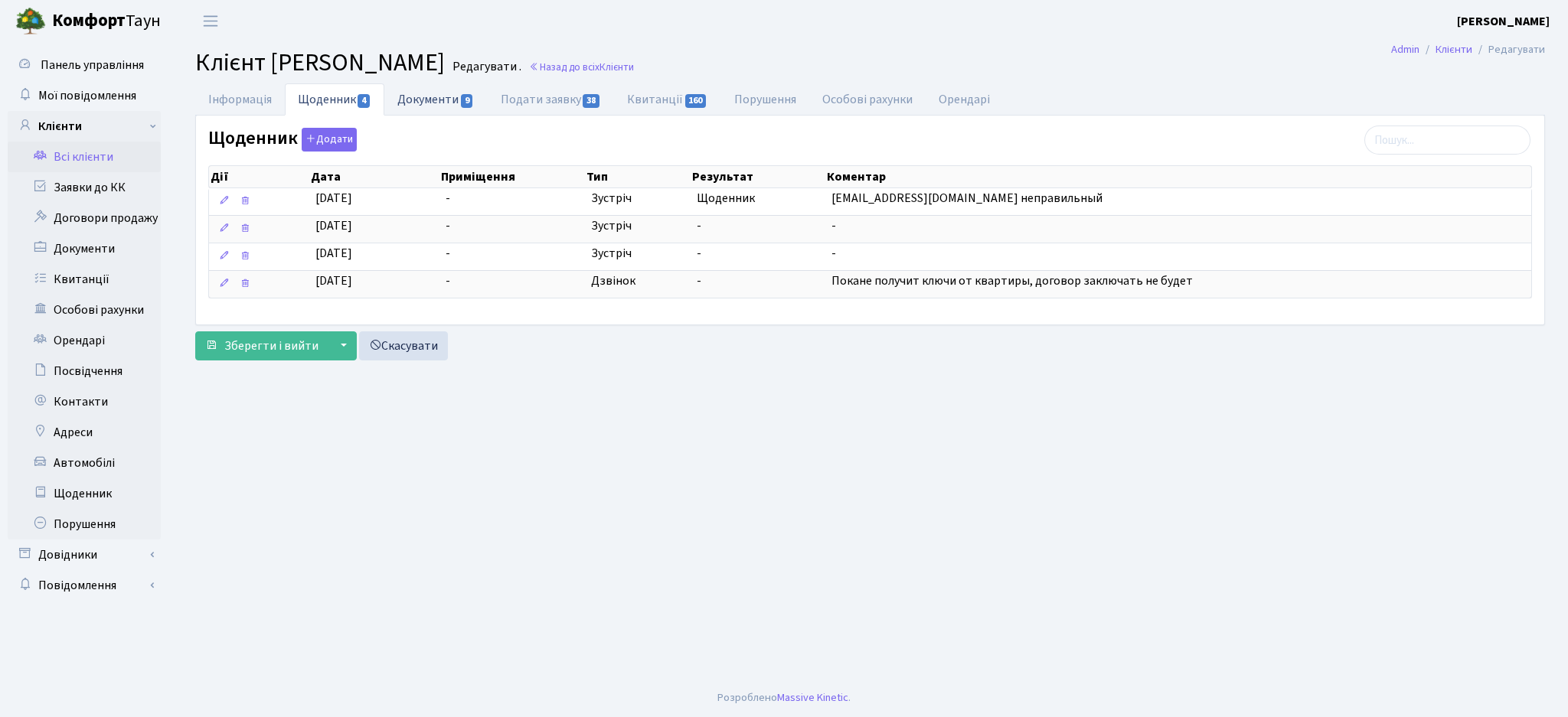
click at [444, 108] on link "Документи 9" at bounding box center [435, 99] width 103 height 31
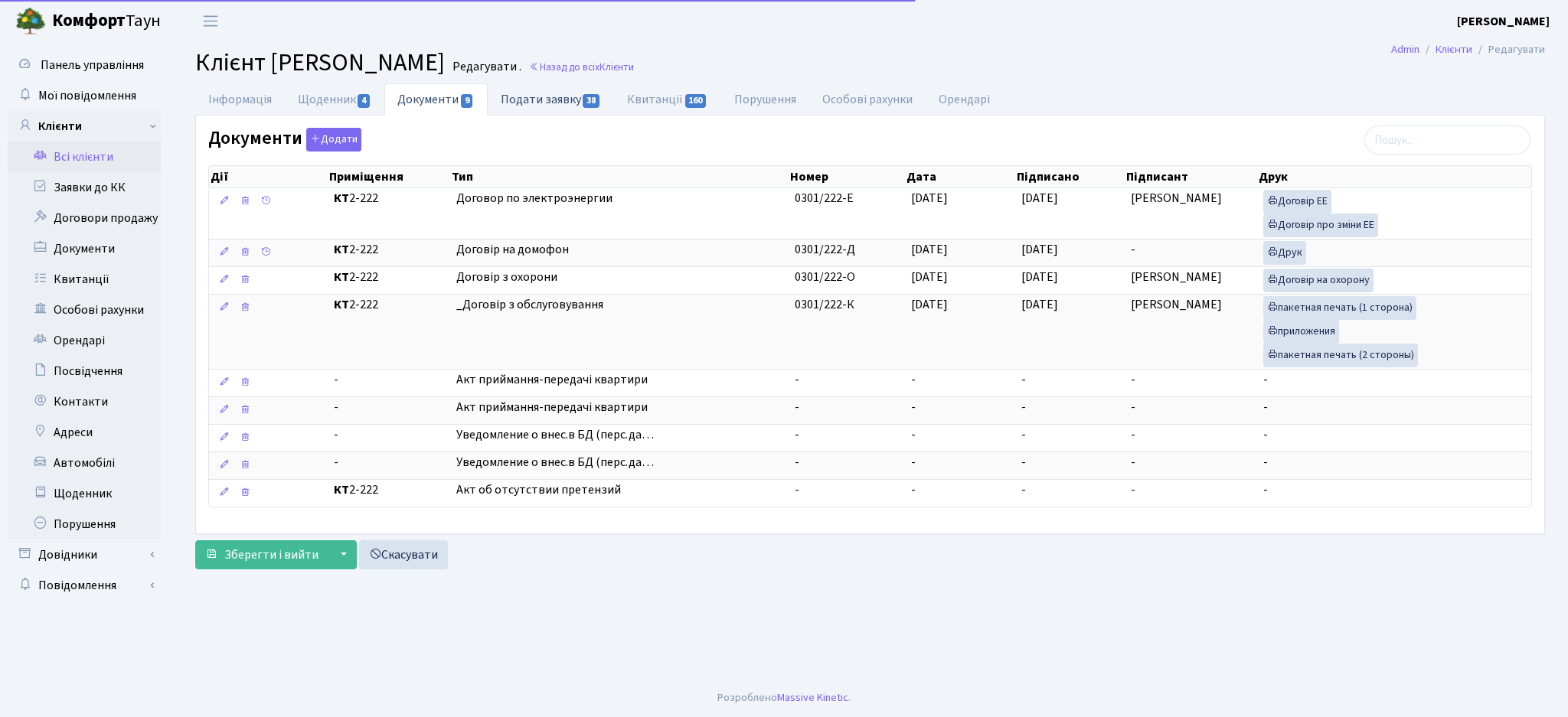
drag, startPoint x: 554, startPoint y: 106, endPoint x: 568, endPoint y: 105, distance: 14.0
click at [555, 106] on link "Подати заявку 38" at bounding box center [550, 99] width 126 height 31
select select "25"
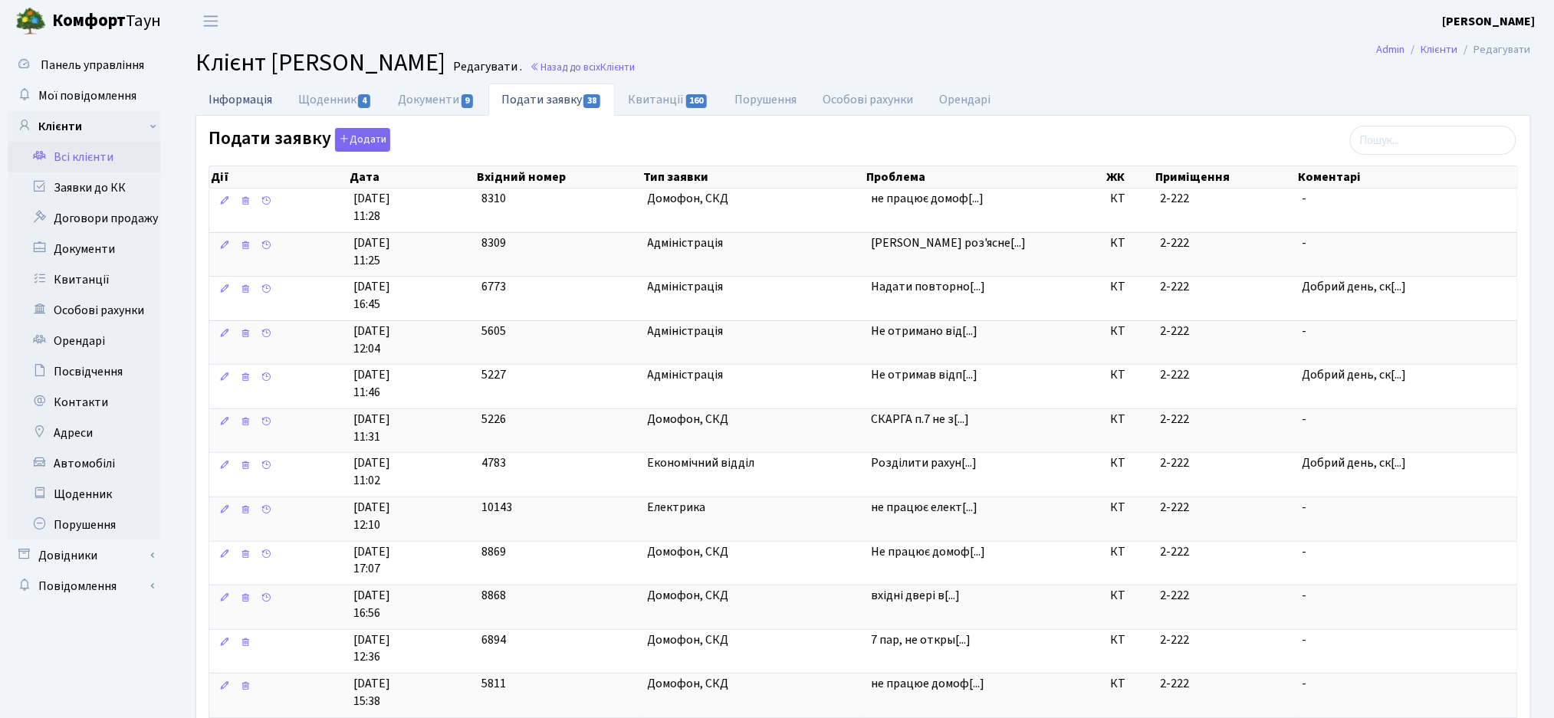
click at [237, 106] on link "Інформація" at bounding box center [240, 99] width 90 height 31
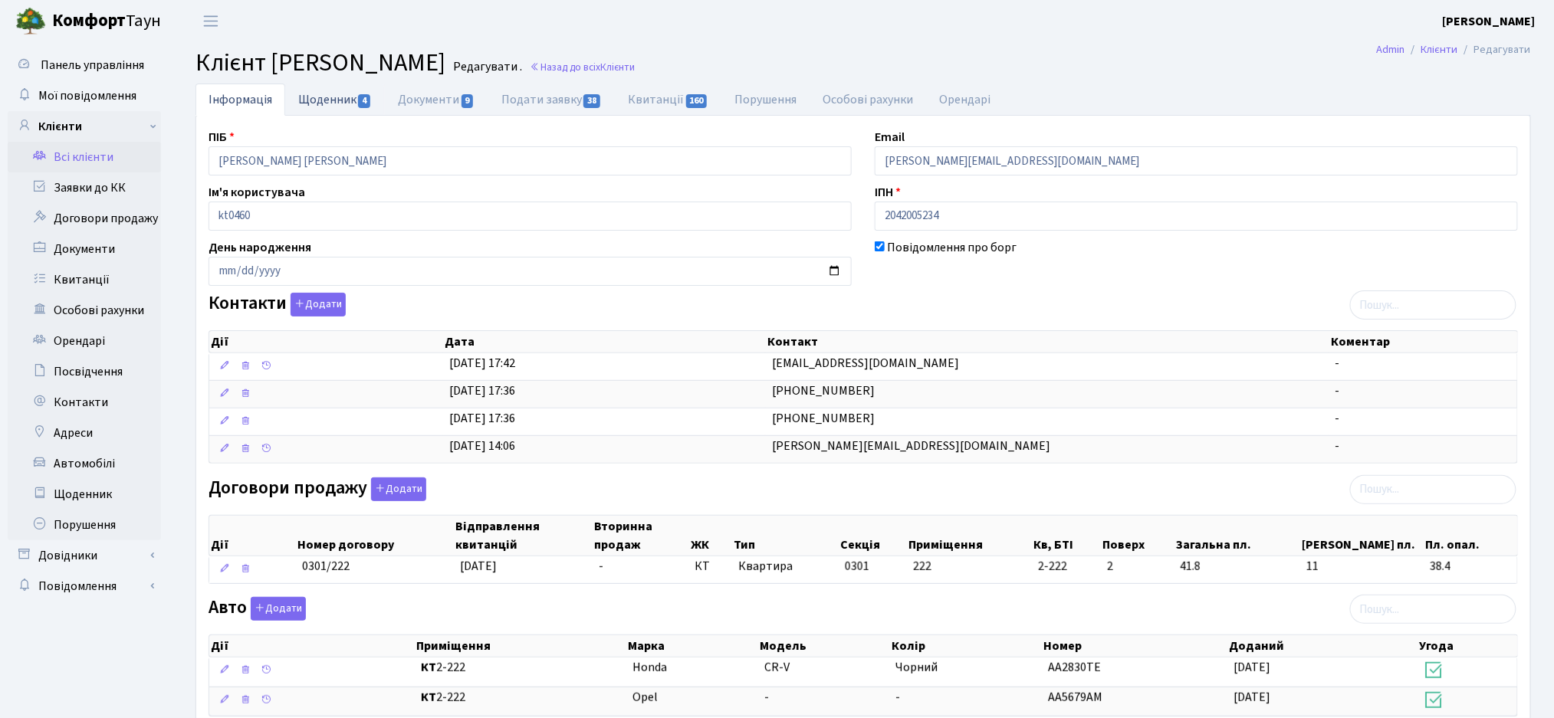
click at [326, 106] on link "Щоденник 4" at bounding box center [335, 99] width 100 height 31
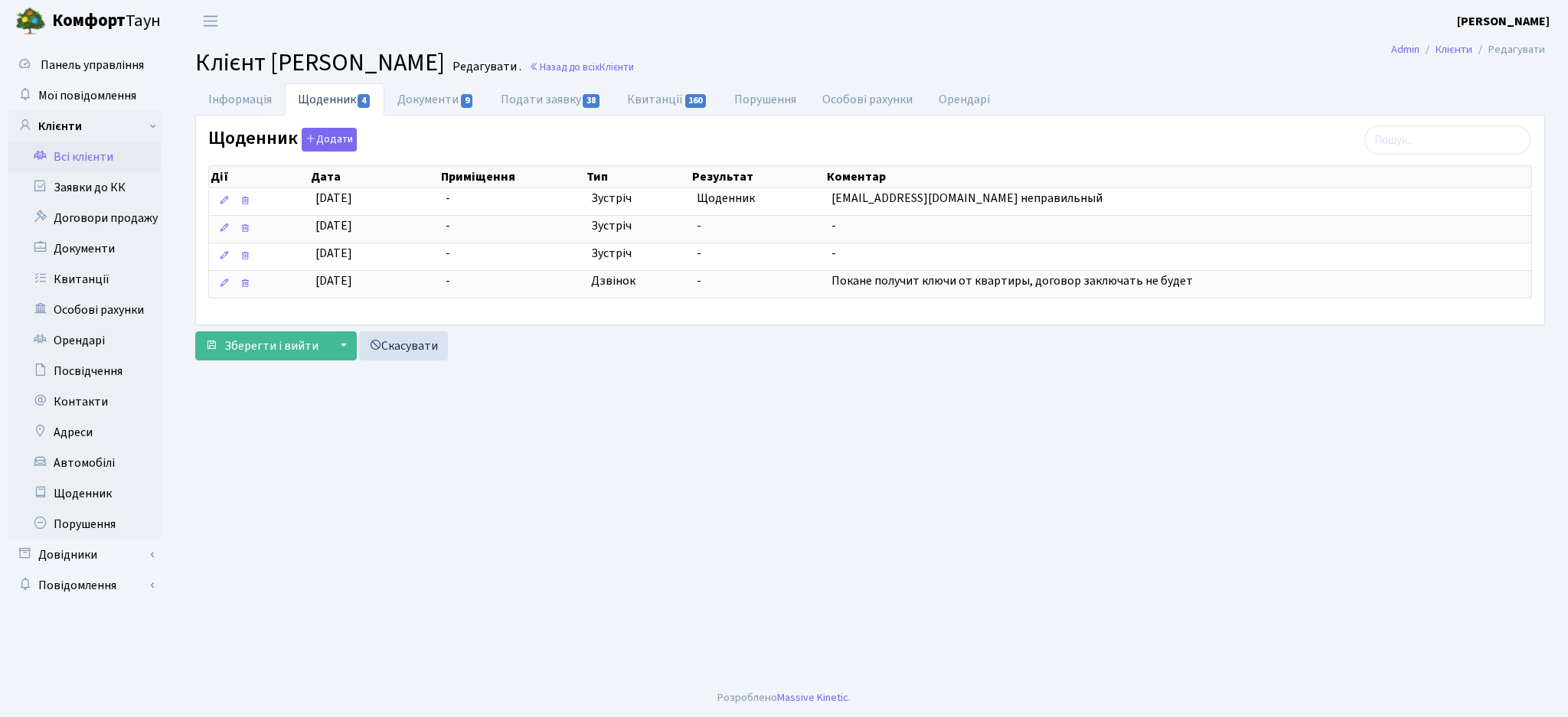
click at [77, 159] on link "Всі клієнти" at bounding box center [84, 157] width 153 height 31
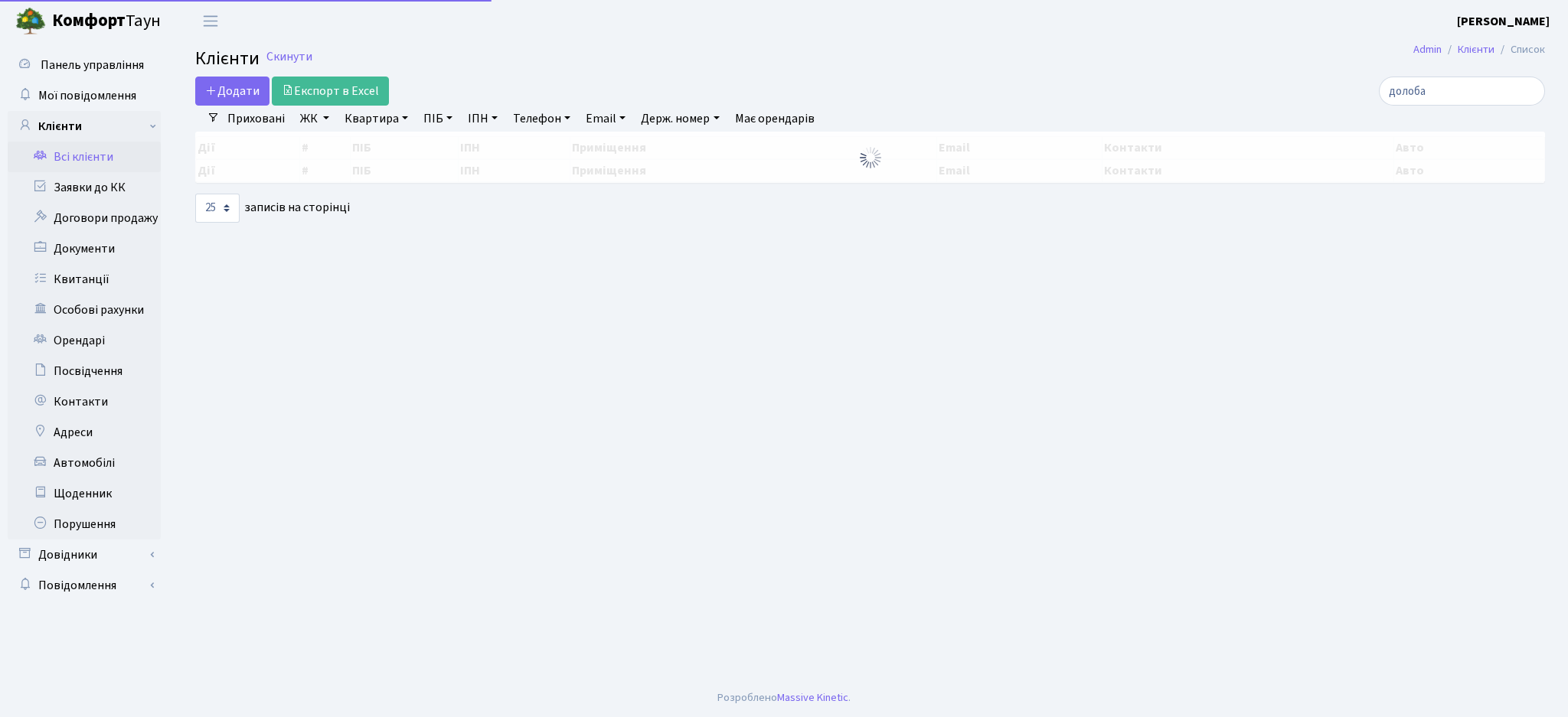
select select "25"
drag, startPoint x: 1475, startPoint y: 90, endPoint x: 1245, endPoint y: 85, distance: 230.1
click at [1245, 85] on div "долоба" at bounding box center [1326, 91] width 434 height 29
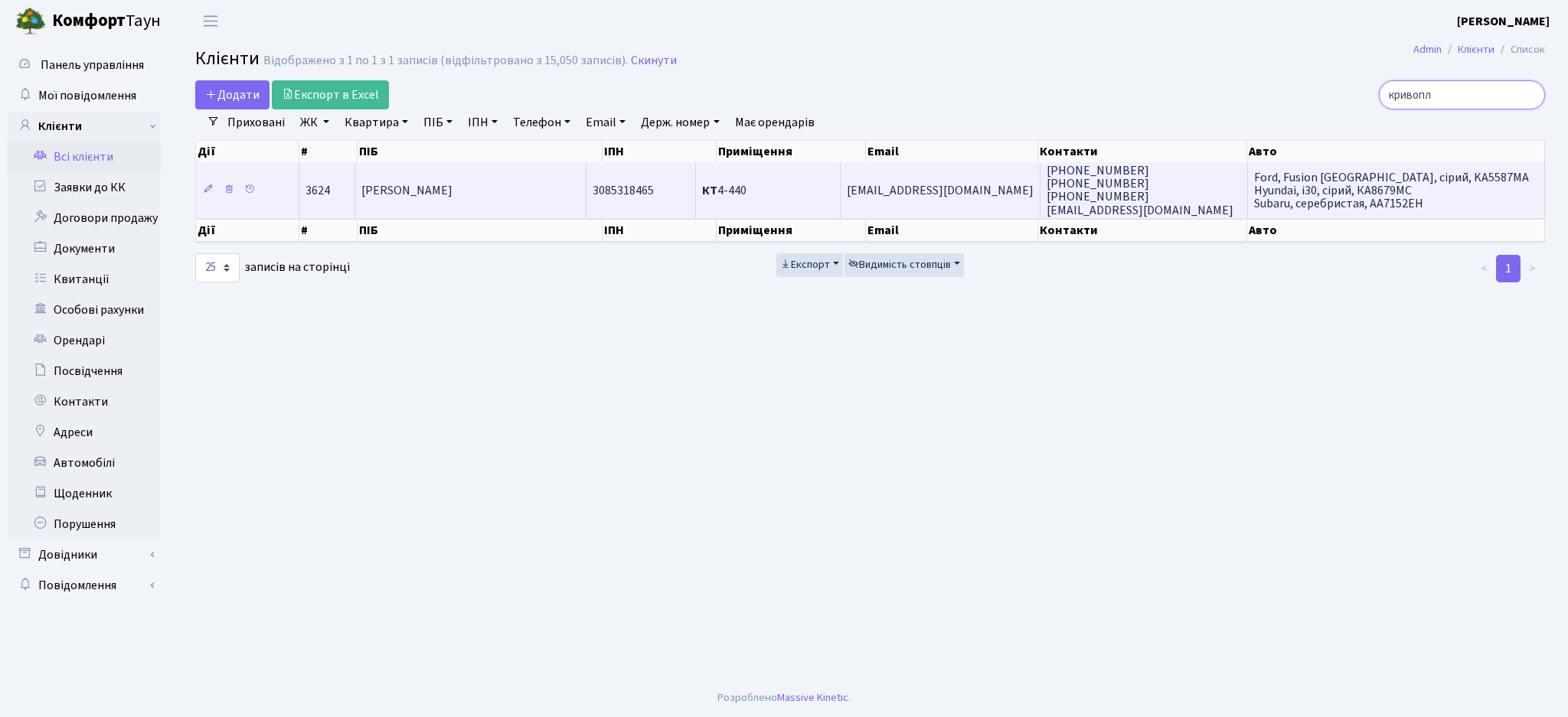
type input "кривопл"
click at [511, 202] on td "[PERSON_NAME]" at bounding box center [470, 189] width 231 height 55
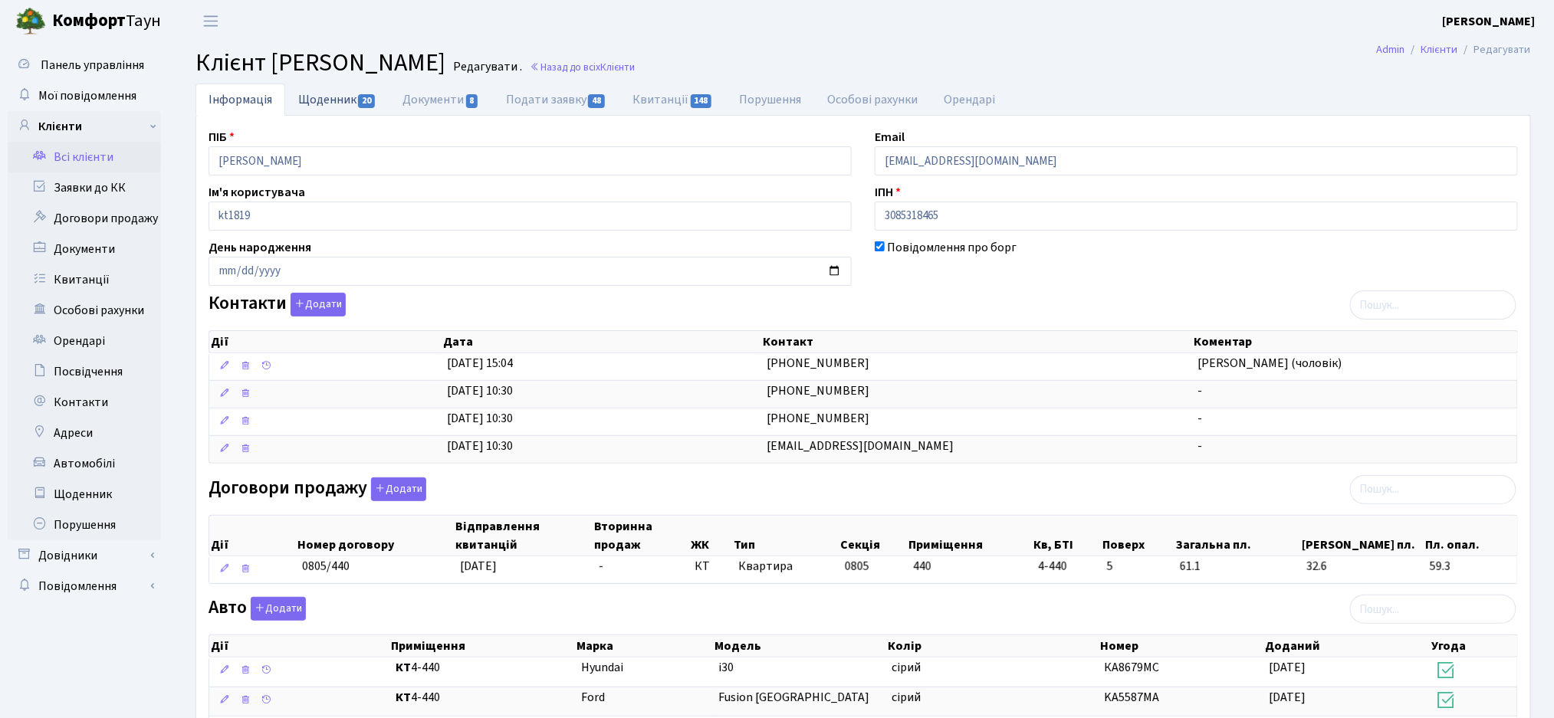
click at [317, 107] on link "Щоденник 20" at bounding box center [337, 99] width 104 height 31
select select "25"
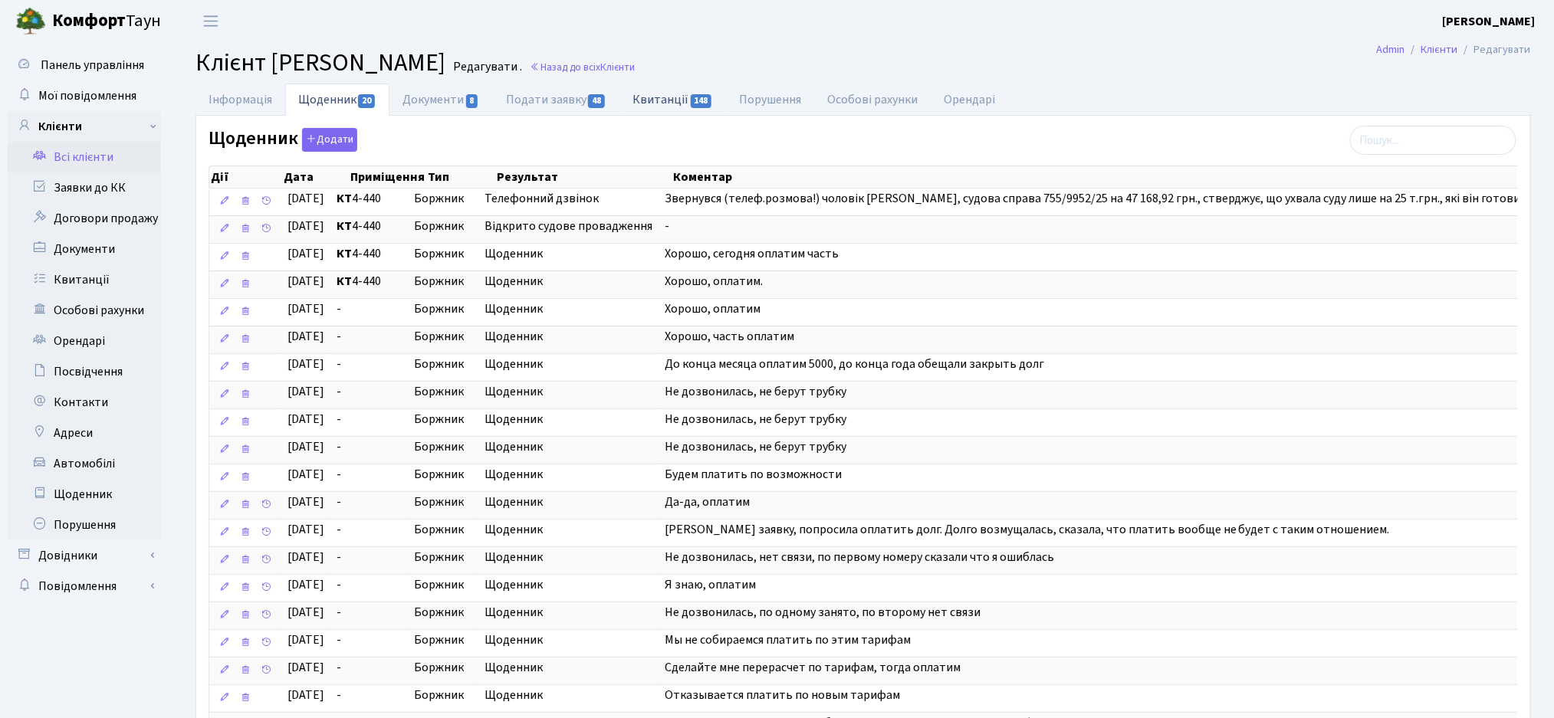
click at [692, 103] on span "148" at bounding box center [701, 101] width 21 height 14
select select "25"
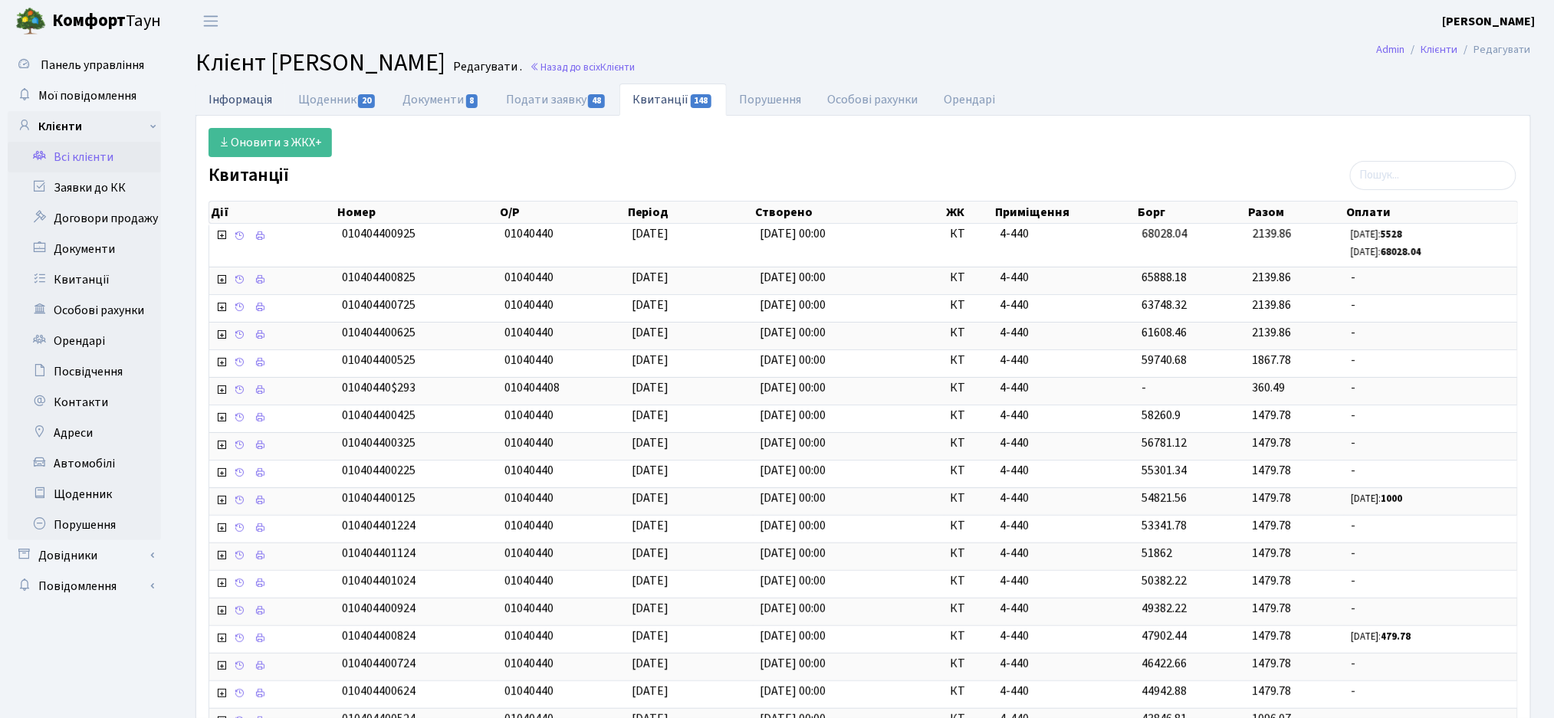
click at [258, 96] on link "Інформація" at bounding box center [240, 99] width 90 height 31
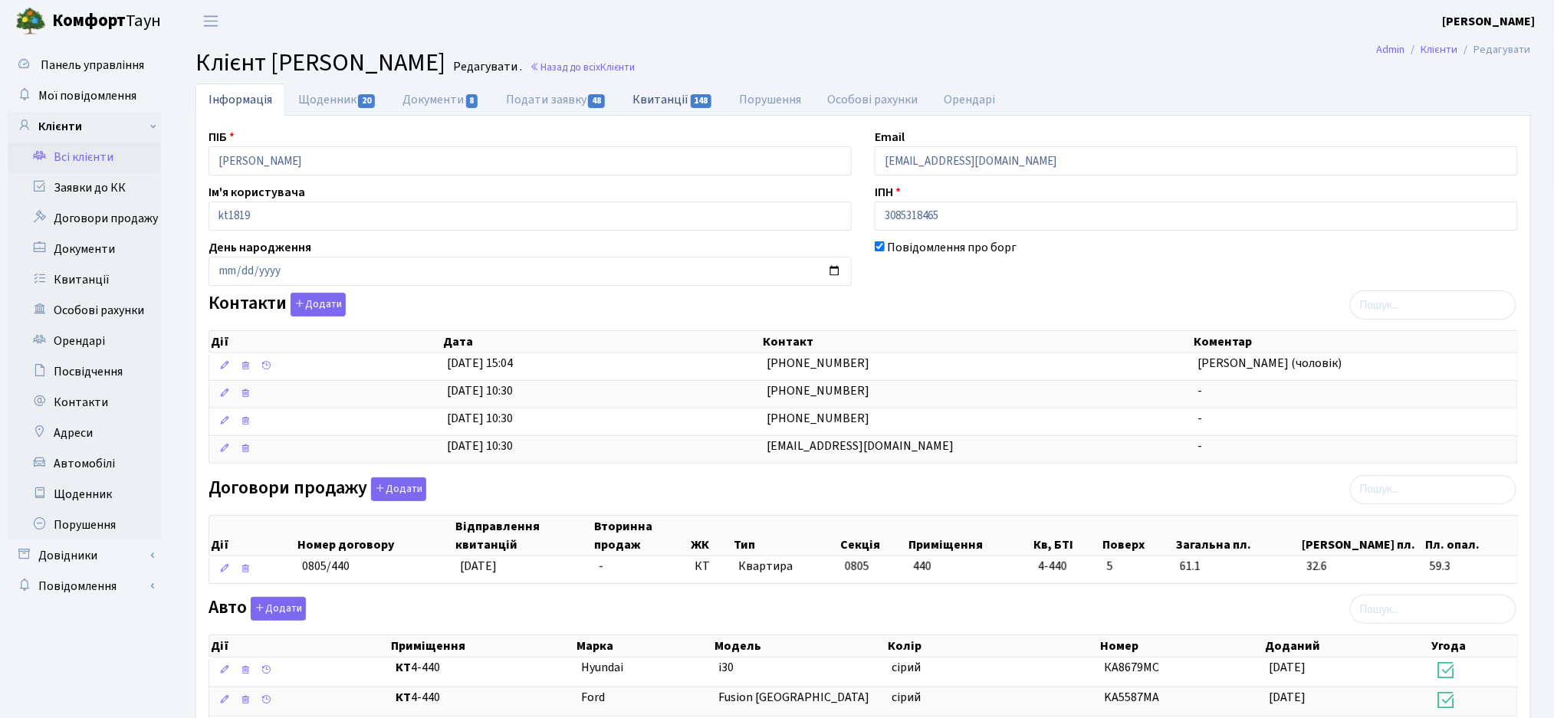
click at [657, 100] on link "Квитанції 148" at bounding box center [672, 99] width 107 height 31
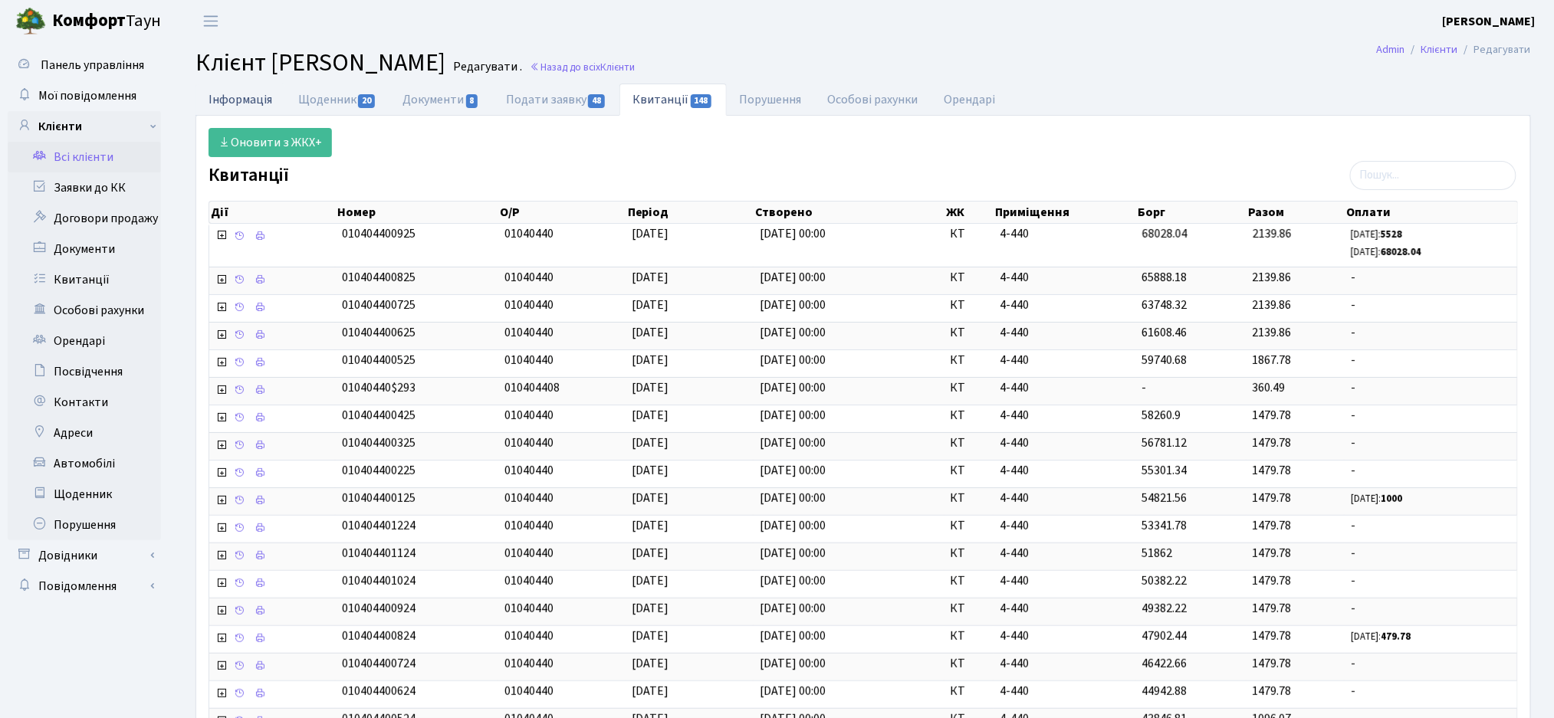
click at [205, 95] on link "Інформація" at bounding box center [240, 99] width 90 height 31
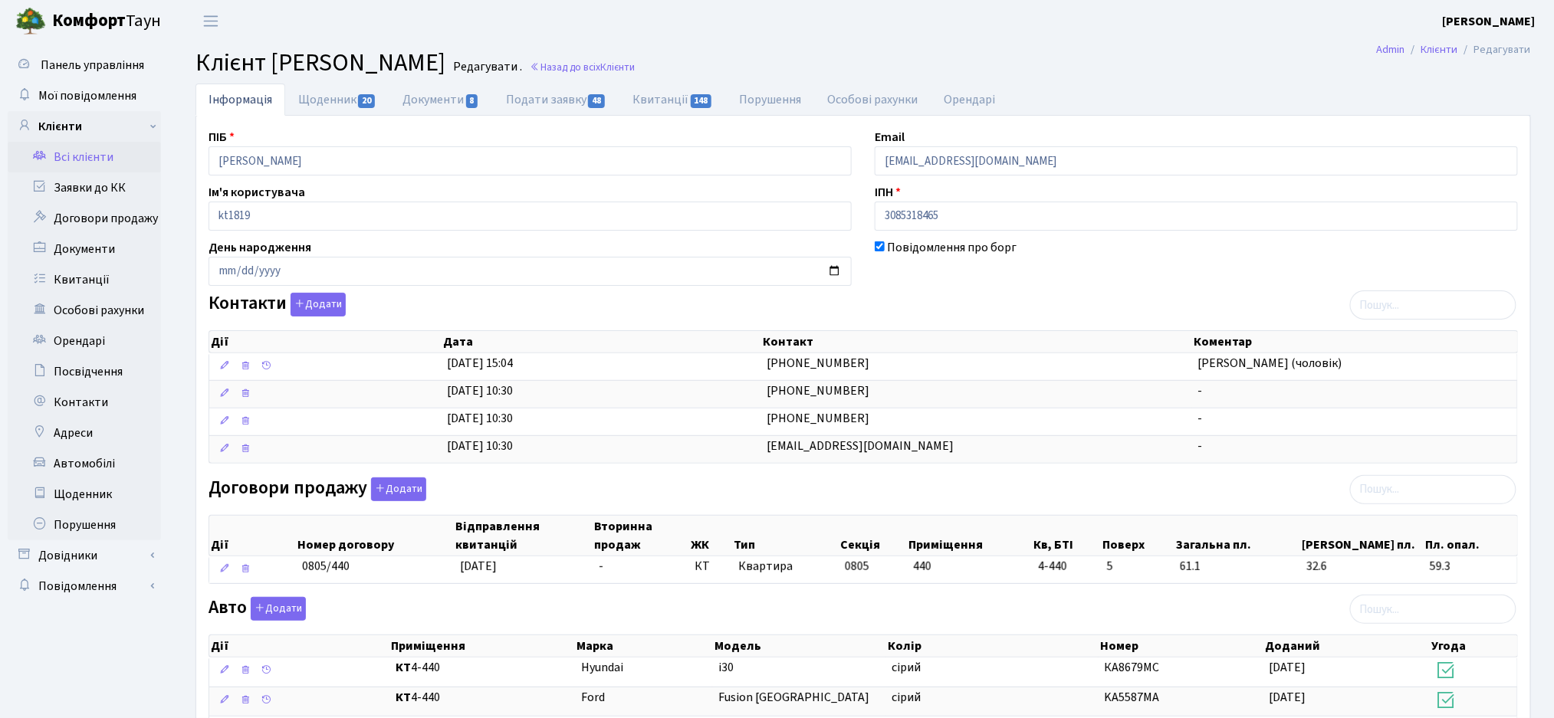
click at [1202, 494] on div "Договори продажу Додати Дії Номер договору Відправлення квитанцій Вторинна прод…" at bounding box center [863, 533] width 1332 height 113
click at [671, 96] on link "Квитанції 148" at bounding box center [672, 99] width 107 height 31
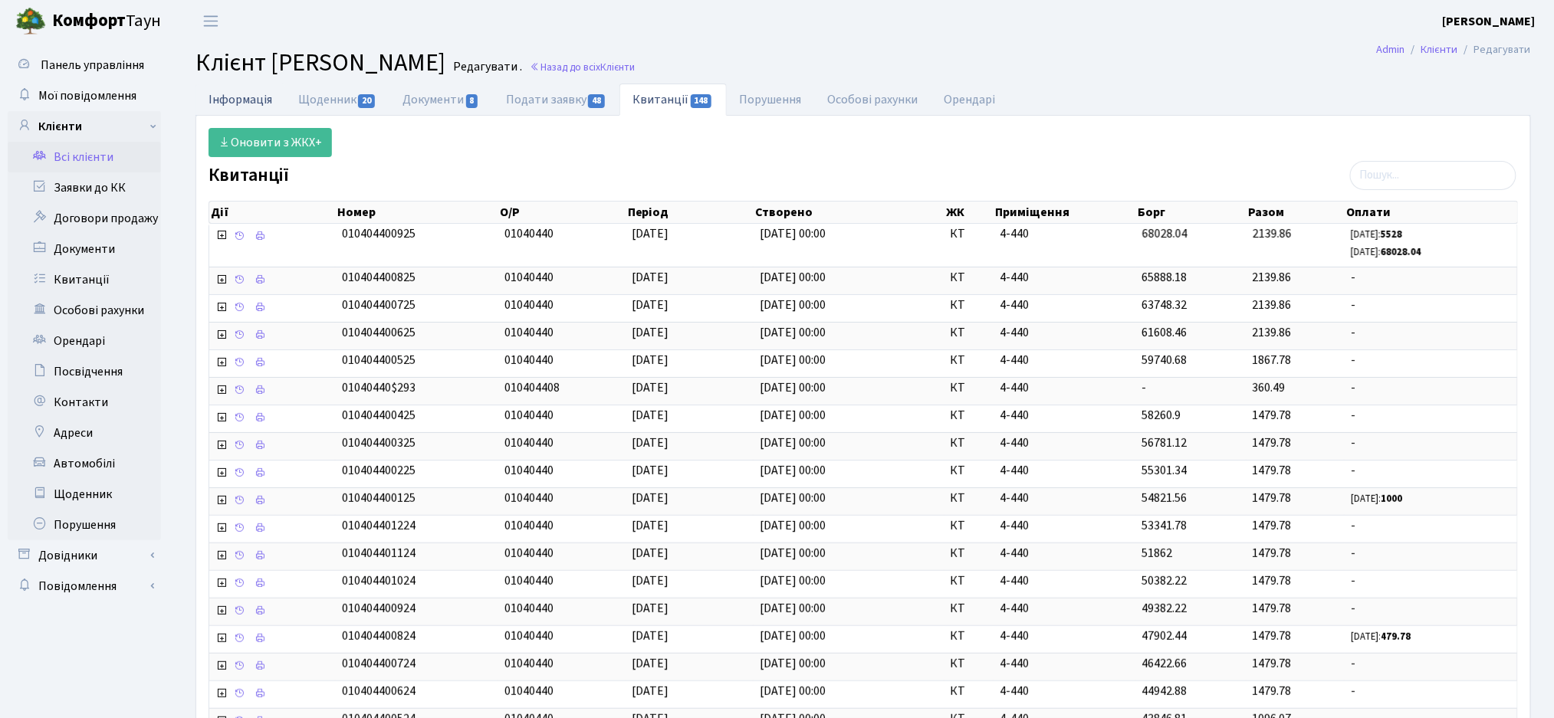
click at [242, 98] on link "Інформація" at bounding box center [240, 99] width 90 height 31
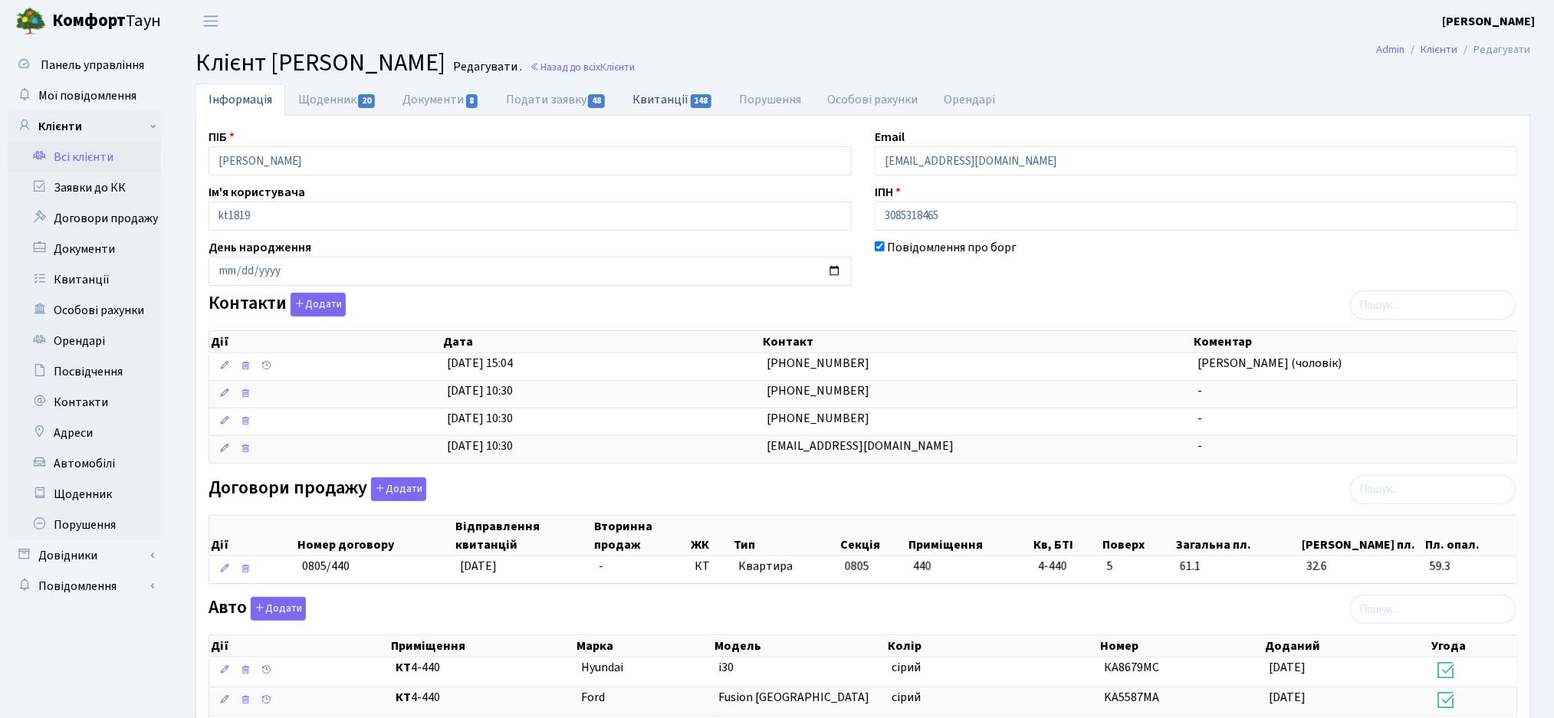
click at [653, 95] on link "Квитанції 148" at bounding box center [672, 99] width 107 height 31
